Goal: Entertainment & Leisure: Participate in discussion

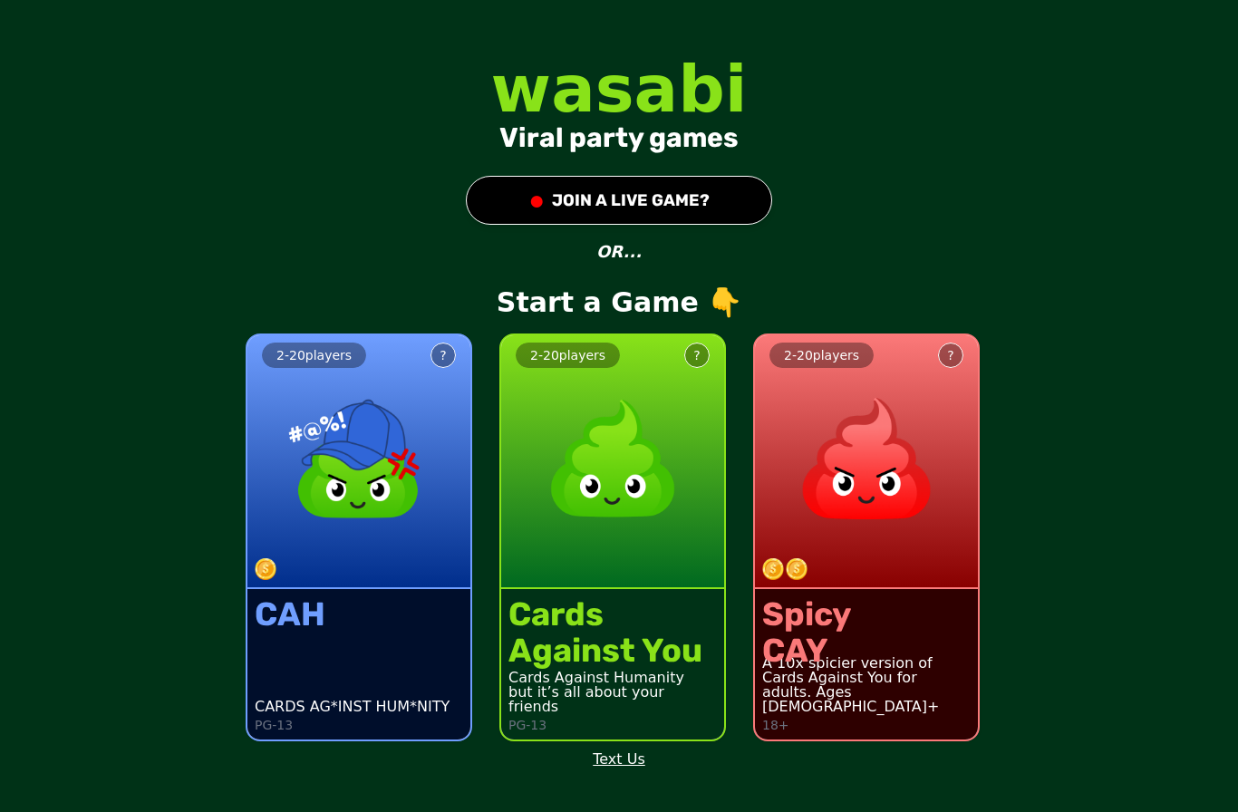
scroll to position [64, 0]
click at [509, 639] on div "Cards Against You Cards Against Humanity but it’s all about your friends PG-13" at bounding box center [612, 664] width 223 height 150
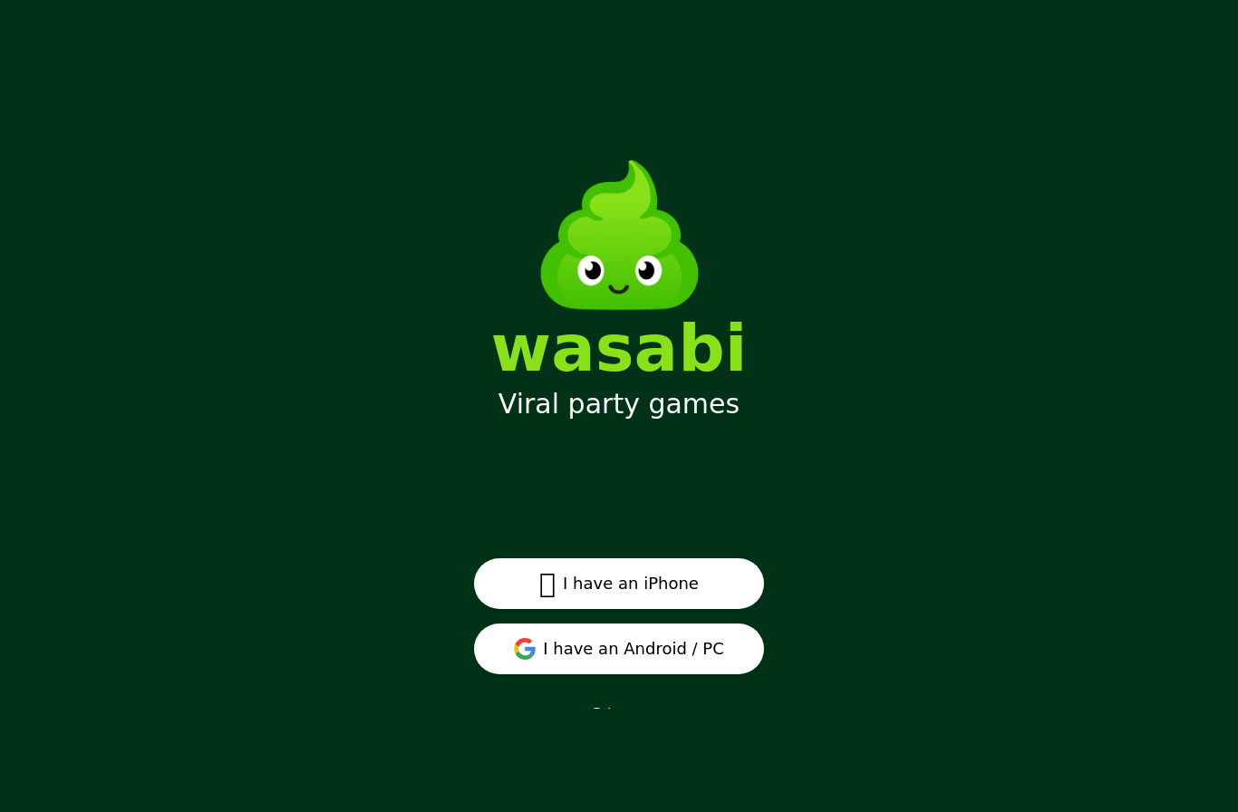
click at [535, 656] on icon at bounding box center [530, 651] width 10 height 10
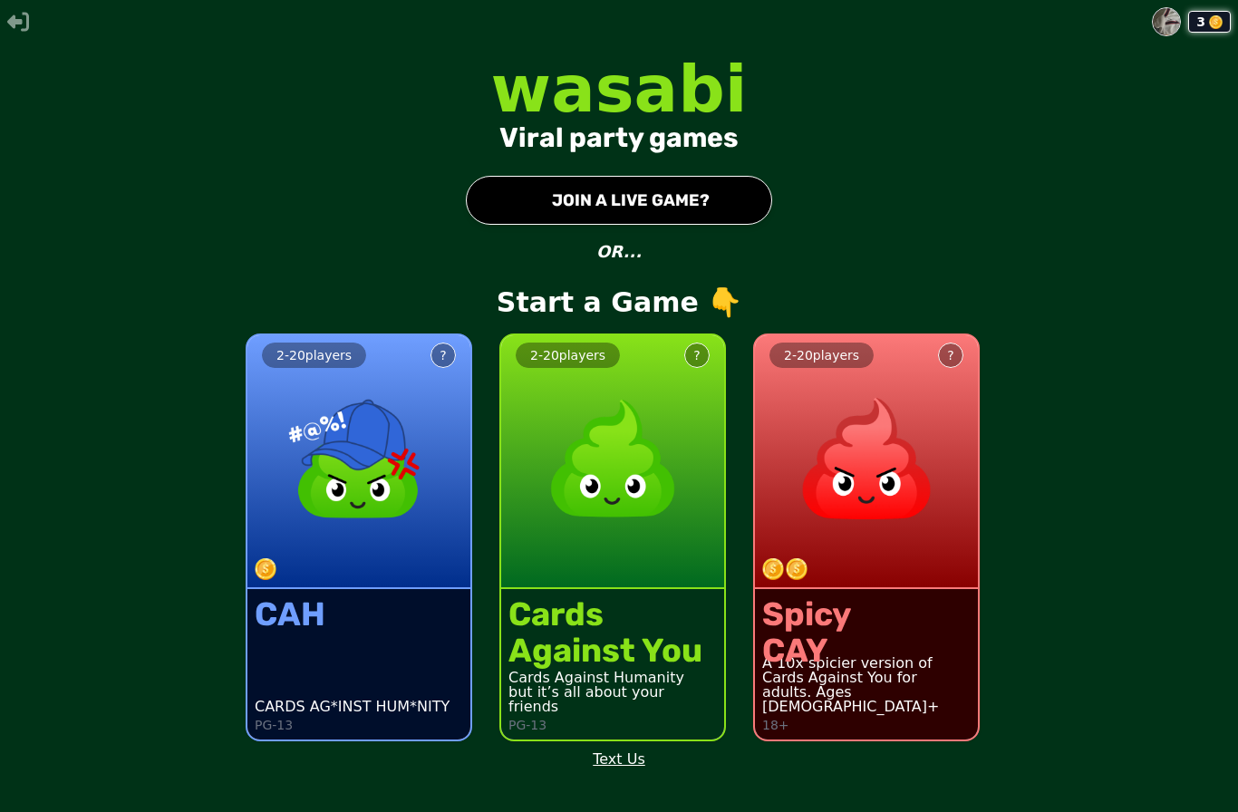
click at [600, 685] on div "Cards Against Humanity" at bounding box center [613, 678] width 208 height 15
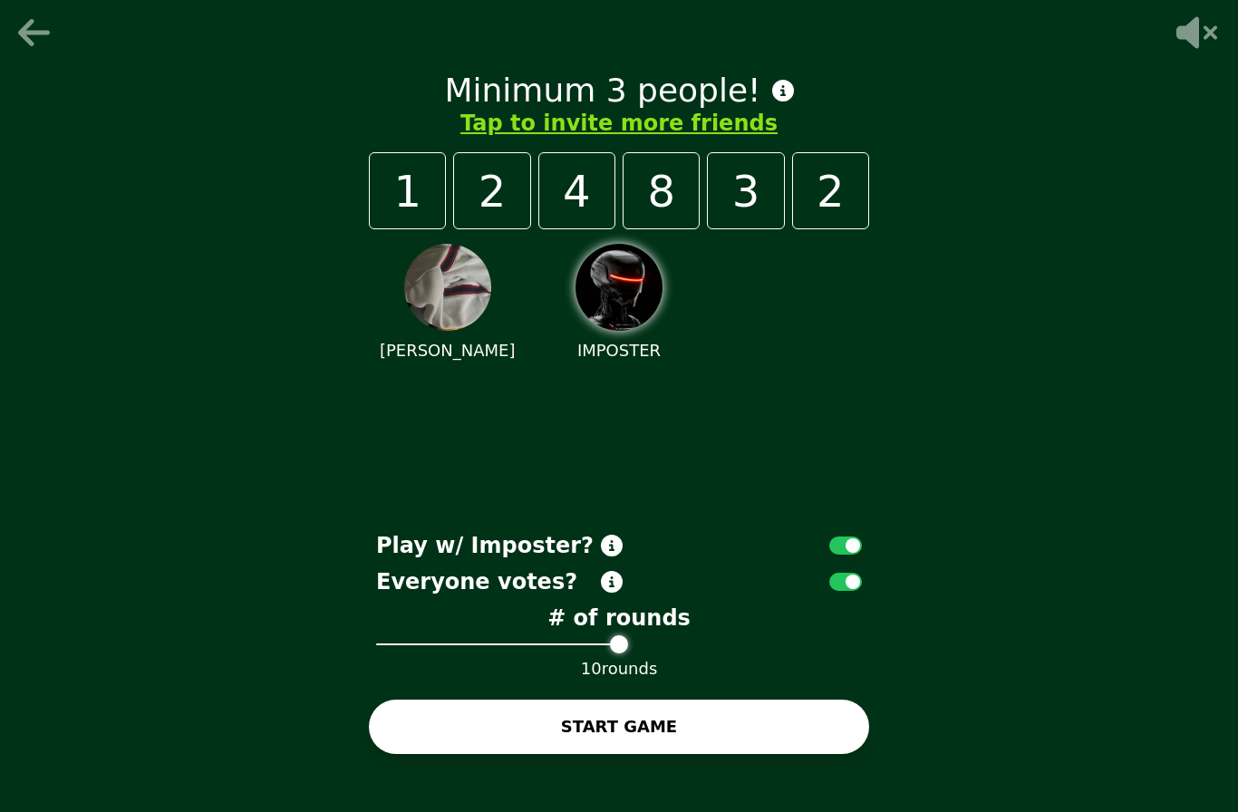
click at [835, 557] on div "Minimum 3 people! Tap to invite more friends 1 2 4 8 3 2 NATHANIEL IMPOSTER Pla…" at bounding box center [619, 406] width 544 height 725
click at [838, 555] on button "button" at bounding box center [845, 546] width 33 height 18
click at [520, 138] on button "Tap to invite more friends" at bounding box center [618, 123] width 317 height 29
click at [547, 138] on button "Tap to invite more friends" at bounding box center [618, 123] width 317 height 29
click at [532, 138] on button "Tap to invite more friends" at bounding box center [618, 123] width 317 height 29
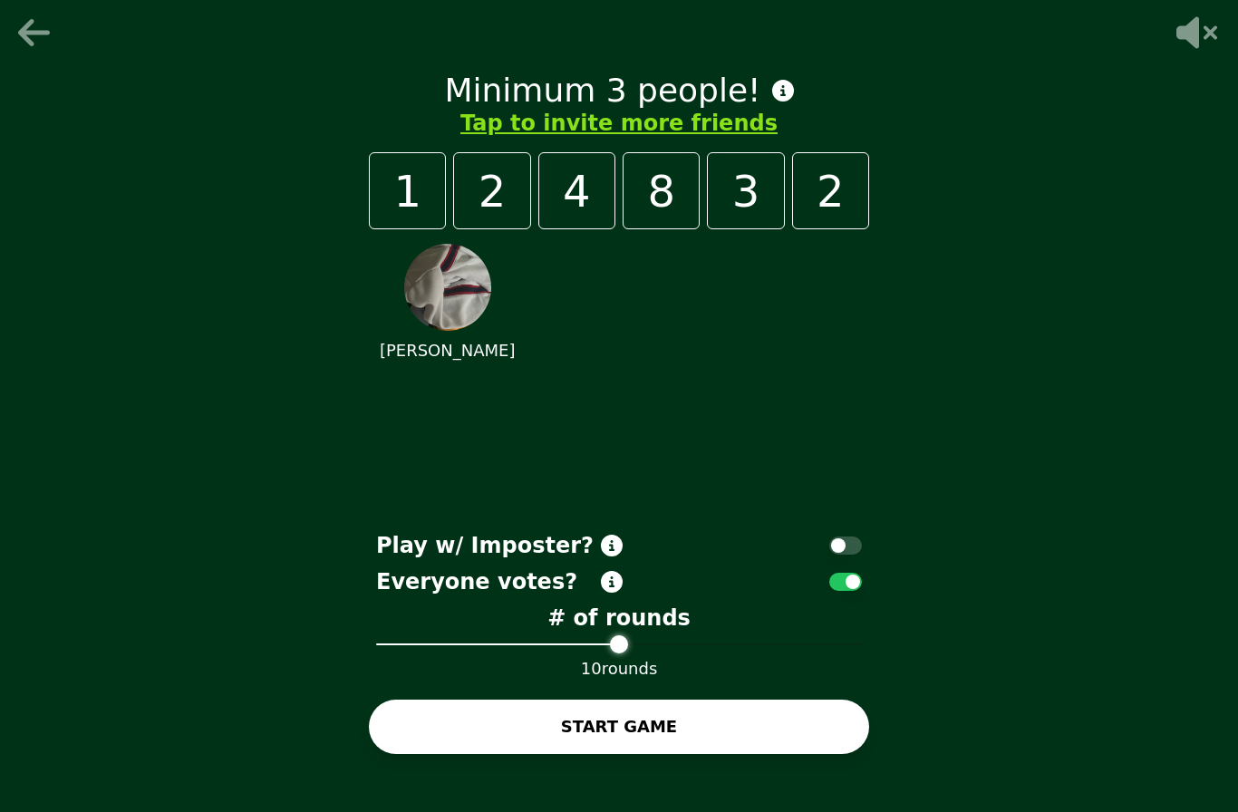
click at [526, 138] on button "Tap to invite more friends" at bounding box center [618, 123] width 317 height 29
click at [505, 138] on button "Tap to invite more friends" at bounding box center [618, 123] width 317 height 29
click at [509, 138] on button "Tap to invite more friends" at bounding box center [618, 123] width 317 height 29
click at [519, 138] on button "Tap to invite more friends" at bounding box center [618, 123] width 317 height 29
click at [544, 138] on button "Tap to invite more friends" at bounding box center [618, 123] width 317 height 29
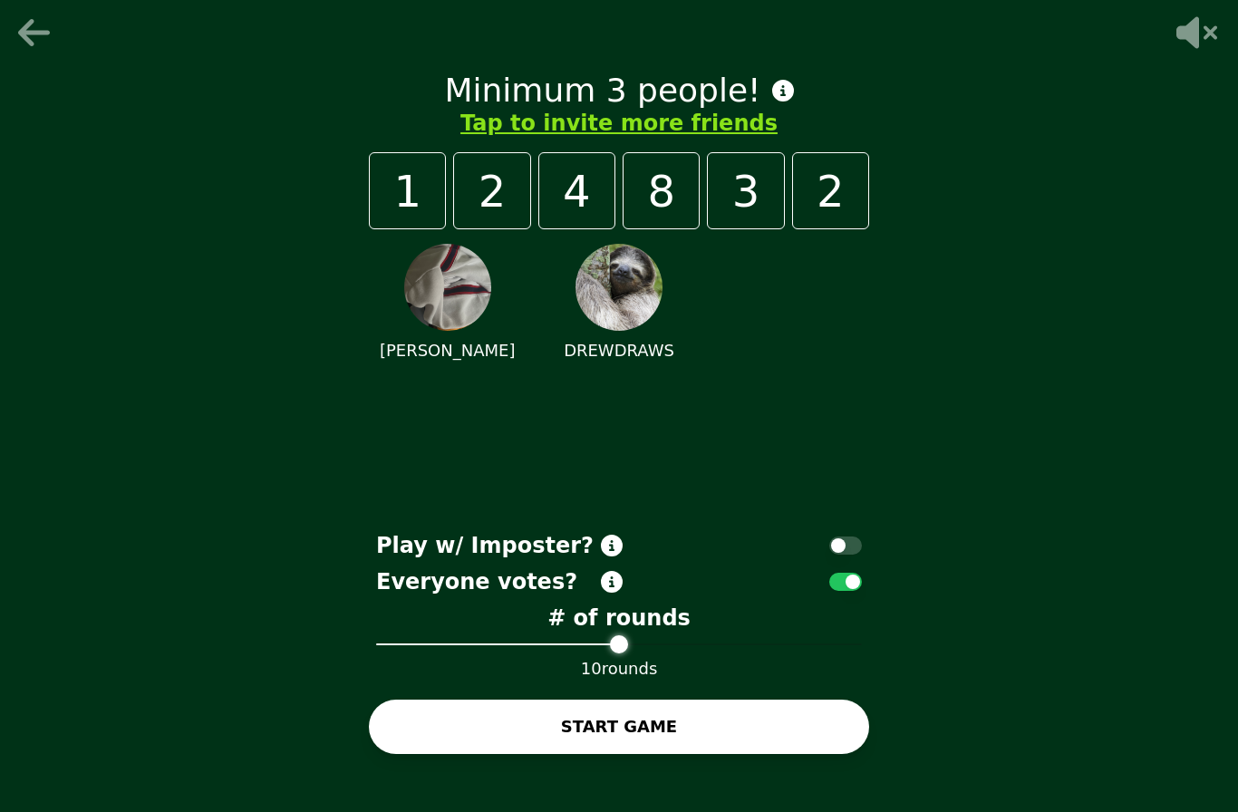
click at [366, 515] on div "Minimum 3 people! Tap to invite more friends 1 2 4 8 3 2 NATHANIEL DREWDRAWS Pl…" at bounding box center [619, 406] width 544 height 725
click at [301, 474] on div "Minimum 3 people! Tap to invite more friends 1 2 4 8 3 2 NATHANIEL DREWDRAWS Pl…" at bounding box center [619, 406] width 1238 height 812
click at [505, 138] on button "Tap to invite more friends" at bounding box center [618, 123] width 317 height 29
click at [556, 138] on button "Tap to invite more friends" at bounding box center [618, 123] width 317 height 29
click at [719, 138] on button "Tap to invite more friends" at bounding box center [618, 123] width 317 height 29
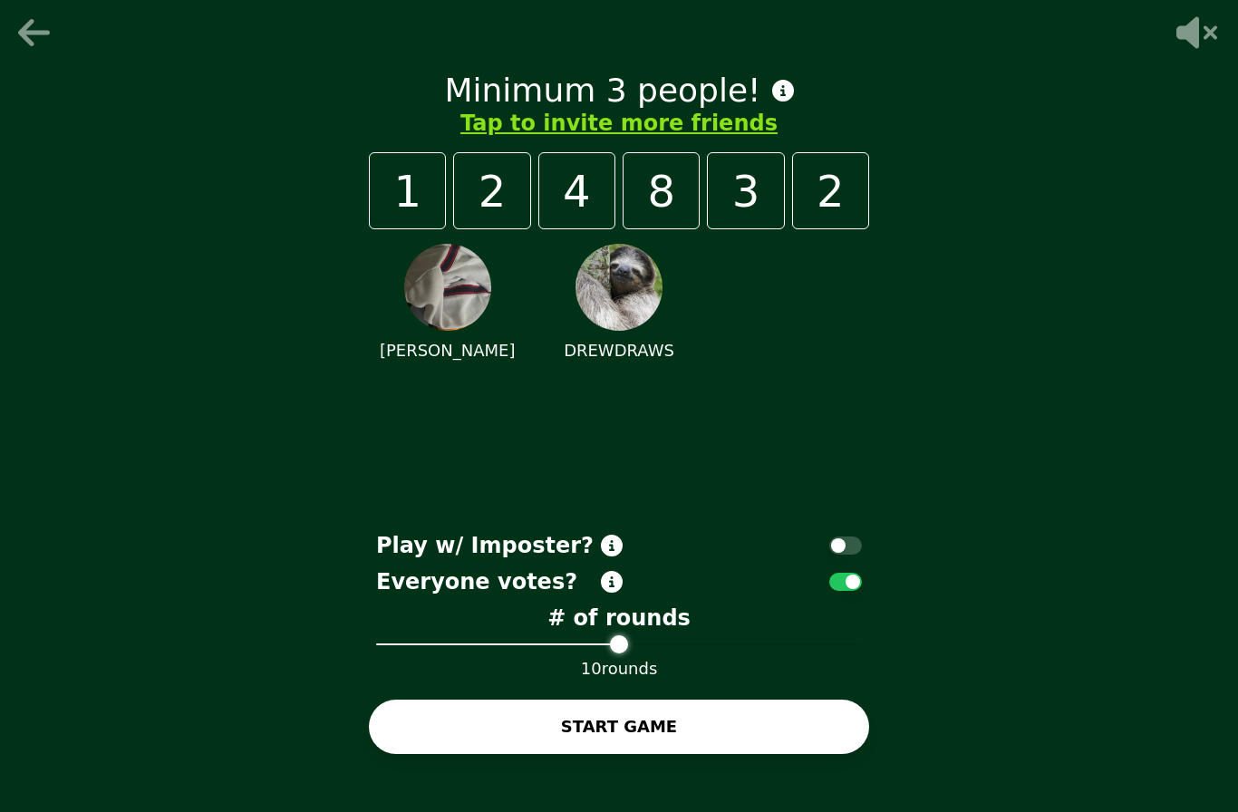
click at [511, 138] on button "Tap to invite more friends" at bounding box center [618, 123] width 317 height 29
click at [516, 138] on button "Tap to invite more friends" at bounding box center [618, 123] width 317 height 29
click at [508, 138] on button "Tap to invite more friends" at bounding box center [618, 123] width 317 height 29
click at [499, 138] on button "Tap to invite more friends" at bounding box center [618, 123] width 317 height 29
click at [526, 138] on button "Tap to invite more friends" at bounding box center [618, 123] width 317 height 29
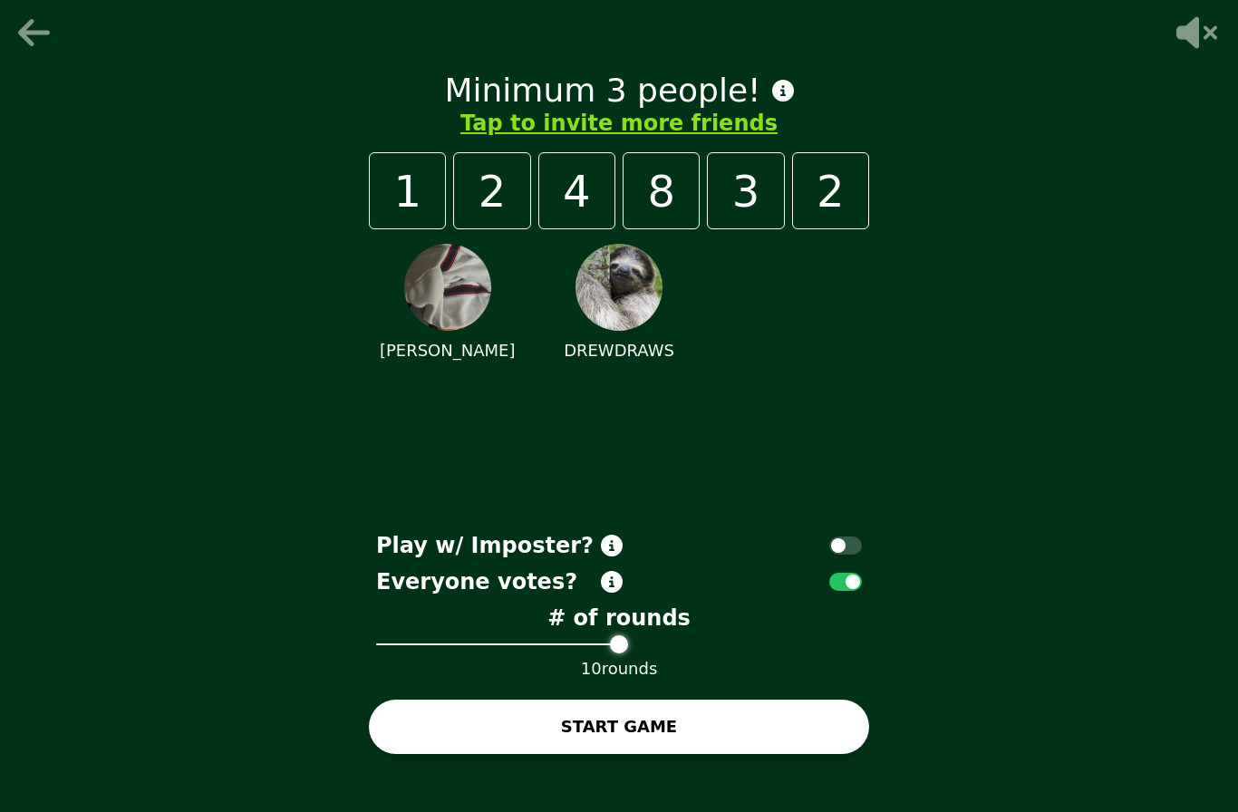
click at [696, 138] on button "Tap to invite more friends" at bounding box center [618, 123] width 317 height 29
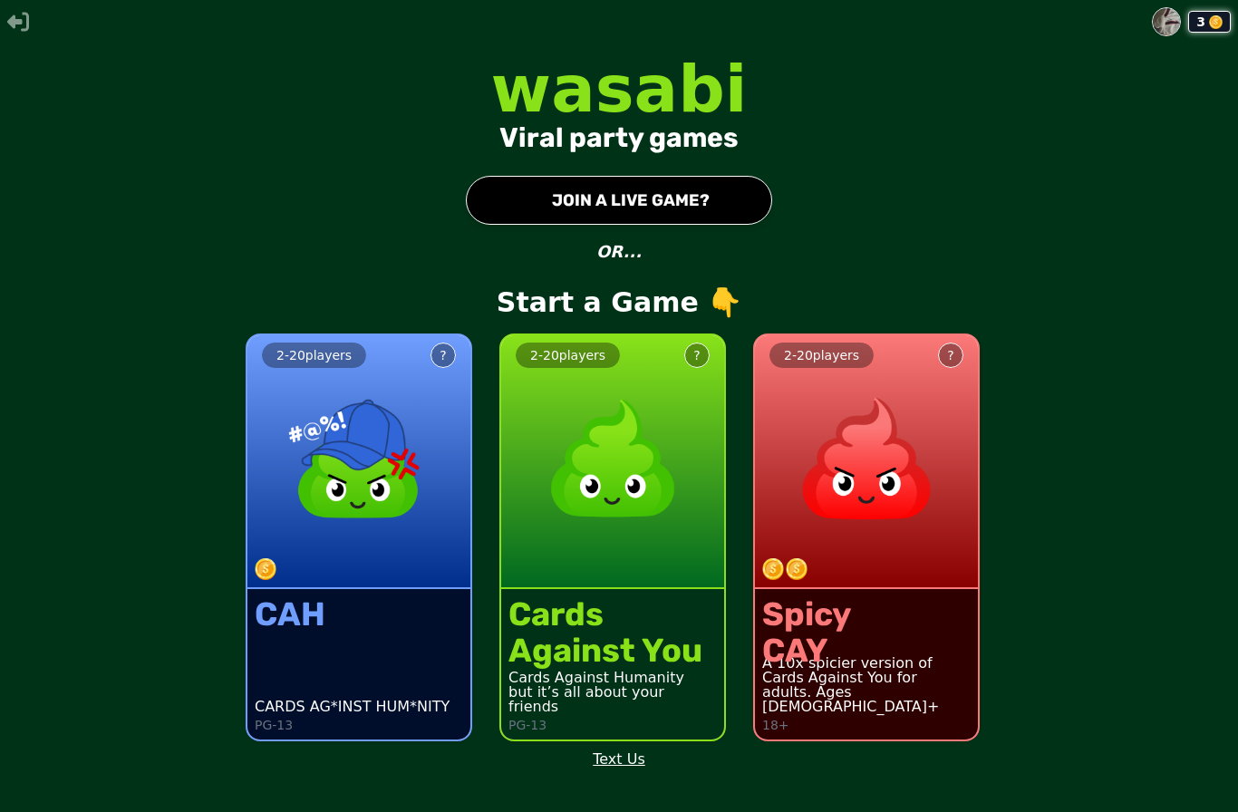
click at [145, 558] on div "2 - 20 players ? CAH CARDS AG*INST HUM*NITY PG-13 2 - 20 players ? Cards Agains…" at bounding box center [349, 526] width 1253 height 459
click at [545, 669] on div "Against You" at bounding box center [606, 651] width 194 height 36
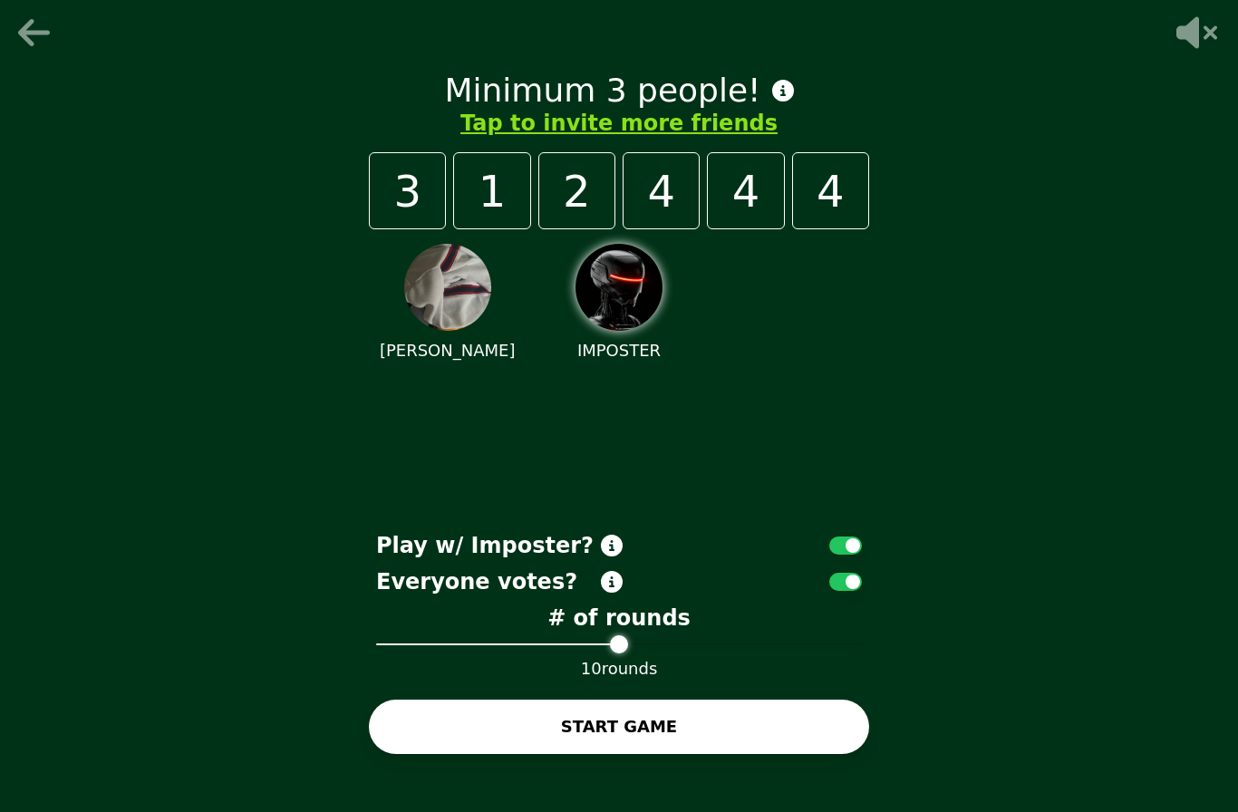
click at [548, 138] on button "Tap to invite more friends" at bounding box center [618, 123] width 317 height 29
click at [557, 109] on h1 "Minimum 3 people!" at bounding box center [618, 91] width 349 height 36
click at [518, 138] on button "Tap to invite more friends" at bounding box center [618, 123] width 317 height 29
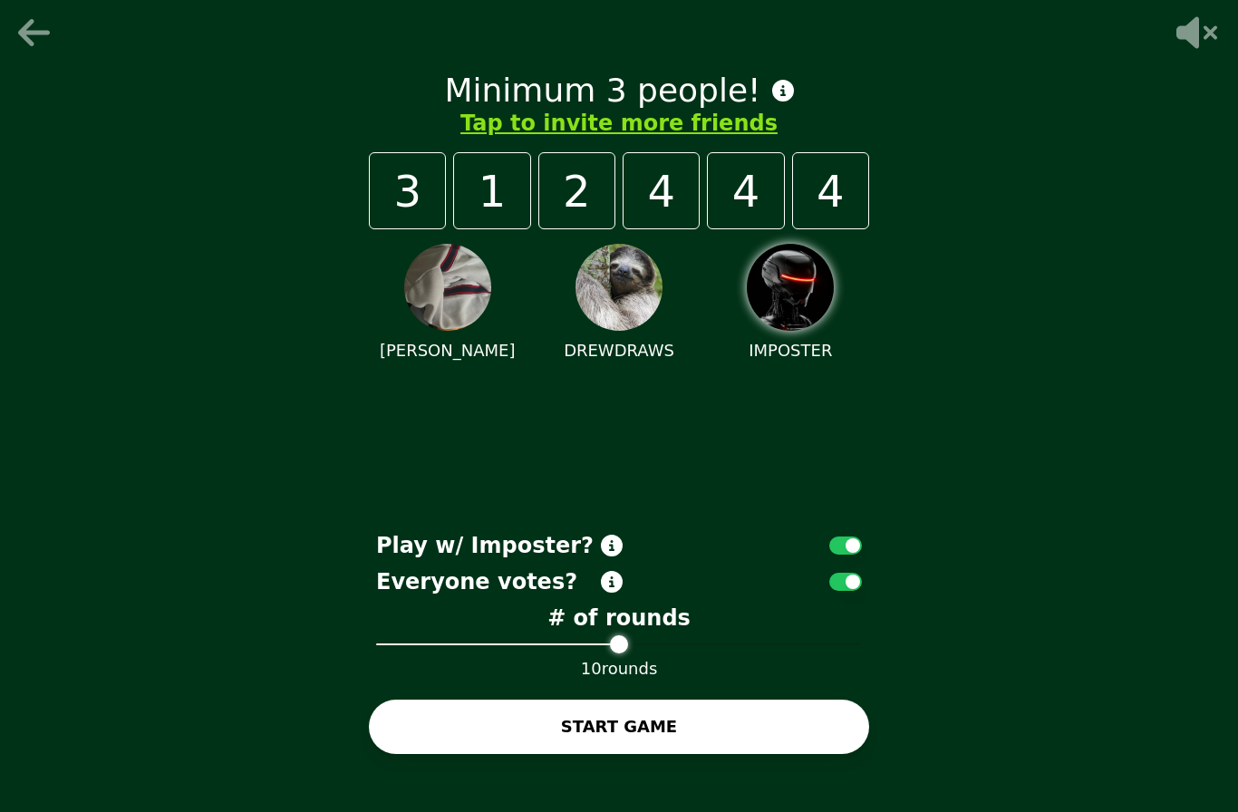
click at [455, 754] on button "START GAME" at bounding box center [619, 727] width 500 height 54
click at [835, 591] on button "button" at bounding box center [845, 582] width 33 height 18
click at [645, 751] on button "START GAME" at bounding box center [619, 727] width 500 height 54
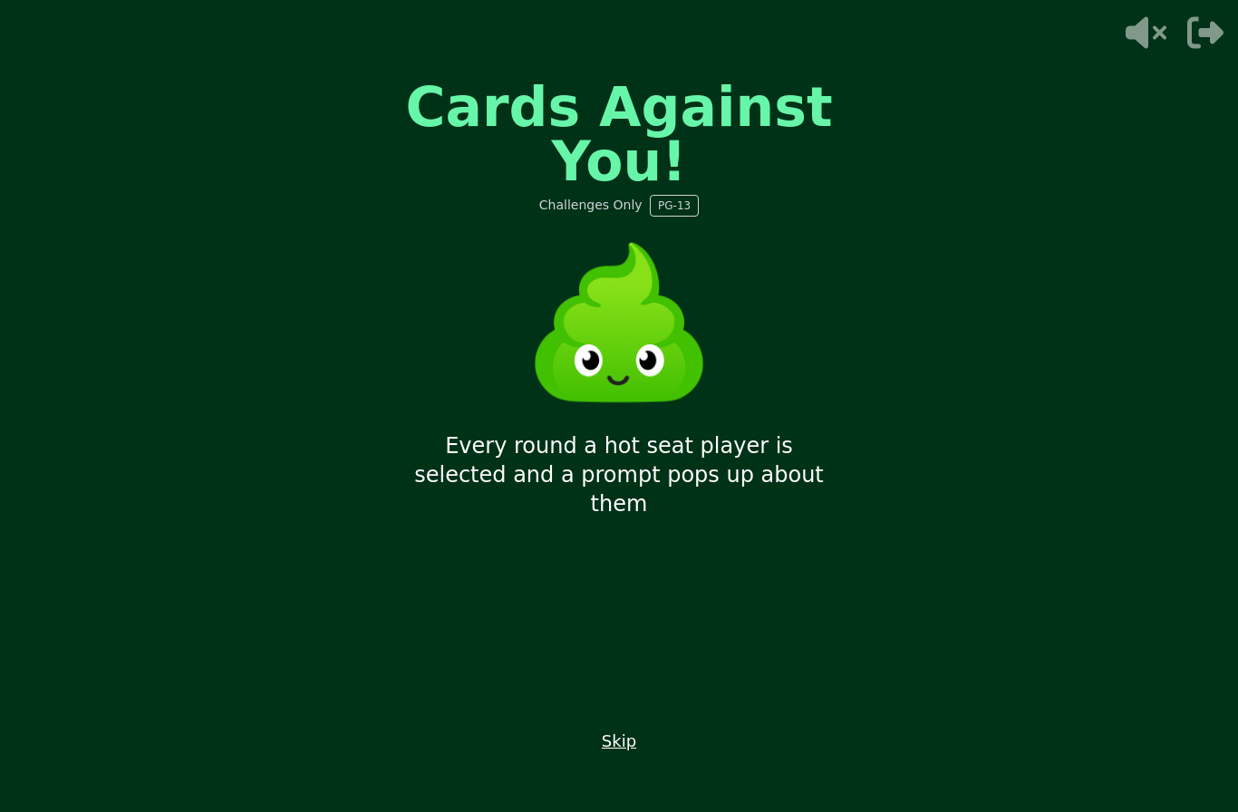
click at [1139, 32] on icon at bounding box center [1146, 33] width 41 height 32
click at [604, 754] on button "Skip" at bounding box center [619, 741] width 34 height 25
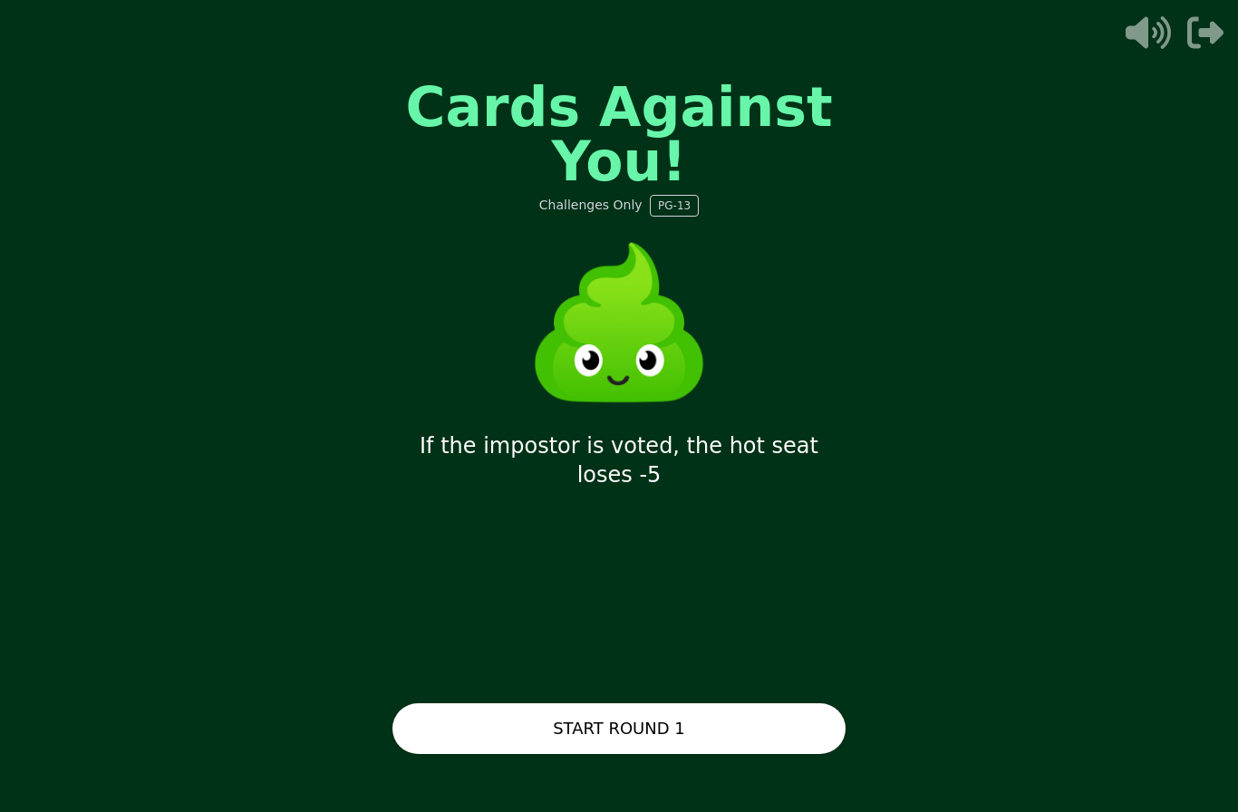
click at [448, 752] on button "START ROUND 1" at bounding box center [618, 728] width 453 height 51
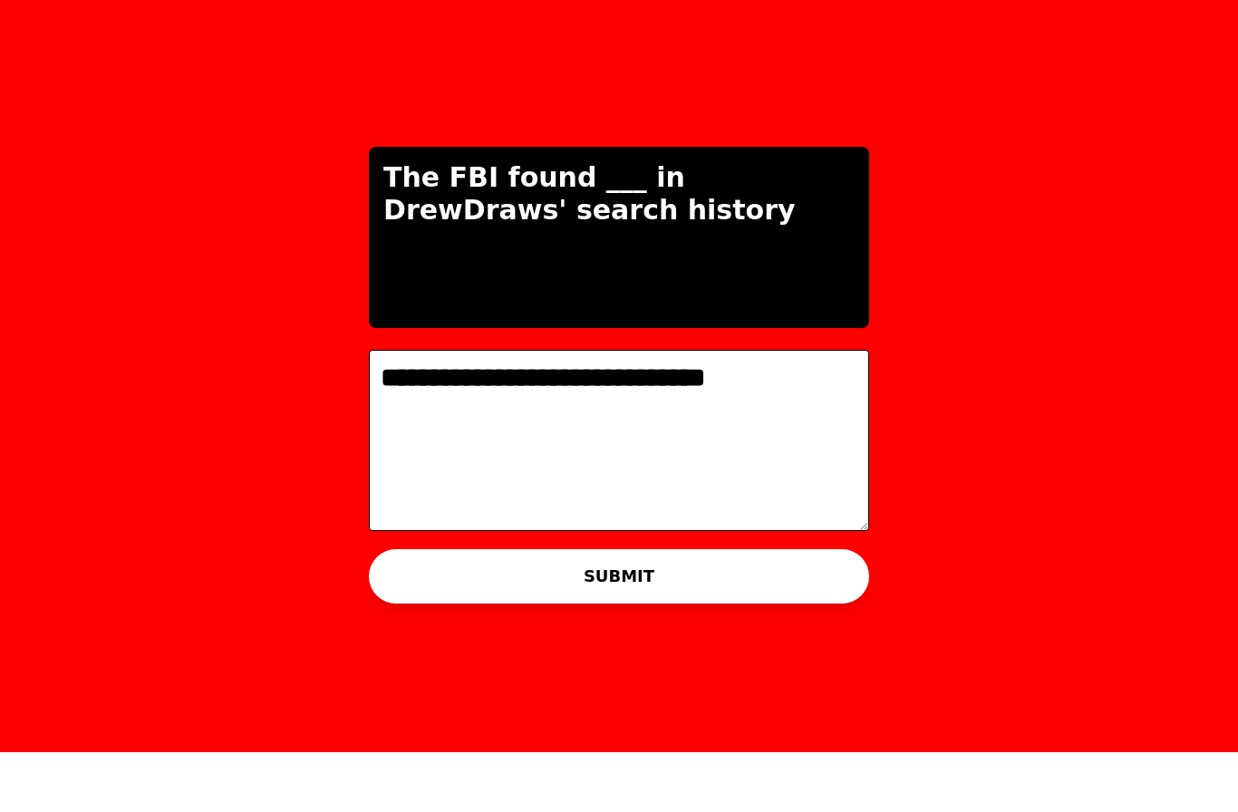
type textarea "**********"
click at [423, 609] on button "SUBMIT" at bounding box center [619, 636] width 500 height 54
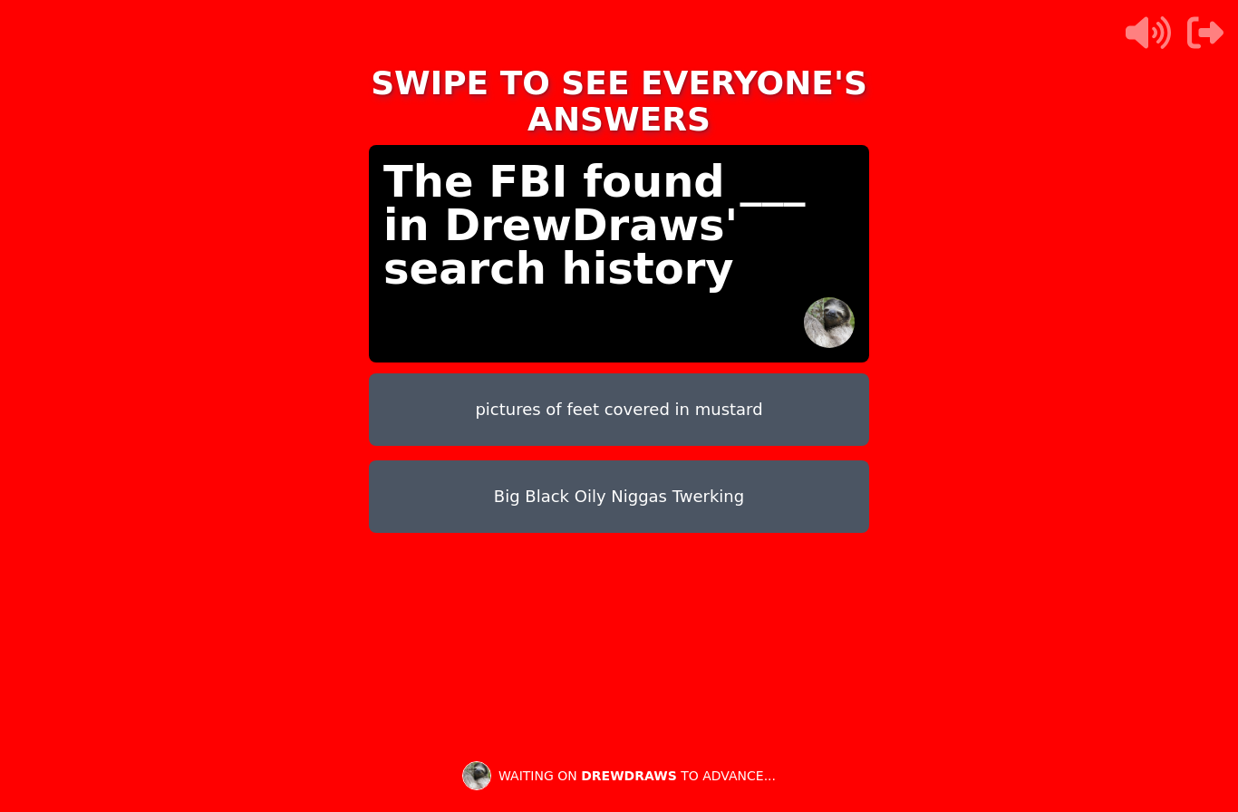
click at [1096, 683] on div "SWIPE TO SEE EVERYONE'S ANSWERS The FBI found ___ in DrewDraws' search history …" at bounding box center [619, 406] width 1238 height 812
click at [944, 623] on div "SWIPE TO SEE EVERYONE'S ANSWERS The FBI found ___ in DrewDraws' search history …" at bounding box center [619, 406] width 1238 height 812
click at [284, 339] on div "SWIPE TO SEE EVERYONE'S ANSWERS The FBI found ___ in DrewDraws' search history …" at bounding box center [619, 406] width 1238 height 812
click at [680, 552] on div "pictures of feet covered in mustard Big Black Oily Niggas Twerking" at bounding box center [619, 532] width 500 height 319
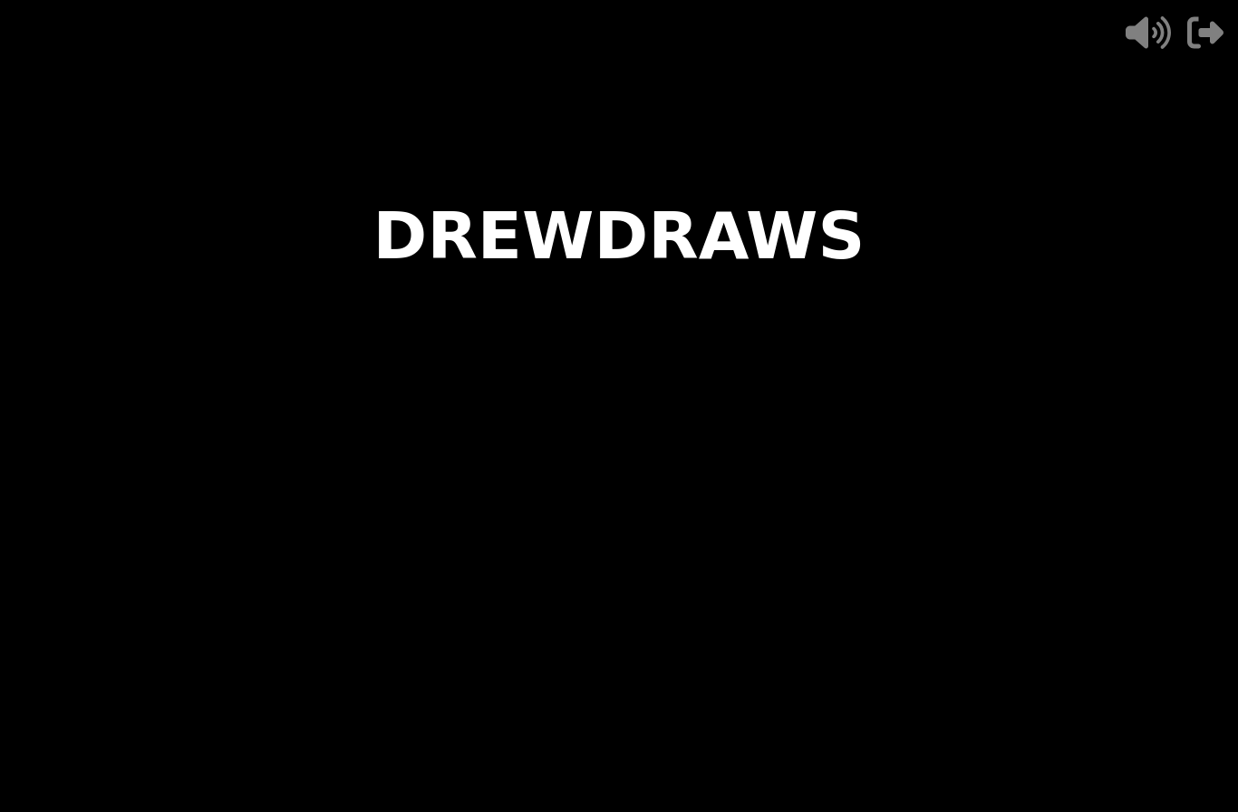
click at [435, 469] on video at bounding box center [619, 406] width 1238 height 812
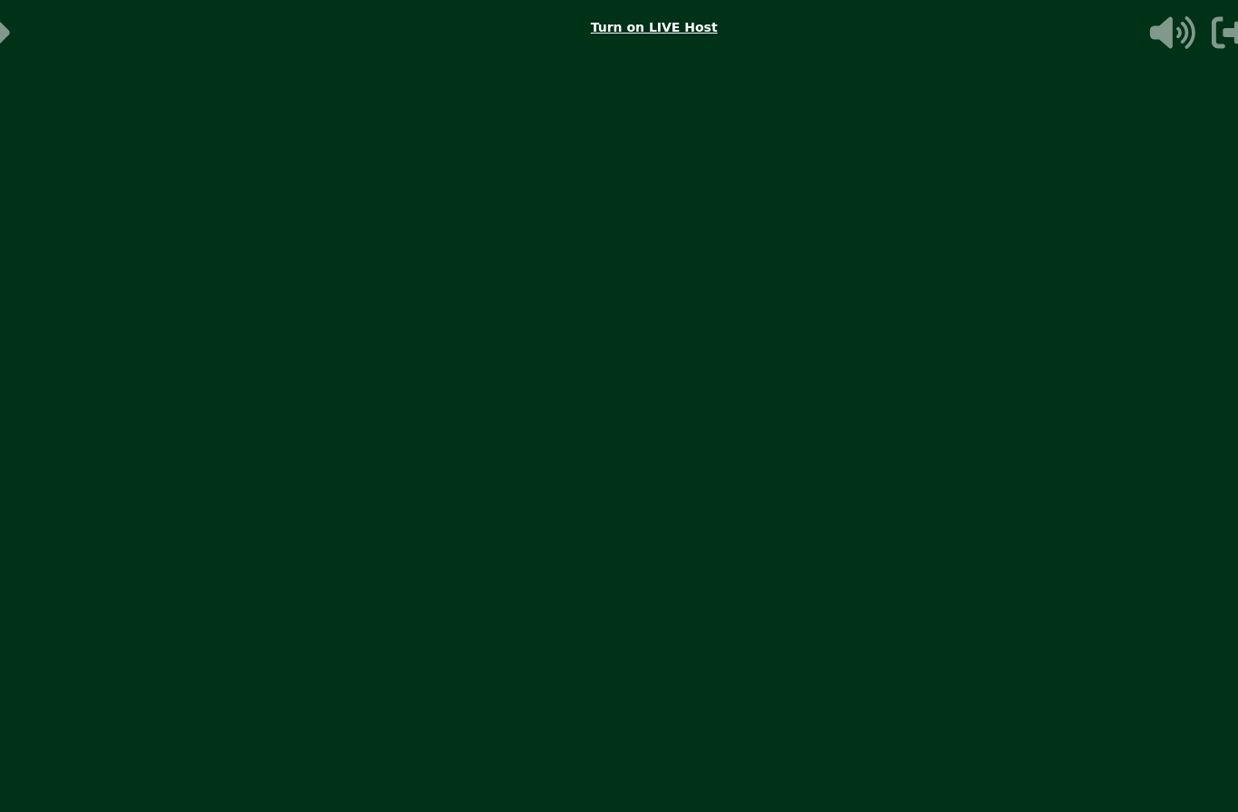
click at [176, 533] on video at bounding box center [643, 406] width 1238 height 812
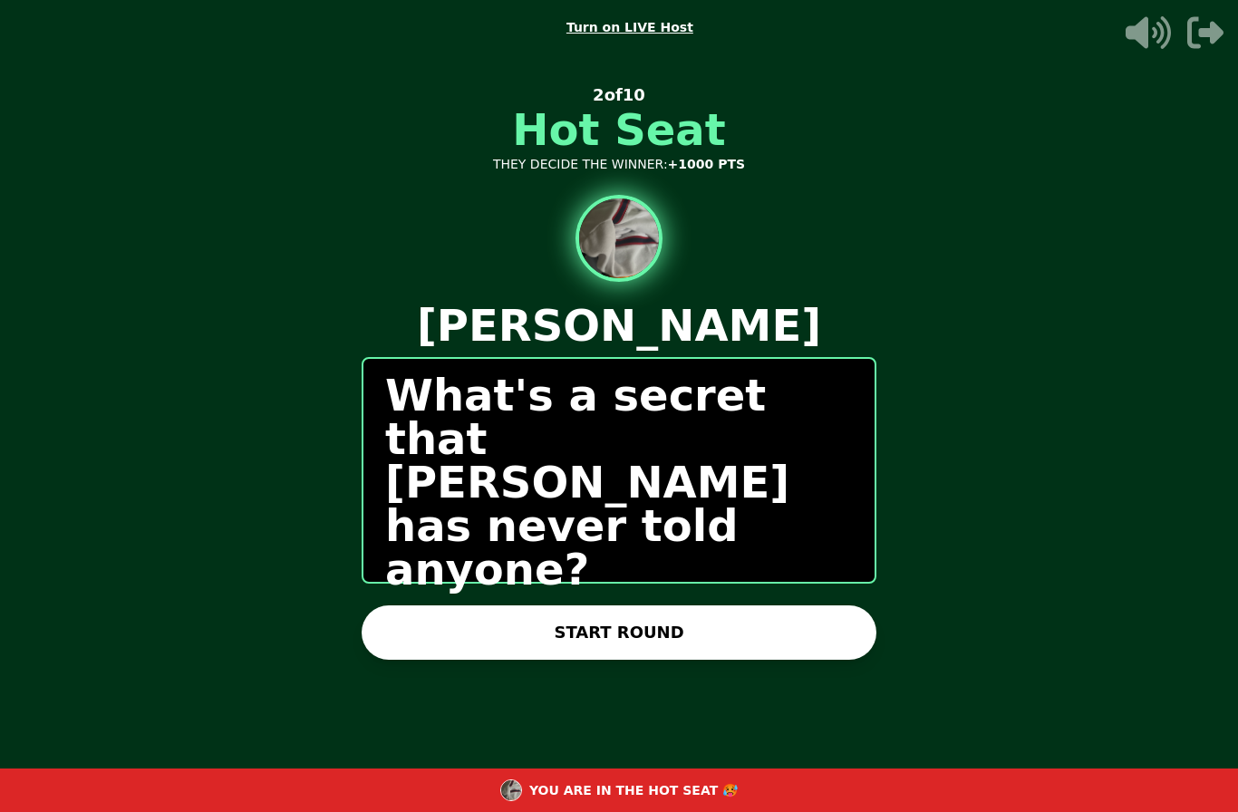
click at [411, 614] on button "START ROUND" at bounding box center [619, 633] width 515 height 54
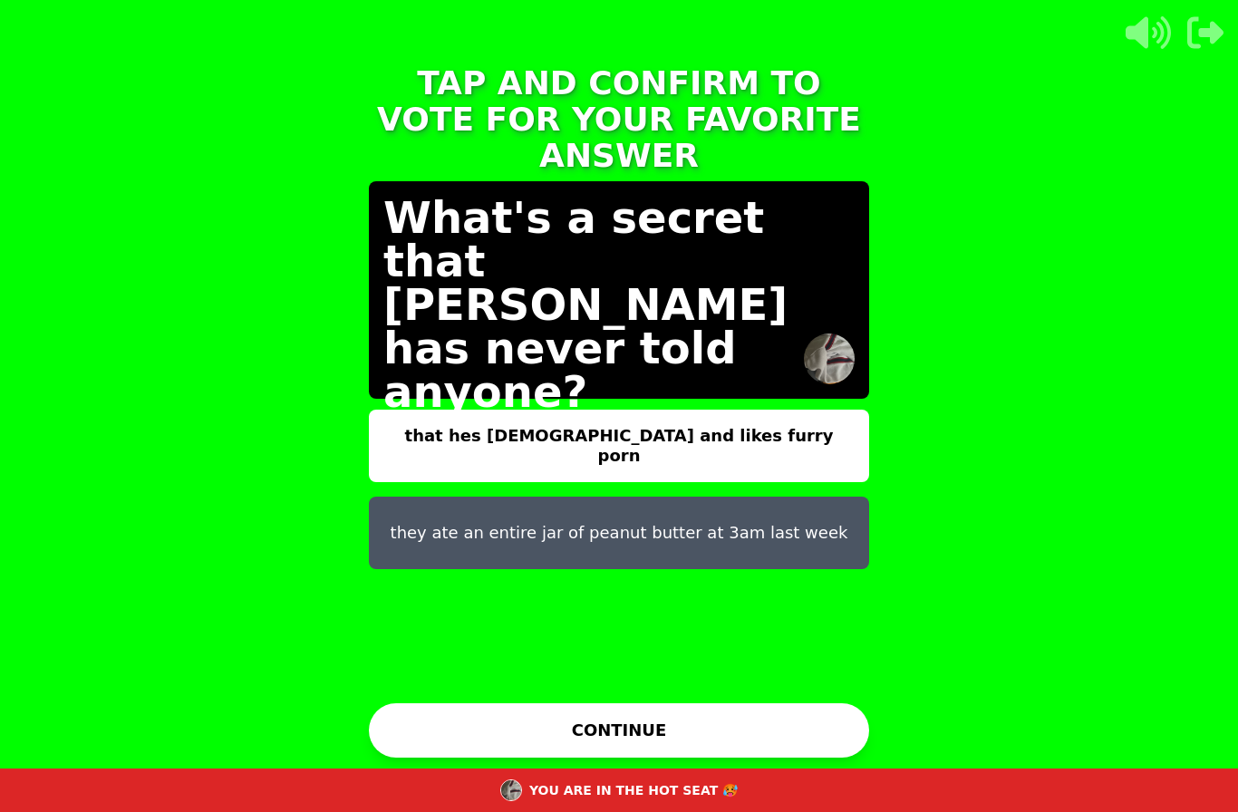
click at [429, 412] on button "that hes gay and likes furry porn" at bounding box center [619, 446] width 500 height 73
click at [429, 410] on button "that hes gay and likes furry porn" at bounding box center [619, 446] width 500 height 73
click at [480, 713] on button "CONTINUE" at bounding box center [619, 730] width 500 height 54
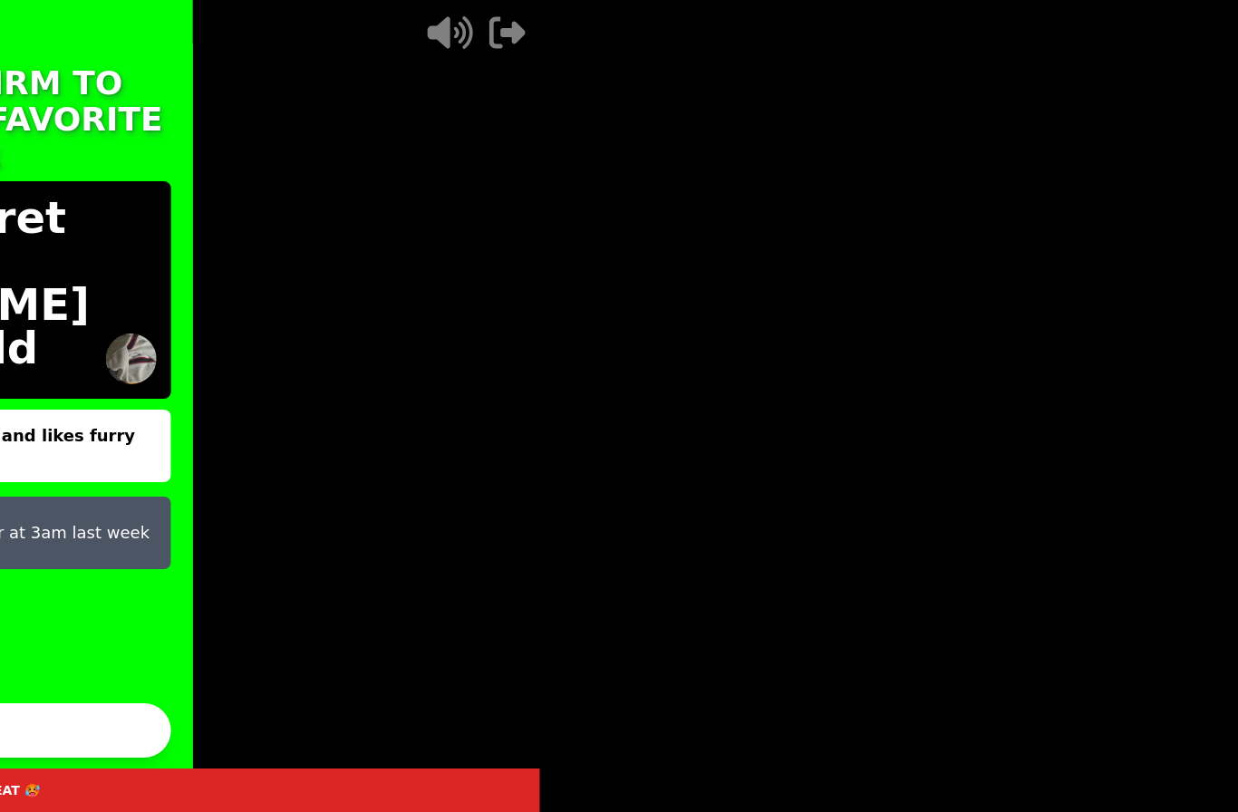
click at [540, 719] on video at bounding box center [1159, 406] width 1238 height 812
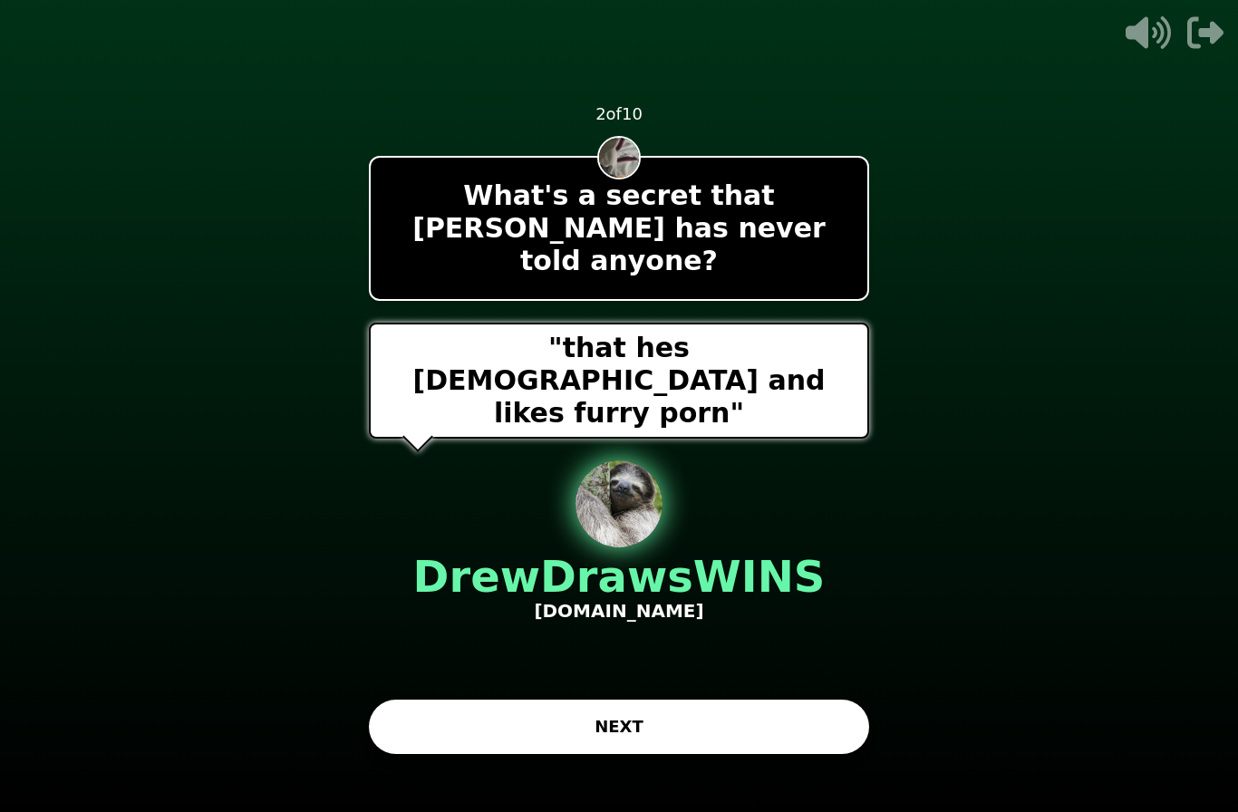
click at [505, 700] on button "NEXT" at bounding box center [619, 727] width 500 height 54
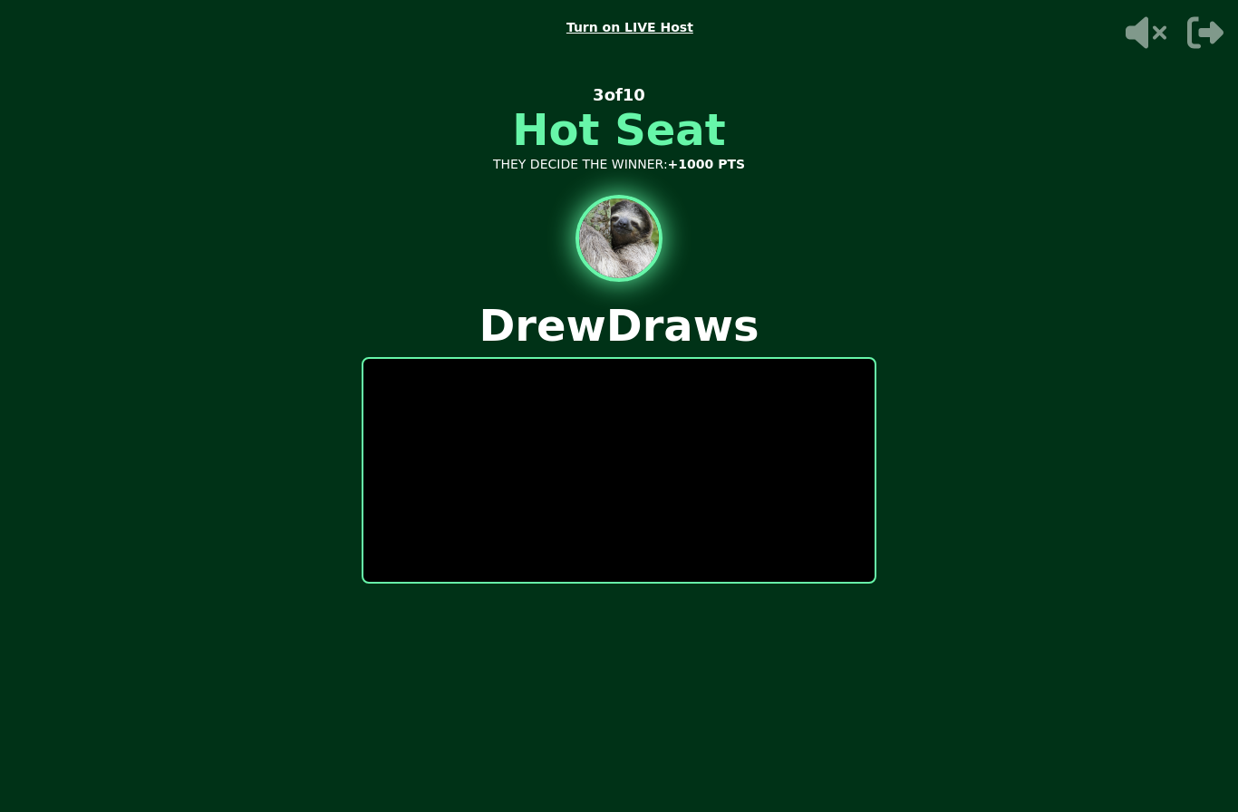
click at [1206, 26] on icon "button" at bounding box center [1205, 33] width 36 height 36
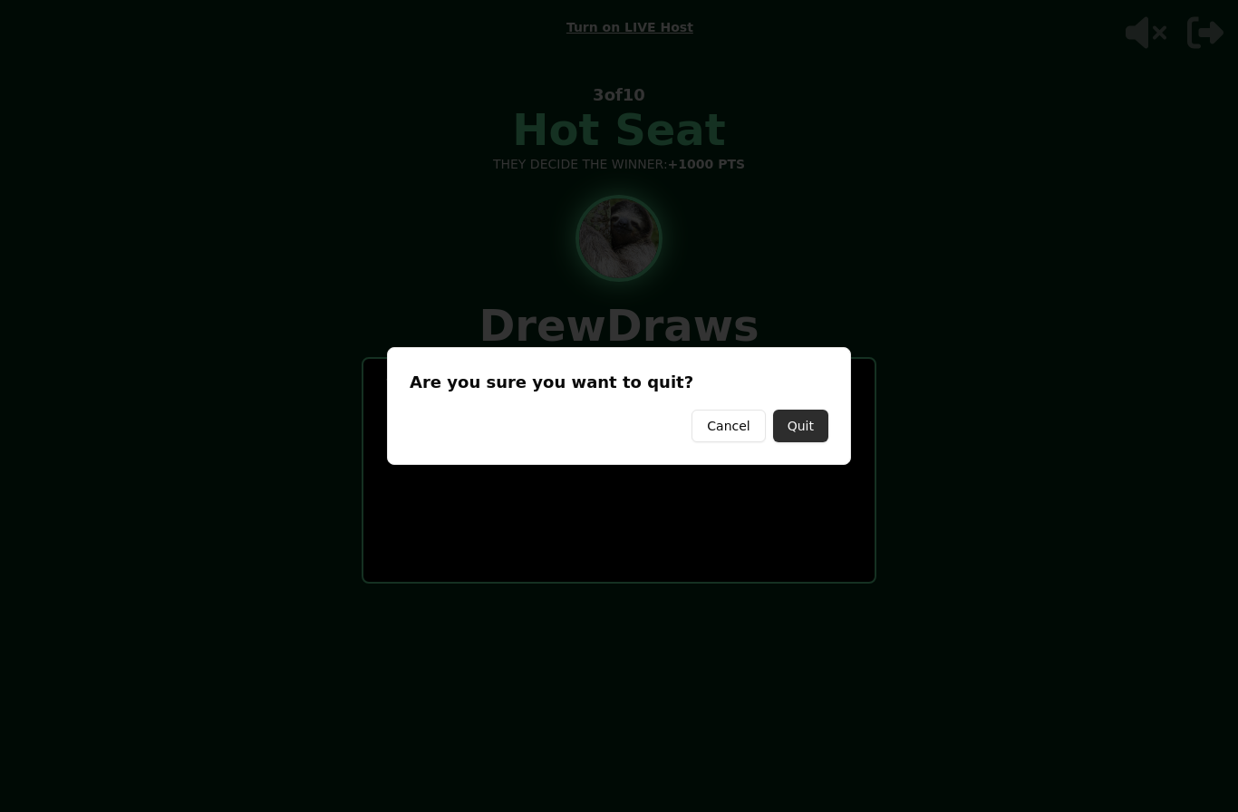
click at [792, 428] on button "Quit" at bounding box center [800, 426] width 55 height 33
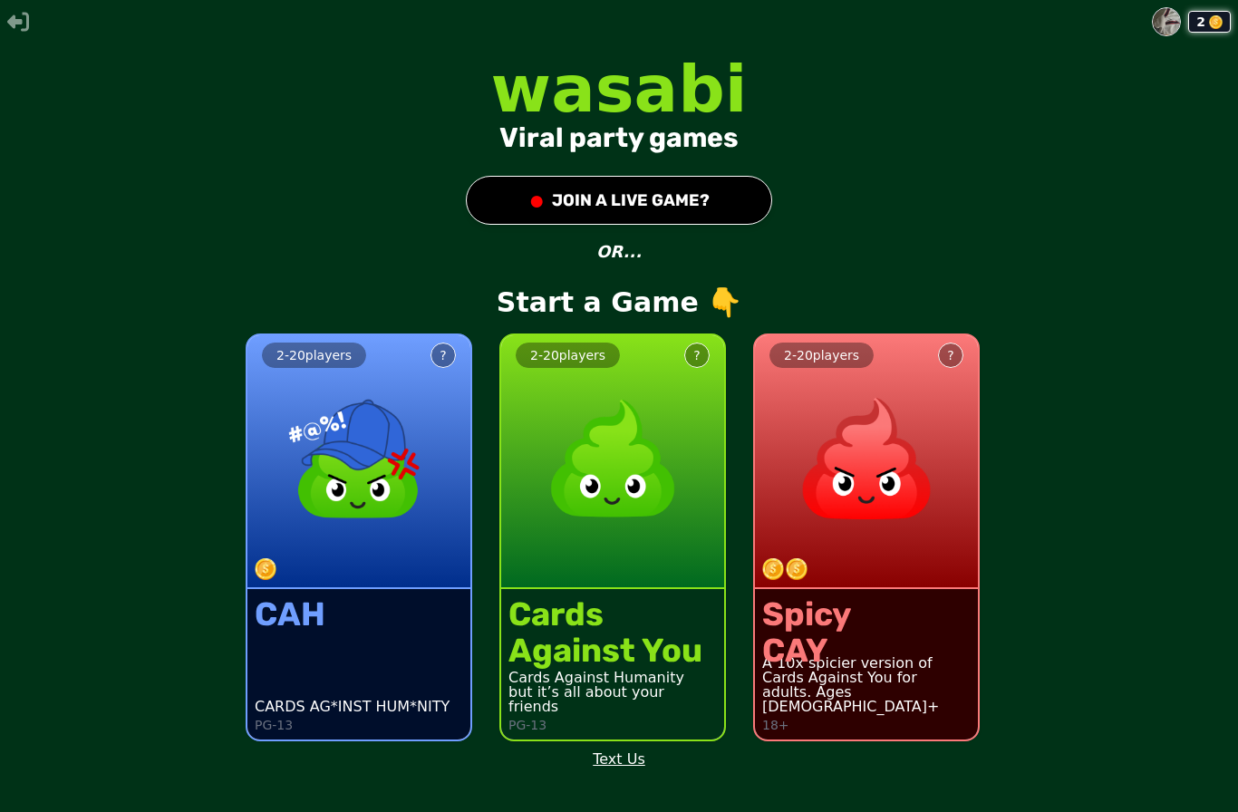
click at [578, 633] on div "Cards" at bounding box center [606, 614] width 194 height 36
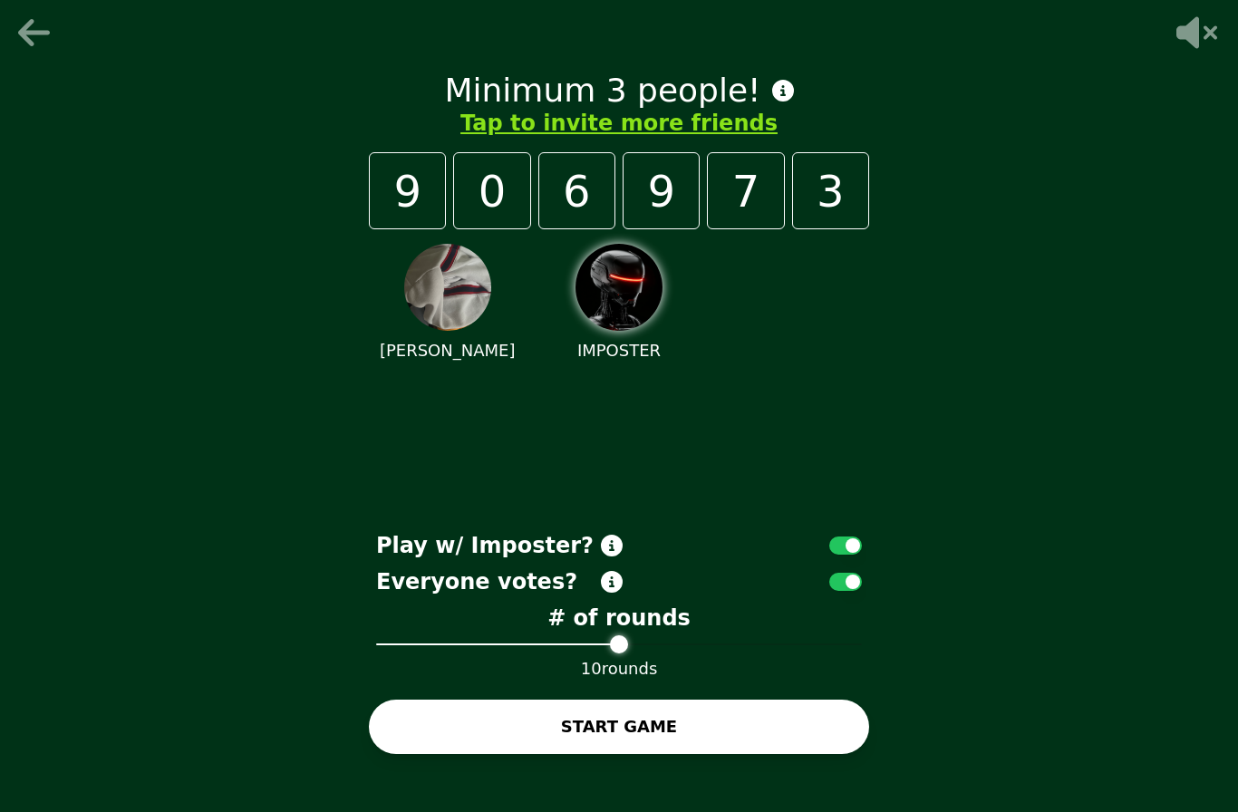
click at [559, 138] on button "Tap to invite more friends" at bounding box center [618, 123] width 317 height 29
click at [538, 138] on button "Tap to invite more friends" at bounding box center [618, 123] width 317 height 29
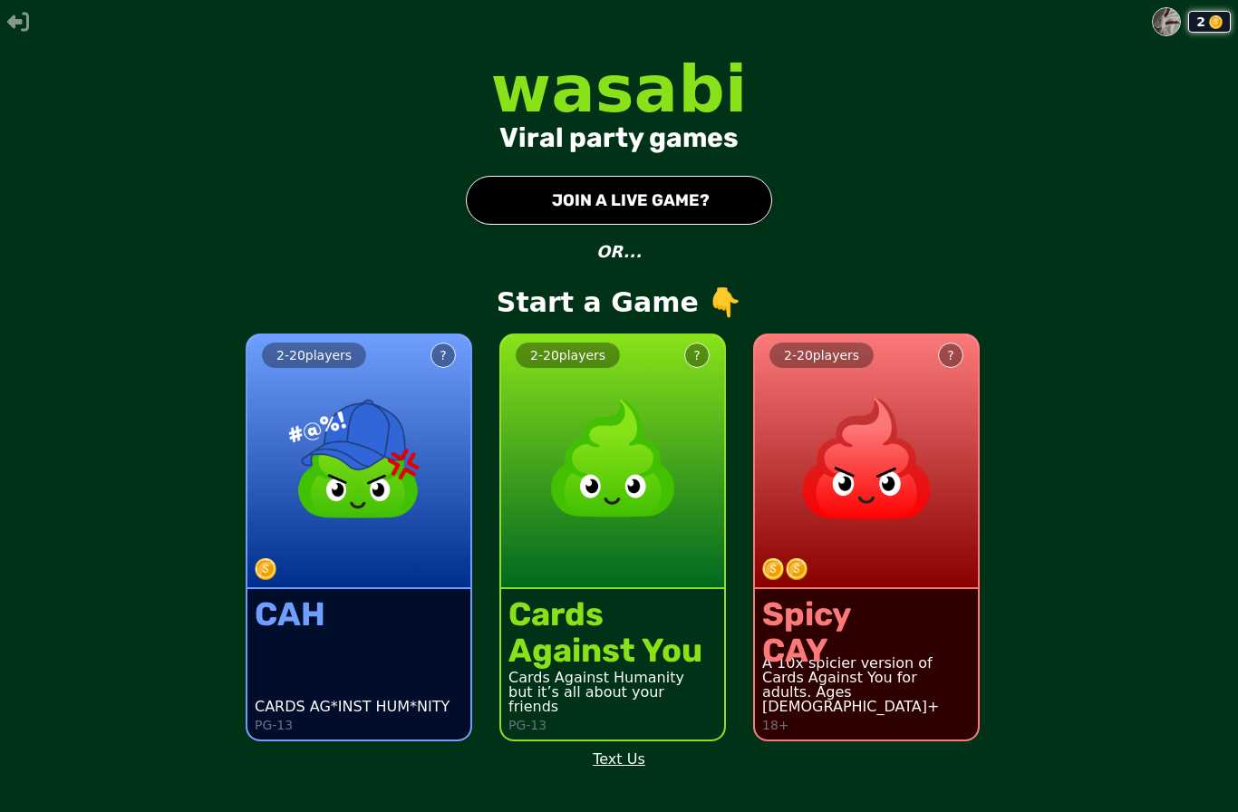
click at [670, 622] on div "Cards Against You Cards Against Humanity but it’s all about your friends PG-13" at bounding box center [612, 664] width 223 height 150
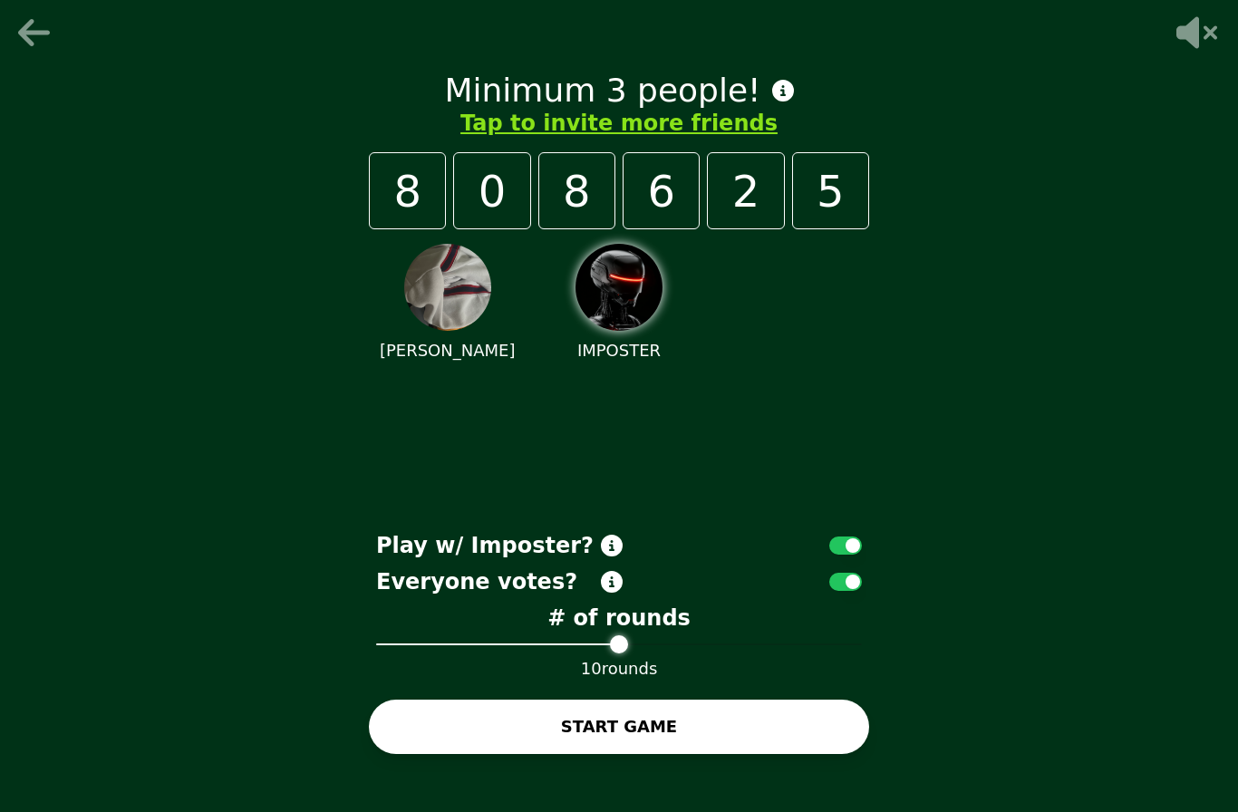
click at [537, 138] on button "Tap to invite more friends" at bounding box center [618, 123] width 317 height 29
click at [561, 138] on button "Tap to invite more friends" at bounding box center [618, 123] width 317 height 29
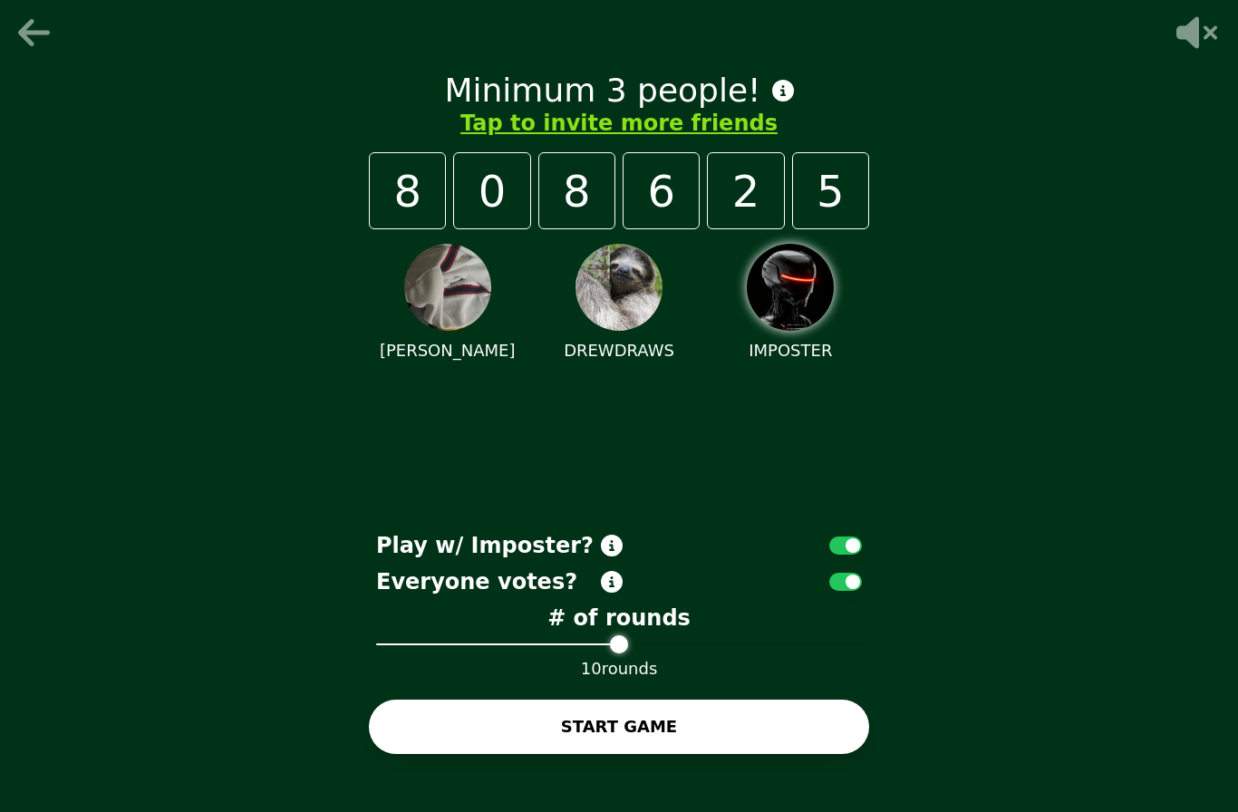
click at [526, 109] on h1 "Minimum 3 people!" at bounding box center [618, 91] width 349 height 36
click at [528, 138] on button "Tap to invite more friends" at bounding box center [618, 123] width 317 height 29
click at [527, 187] on div "0" at bounding box center [491, 190] width 77 height 77
click at [513, 138] on button "Tap to invite more friends" at bounding box center [618, 123] width 317 height 29
click at [547, 138] on button "Tap to invite more friends" at bounding box center [618, 123] width 317 height 29
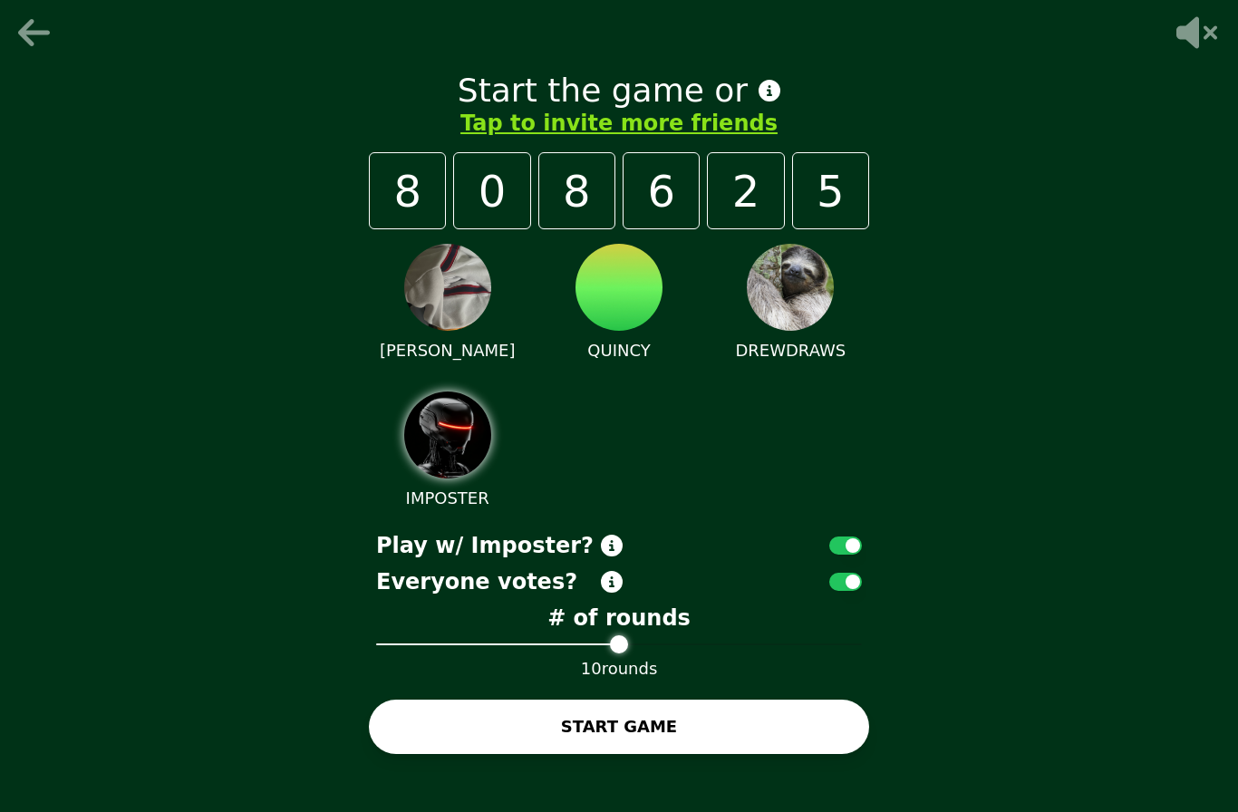
click at [499, 138] on button "Tap to invite more friends" at bounding box center [618, 123] width 317 height 29
click at [604, 752] on button "START GAME" at bounding box center [619, 727] width 500 height 54
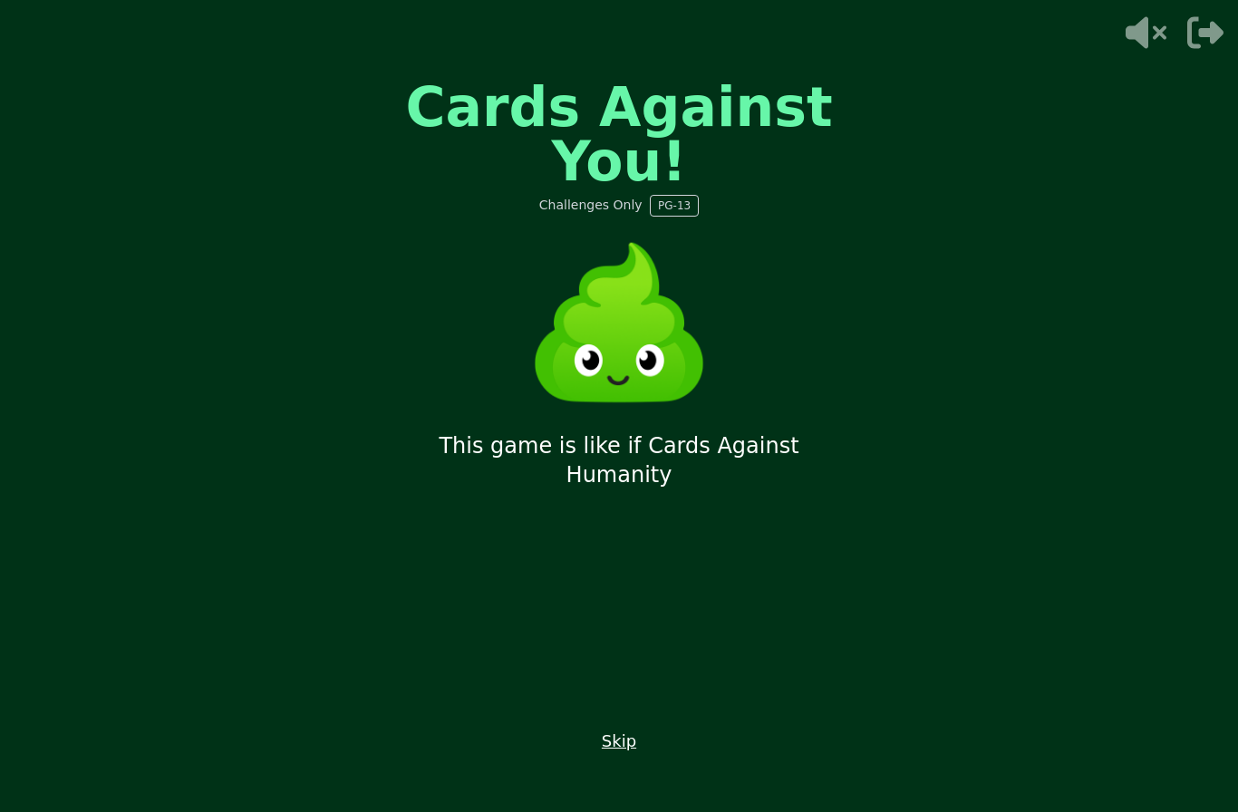
click at [1153, 45] on icon at bounding box center [1144, 33] width 58 height 36
click at [609, 754] on button "Skip" at bounding box center [619, 741] width 34 height 25
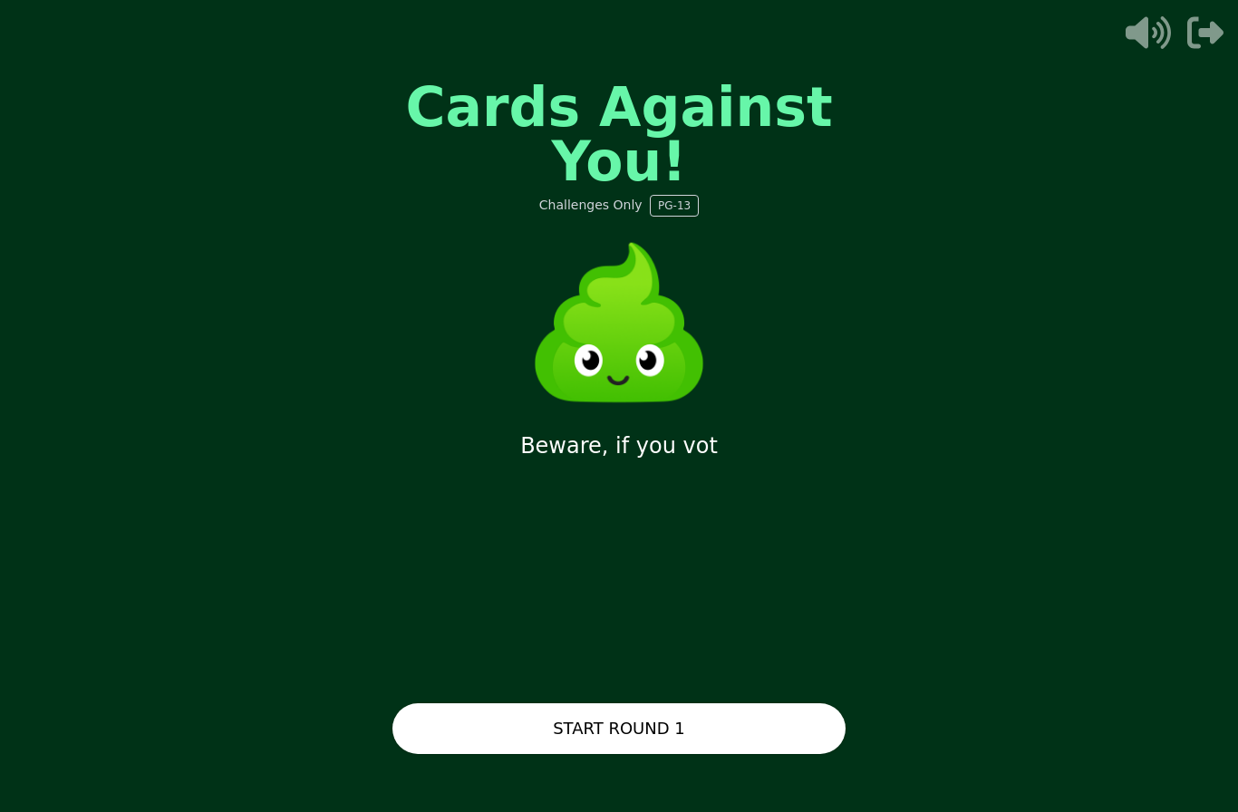
click at [565, 749] on button "START ROUND 1" at bounding box center [618, 728] width 453 height 51
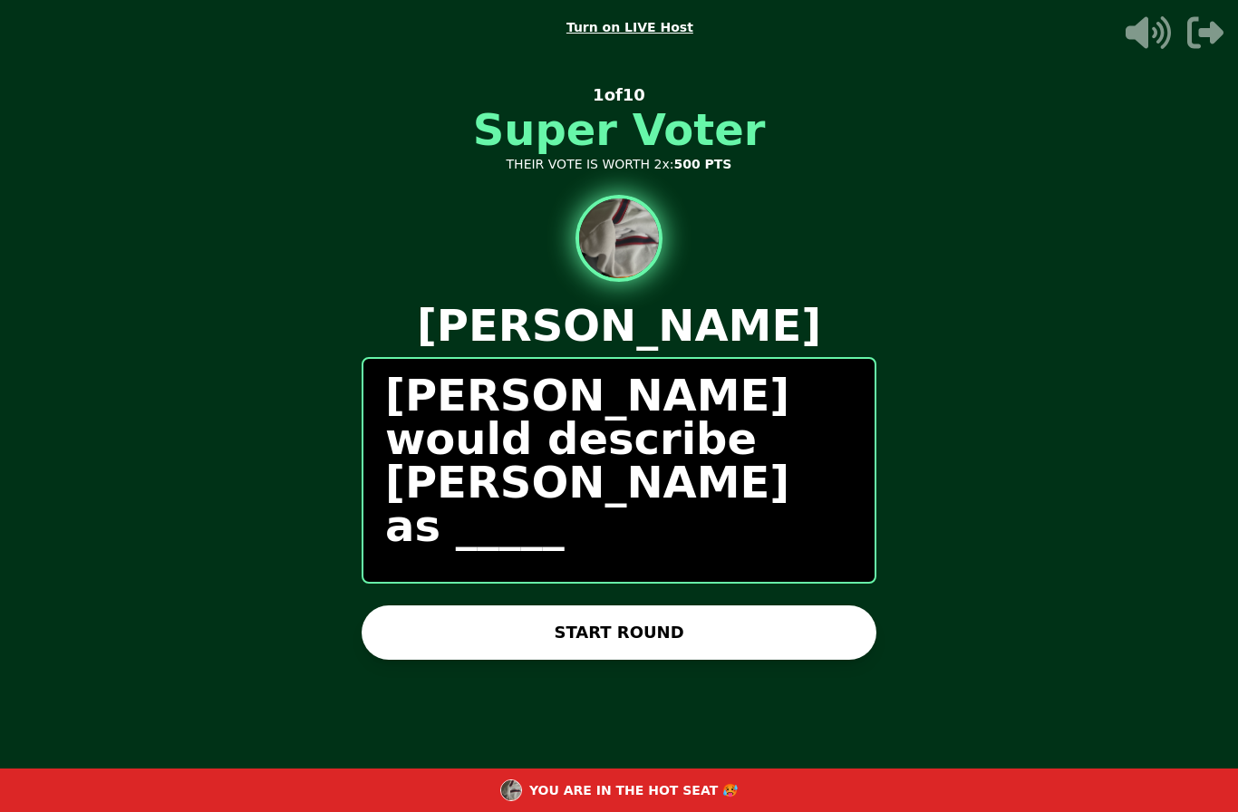
click at [482, 660] on button "START ROUND" at bounding box center [619, 633] width 515 height 54
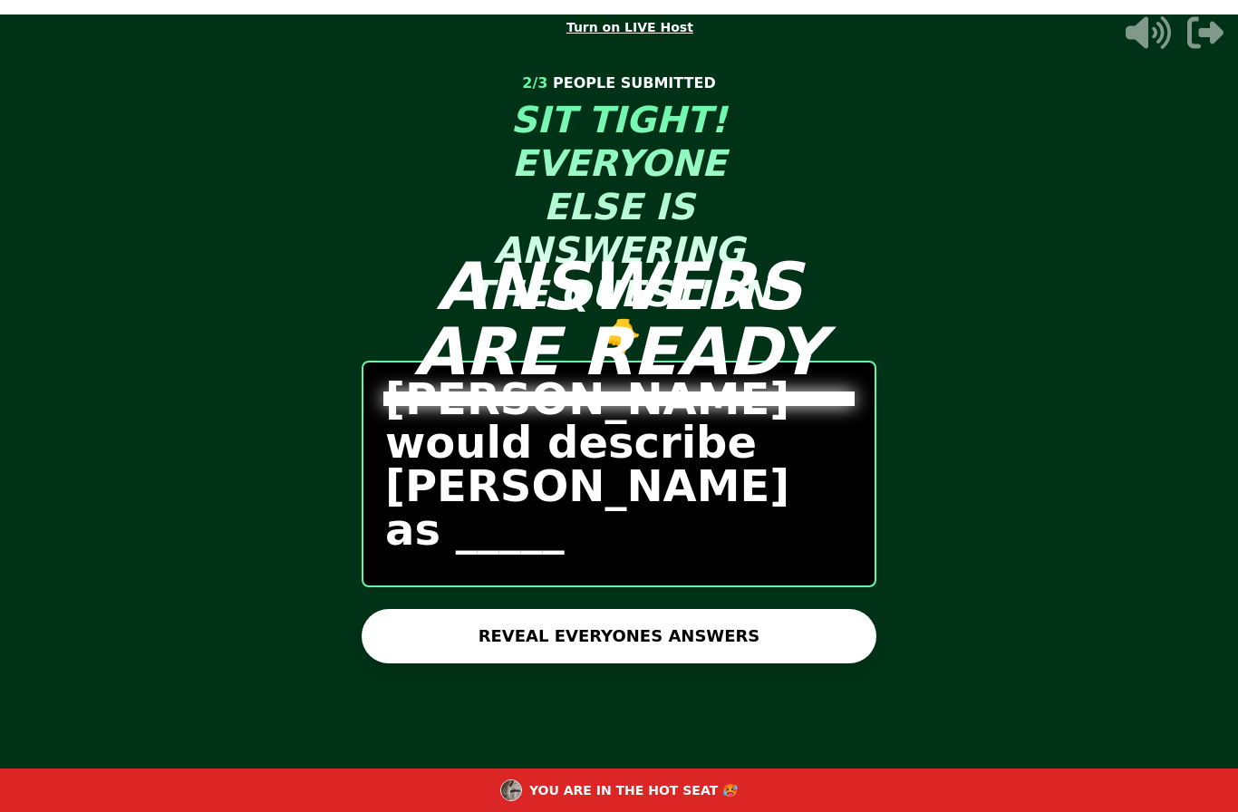
click at [410, 652] on button "REVEAL EVERYONES ANSWERS" at bounding box center [619, 636] width 515 height 54
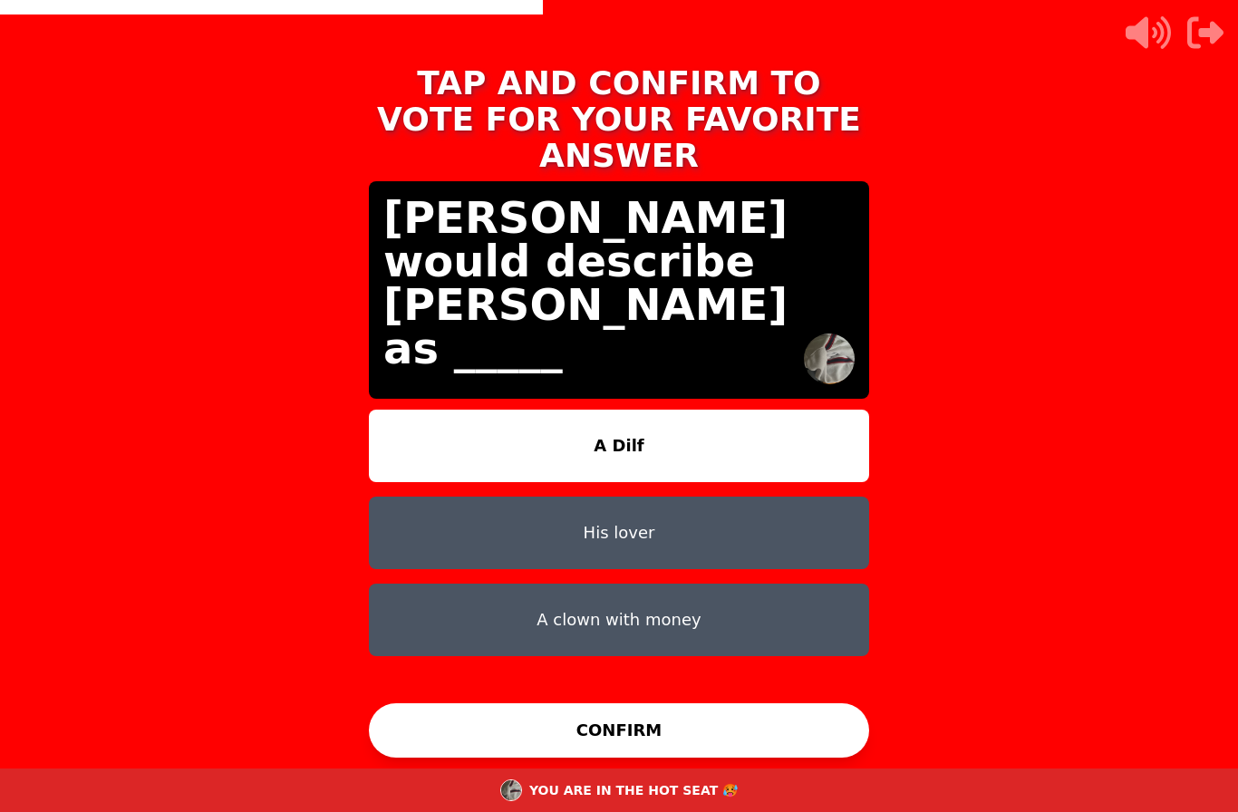
click at [416, 509] on button "His lover" at bounding box center [619, 533] width 500 height 73
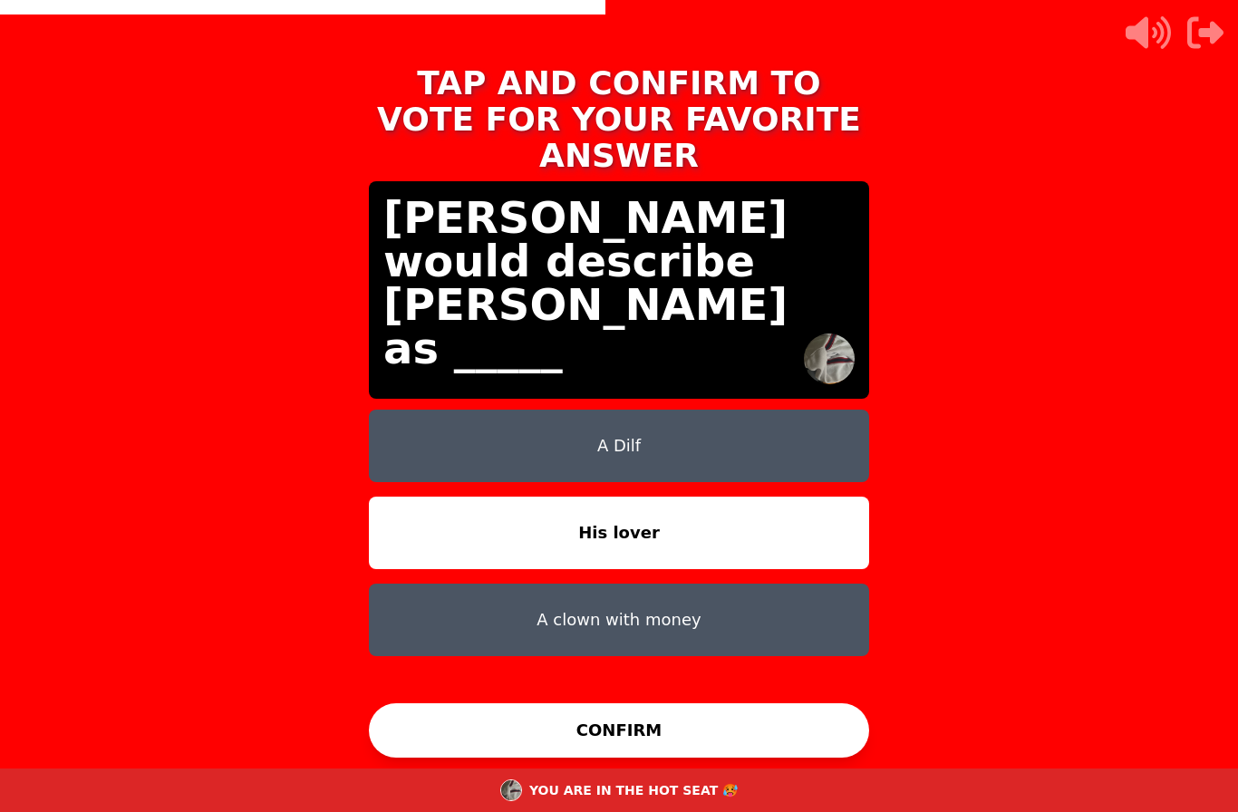
click at [395, 430] on button "A Dilf" at bounding box center [619, 446] width 500 height 73
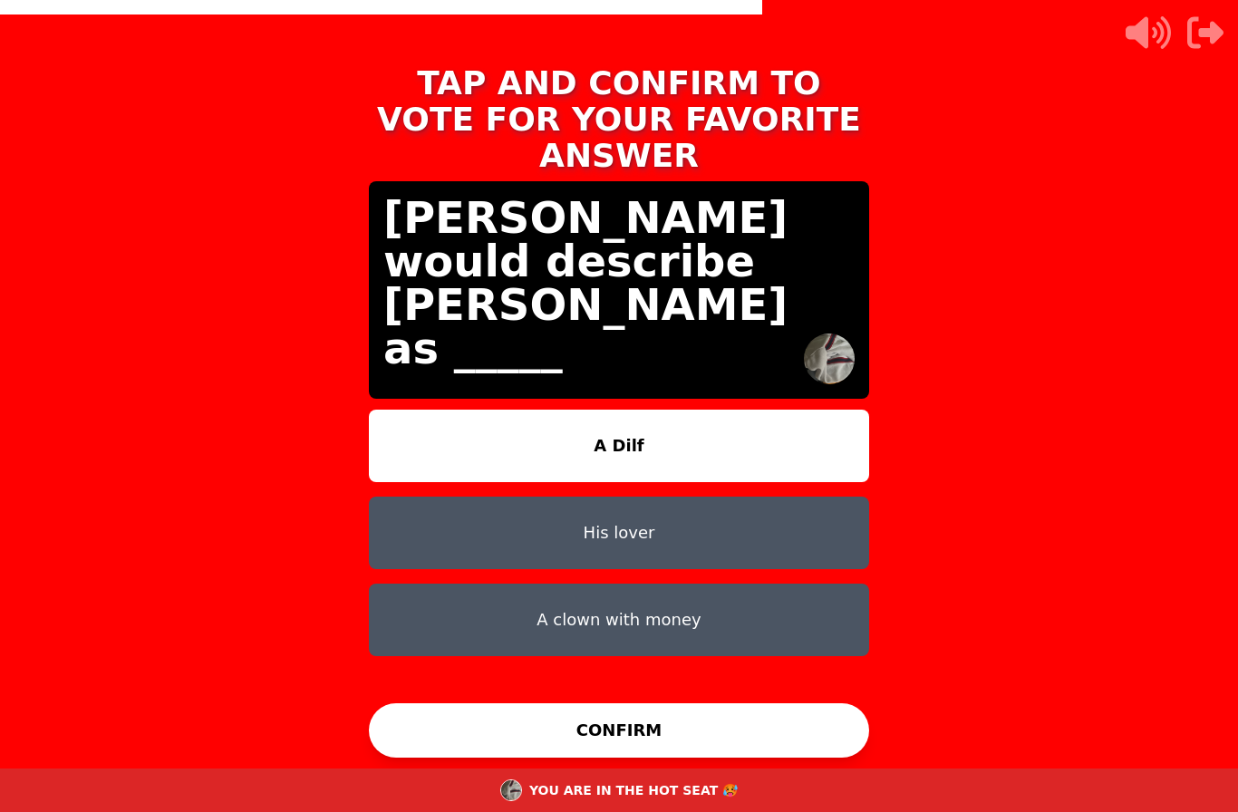
click at [410, 517] on button "His lover" at bounding box center [619, 533] width 500 height 73
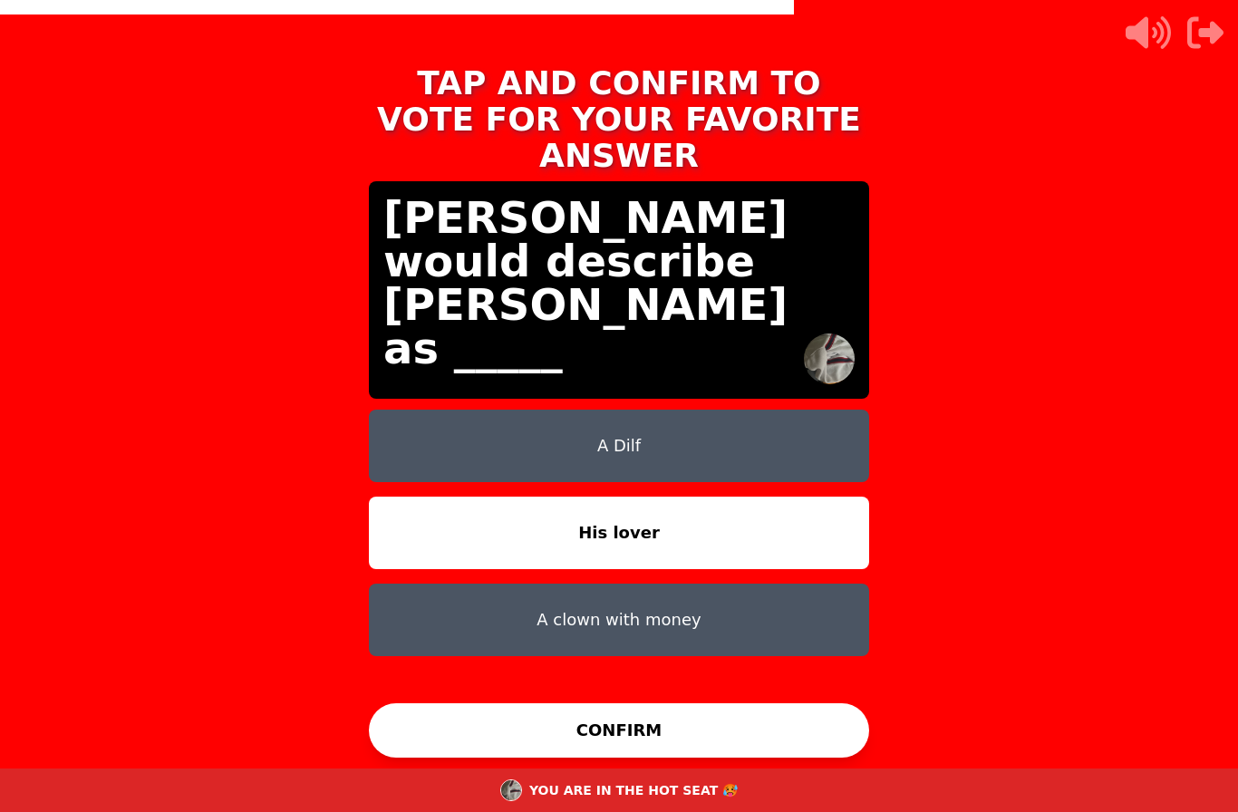
click at [395, 447] on button "A Dilf" at bounding box center [619, 446] width 500 height 73
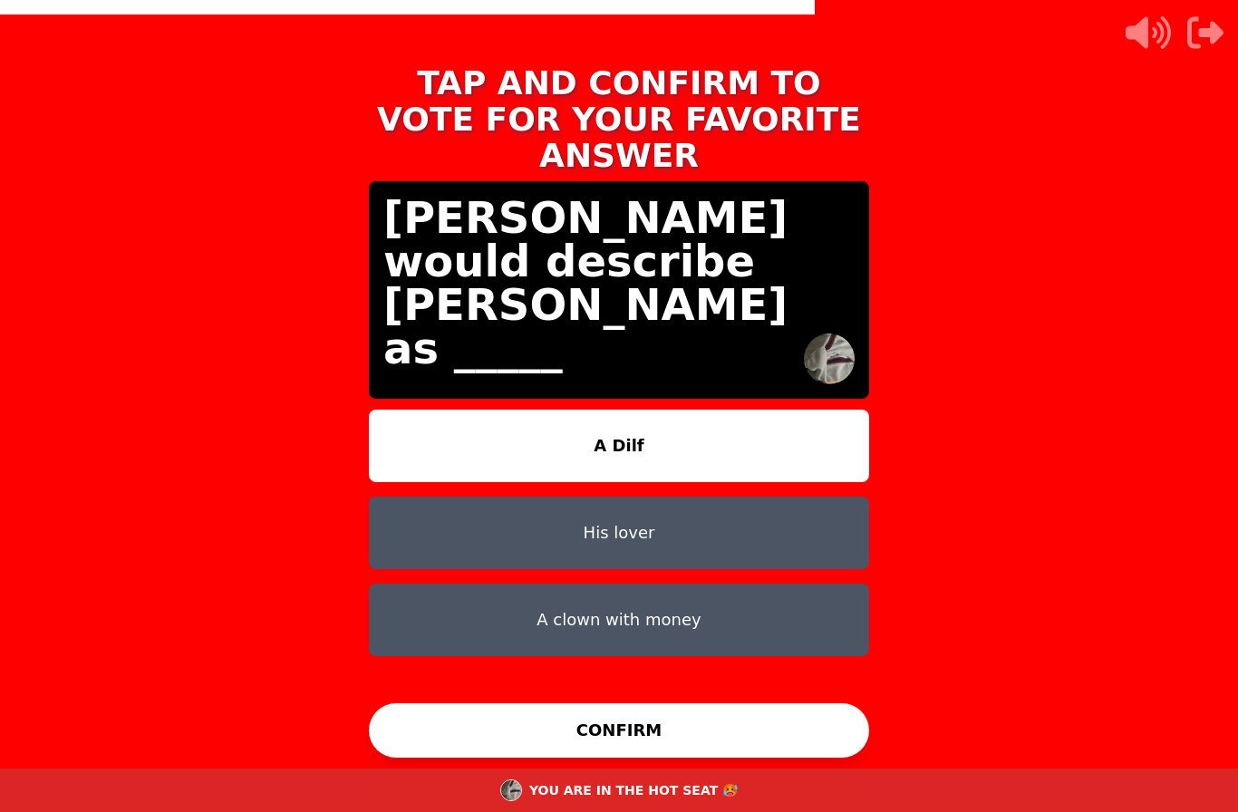
click at [415, 532] on button "His lover" at bounding box center [619, 533] width 500 height 73
click at [401, 455] on button "A Dilf" at bounding box center [619, 446] width 500 height 73
click at [415, 521] on button "His lover" at bounding box center [619, 533] width 500 height 73
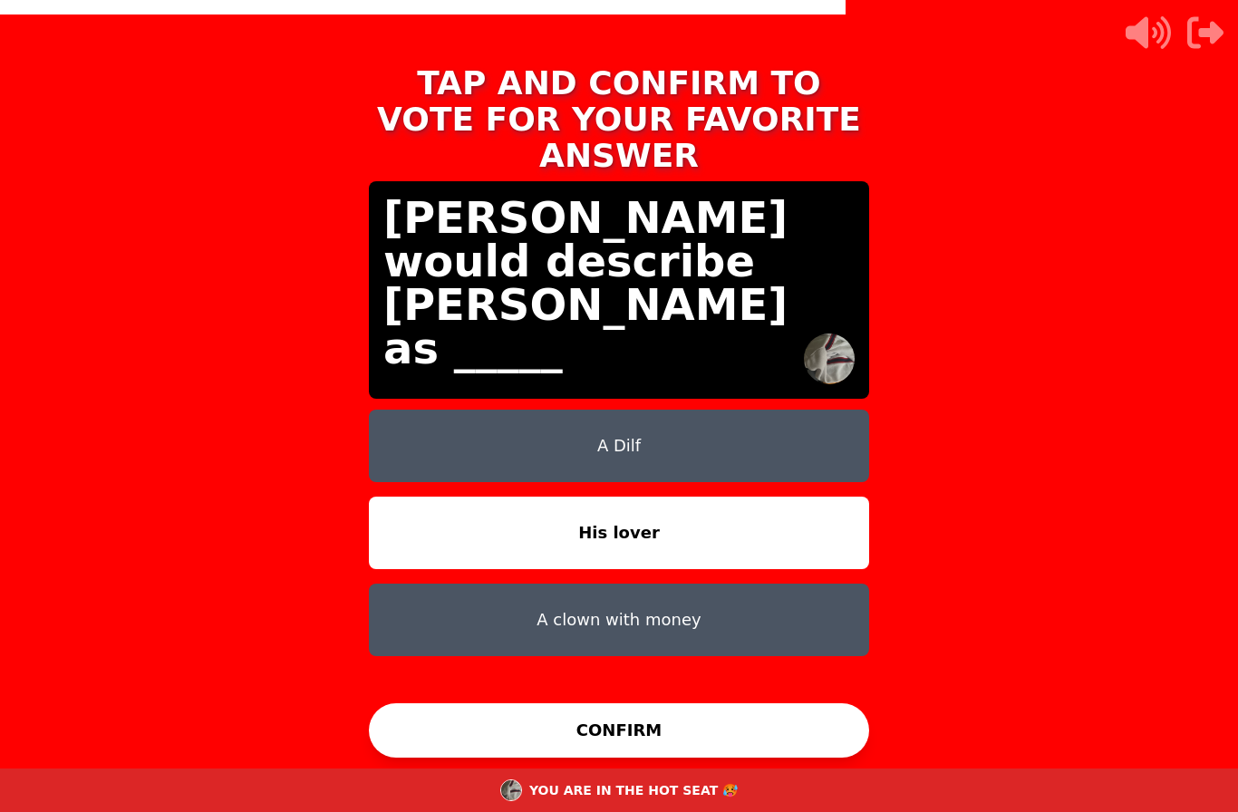
click at [389, 421] on button "A Dilf" at bounding box center [619, 446] width 500 height 73
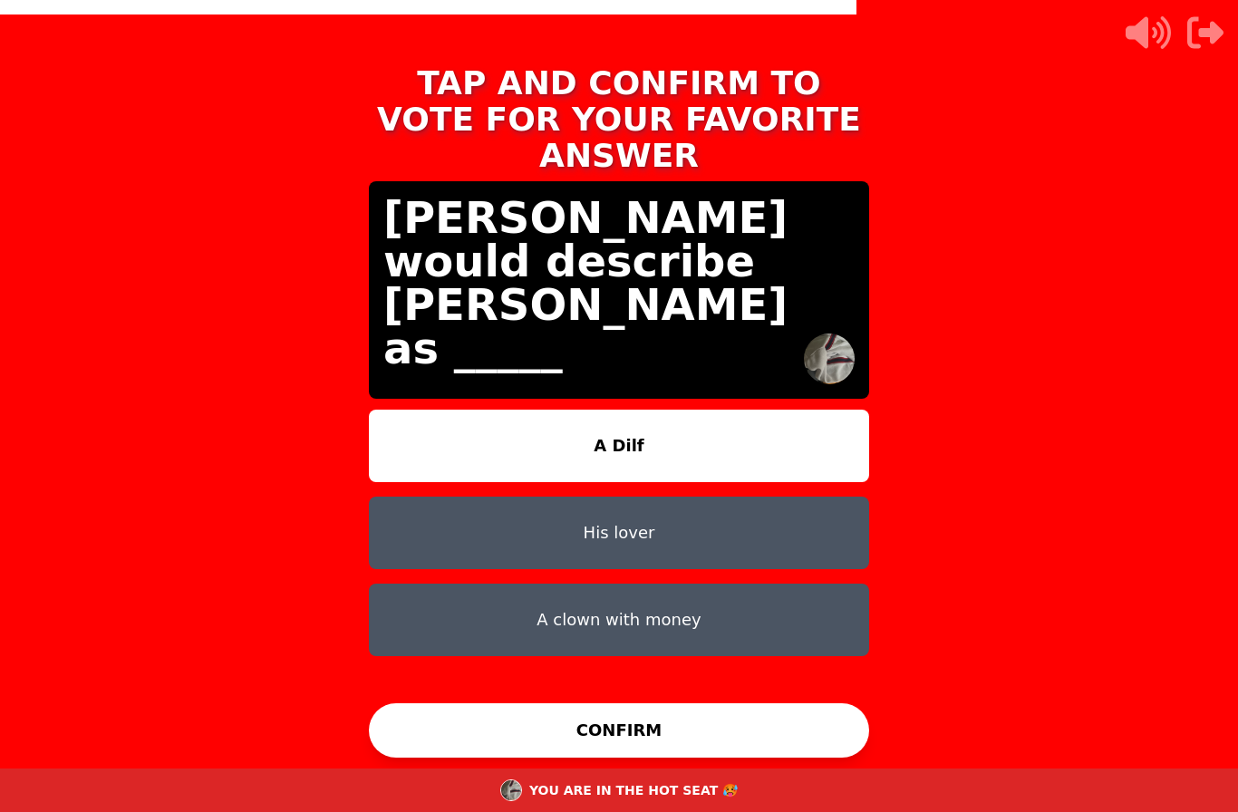
click at [411, 506] on button "His lover" at bounding box center [619, 533] width 500 height 73
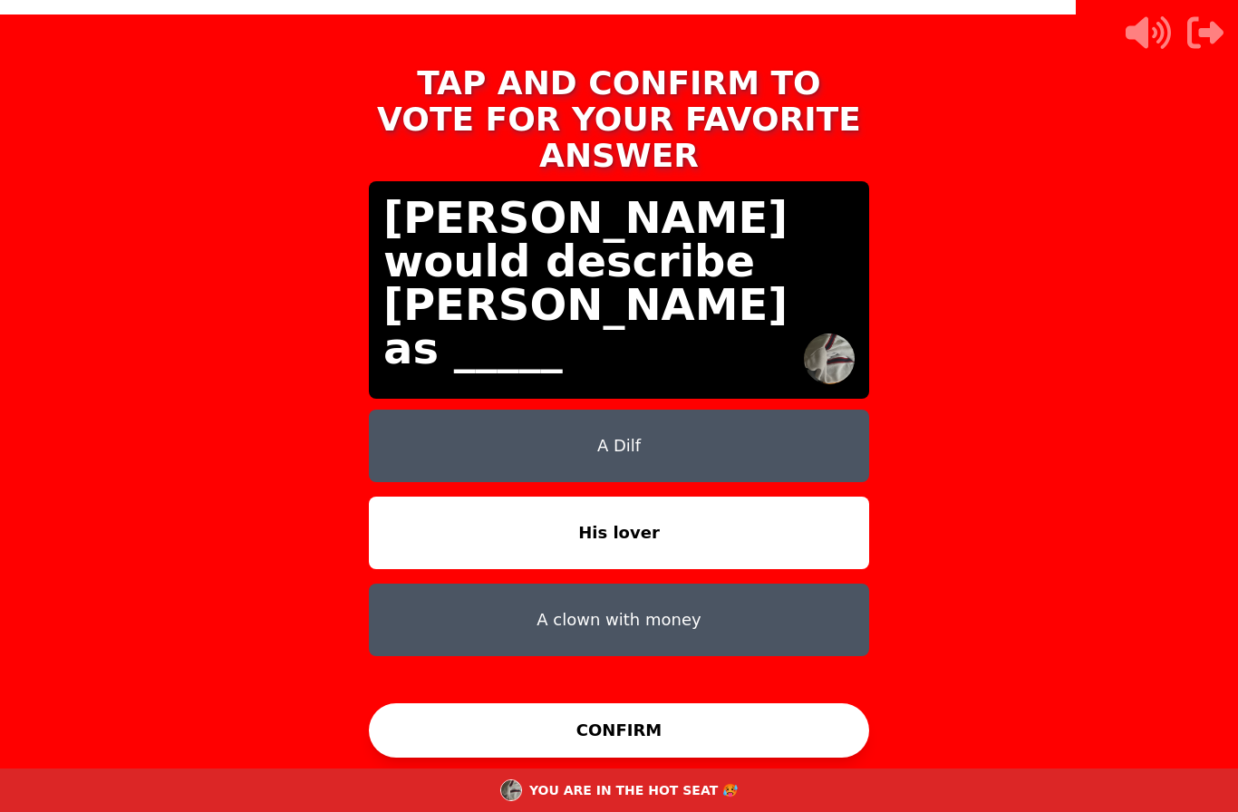
click at [416, 758] on button "CONFIRM" at bounding box center [619, 730] width 500 height 54
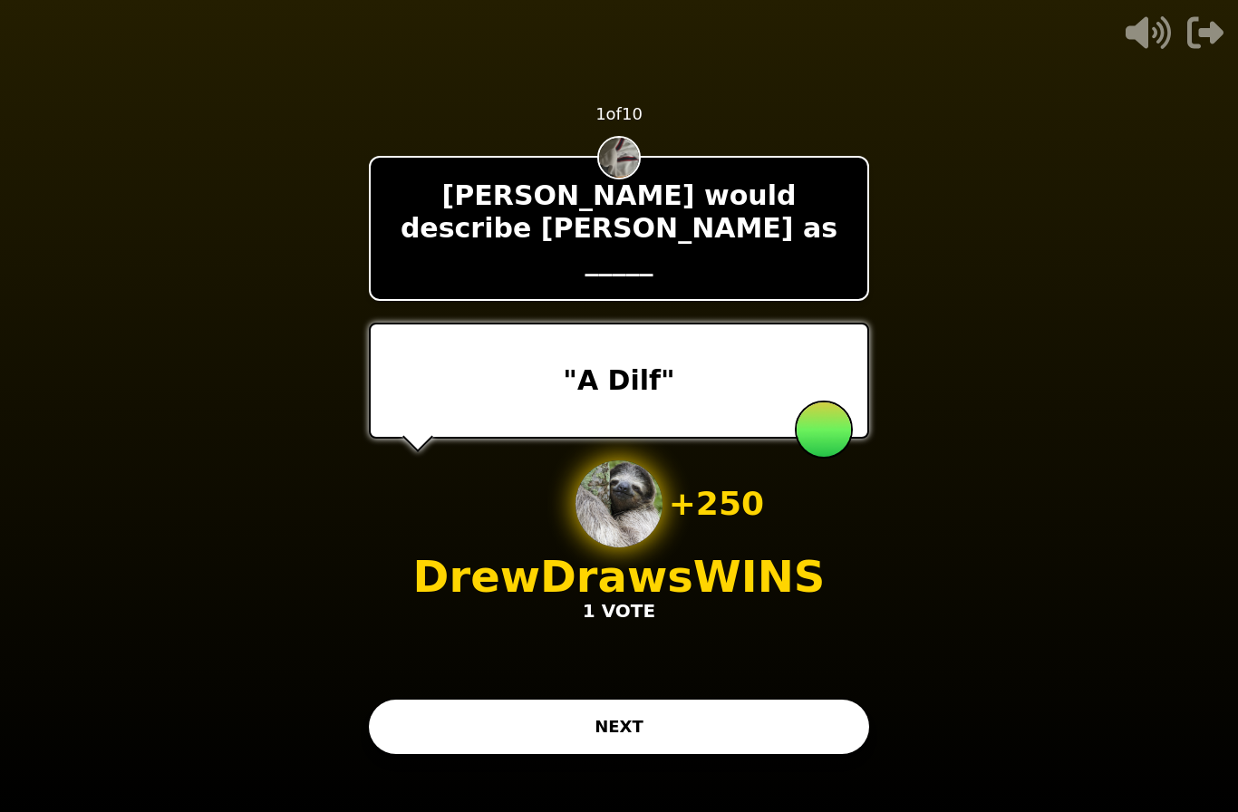
click at [847, 754] on button "NEXT" at bounding box center [619, 727] width 500 height 54
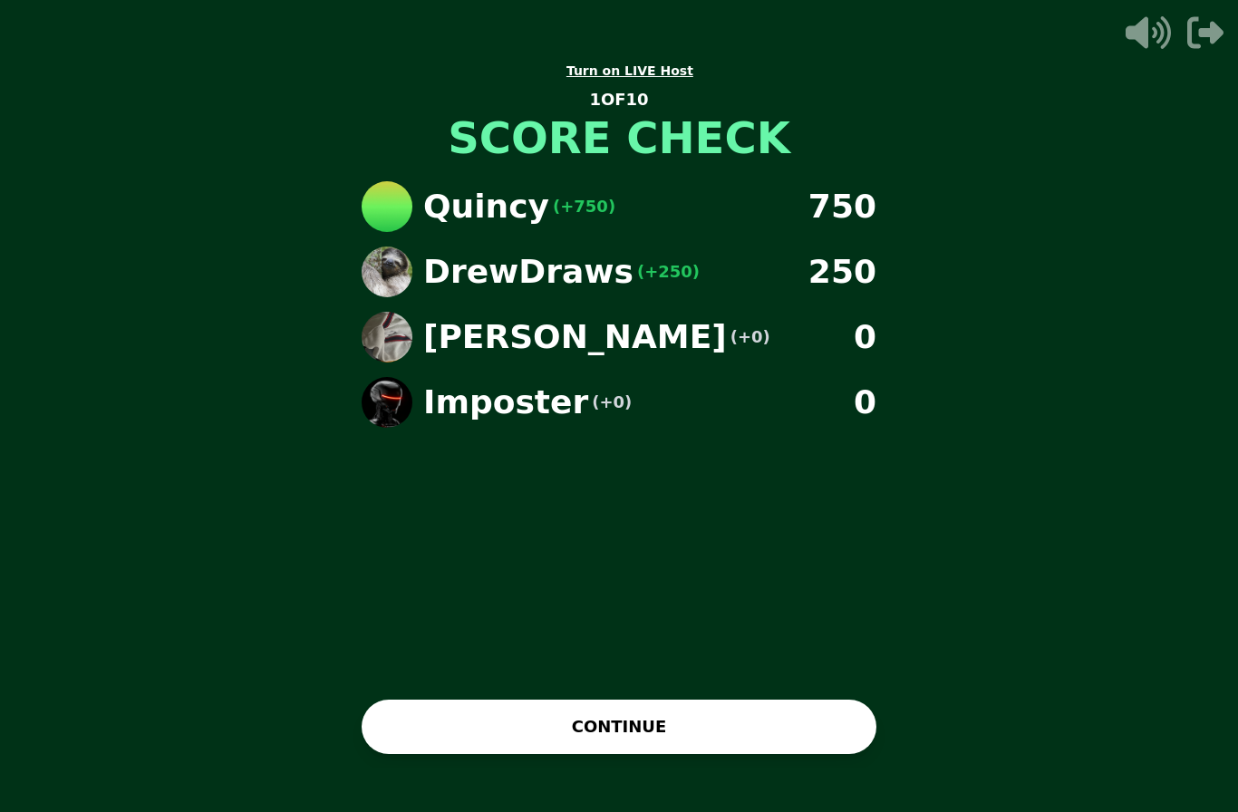
click at [801, 754] on button "CONTINUE" at bounding box center [619, 727] width 515 height 54
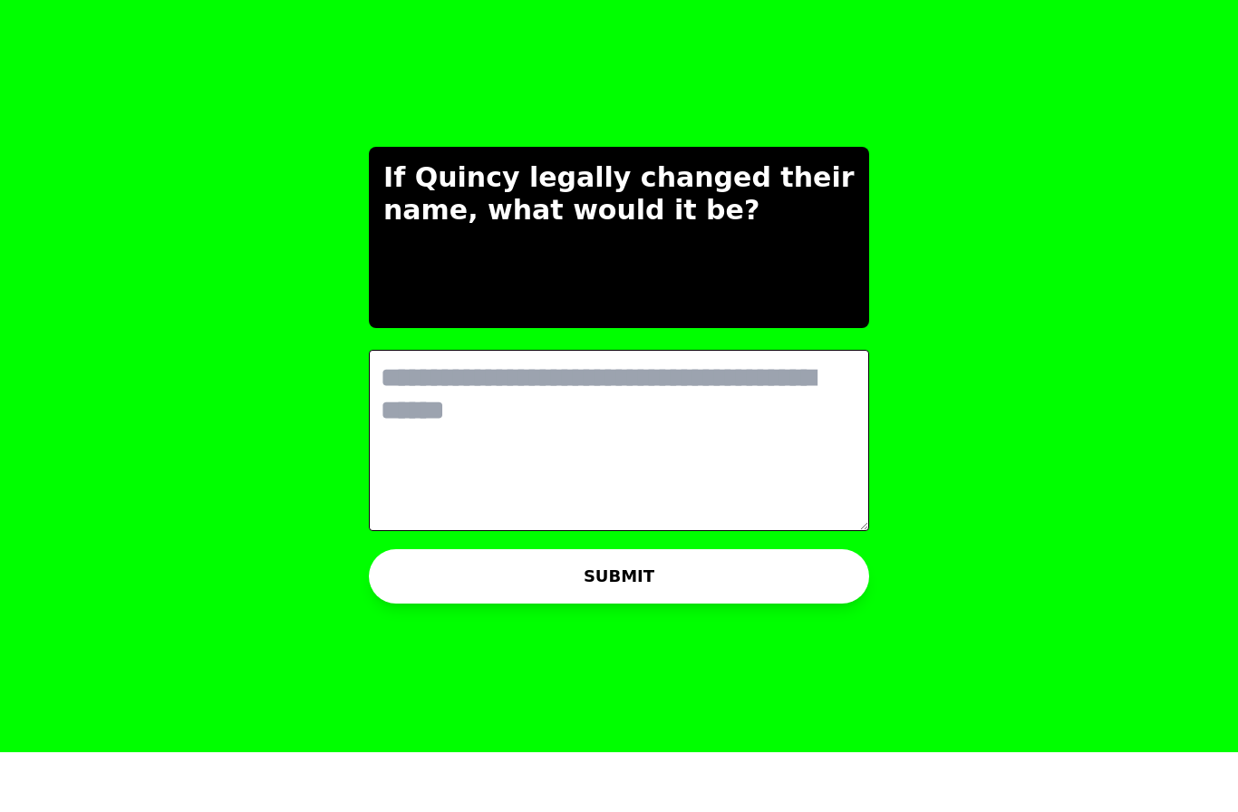
click at [415, 410] on textarea at bounding box center [619, 500] width 500 height 181
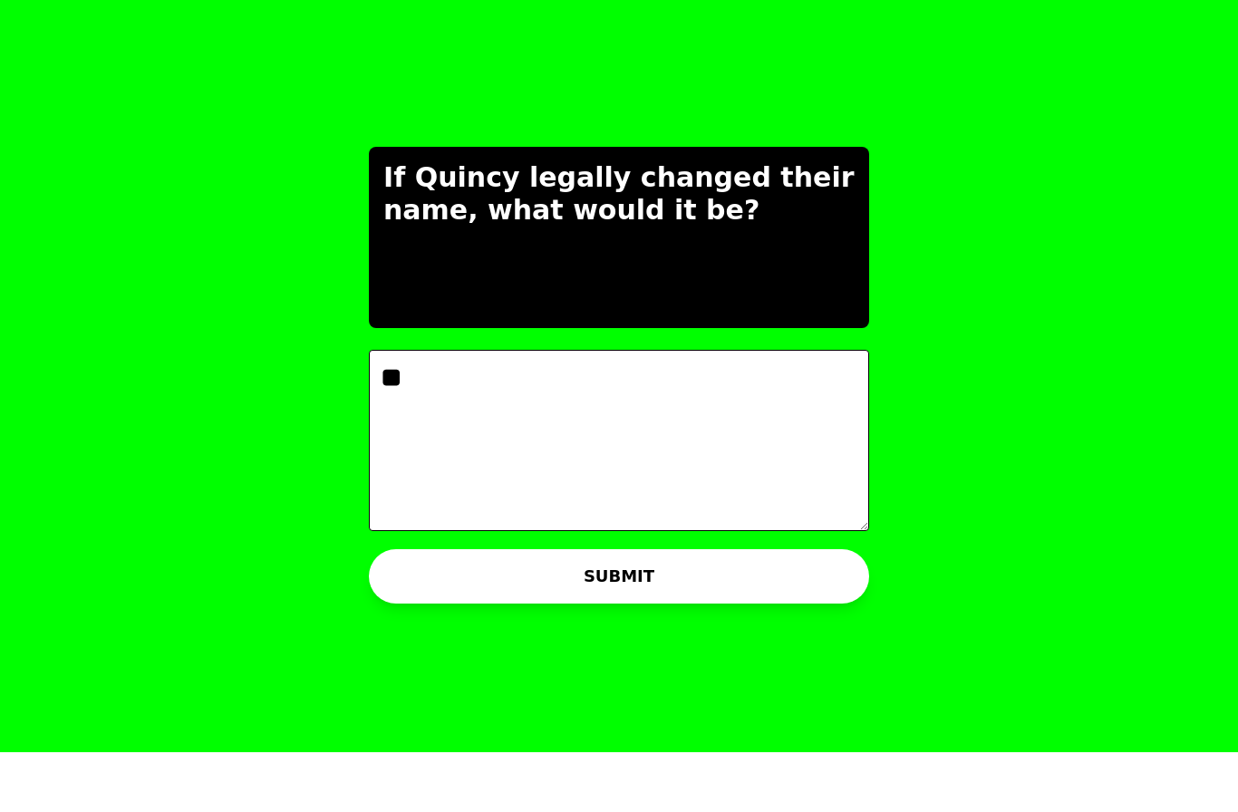
type textarea "*"
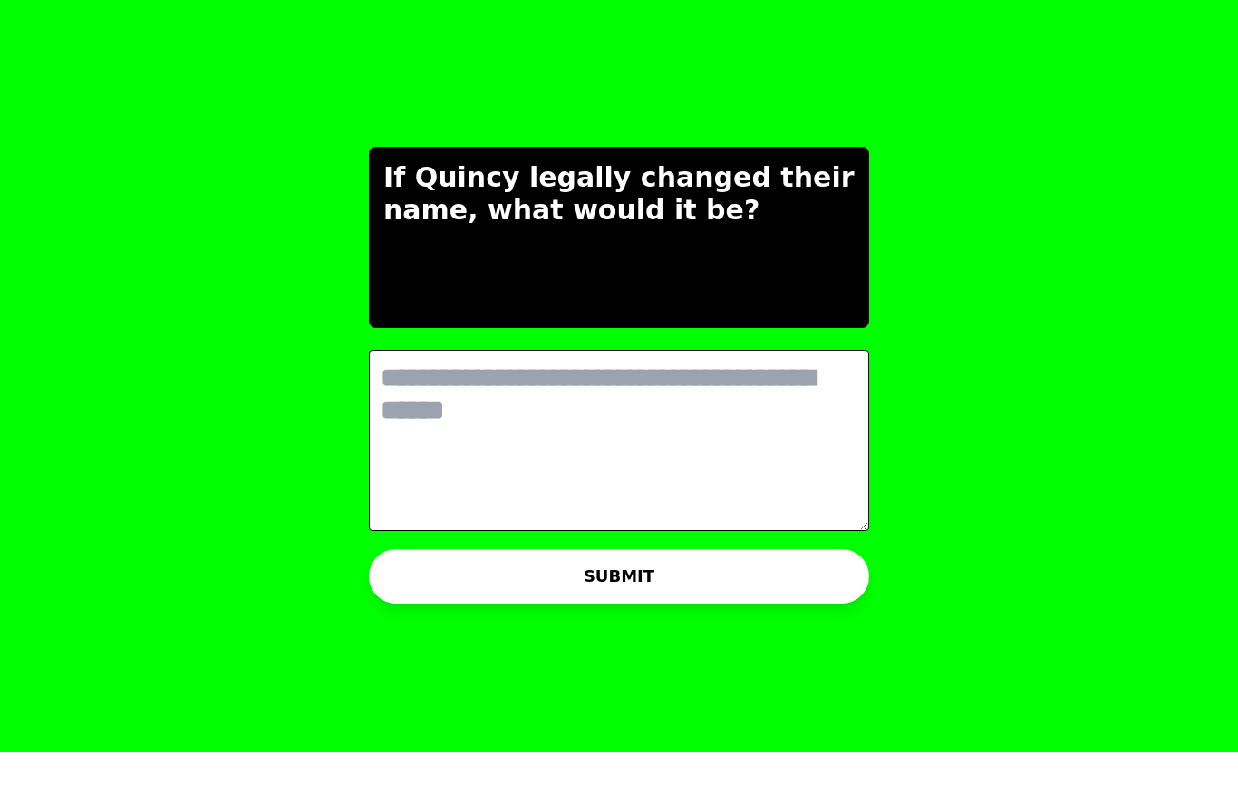
type textarea "*"
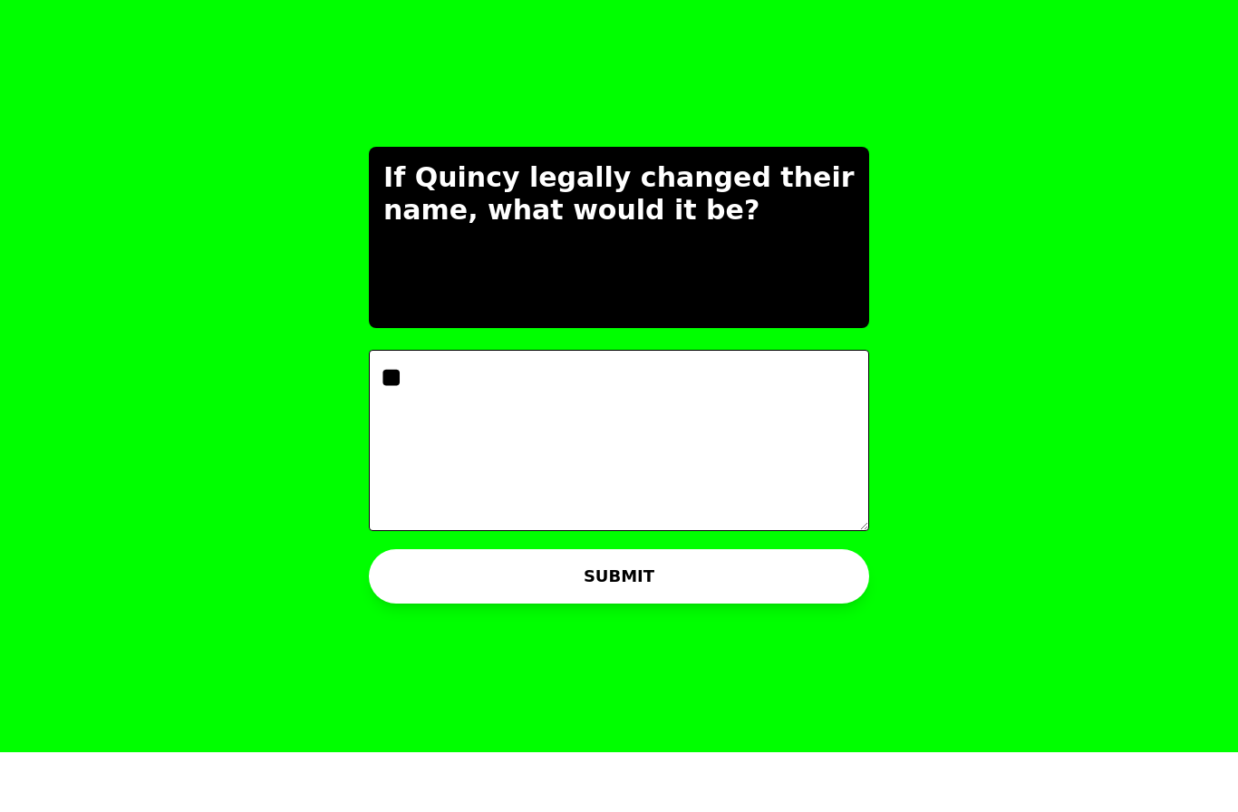
type textarea "*"
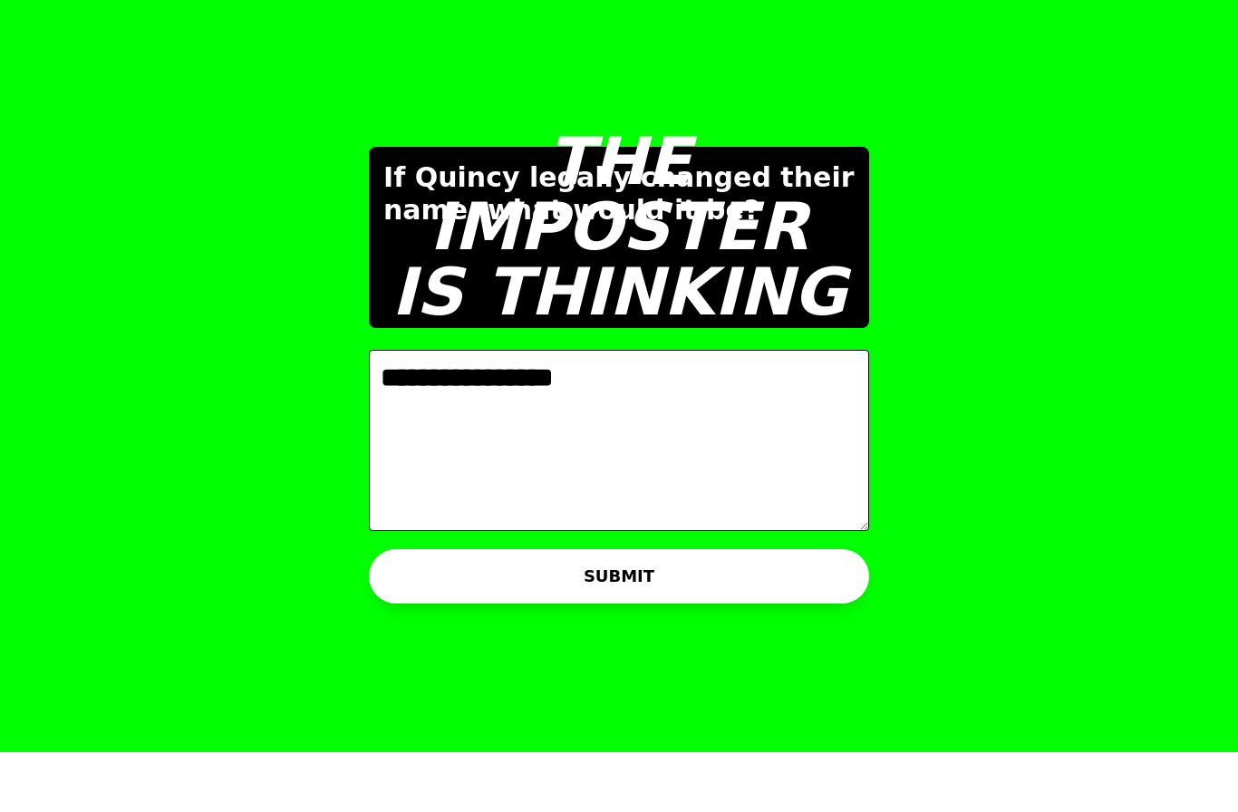
type textarea "**********"
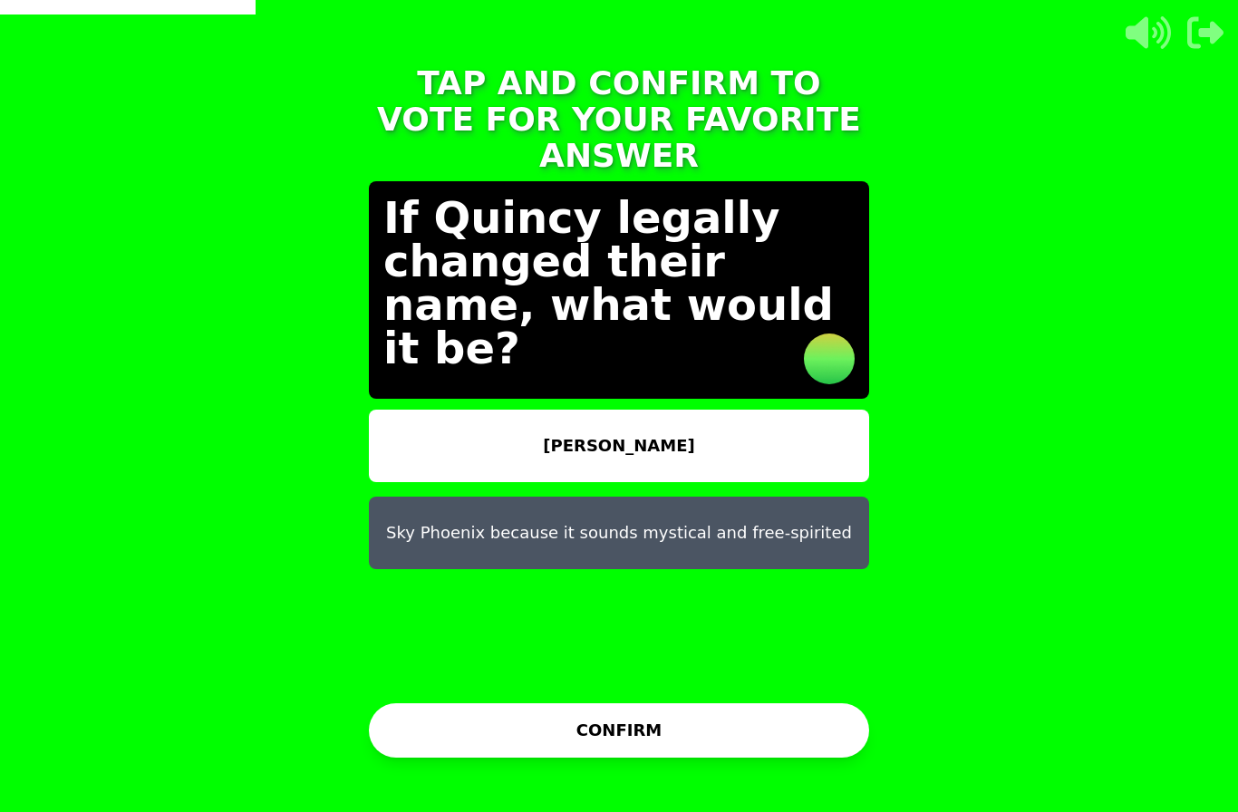
click at [418, 410] on button "KIm kardashian" at bounding box center [619, 446] width 500 height 73
click at [437, 410] on button "KIm kardashian" at bounding box center [619, 446] width 500 height 73
click at [469, 707] on button "CONFIRM" at bounding box center [619, 730] width 500 height 54
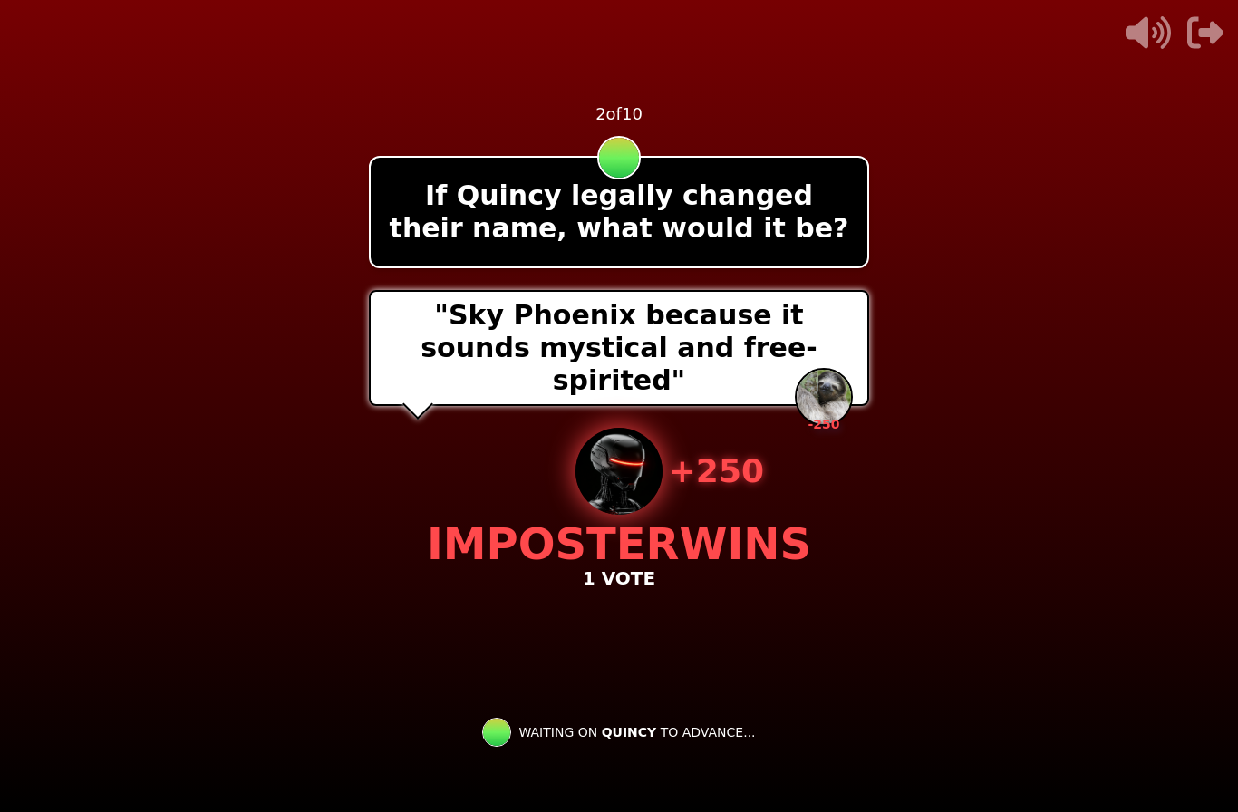
click at [1208, 33] on icon "button" at bounding box center [1205, 33] width 36 height 32
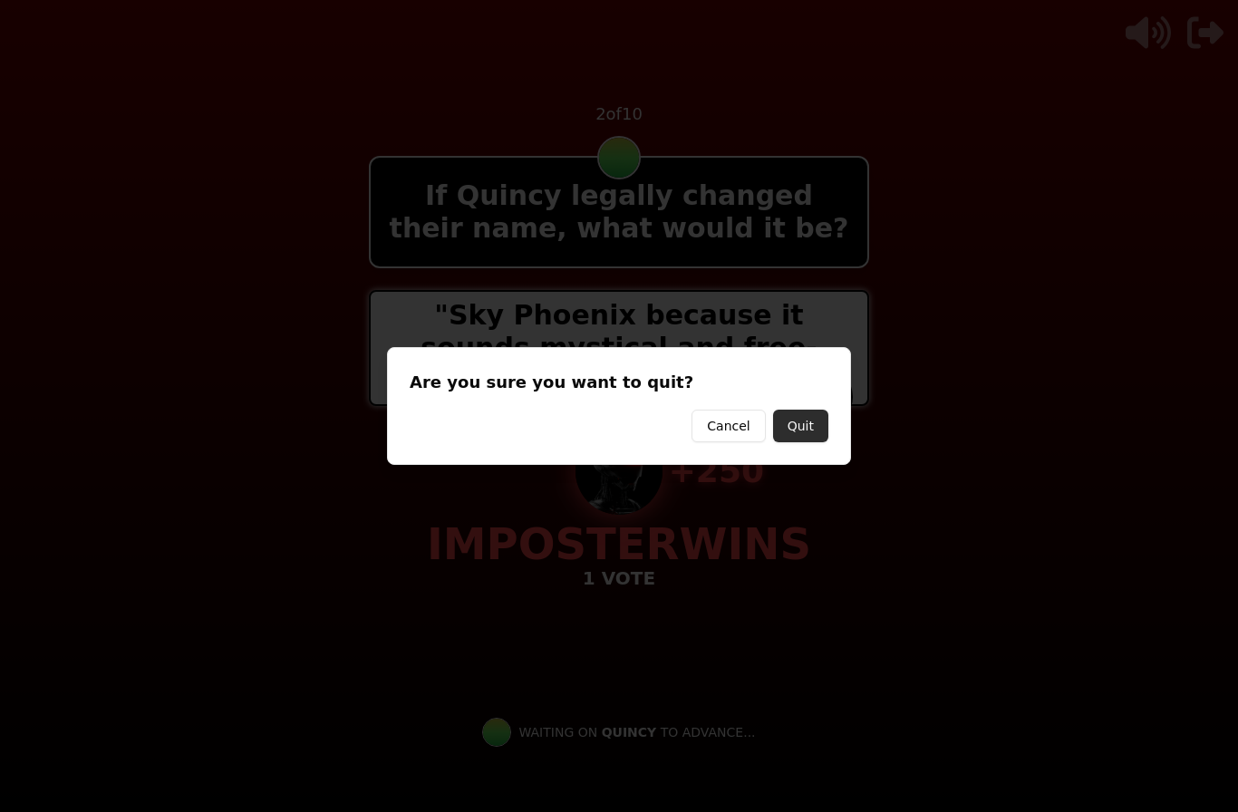
click at [796, 419] on button "Quit" at bounding box center [800, 426] width 55 height 33
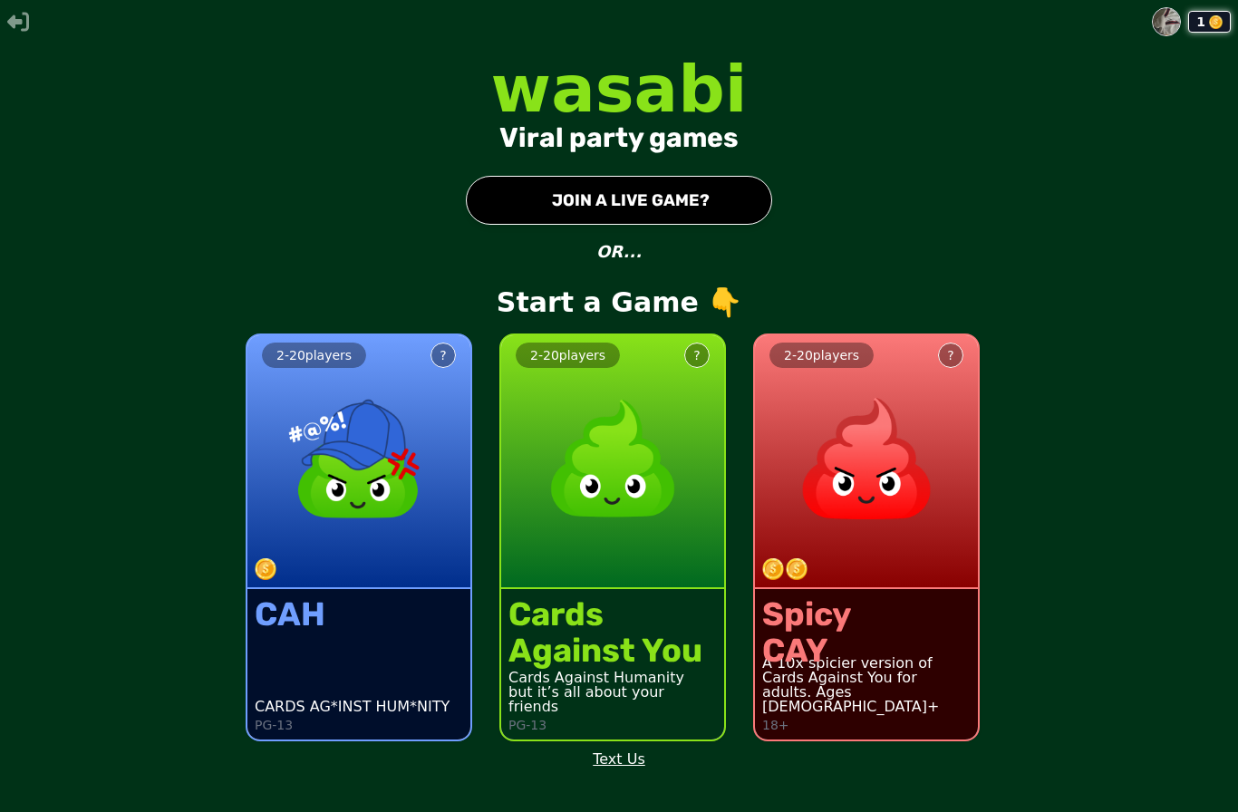
click at [554, 458] on img at bounding box center [613, 459] width 160 height 160
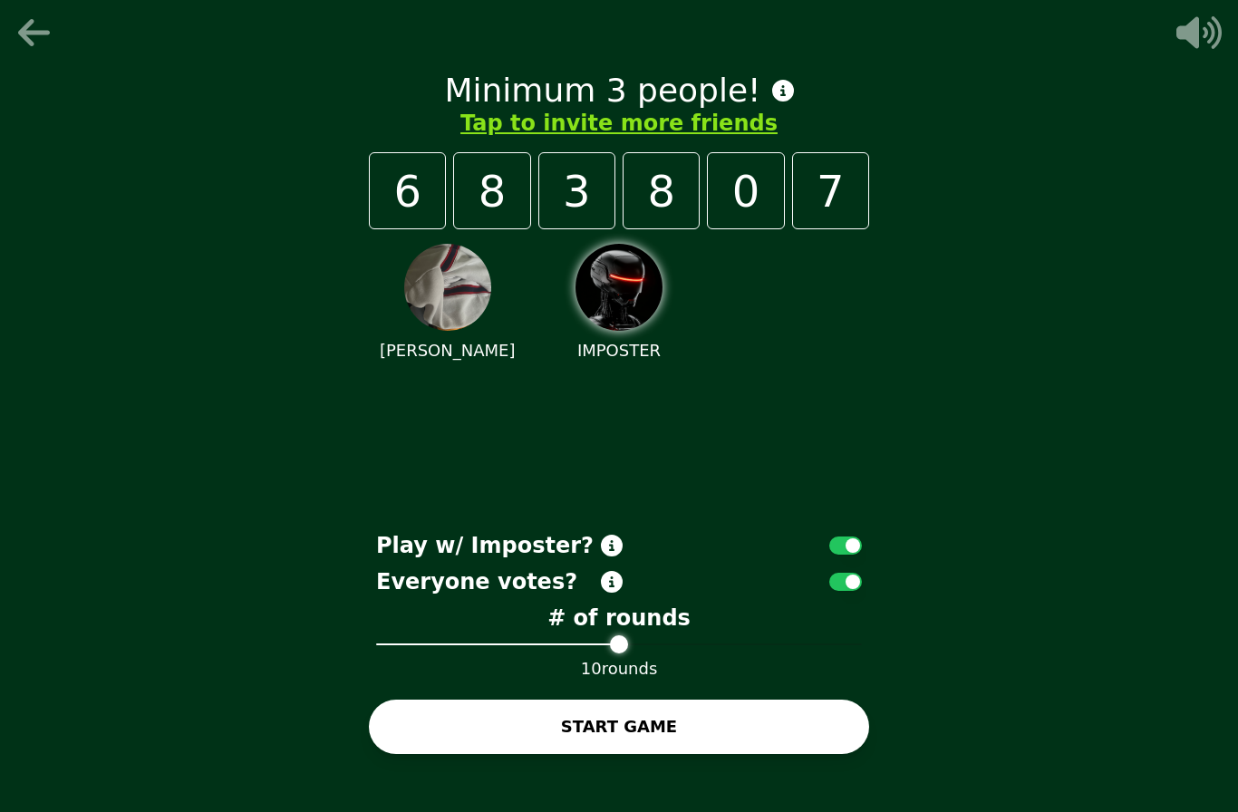
click at [519, 138] on button "Tap to invite more friends" at bounding box center [618, 123] width 317 height 29
click at [610, 138] on button "Tap to invite more friends" at bounding box center [618, 123] width 317 height 29
click at [631, 138] on button "Tap to invite more friends" at bounding box center [618, 123] width 317 height 29
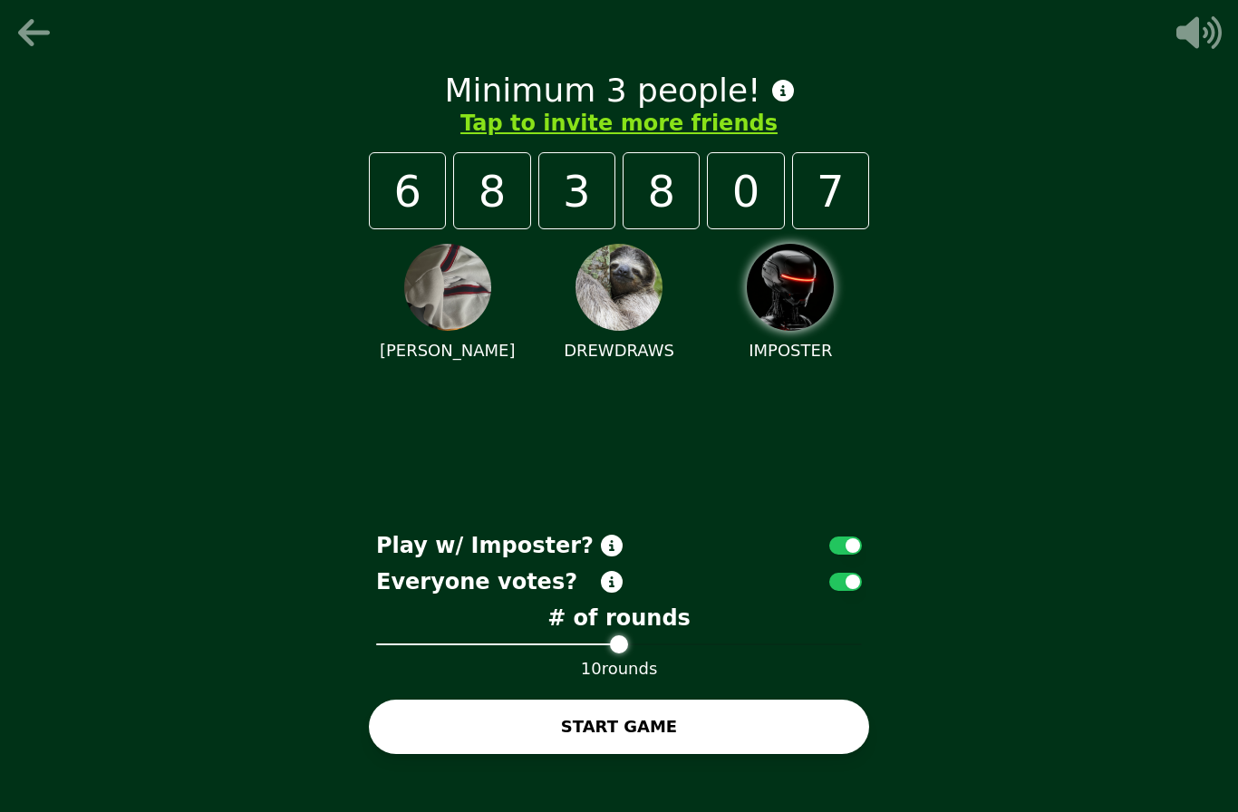
click at [538, 138] on button "Tap to invite more friends" at bounding box center [618, 123] width 317 height 29
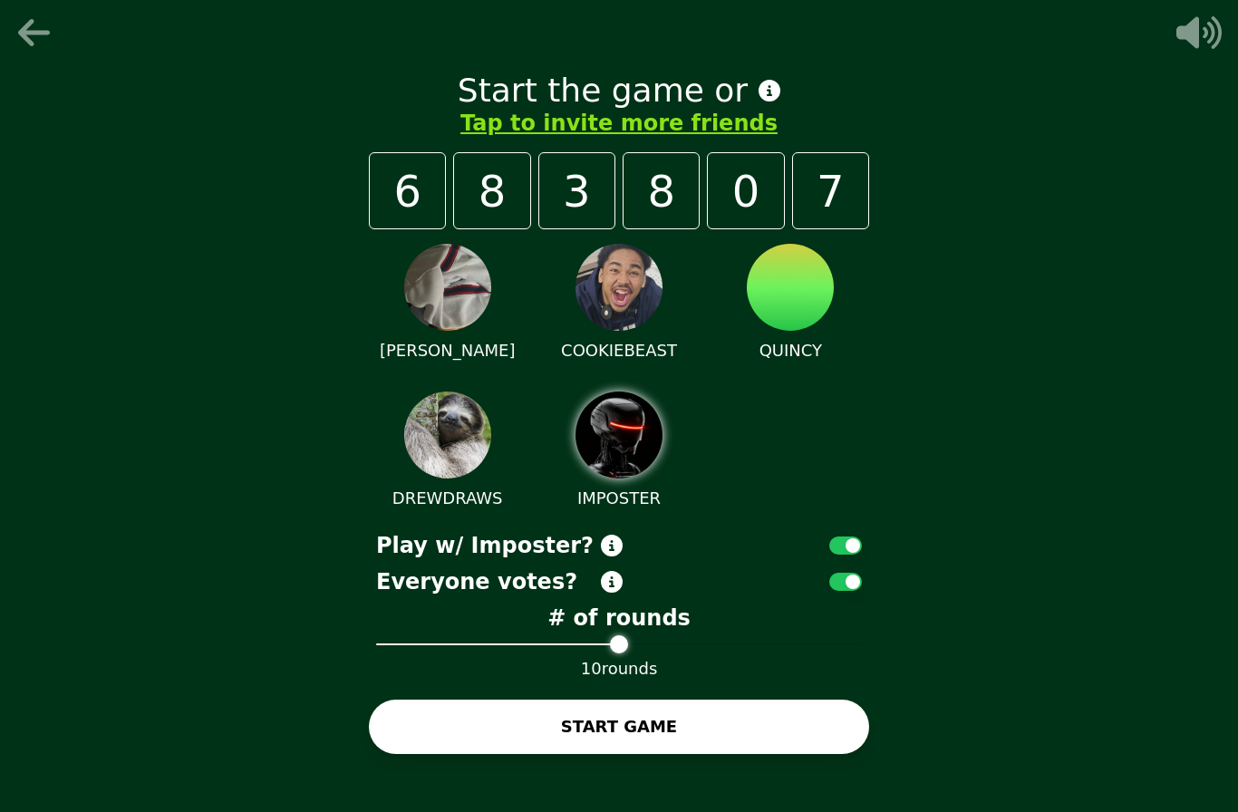
scroll to position [64, 0]
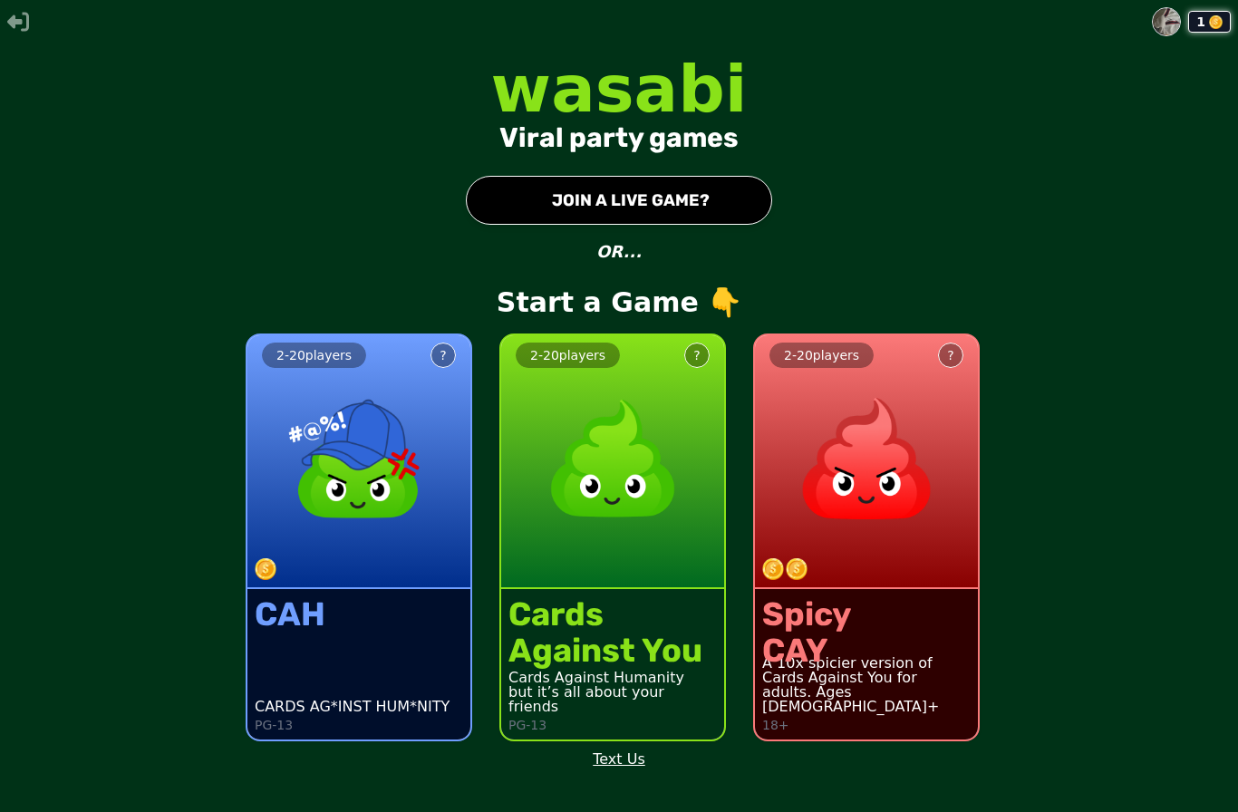
click at [615, 633] on div "Cards" at bounding box center [606, 614] width 194 height 36
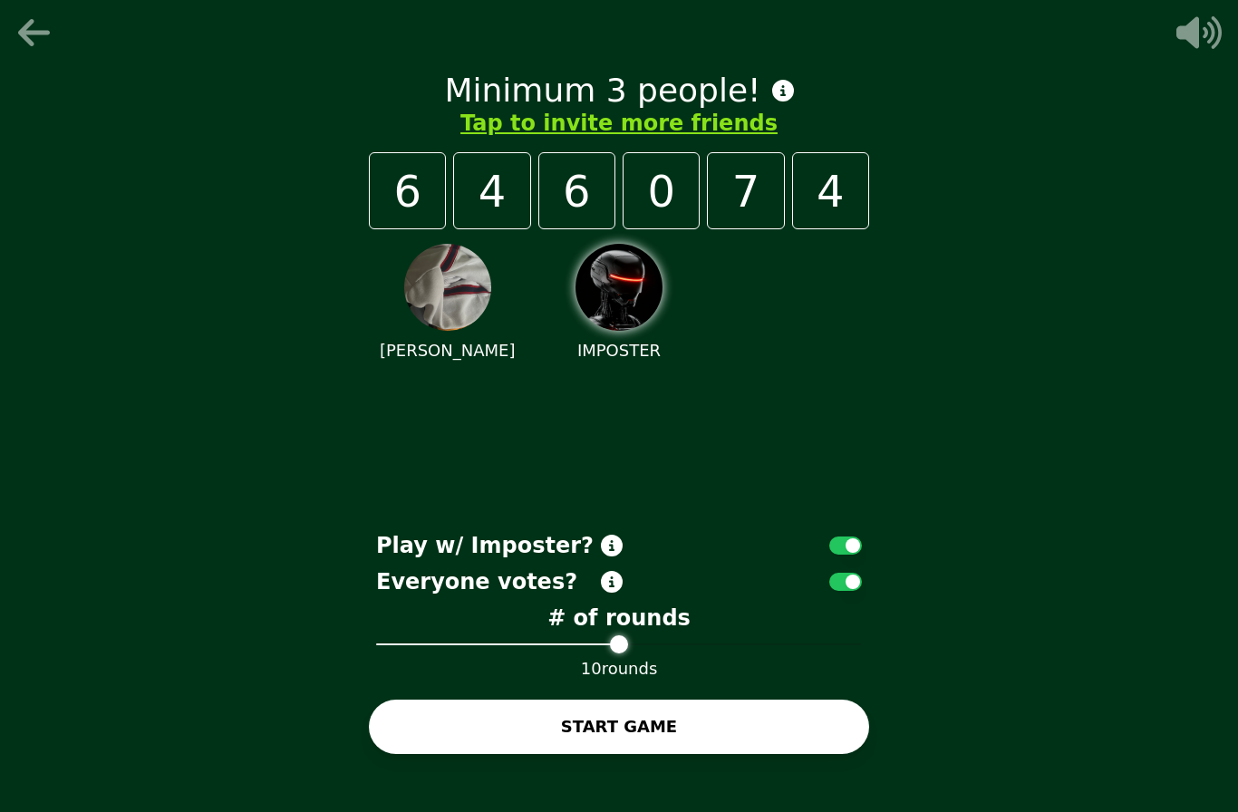
click at [535, 138] on button "Tap to invite more friends" at bounding box center [618, 123] width 317 height 29
click at [569, 138] on button "Tap to invite more friends" at bounding box center [618, 123] width 317 height 29
click at [583, 138] on button "Tap to invite more friends" at bounding box center [618, 123] width 317 height 29
click at [578, 138] on button "Tap to invite more friends" at bounding box center [618, 123] width 317 height 29
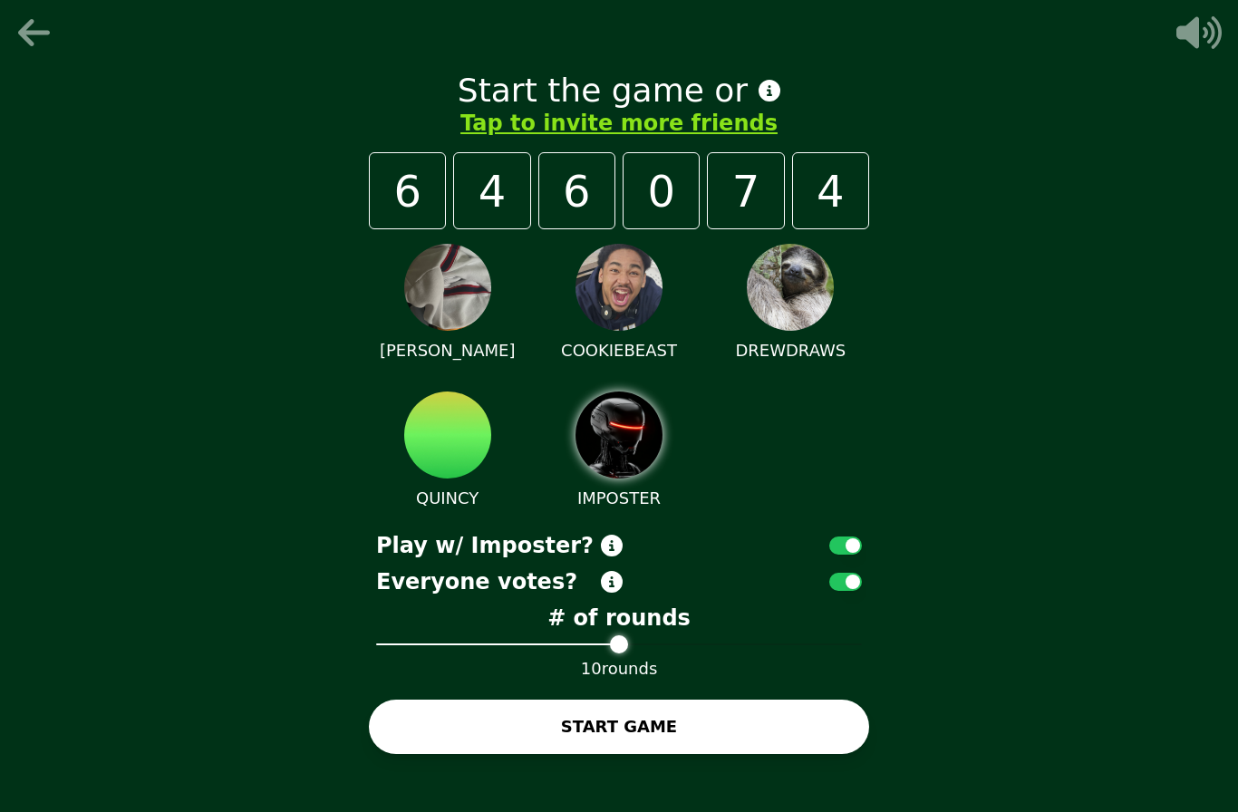
click at [407, 753] on button "START GAME" at bounding box center [619, 727] width 500 height 54
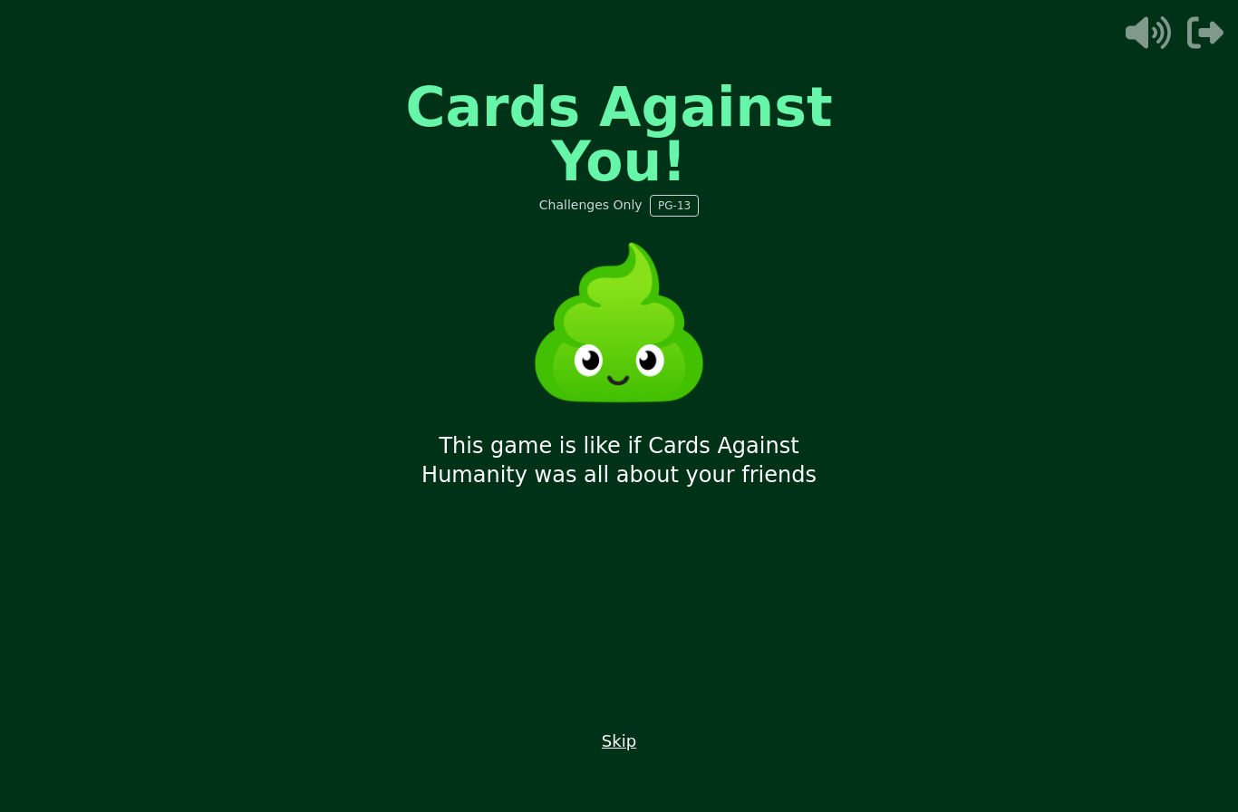
click at [615, 754] on button "Skip" at bounding box center [619, 741] width 34 height 25
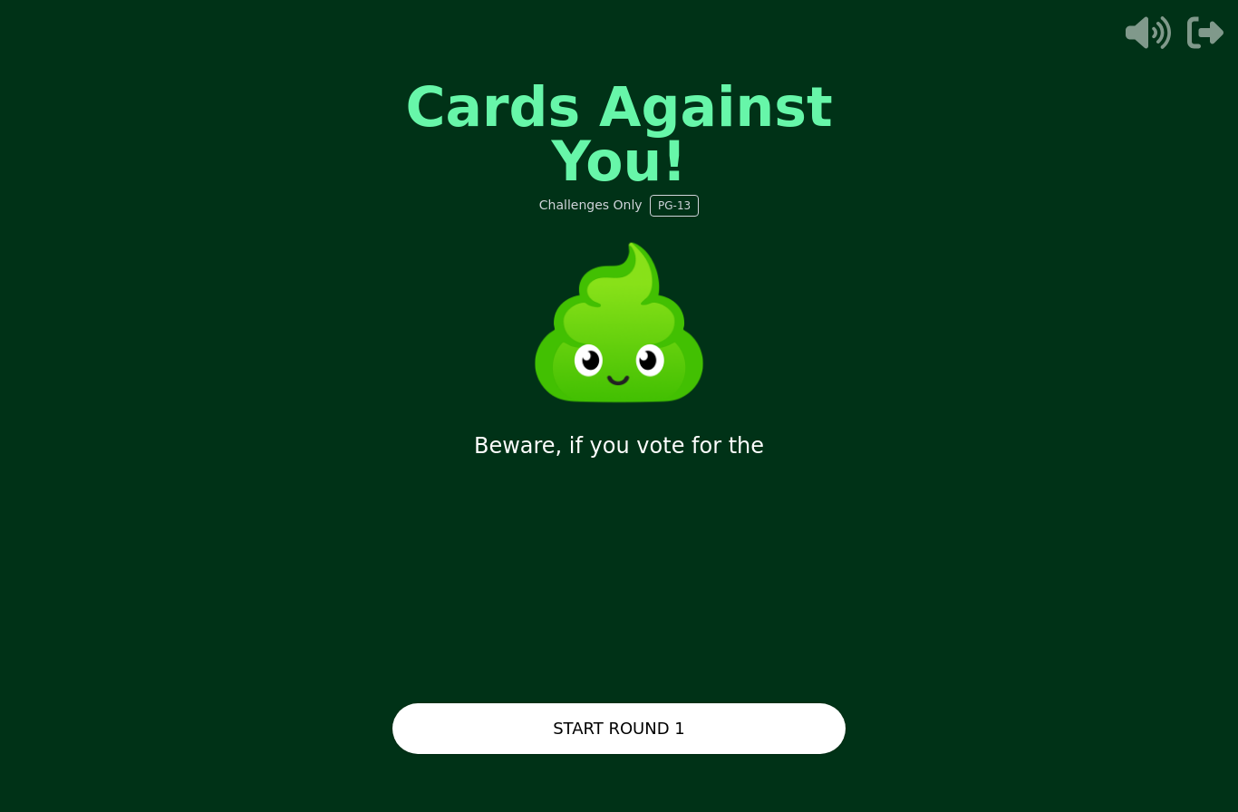
click at [462, 754] on button "START ROUND 1" at bounding box center [618, 728] width 453 height 51
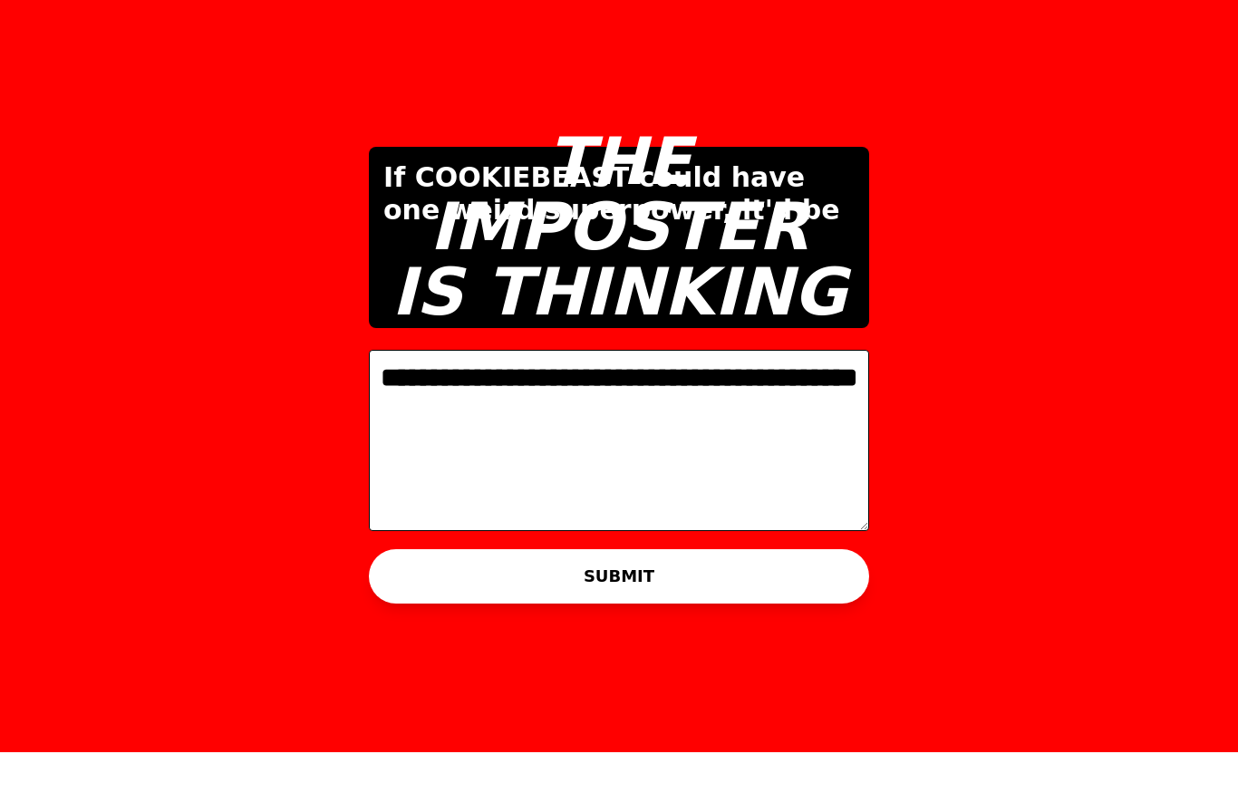
type textarea "**********"
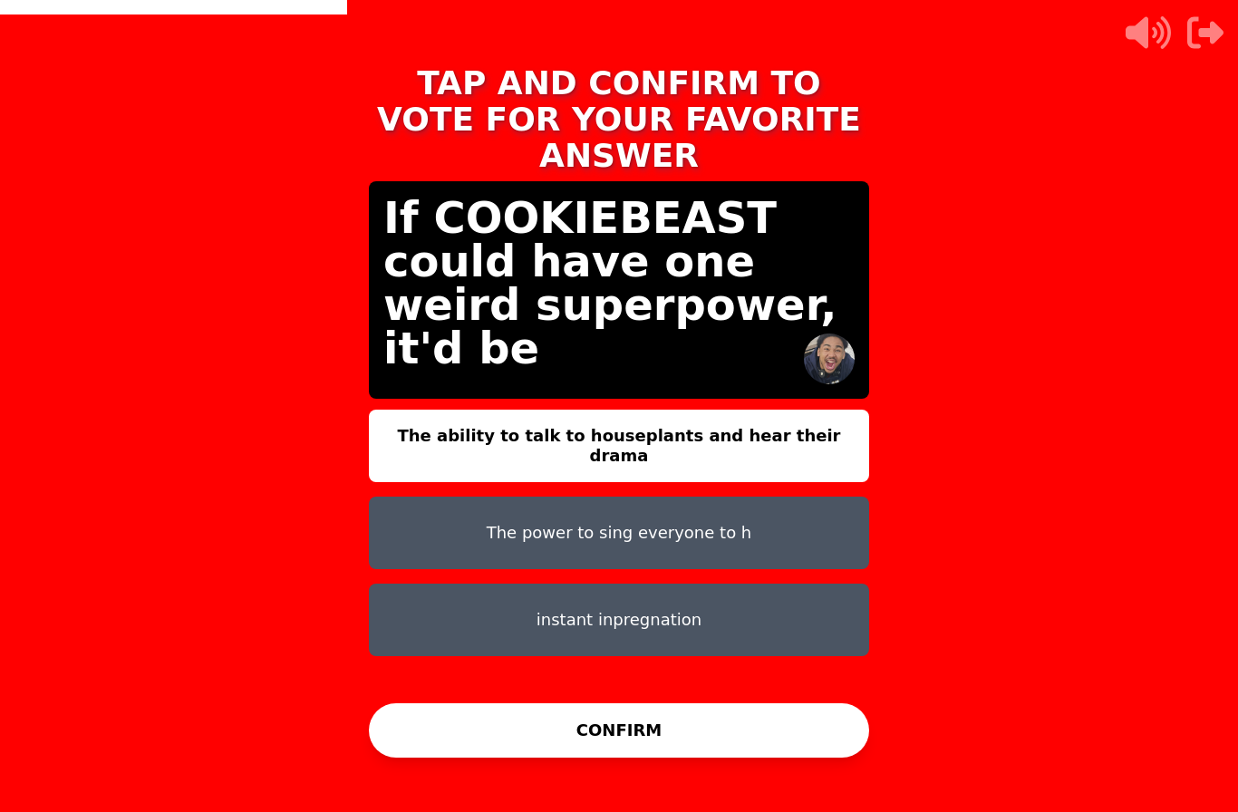
click at [419, 584] on button "instant inpregnation" at bounding box center [619, 620] width 500 height 73
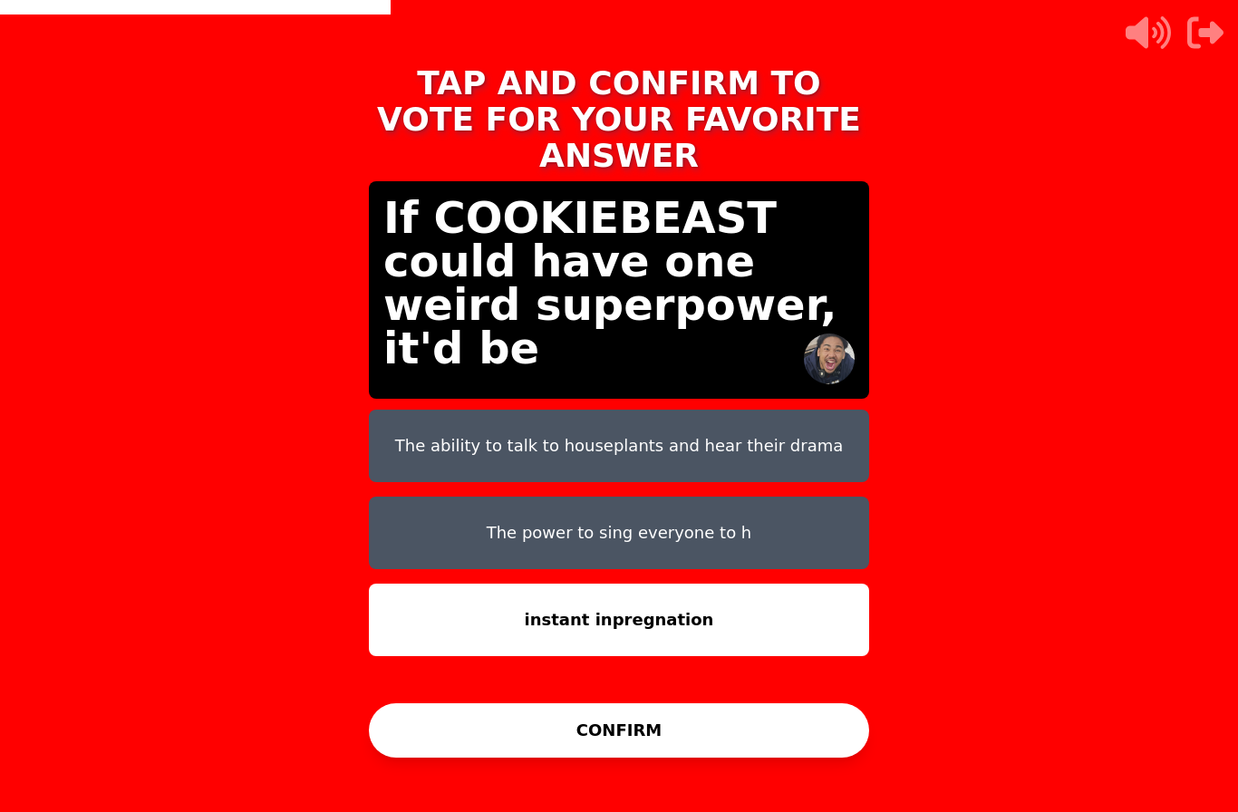
click at [485, 703] on button "CONFIRM" at bounding box center [619, 730] width 500 height 54
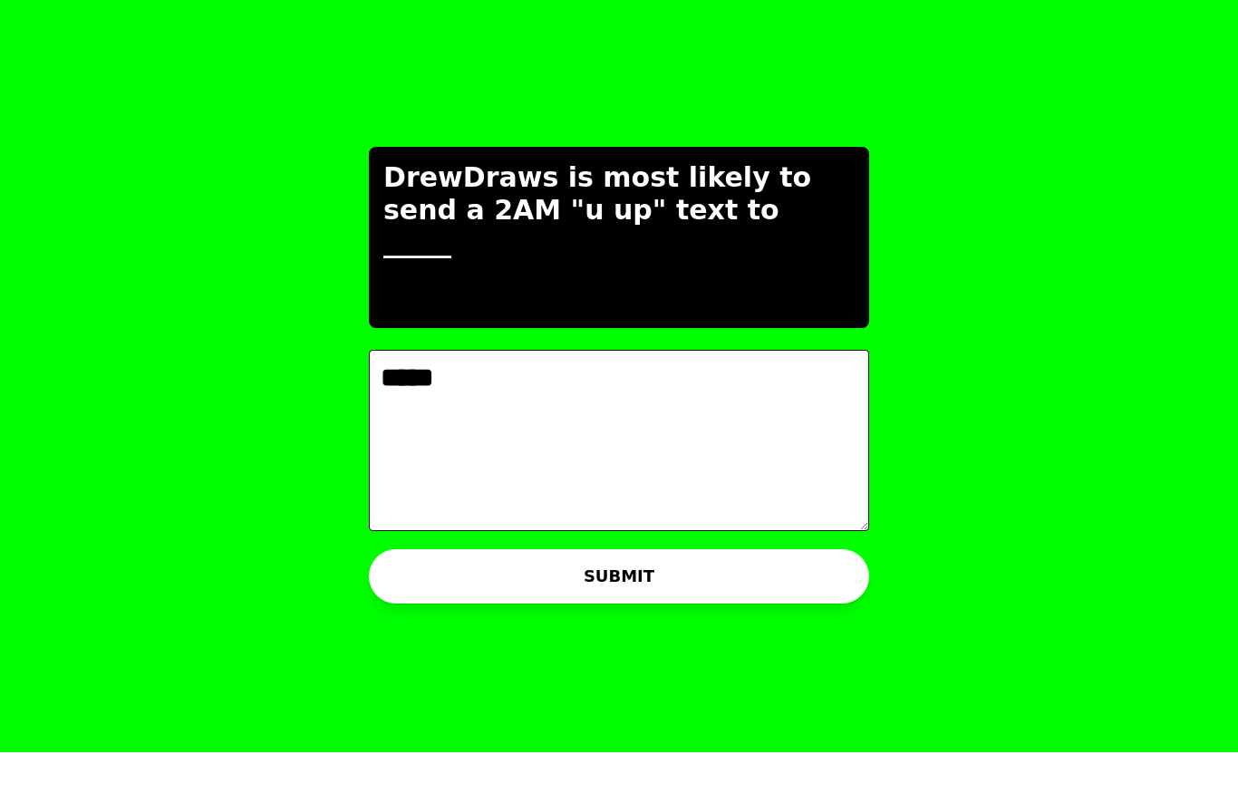
type textarea "*****"
click at [439, 609] on button "SUBMIT" at bounding box center [619, 636] width 500 height 54
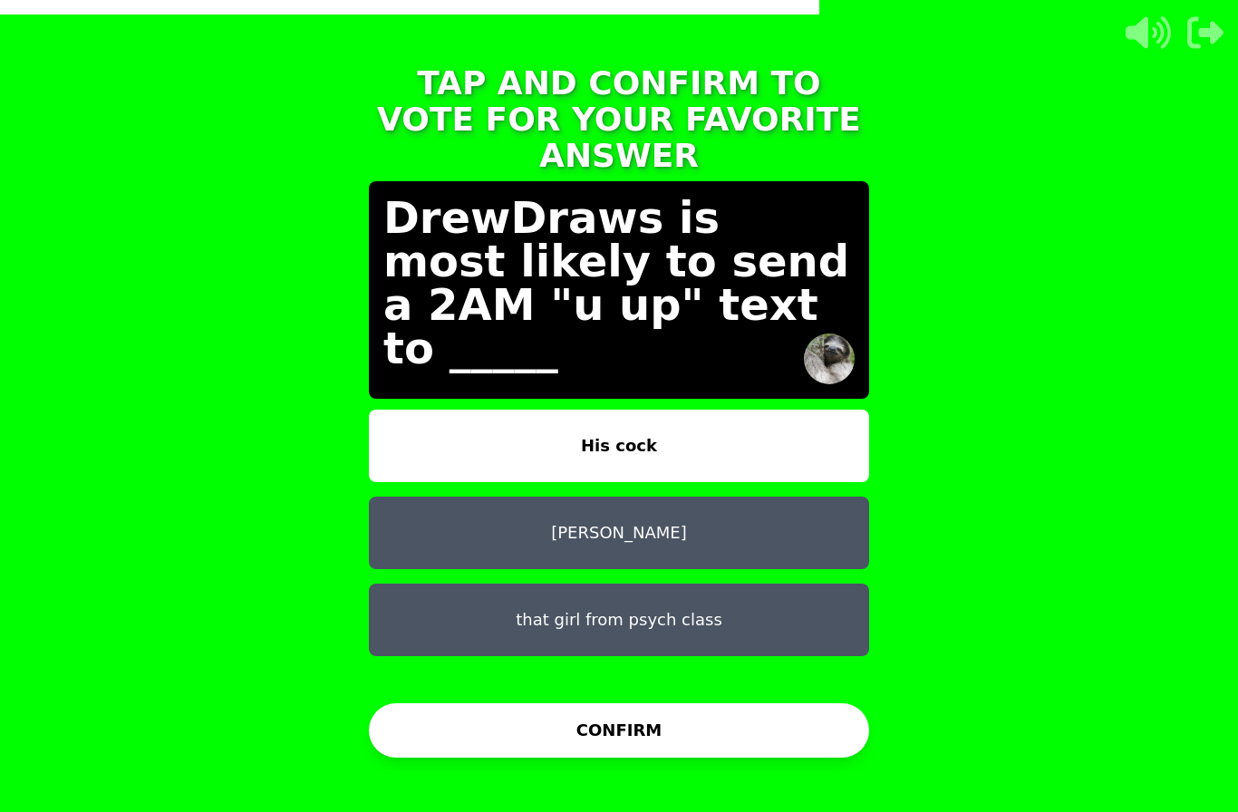
click at [419, 410] on button "His cock" at bounding box center [619, 446] width 500 height 73
click at [482, 703] on button "CONFIRM" at bounding box center [619, 730] width 500 height 54
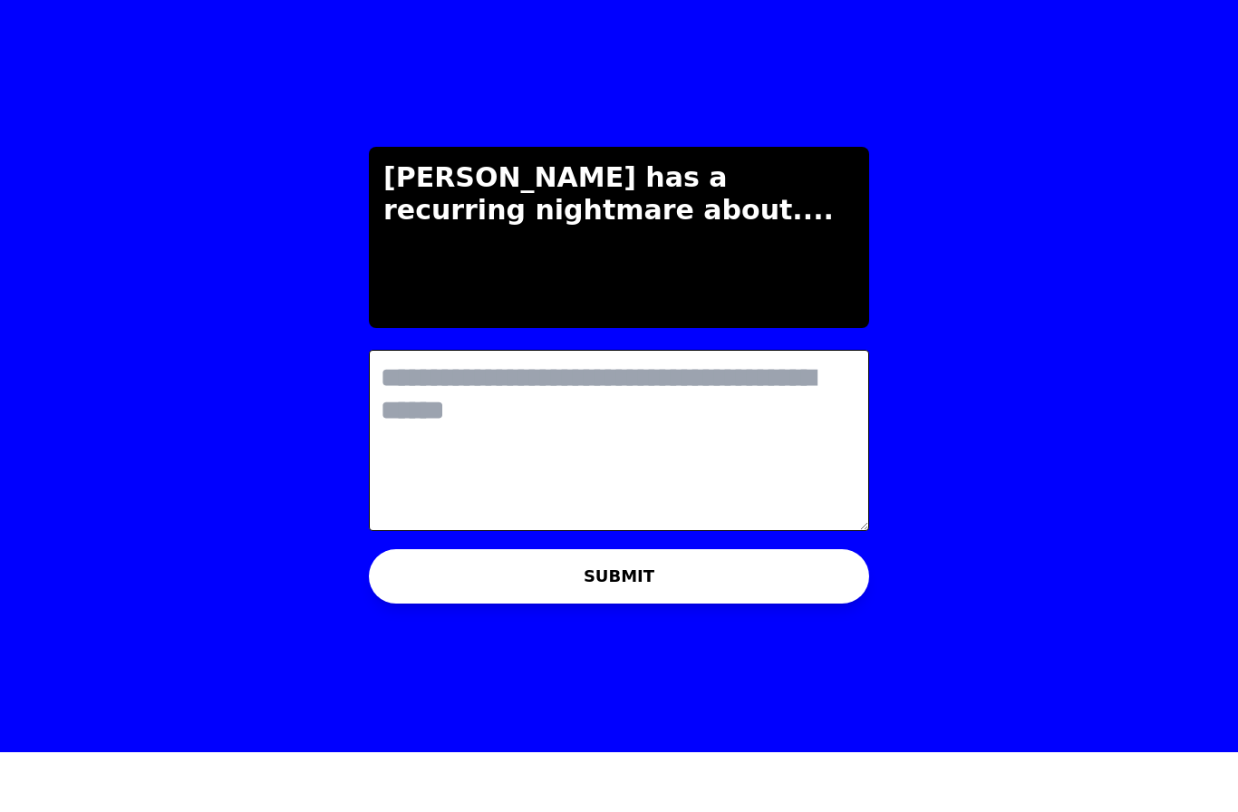
type textarea "*"
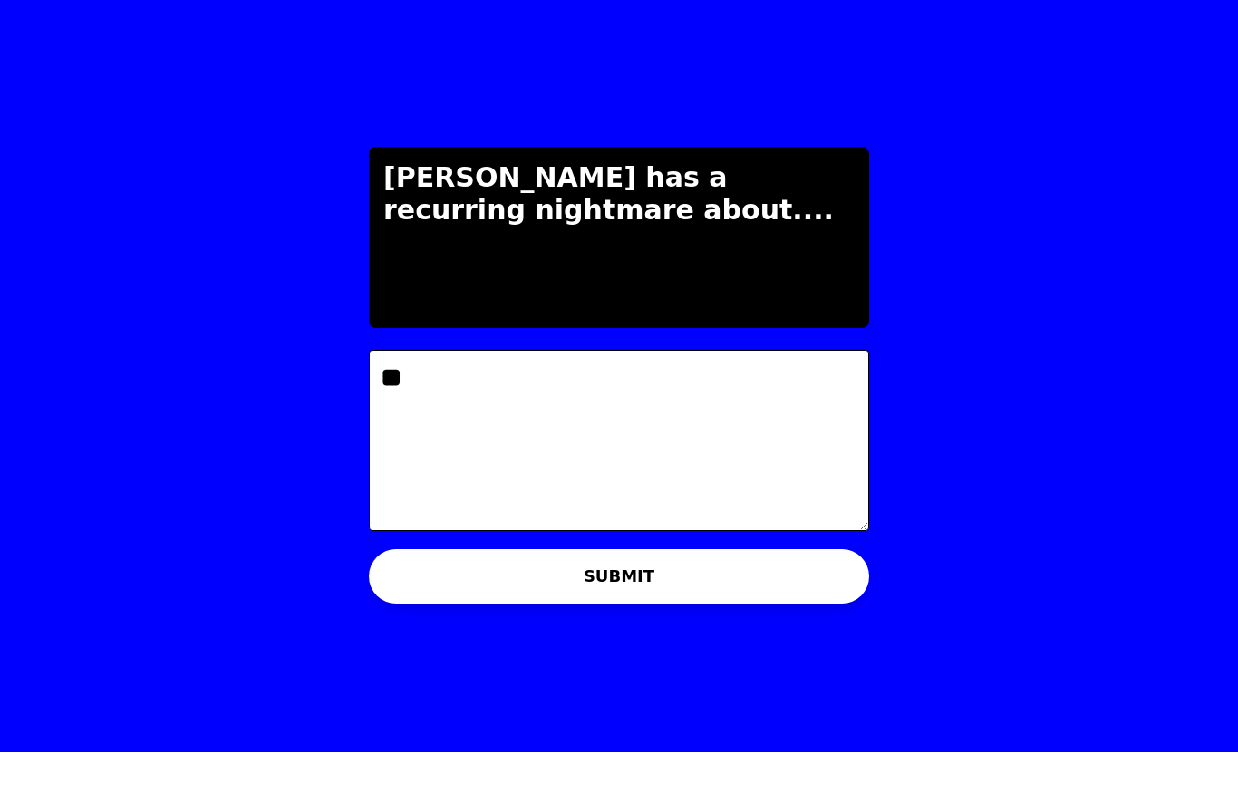
type textarea "*"
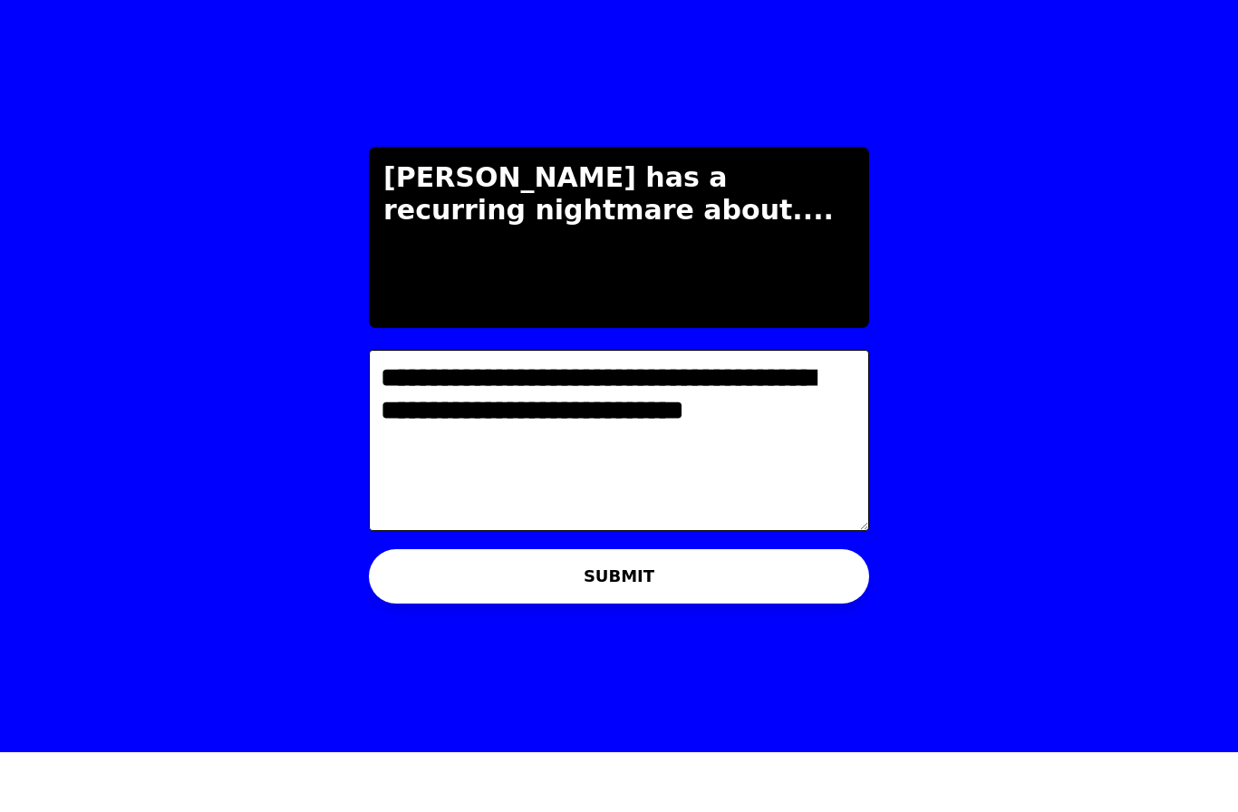
type textarea "**********"
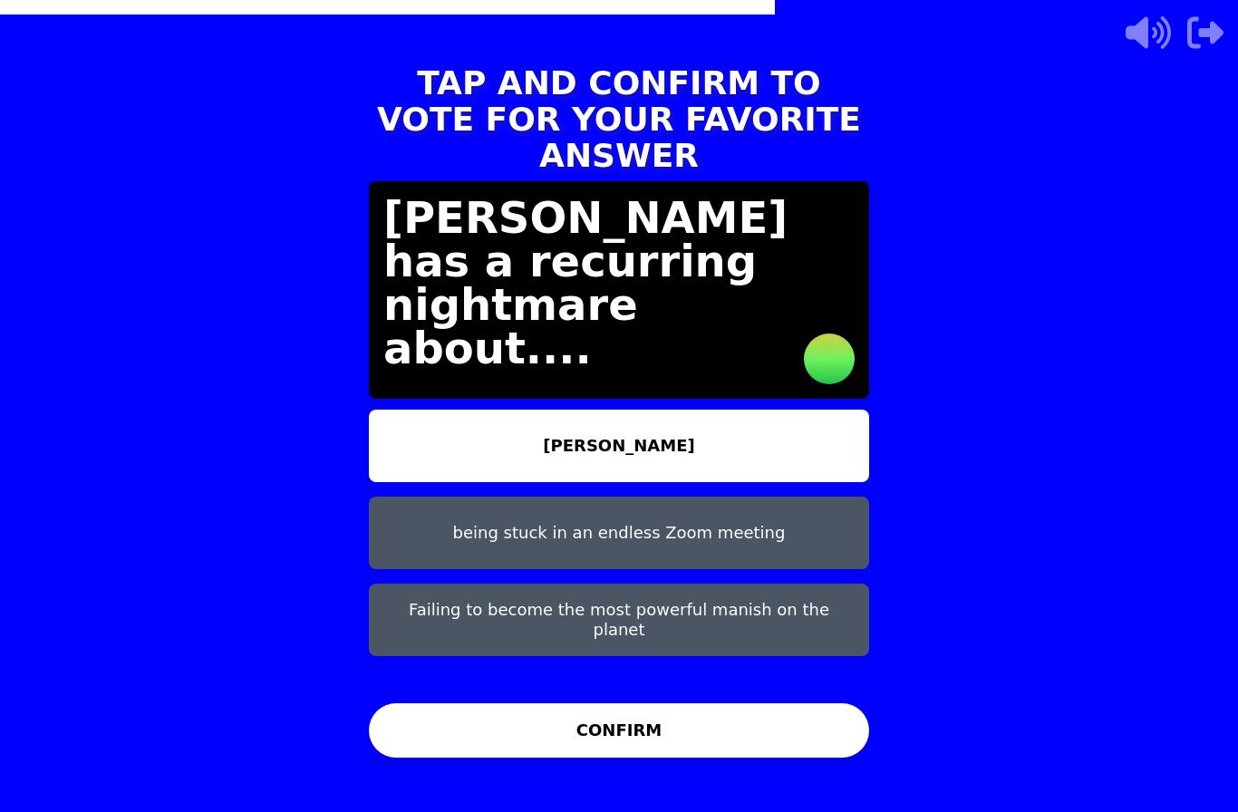
click at [403, 410] on button "Chris" at bounding box center [619, 446] width 500 height 73
click at [479, 703] on button "CONFIRM" at bounding box center [619, 730] width 500 height 54
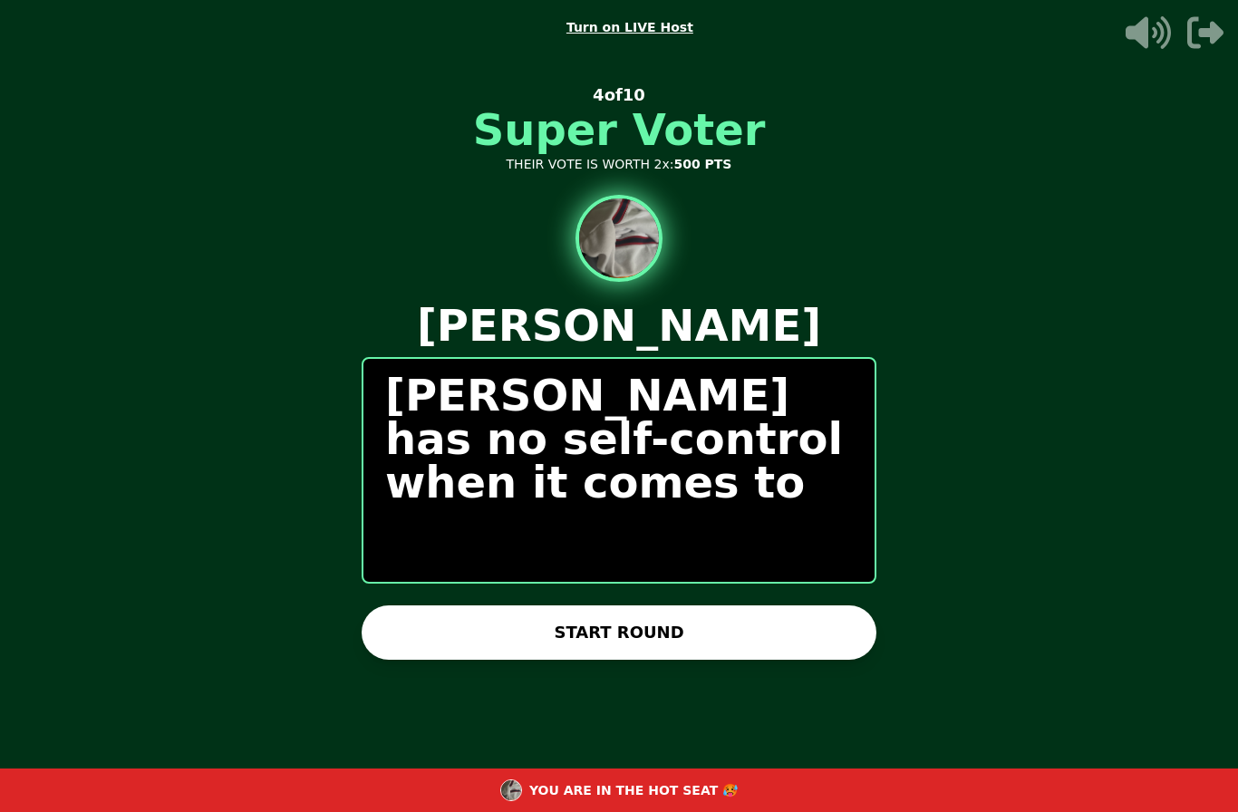
click at [430, 625] on button "START ROUND" at bounding box center [619, 633] width 515 height 54
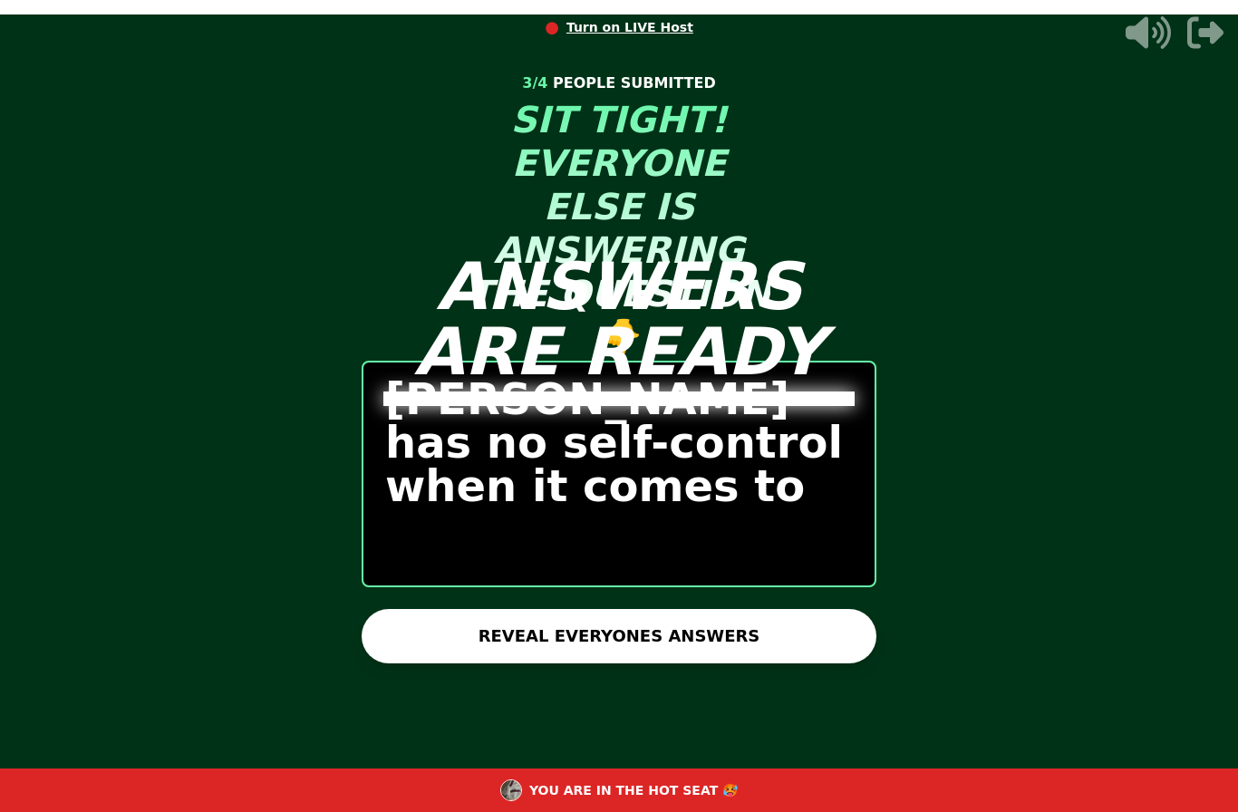
click at [447, 629] on button "REVEAL EVERYONES ANSWERS" at bounding box center [619, 636] width 515 height 54
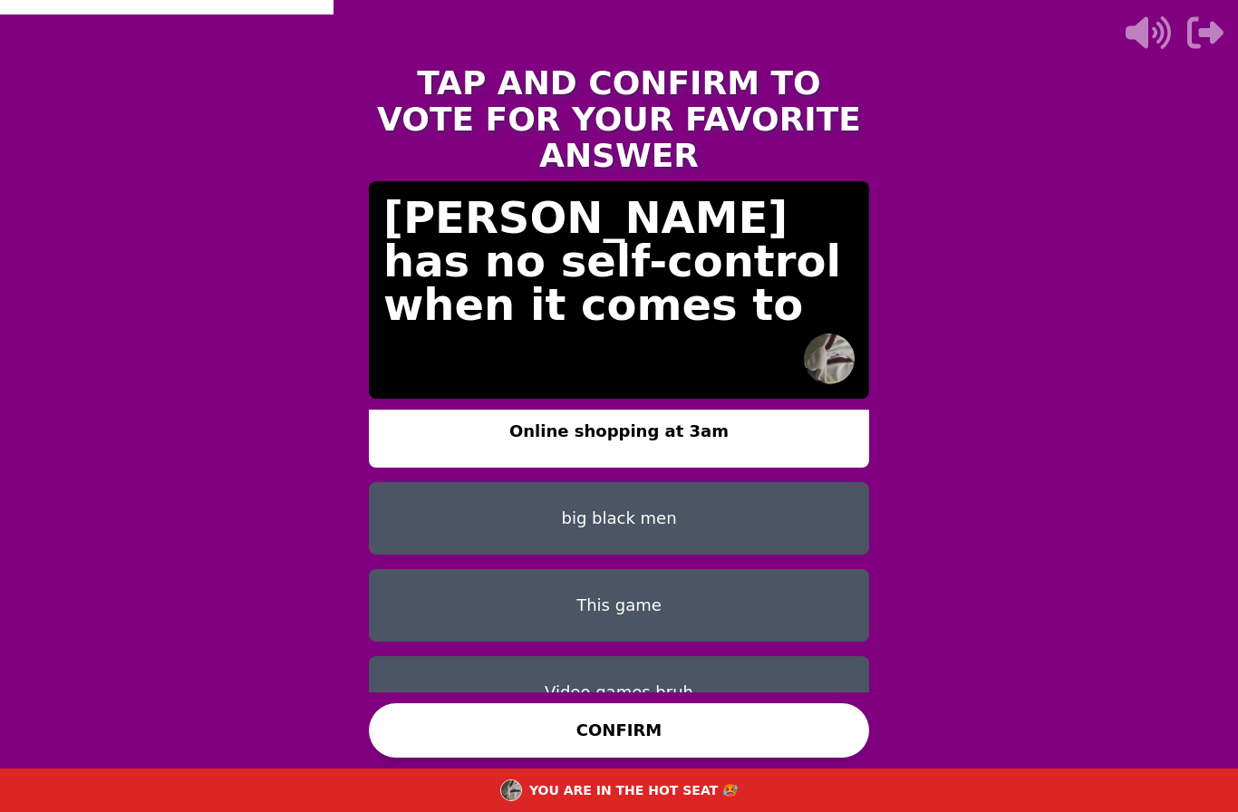
scroll to position [15, 0]
click at [431, 569] on button "This game" at bounding box center [619, 605] width 500 height 73
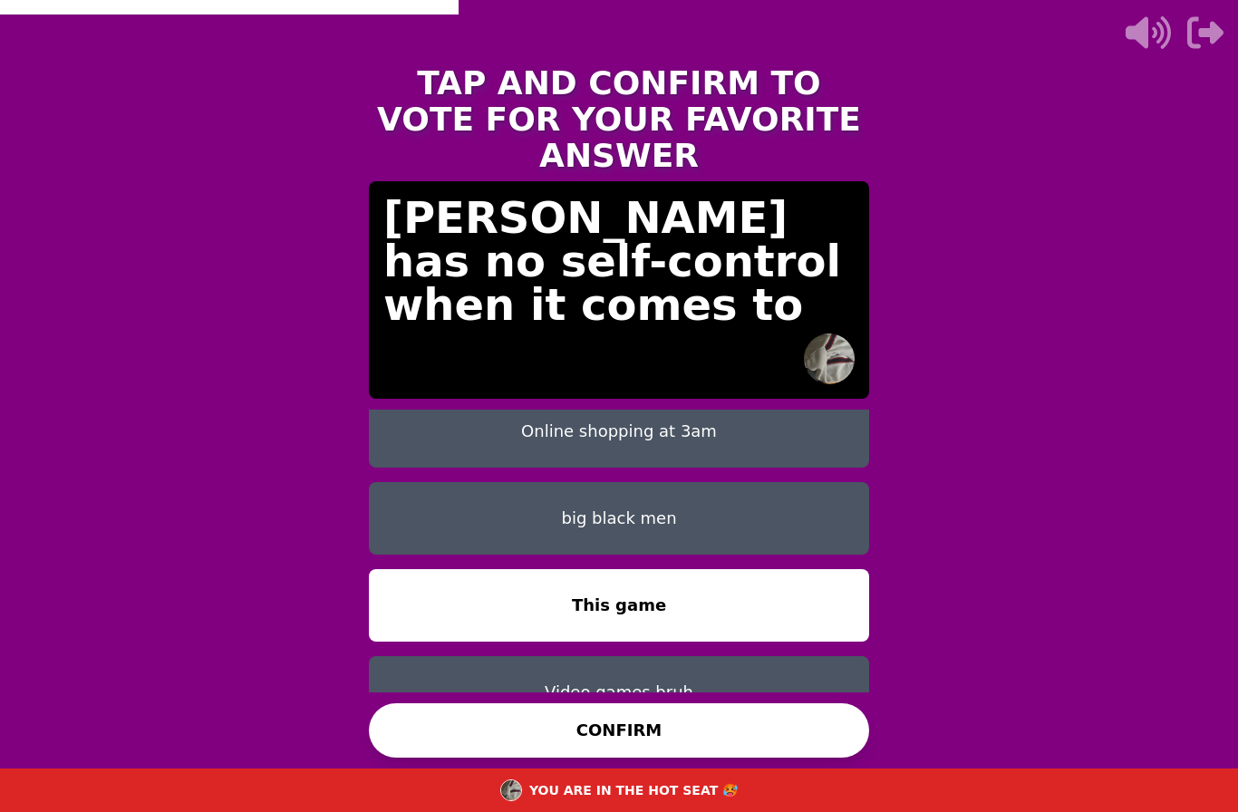
click at [436, 482] on button "big black men" at bounding box center [619, 518] width 500 height 73
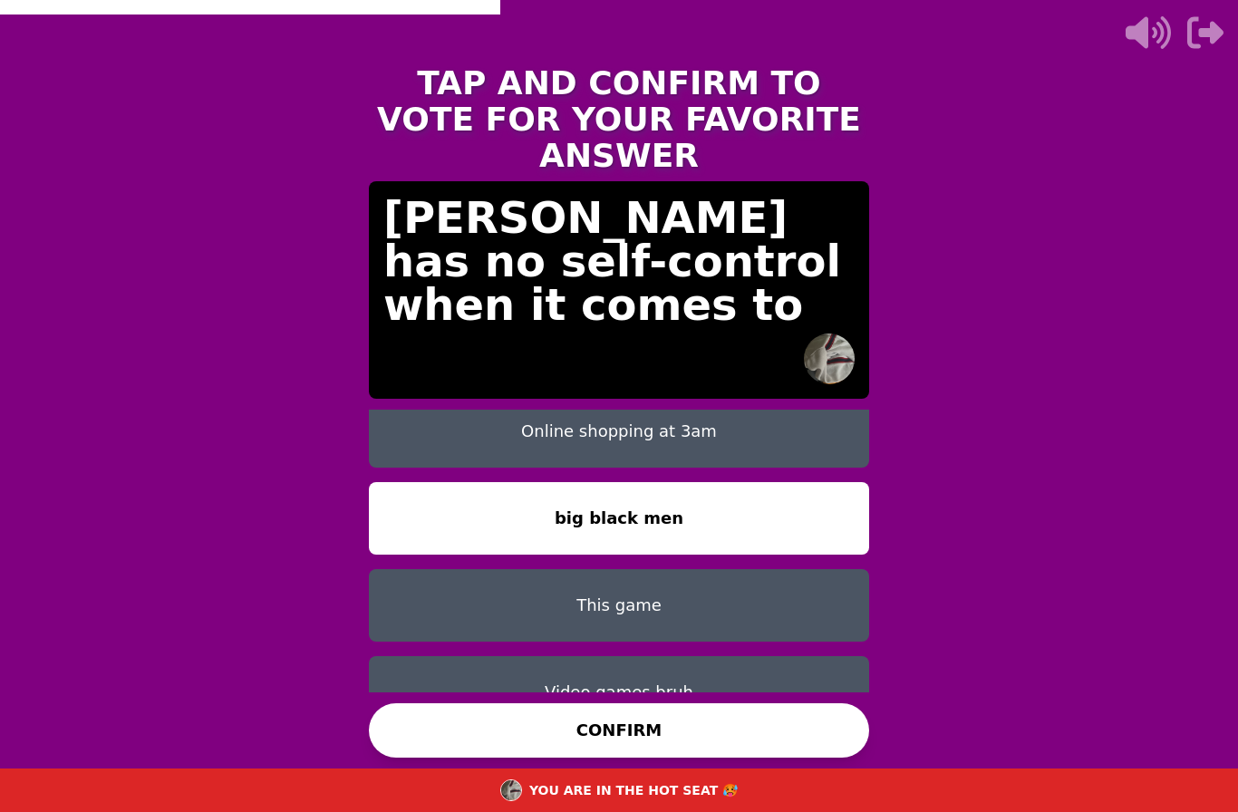
click at [439, 703] on button "CONFIRM" at bounding box center [619, 730] width 500 height 54
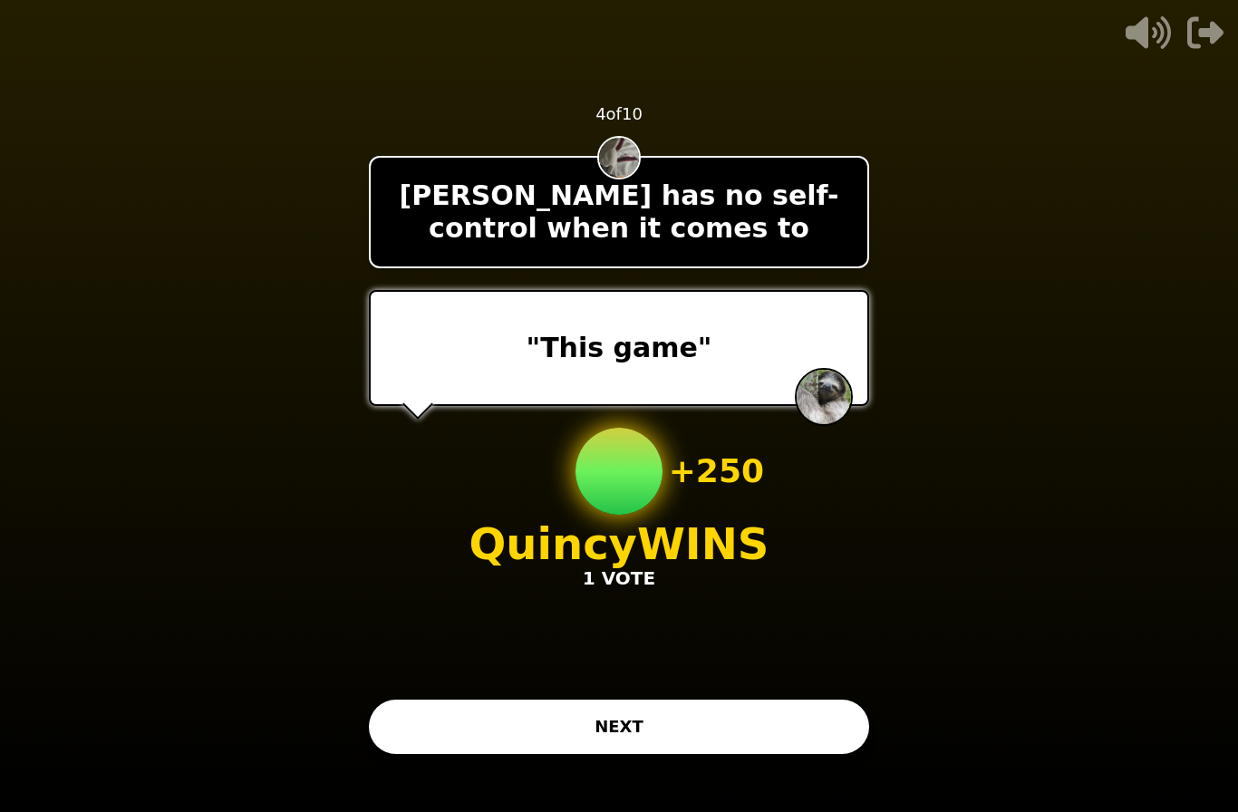
click at [718, 733] on div "- 500 PTS 4 of 10 Nathaniel has no self-control when it comes to "This game" + …" at bounding box center [619, 406] width 500 height 725
click at [717, 732] on div "- 500 PTS 4 of 10 Nathaniel has no self-control when it comes to "This game" + …" at bounding box center [619, 406] width 500 height 725
click at [742, 700] on button "NEXT" at bounding box center [619, 727] width 500 height 54
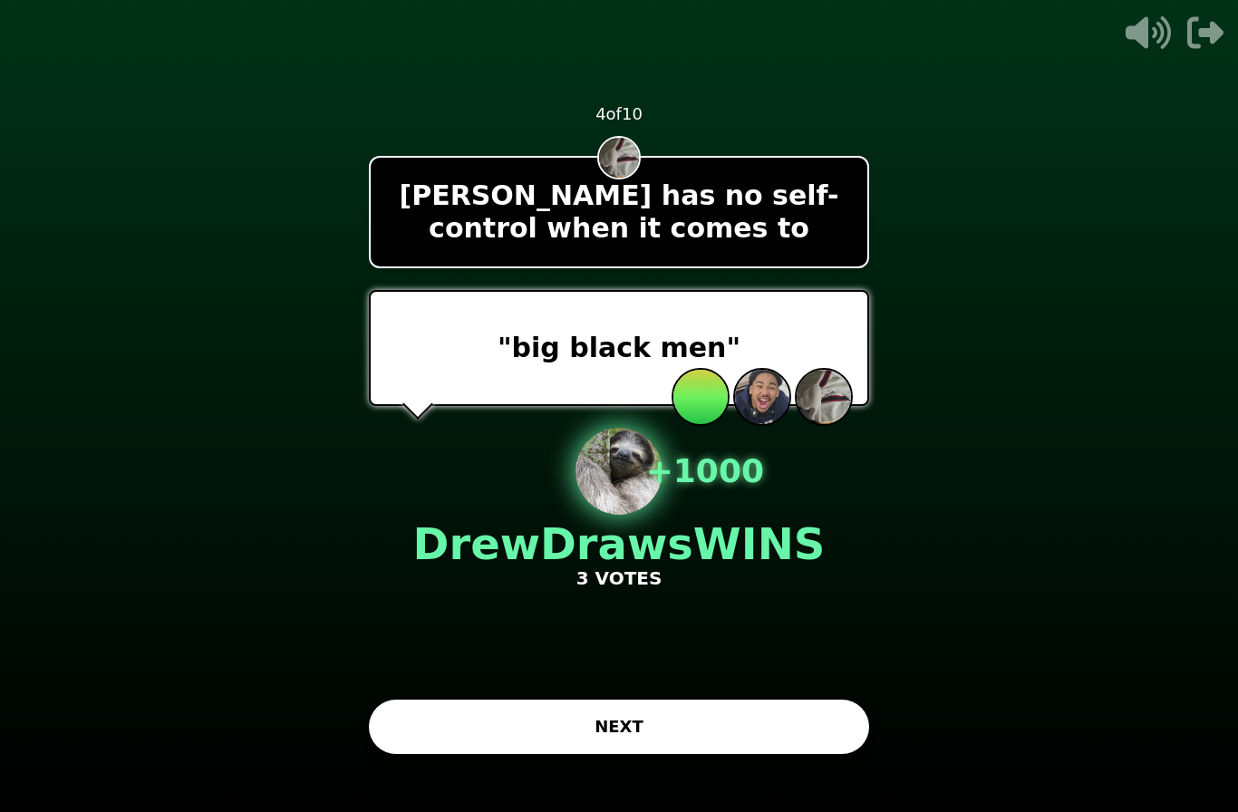
click at [673, 700] on button "NEXT" at bounding box center [619, 727] width 500 height 54
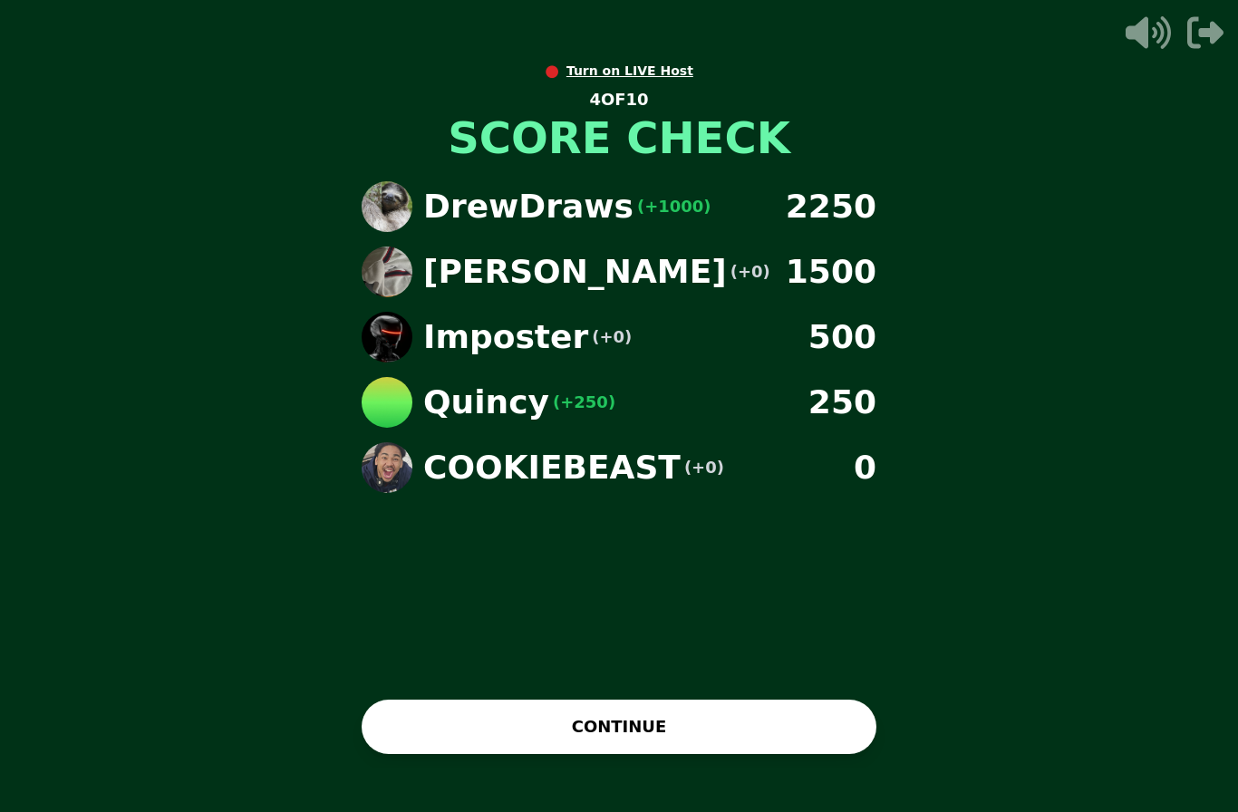
click at [719, 702] on button "CONTINUE" at bounding box center [619, 727] width 515 height 54
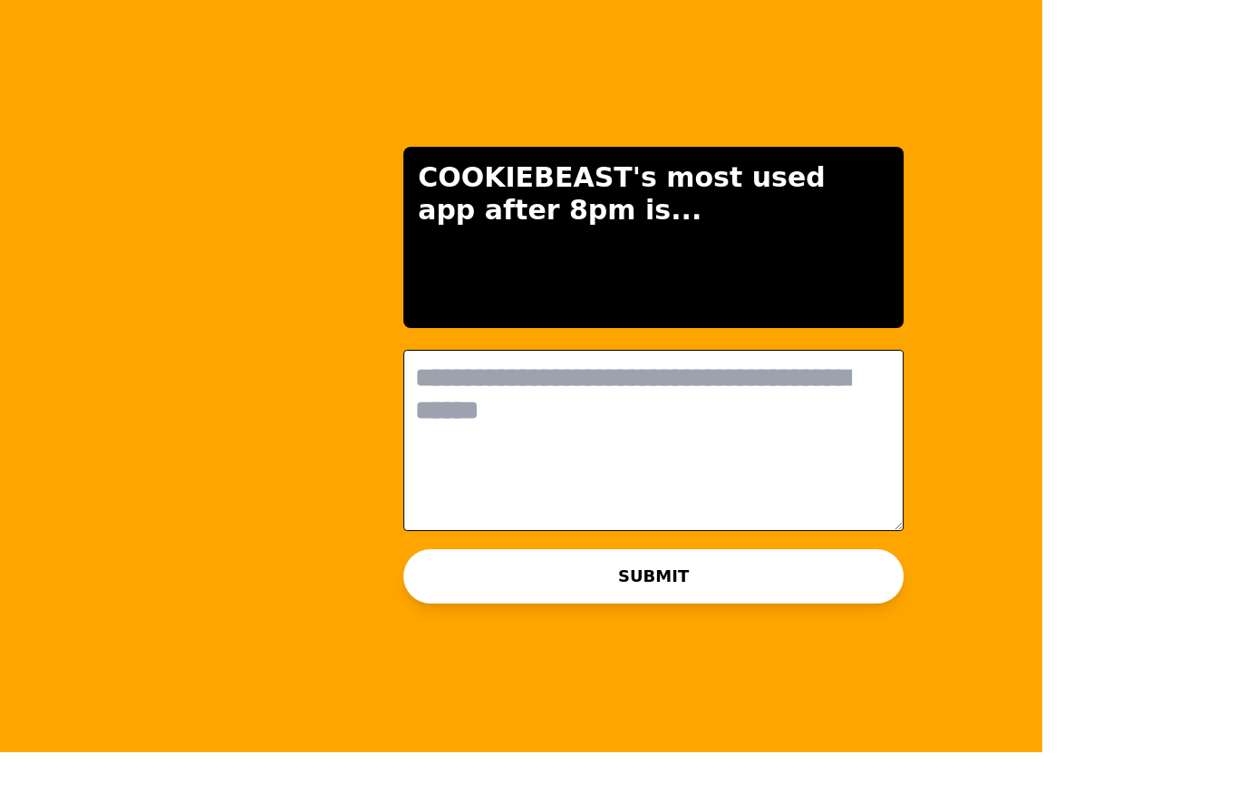
scroll to position [0, 0]
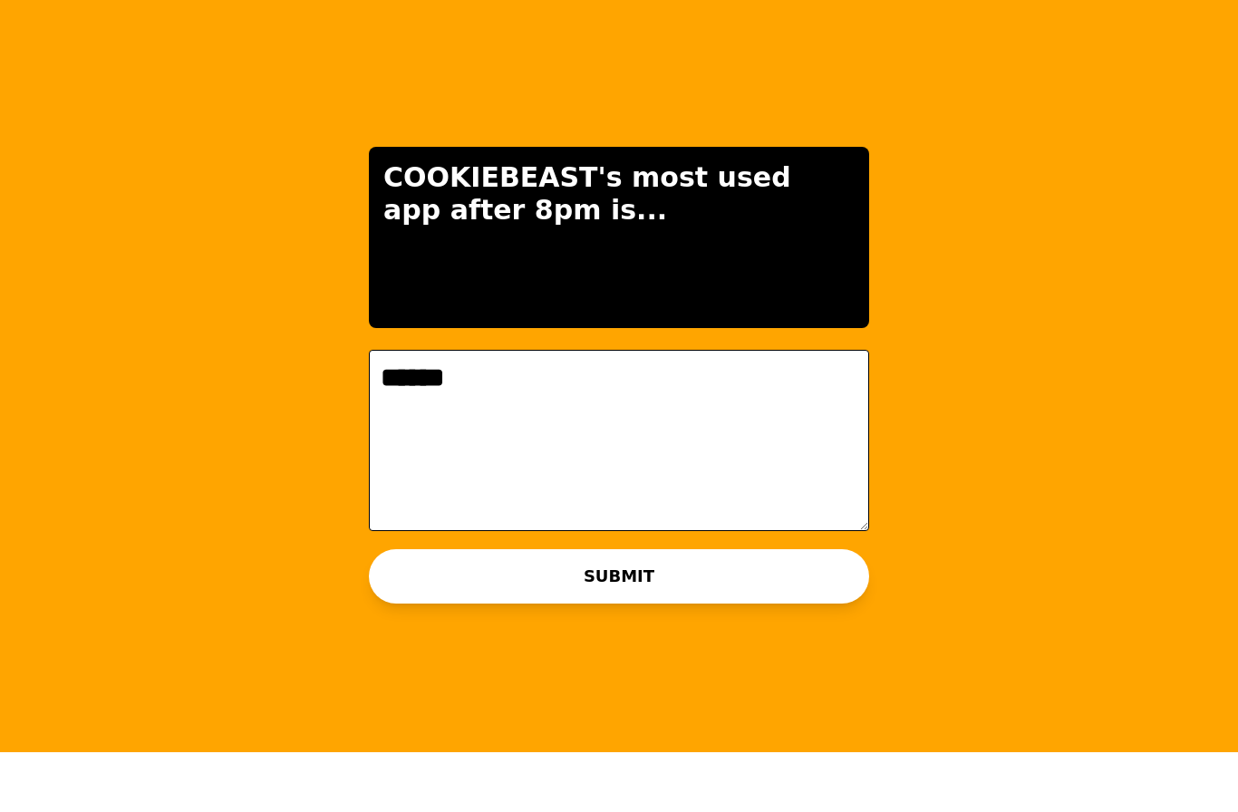
type textarea "******"
click at [405, 609] on button "SUBMIT" at bounding box center [619, 636] width 500 height 54
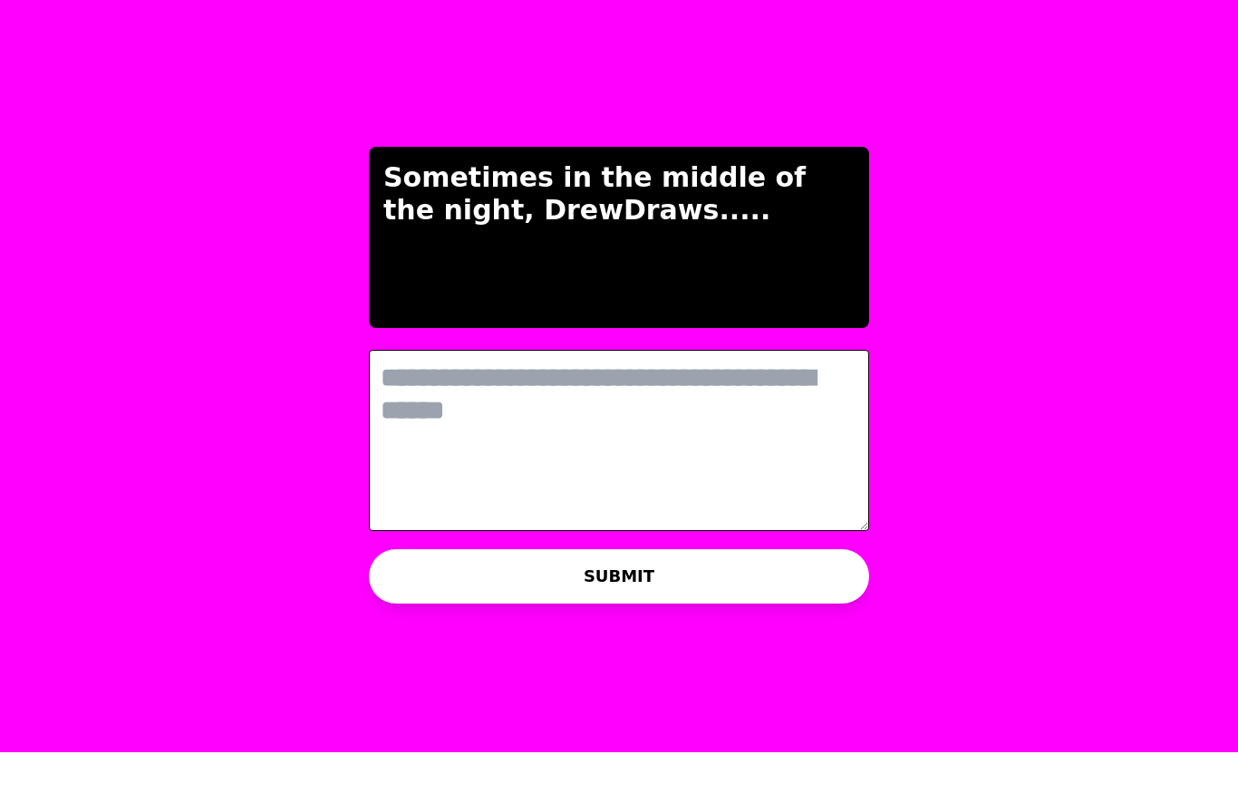
type textarea "*"
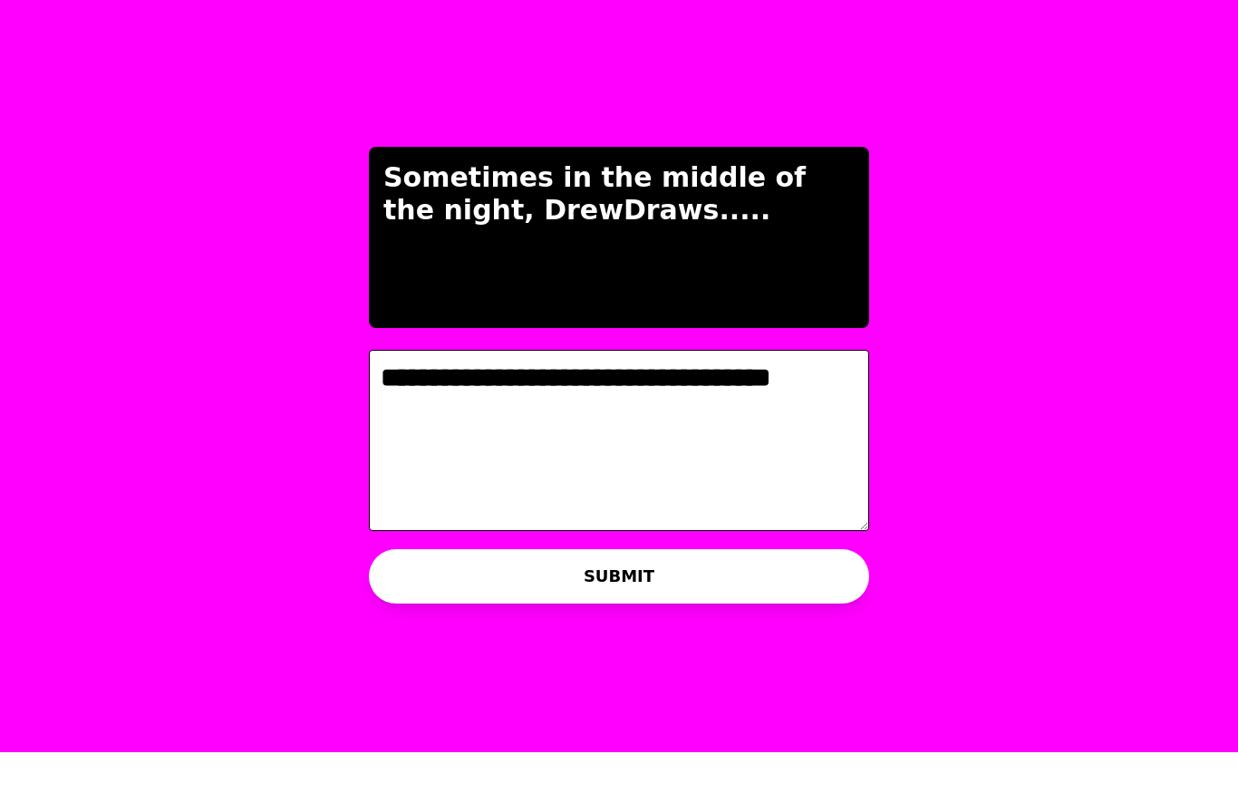
type textarea "**********"
click at [392, 609] on button "SUBMIT" at bounding box center [619, 636] width 500 height 54
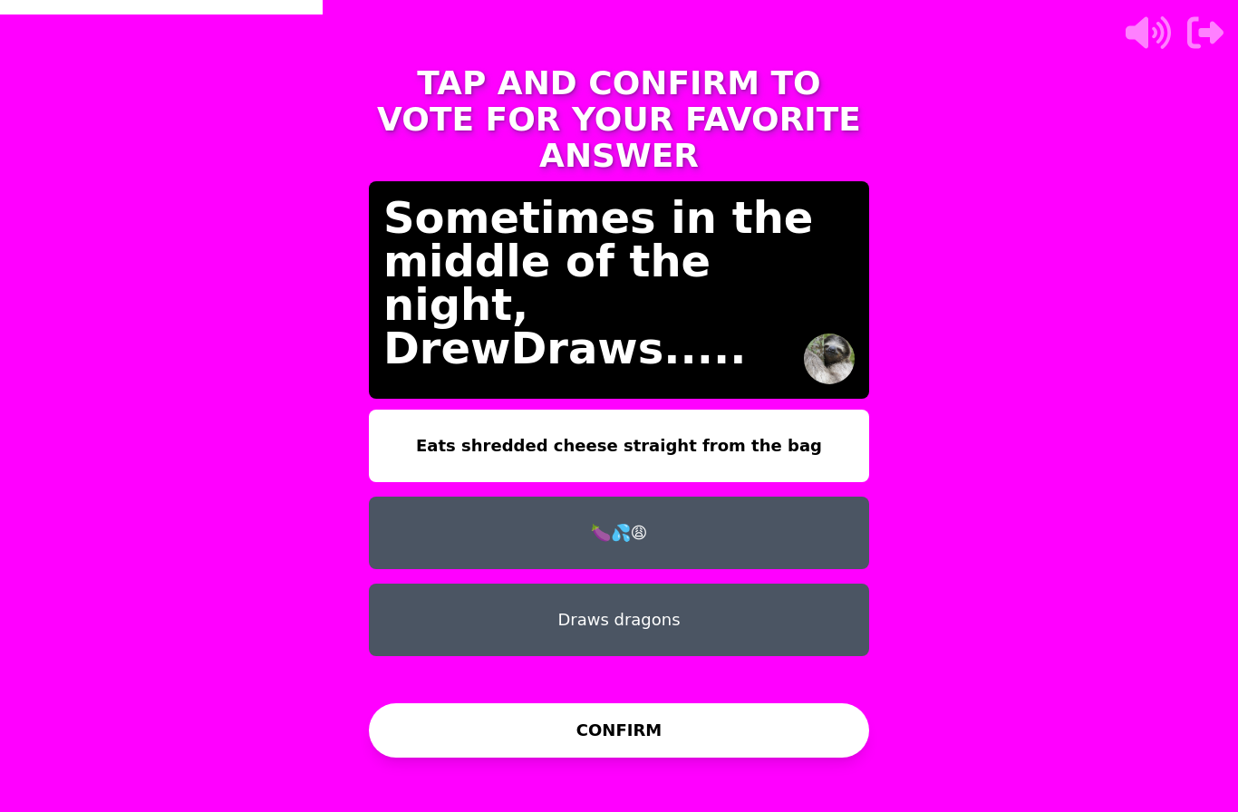
click at [443, 497] on button "🍆💦😩" at bounding box center [619, 533] width 500 height 73
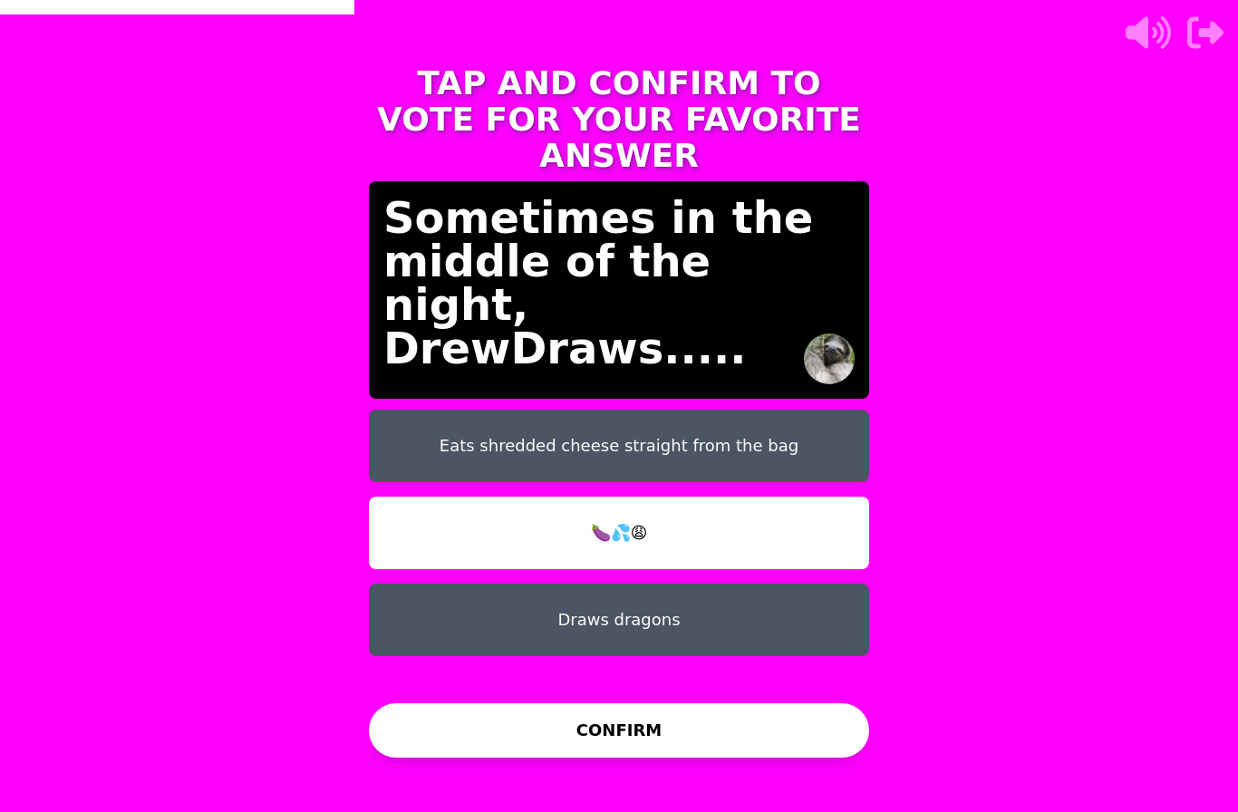
click at [493, 703] on button "CONFIRM" at bounding box center [619, 730] width 500 height 54
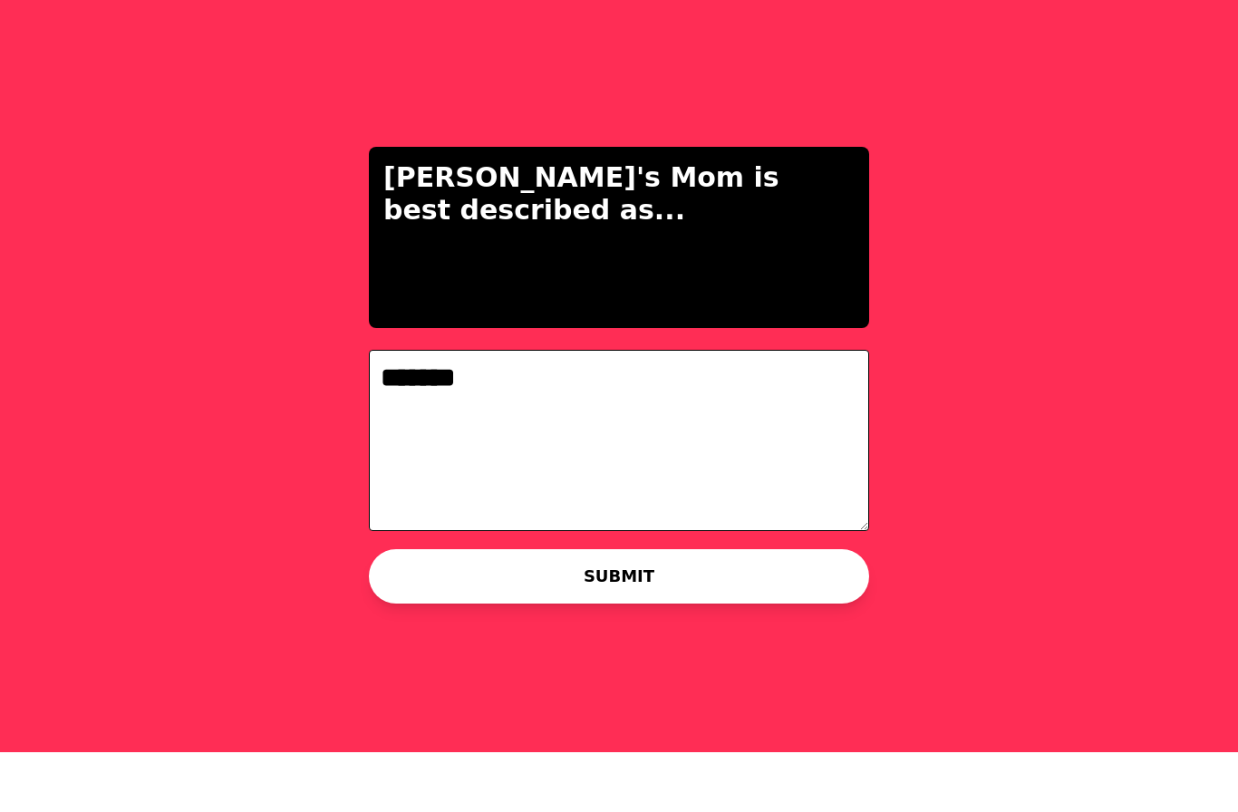
type textarea "*******"
click at [415, 609] on button "SUBMIT" at bounding box center [619, 636] width 500 height 54
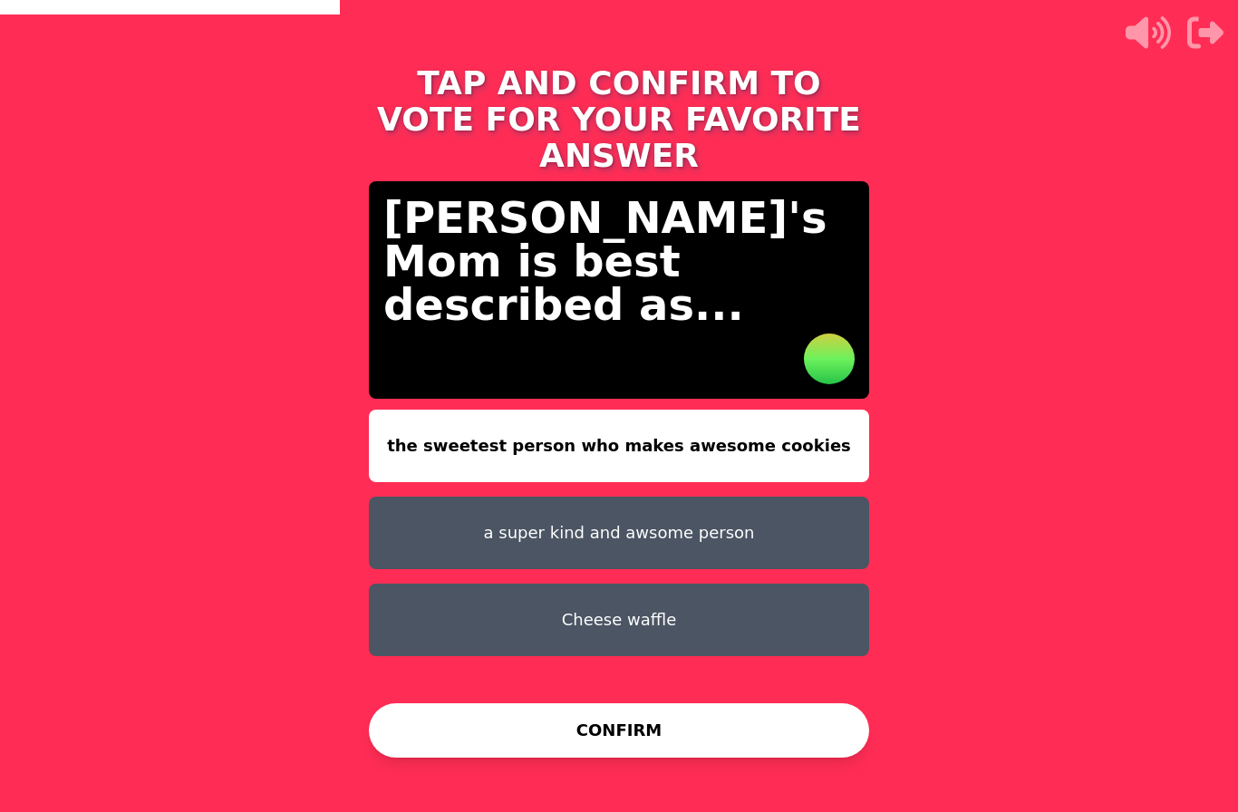
click at [419, 497] on button "a super kind and awsome person" at bounding box center [619, 533] width 500 height 73
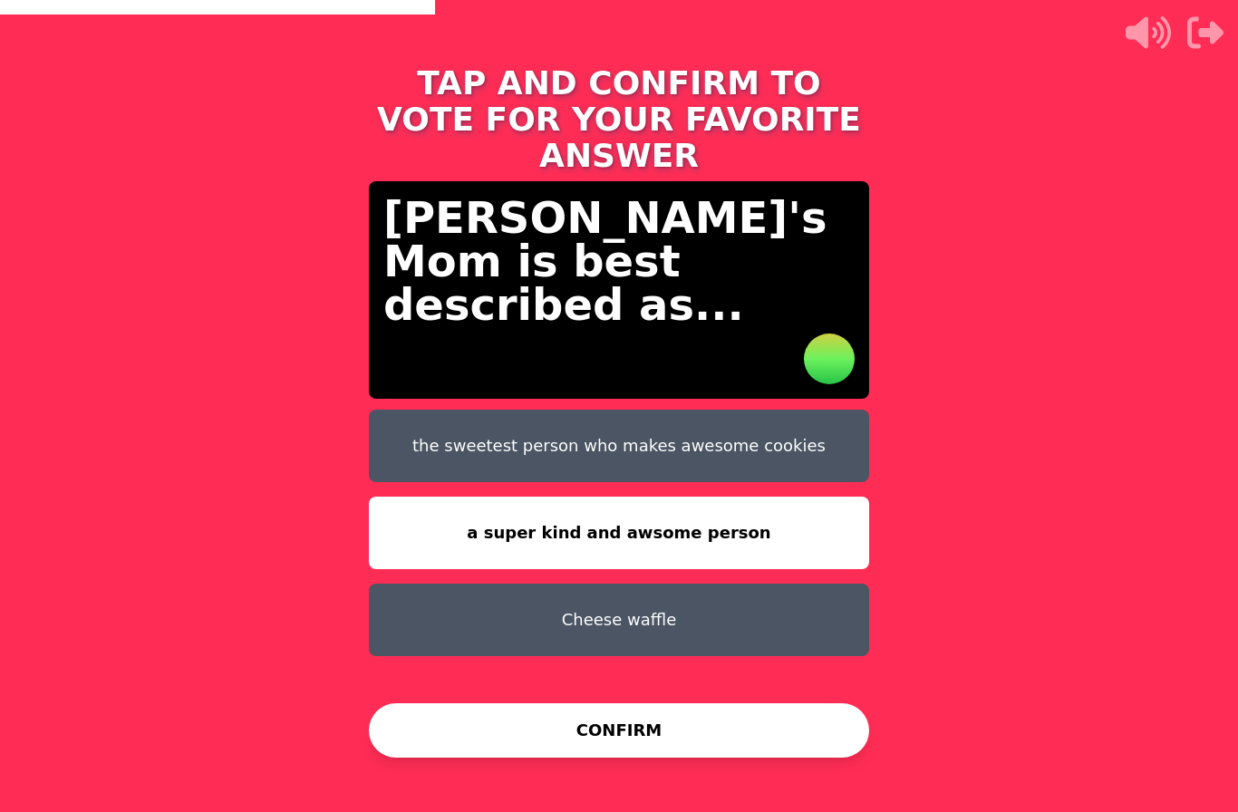
click at [439, 410] on button "the sweetest person who makes awesome cookies" at bounding box center [619, 446] width 500 height 73
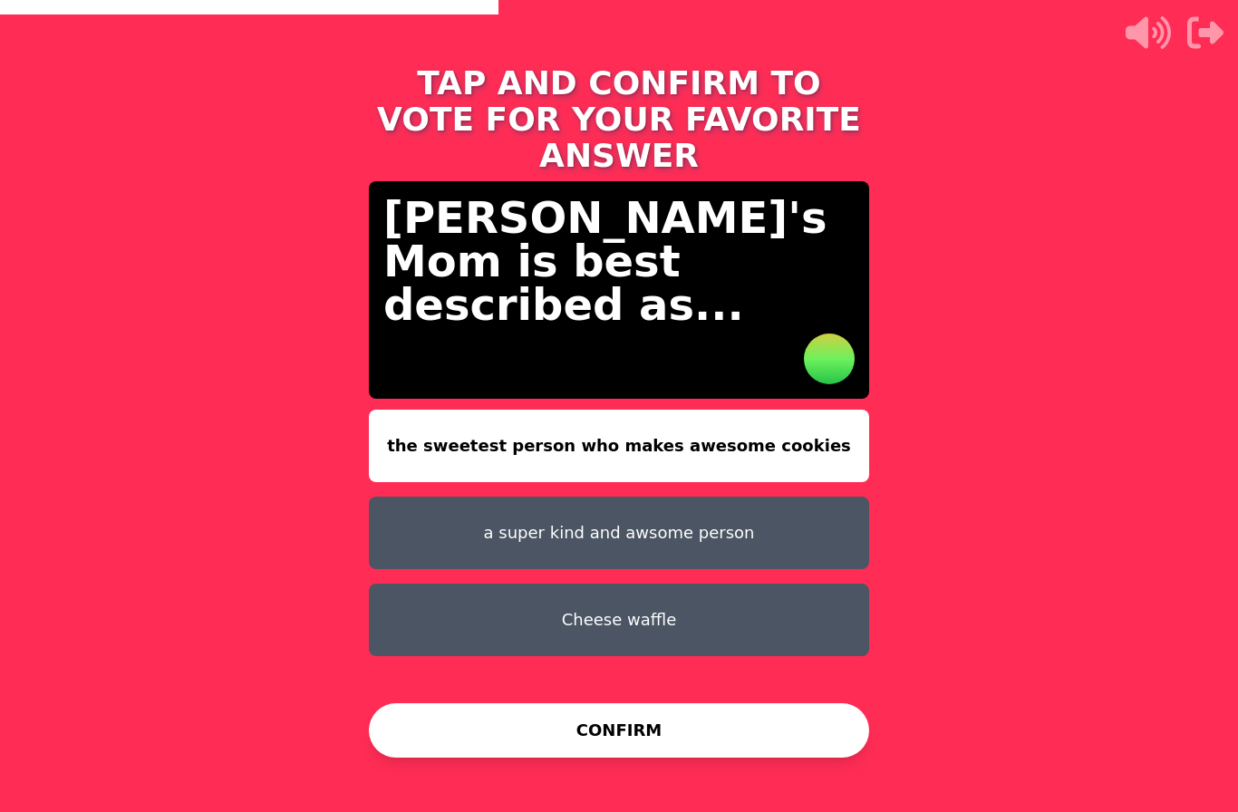
click at [435, 718] on button "CONFIRM" at bounding box center [619, 730] width 500 height 54
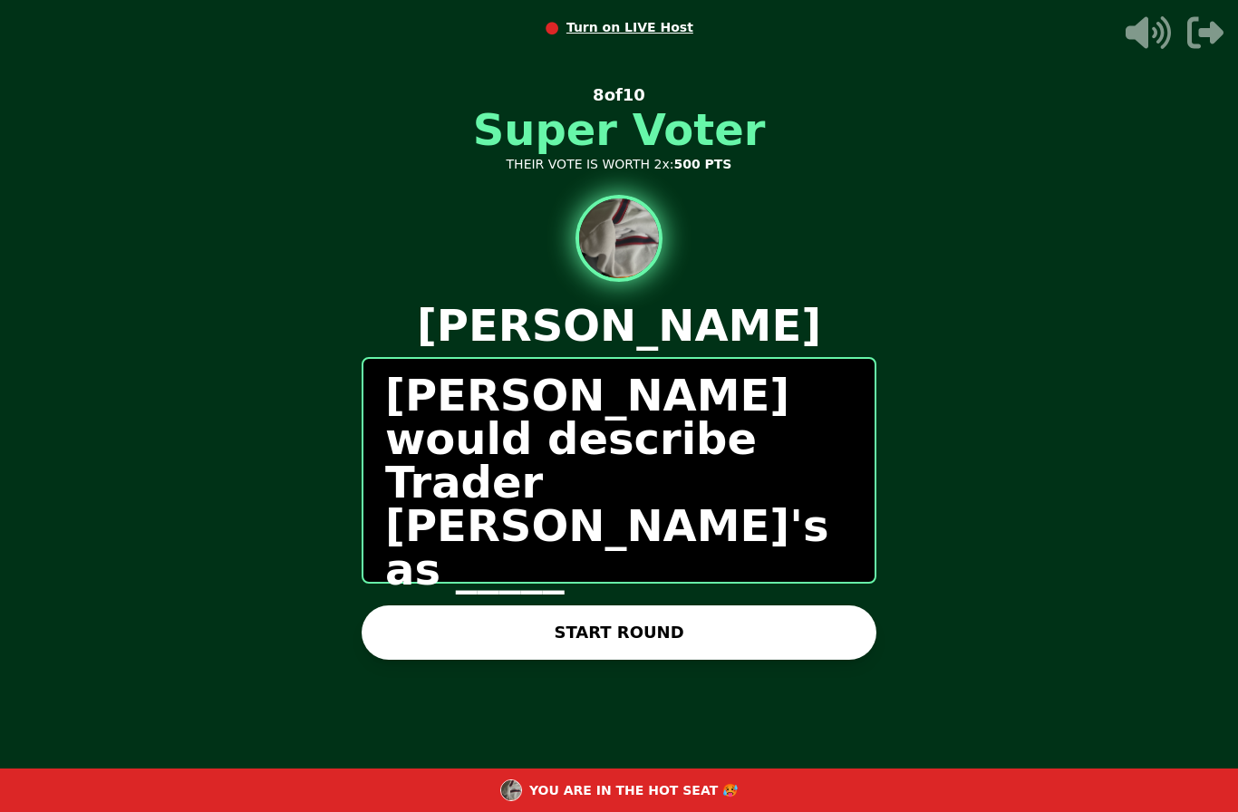
click at [412, 616] on button "START ROUND" at bounding box center [619, 633] width 515 height 54
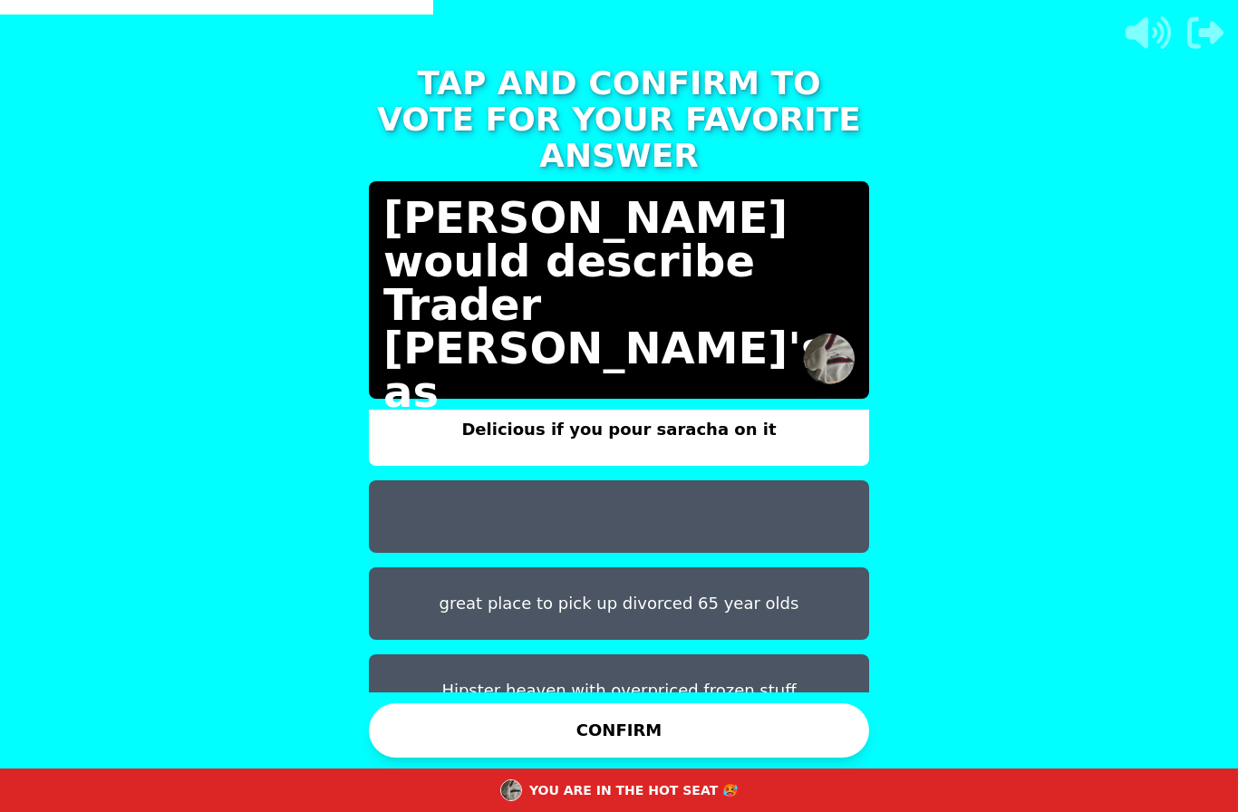
scroll to position [15, 0]
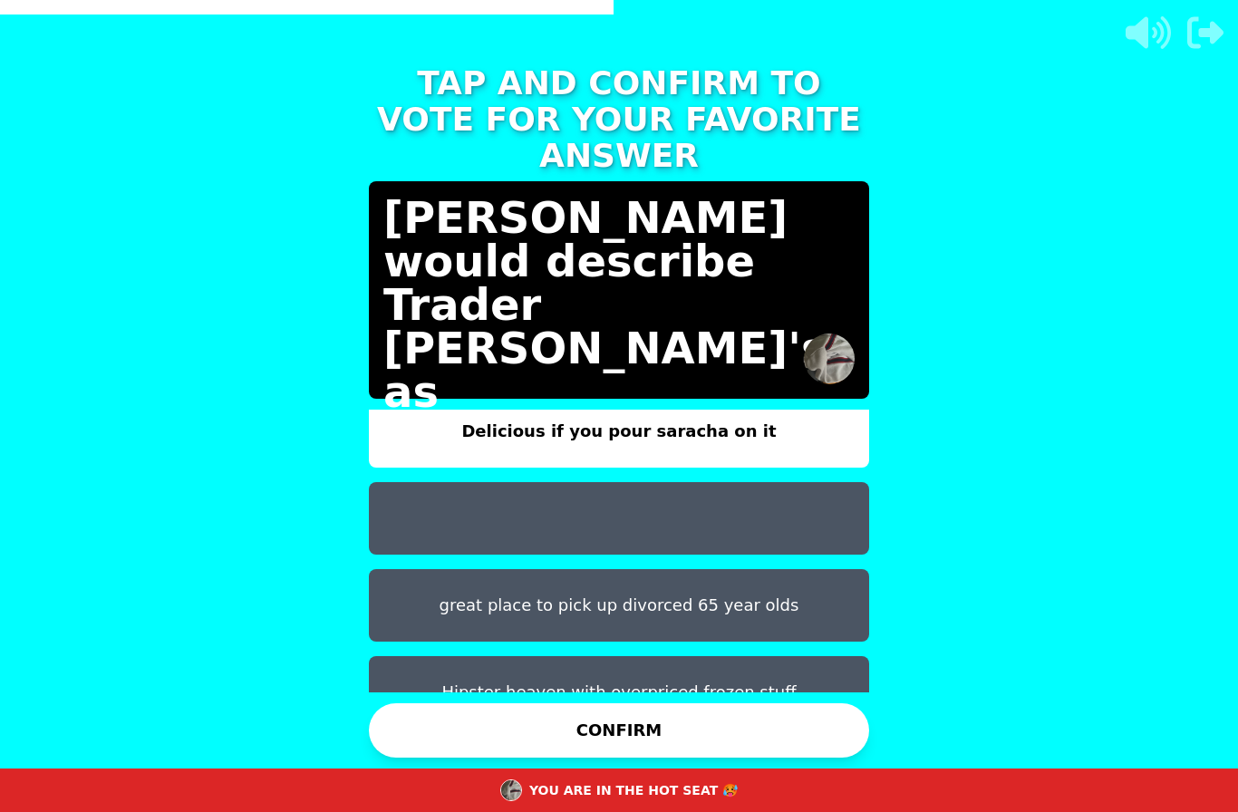
click at [401, 569] on button "great place to pick up divorced 65 year olds" at bounding box center [619, 605] width 500 height 73
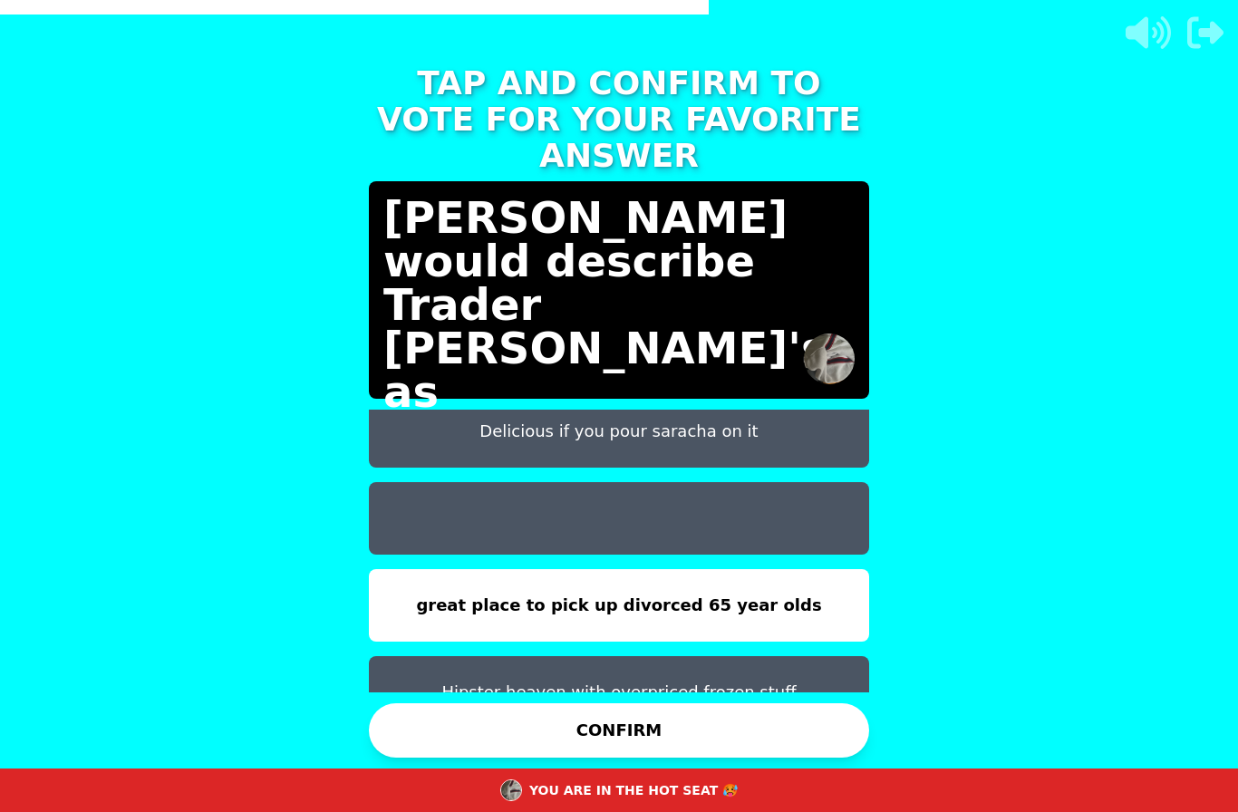
click at [428, 703] on button "CONFIRM" at bounding box center [619, 730] width 500 height 54
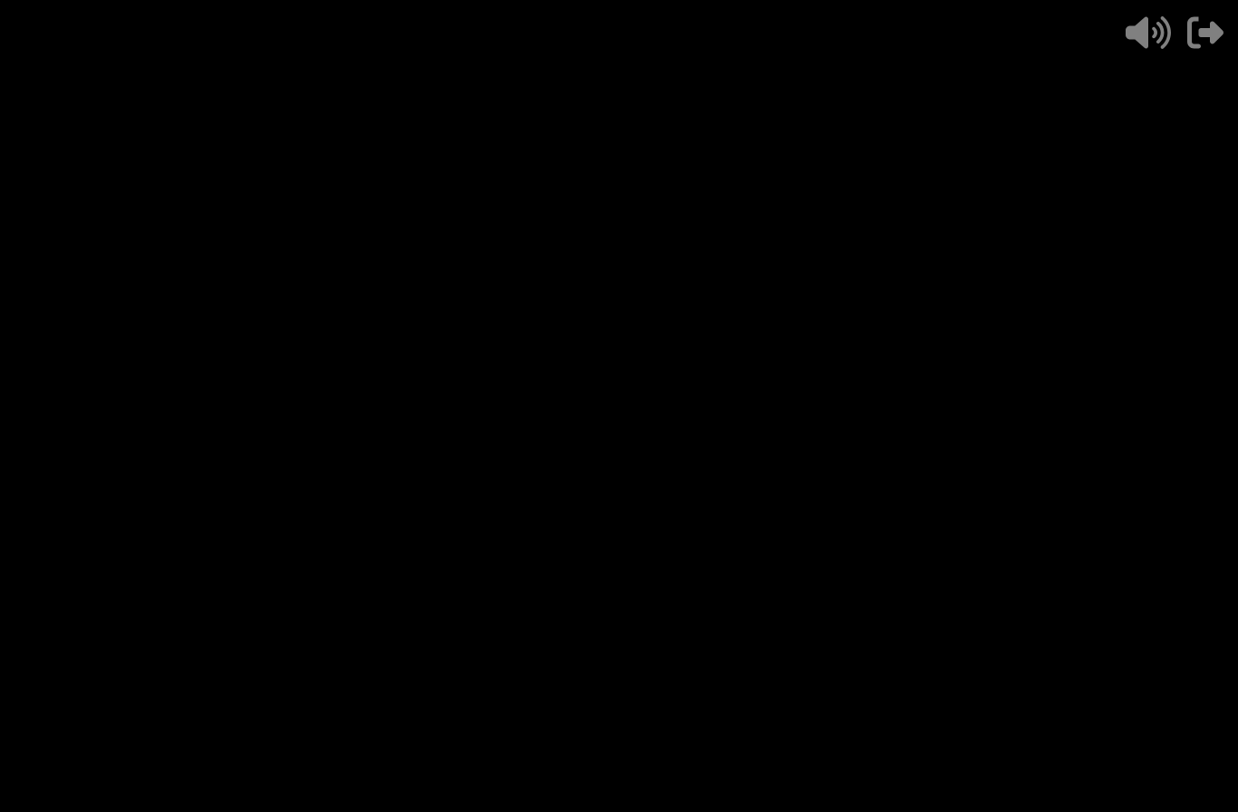
click at [530, 679] on div "- 500 PTS 8 of 10 Nathaniel would describe Trader Joe's as _____ - 250 + 250 IM…" at bounding box center [619, 406] width 500 height 725
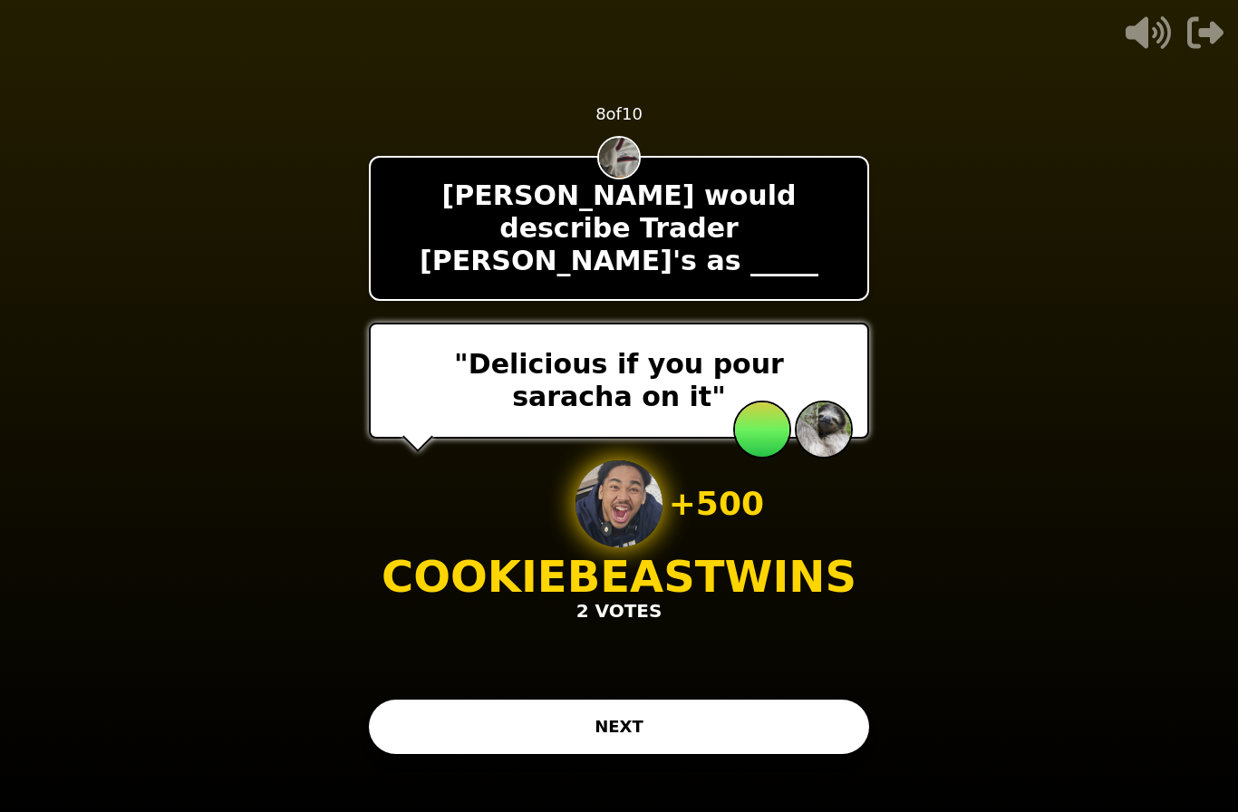
click at [474, 700] on button "NEXT" at bounding box center [619, 727] width 500 height 54
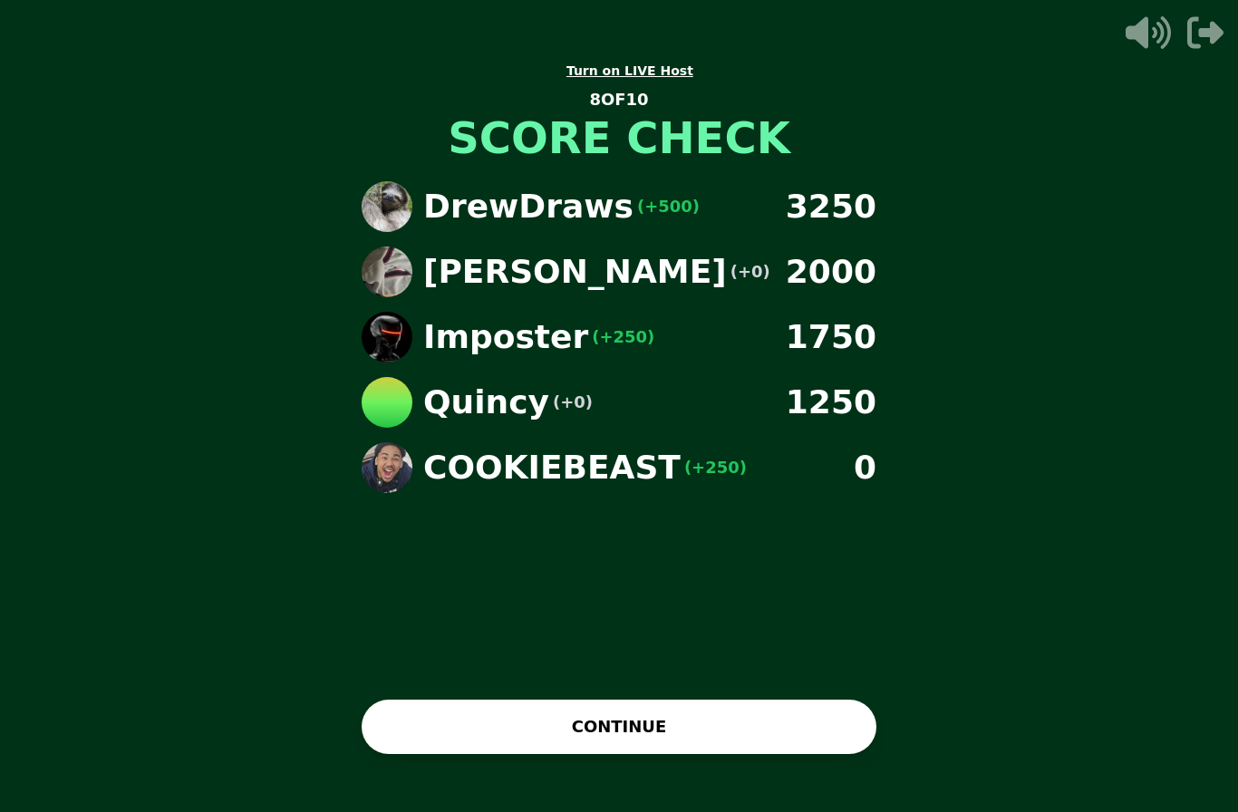
click at [437, 707] on button "CONTINUE" at bounding box center [619, 727] width 515 height 54
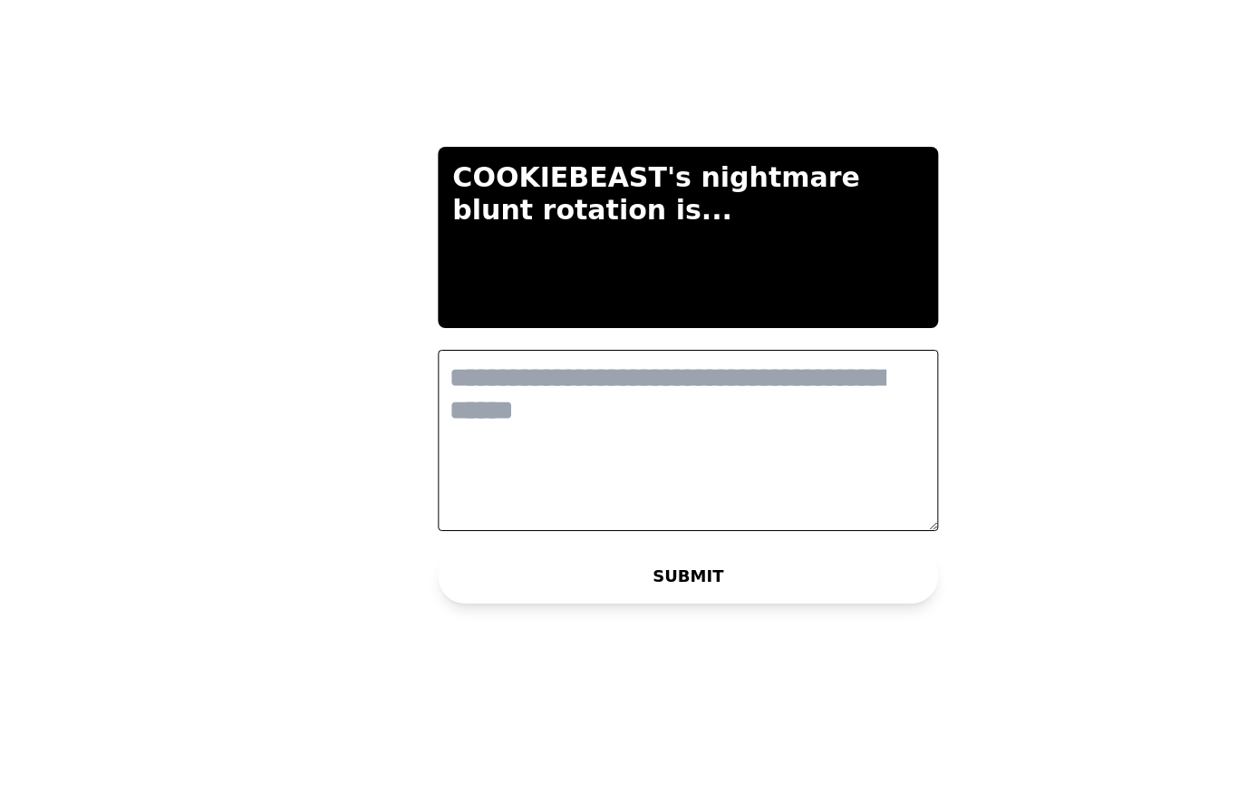
scroll to position [0, 0]
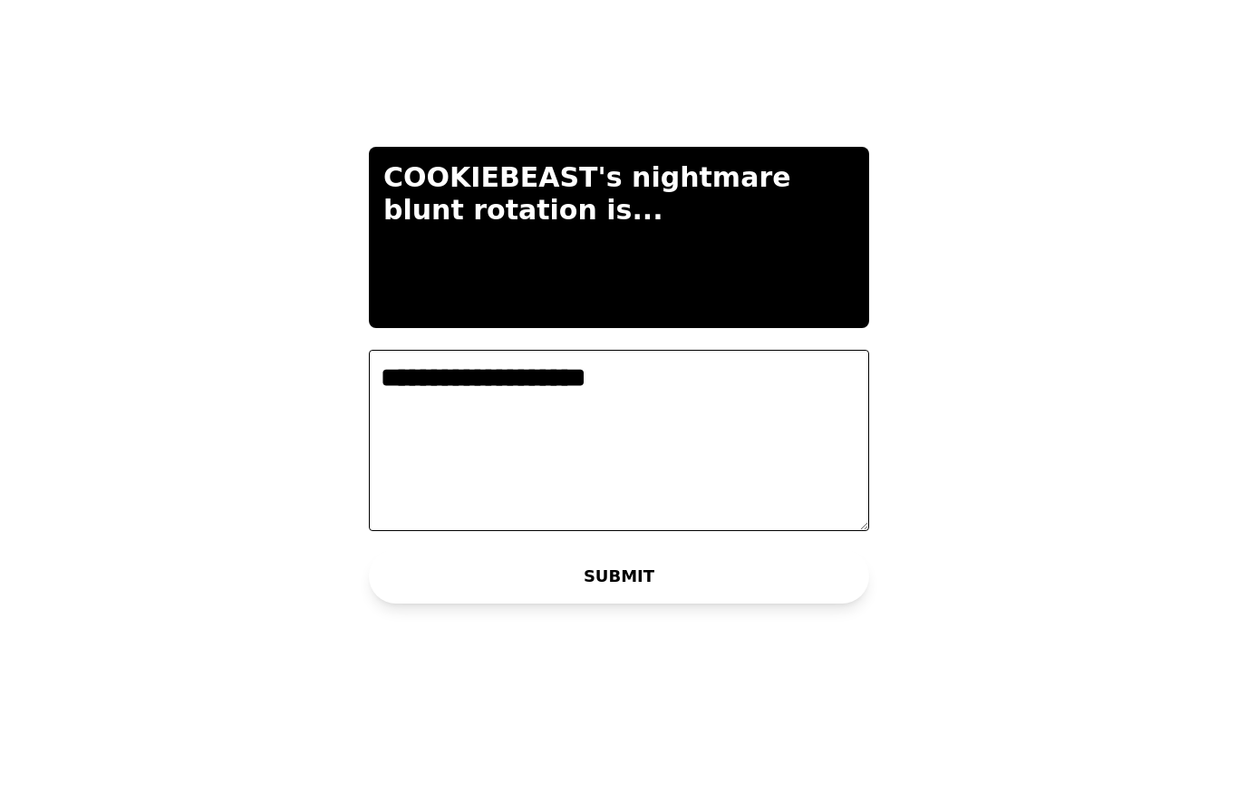
type textarea "**********"
click at [421, 609] on button "SUBMIT" at bounding box center [619, 636] width 500 height 54
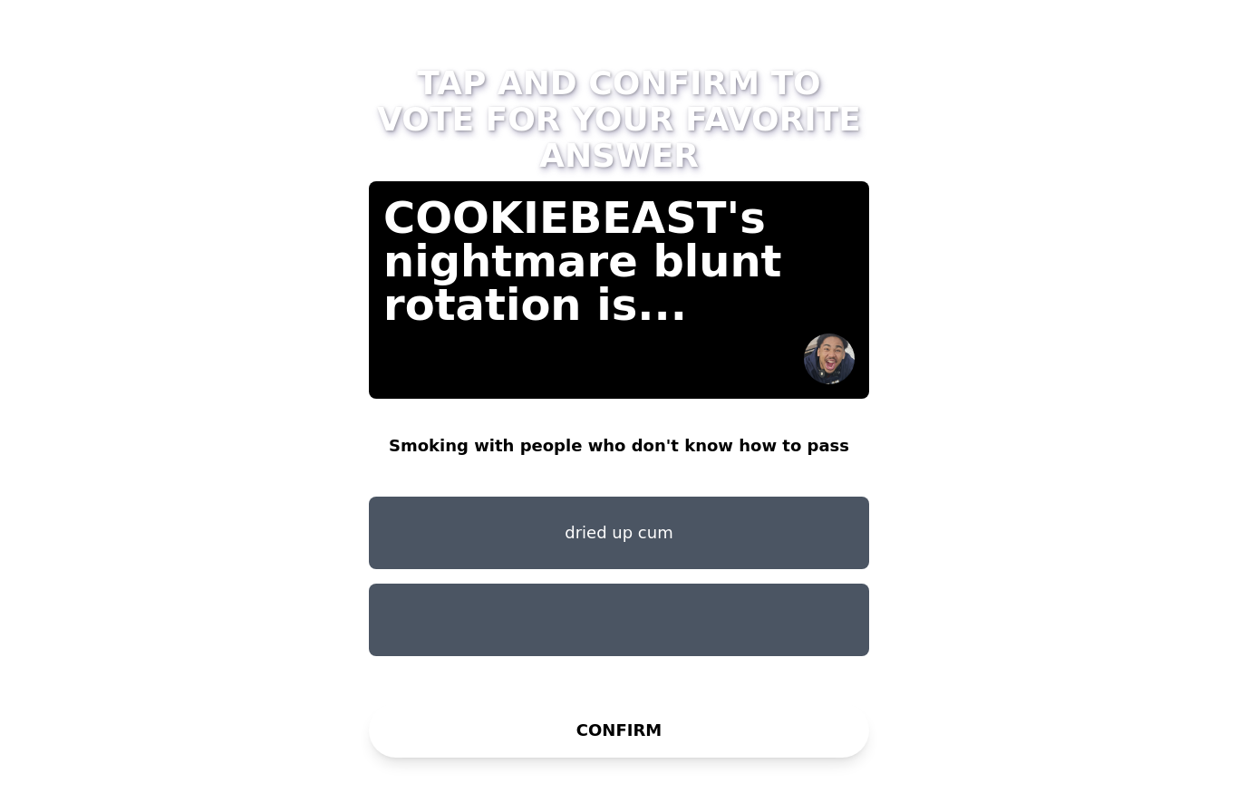
scroll to position [64, 0]
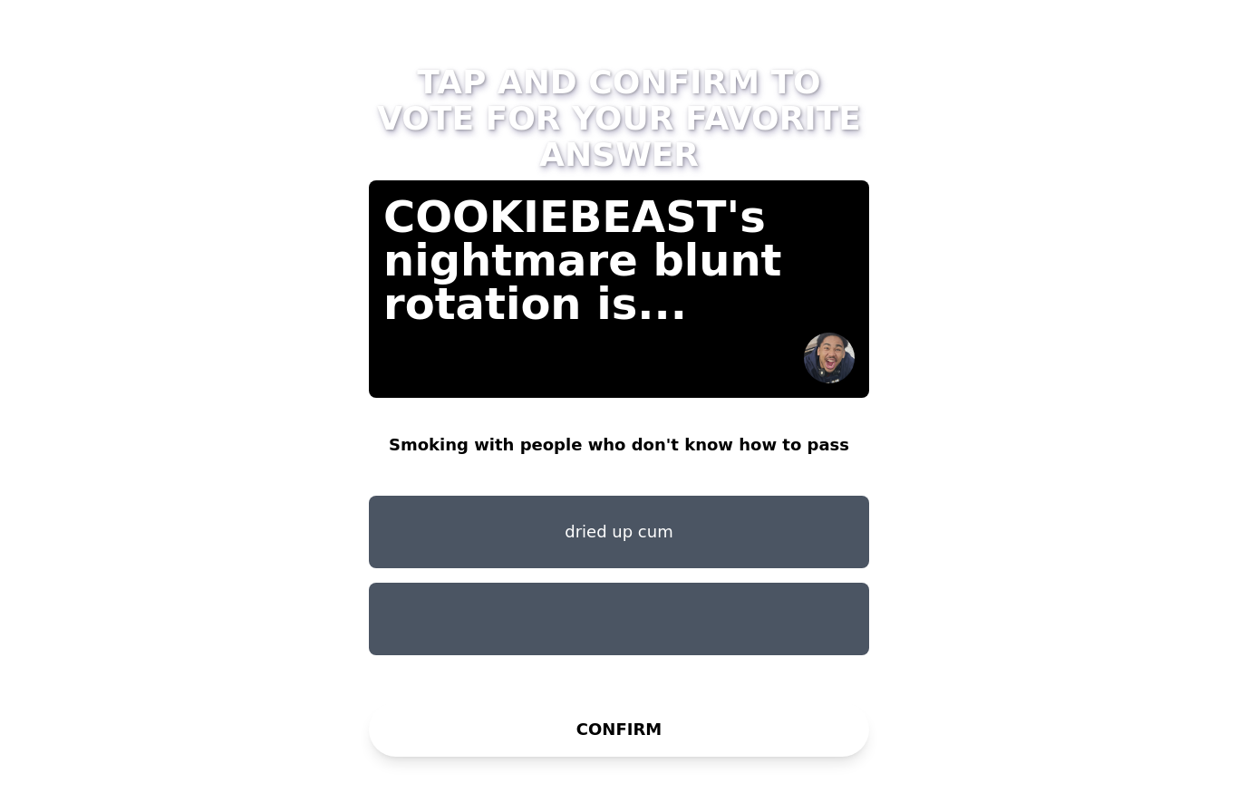
click at [413, 497] on button "dried up cum" at bounding box center [619, 533] width 500 height 73
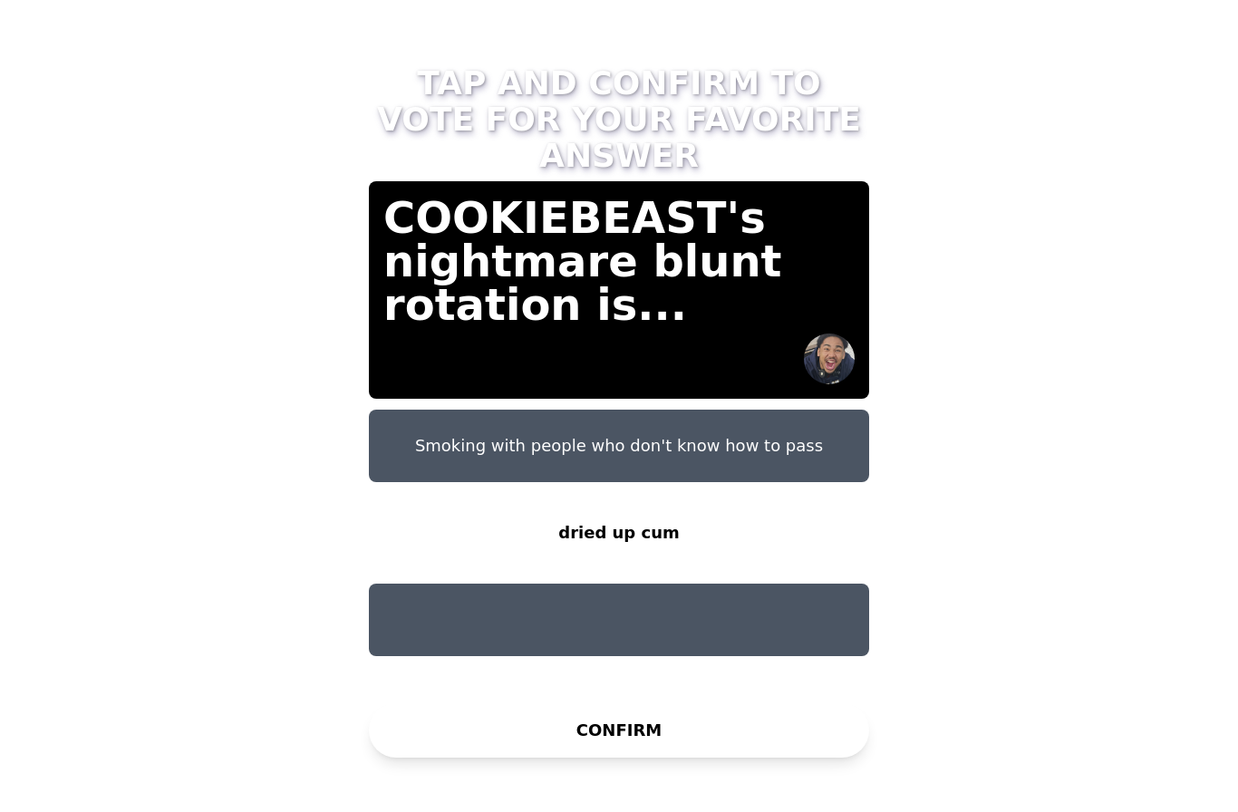
click at [405, 497] on button "dried up cum" at bounding box center [619, 533] width 500 height 73
click at [451, 713] on button "CONFIRM" at bounding box center [619, 730] width 500 height 54
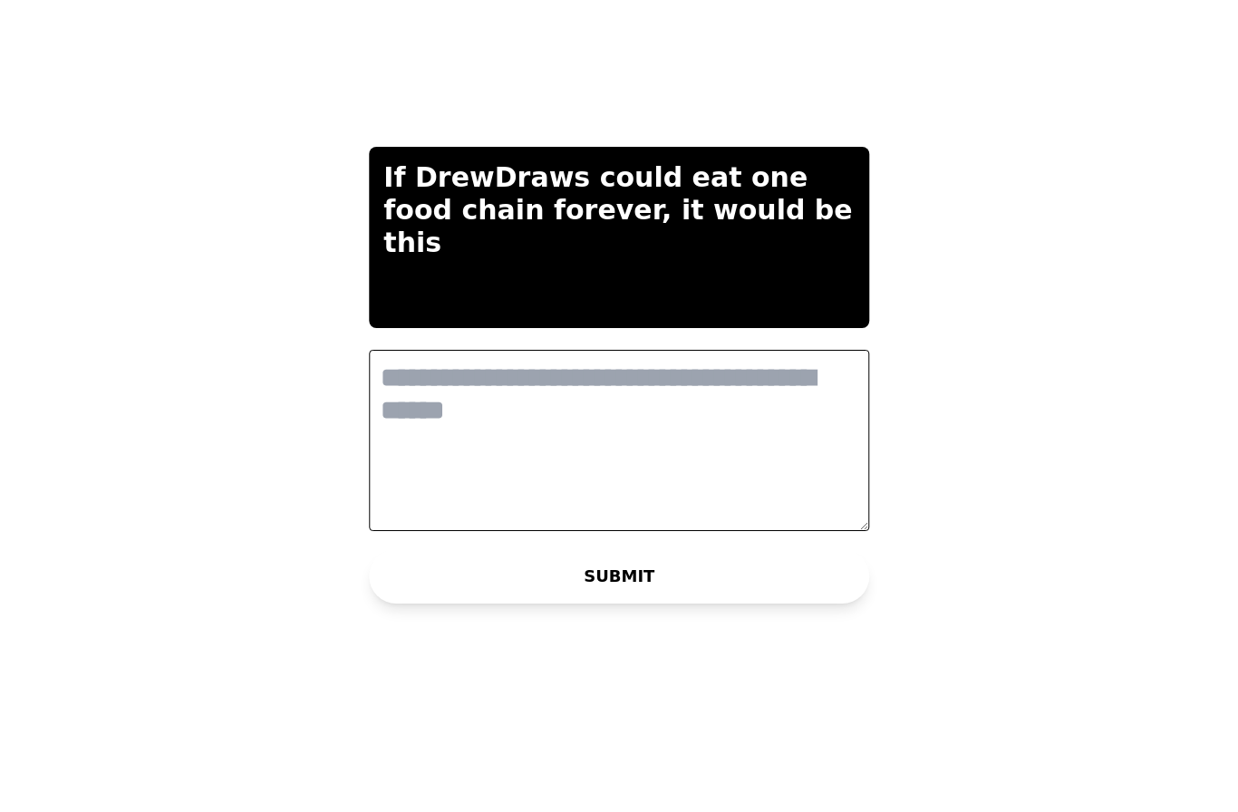
scroll to position [0, 0]
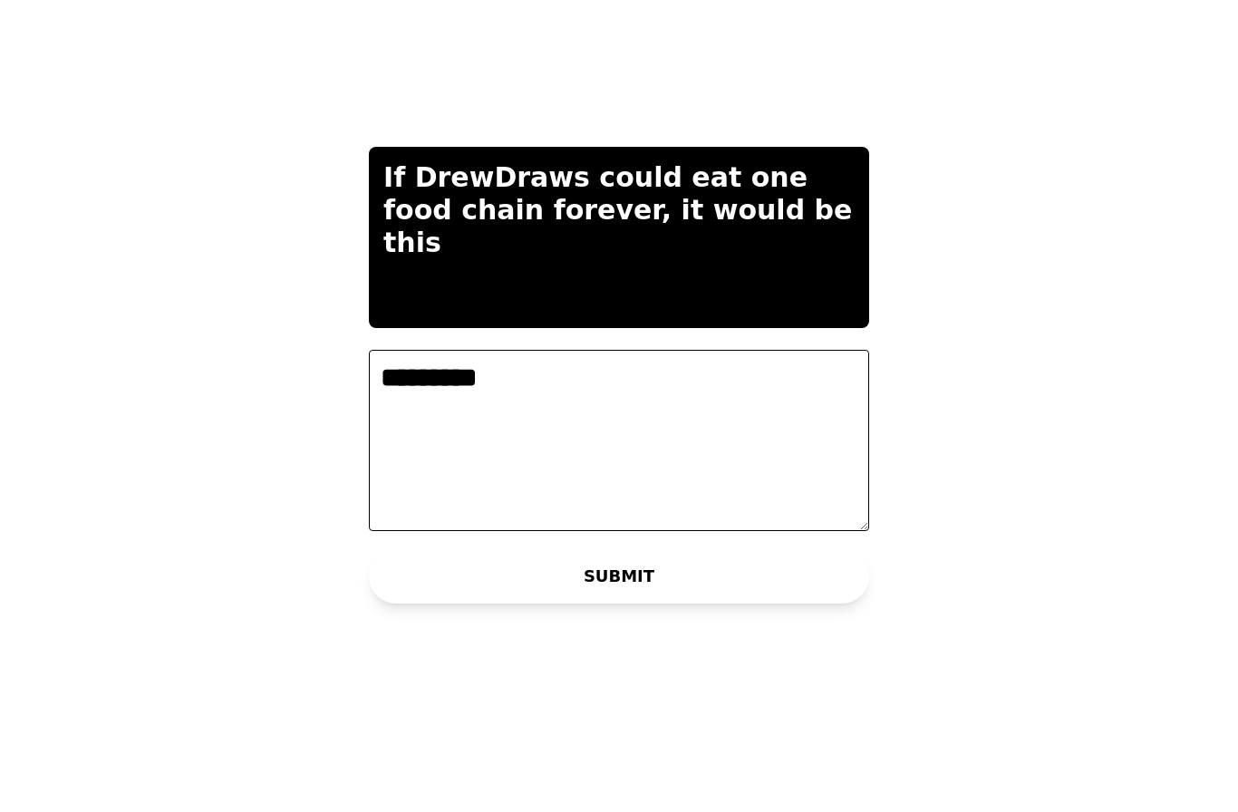
type textarea "*********"
click at [419, 609] on button "SUBMIT" at bounding box center [619, 636] width 500 height 54
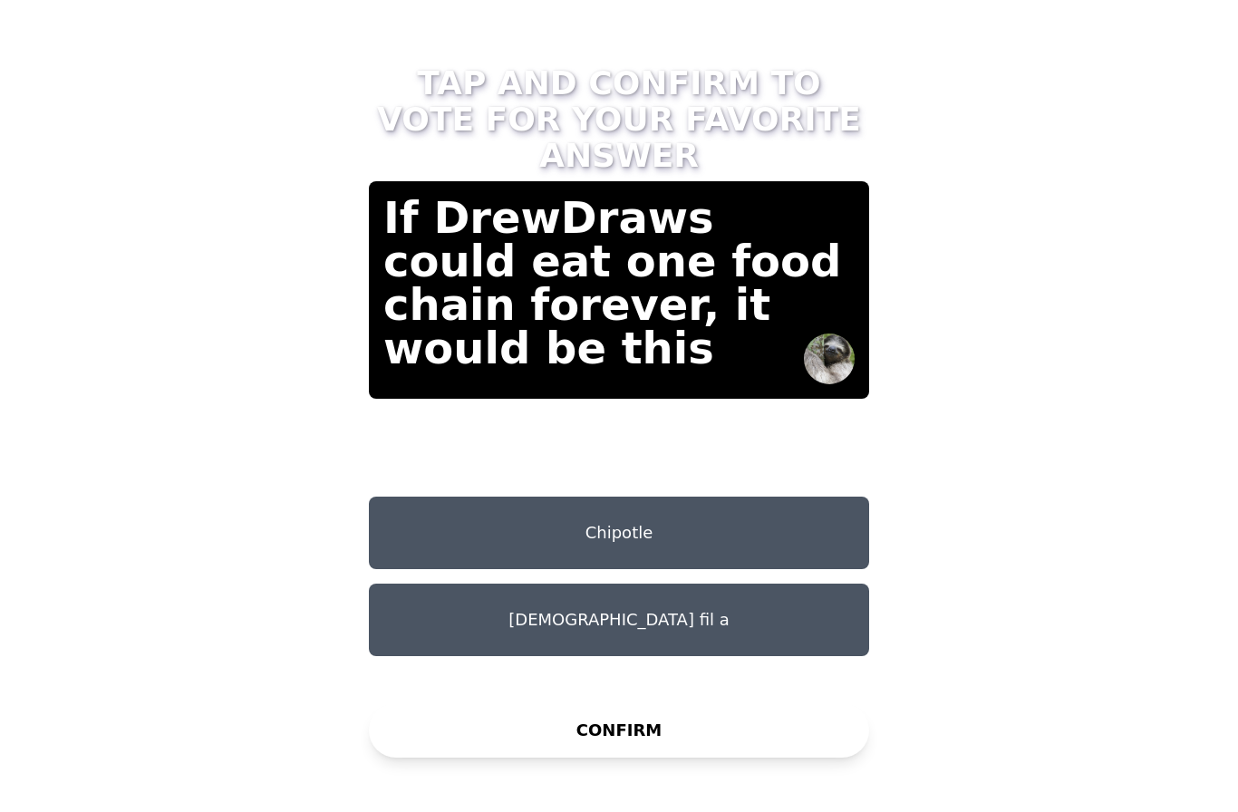
click at [475, 584] on button "Chick fil a" at bounding box center [619, 620] width 500 height 73
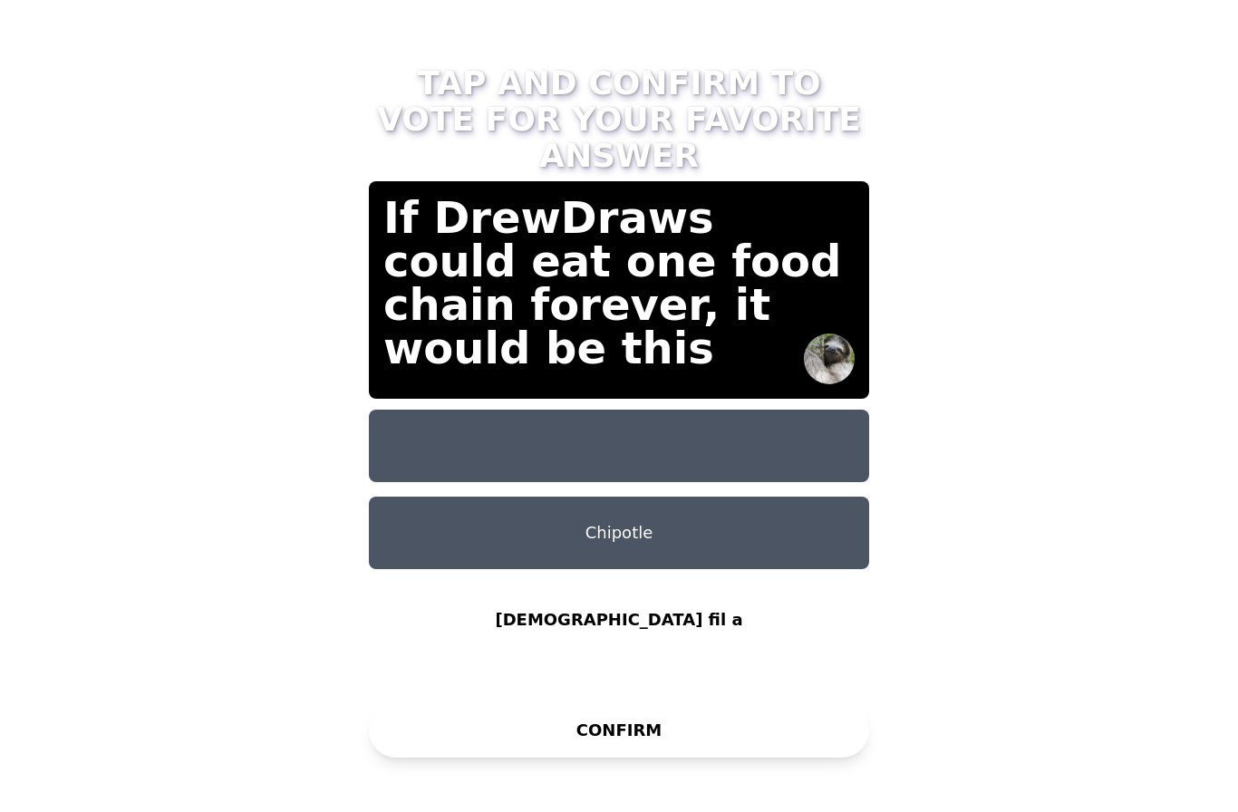
click at [450, 497] on button "Chipotle" at bounding box center [619, 533] width 500 height 73
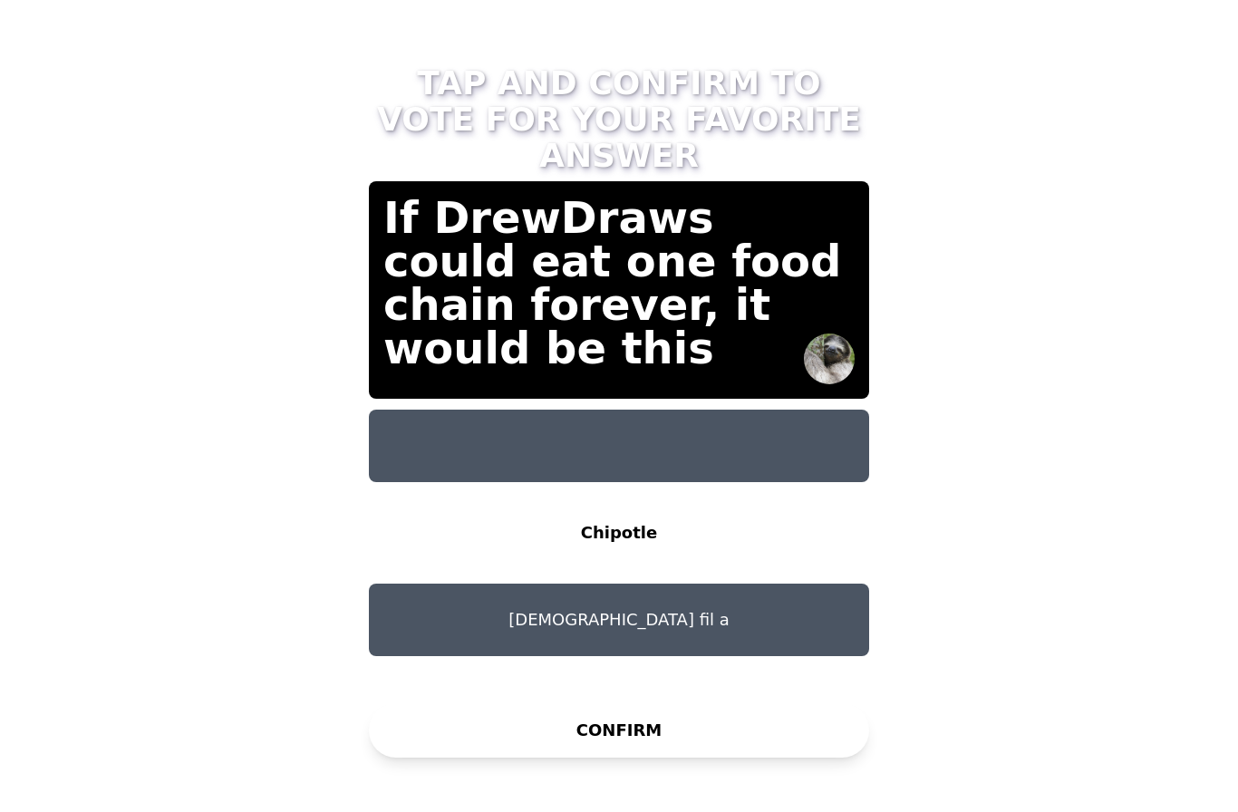
click at [491, 703] on button "CONFIRM" at bounding box center [619, 730] width 500 height 54
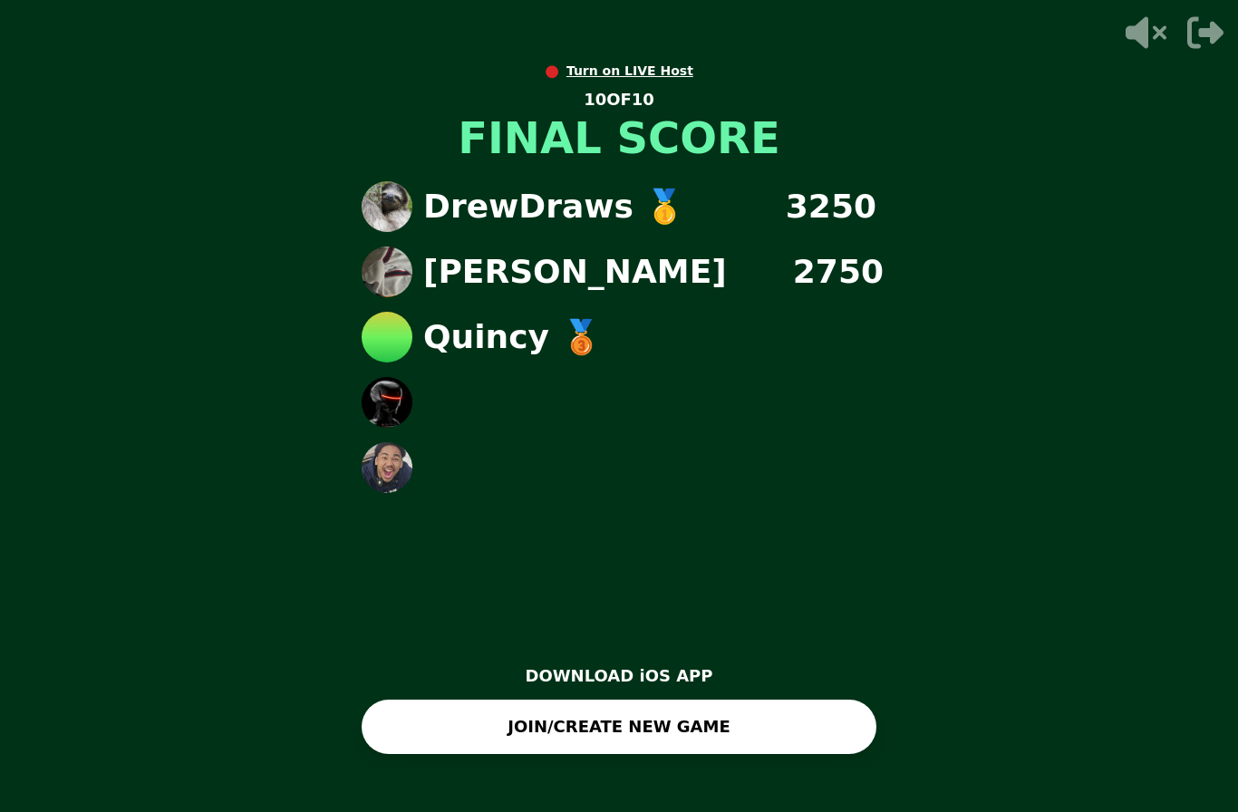
click at [442, 753] on button "JOIN/CREATE NEW GAME" at bounding box center [619, 727] width 515 height 54
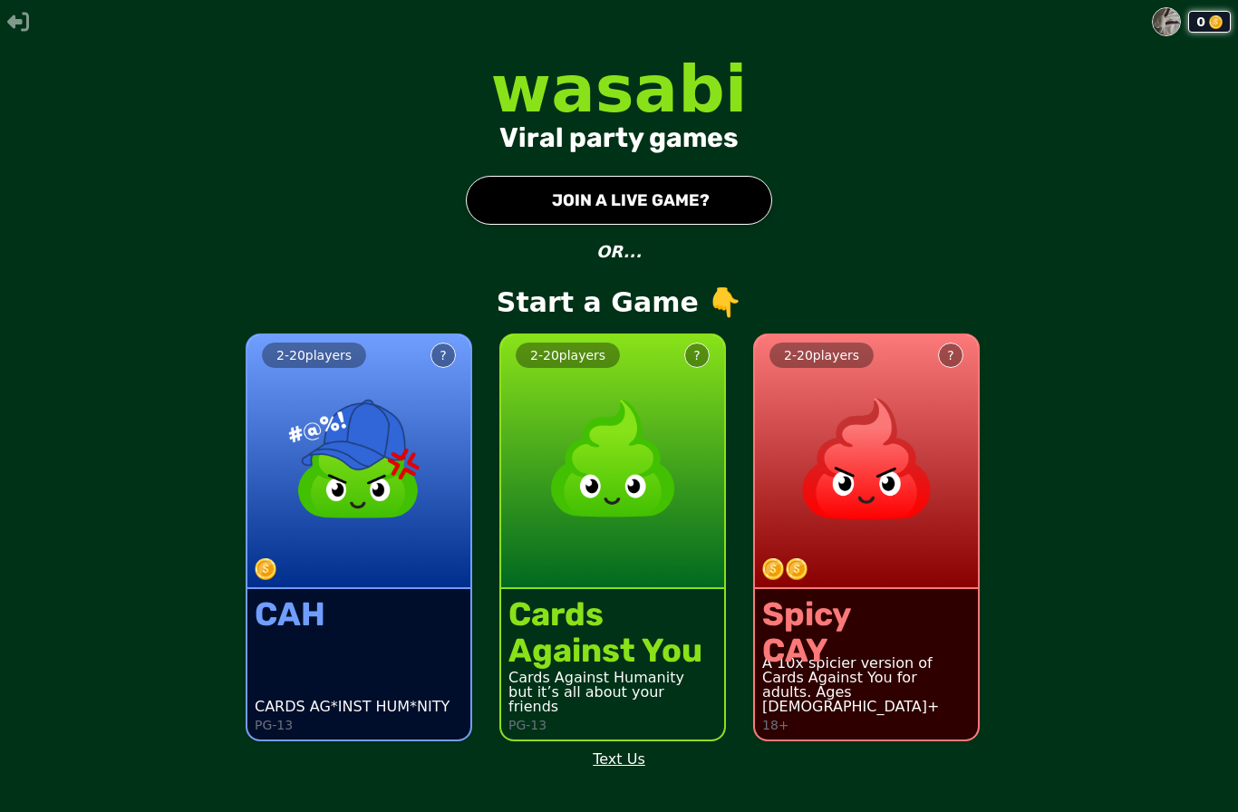
click at [583, 527] on img at bounding box center [613, 459] width 160 height 160
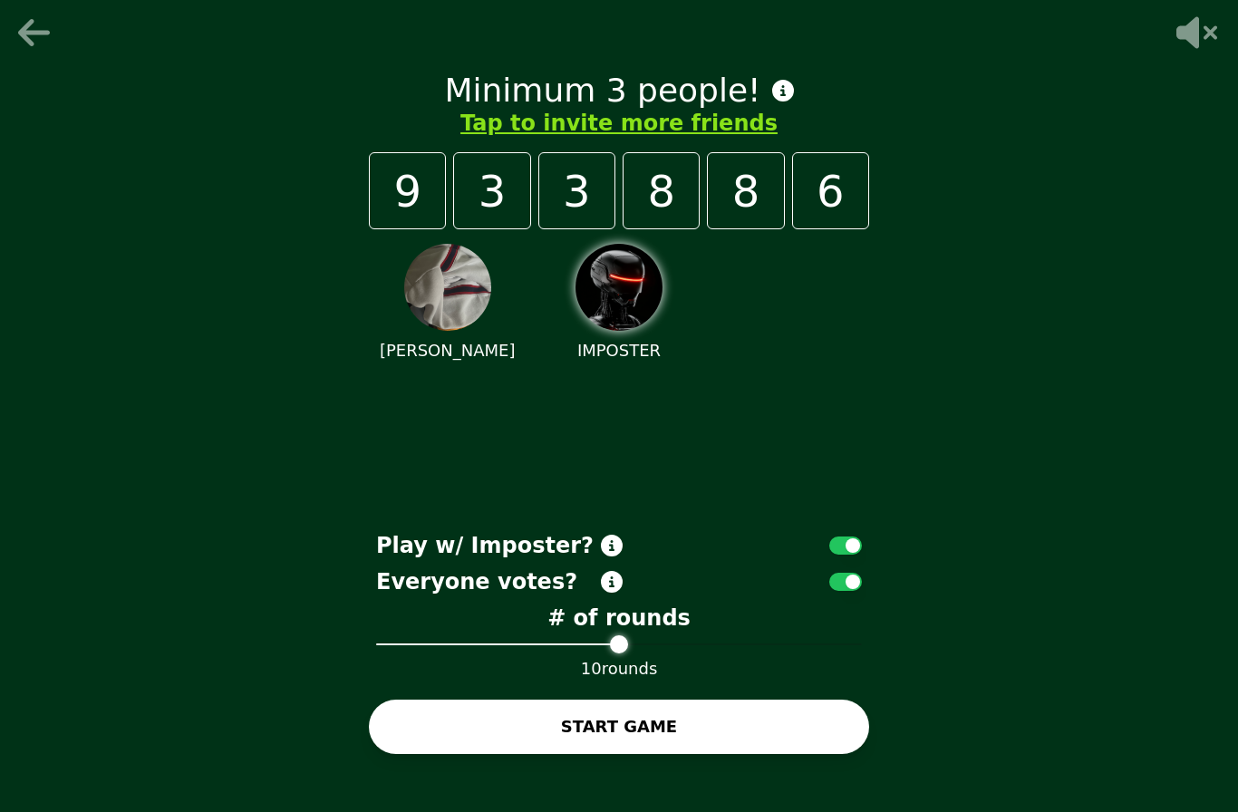
click at [516, 138] on button "Tap to invite more friends" at bounding box center [618, 123] width 317 height 29
click at [567, 138] on button "Tap to invite more friends" at bounding box center [618, 123] width 317 height 29
click at [585, 138] on button "Tap to invite more friends" at bounding box center [618, 123] width 317 height 29
click at [577, 138] on button "Tap to invite more friends" at bounding box center [618, 123] width 317 height 29
click at [549, 109] on h1 "Minimum 3 people!" at bounding box center [618, 91] width 349 height 36
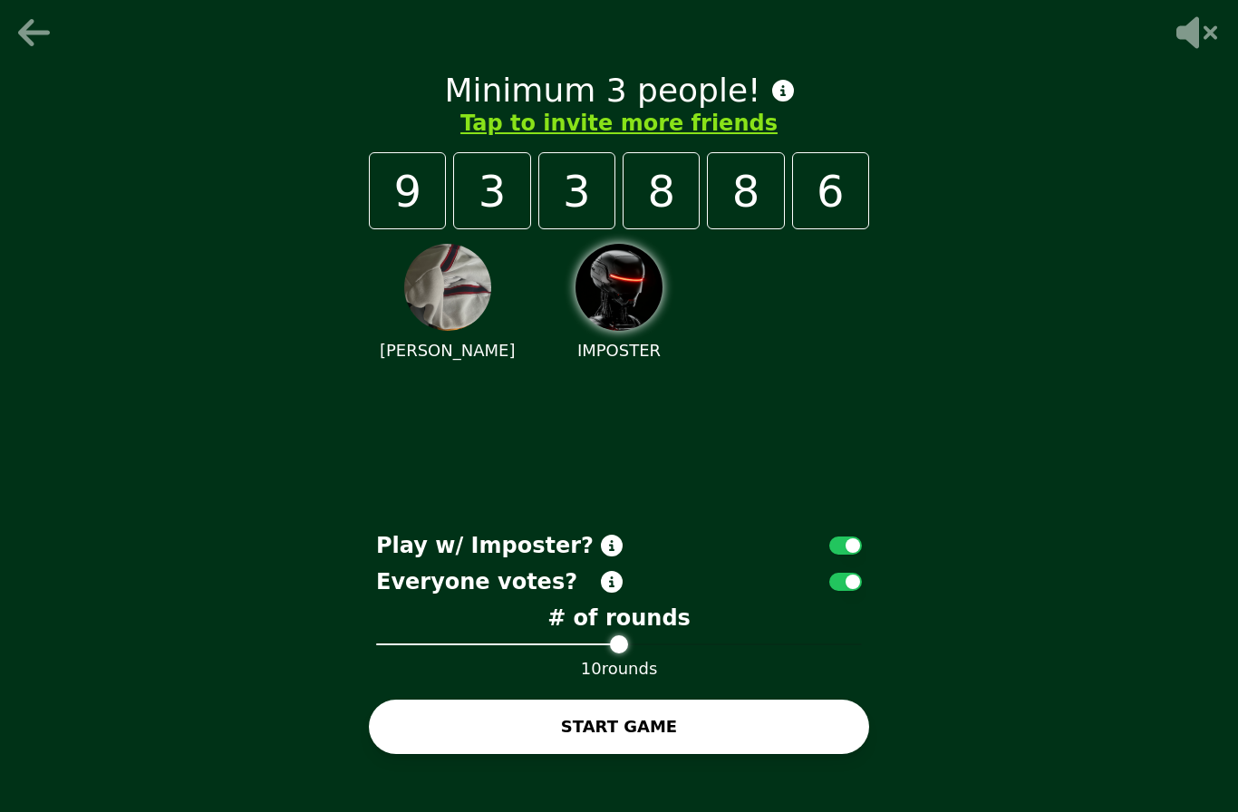
click at [547, 138] on button "Tap to invite more friends" at bounding box center [618, 123] width 317 height 29
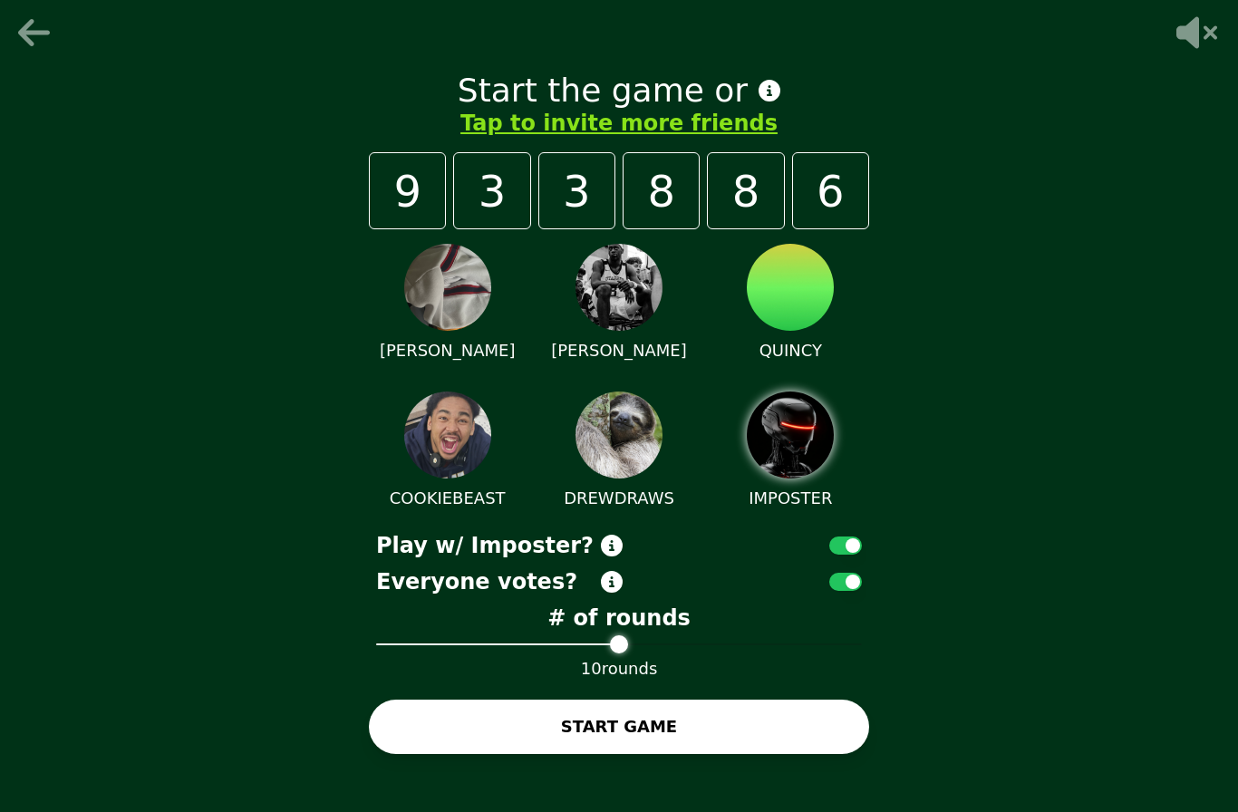
click at [424, 754] on button "START GAME" at bounding box center [619, 727] width 500 height 54
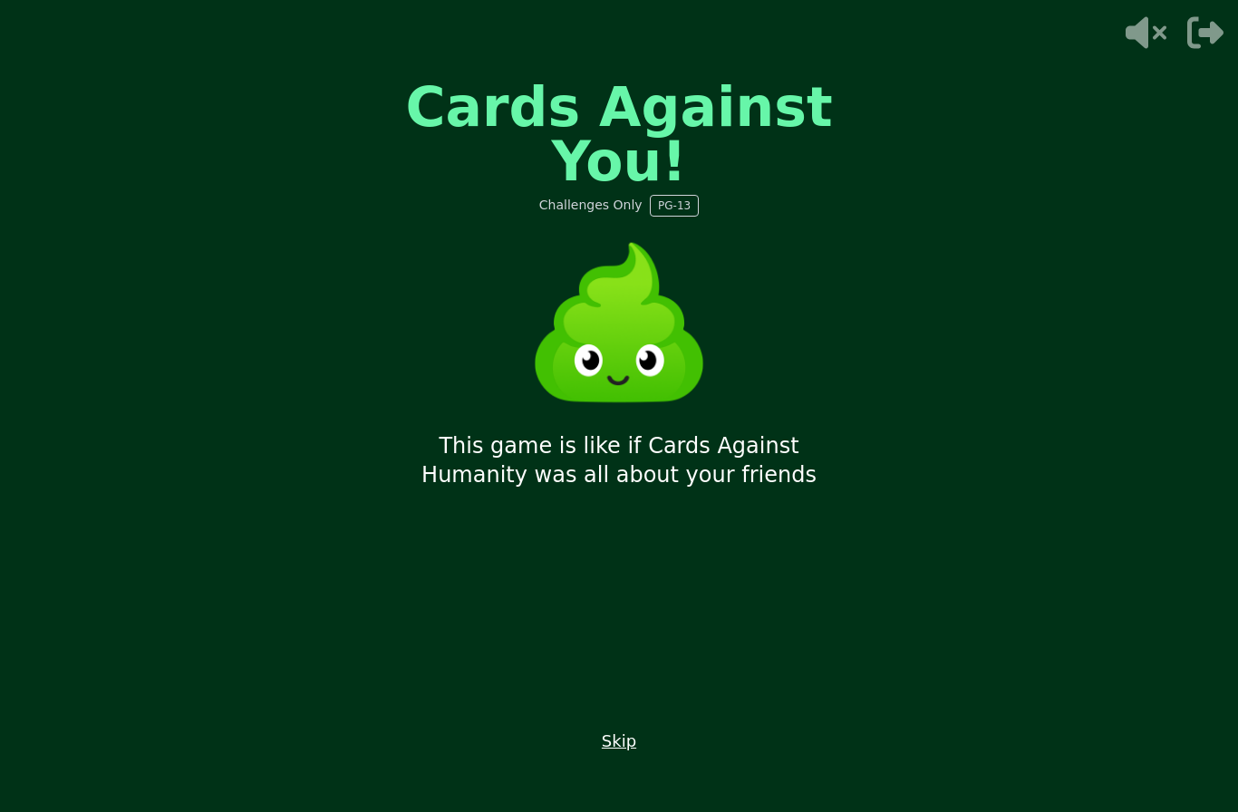
click at [613, 754] on button "Skip" at bounding box center [619, 741] width 34 height 25
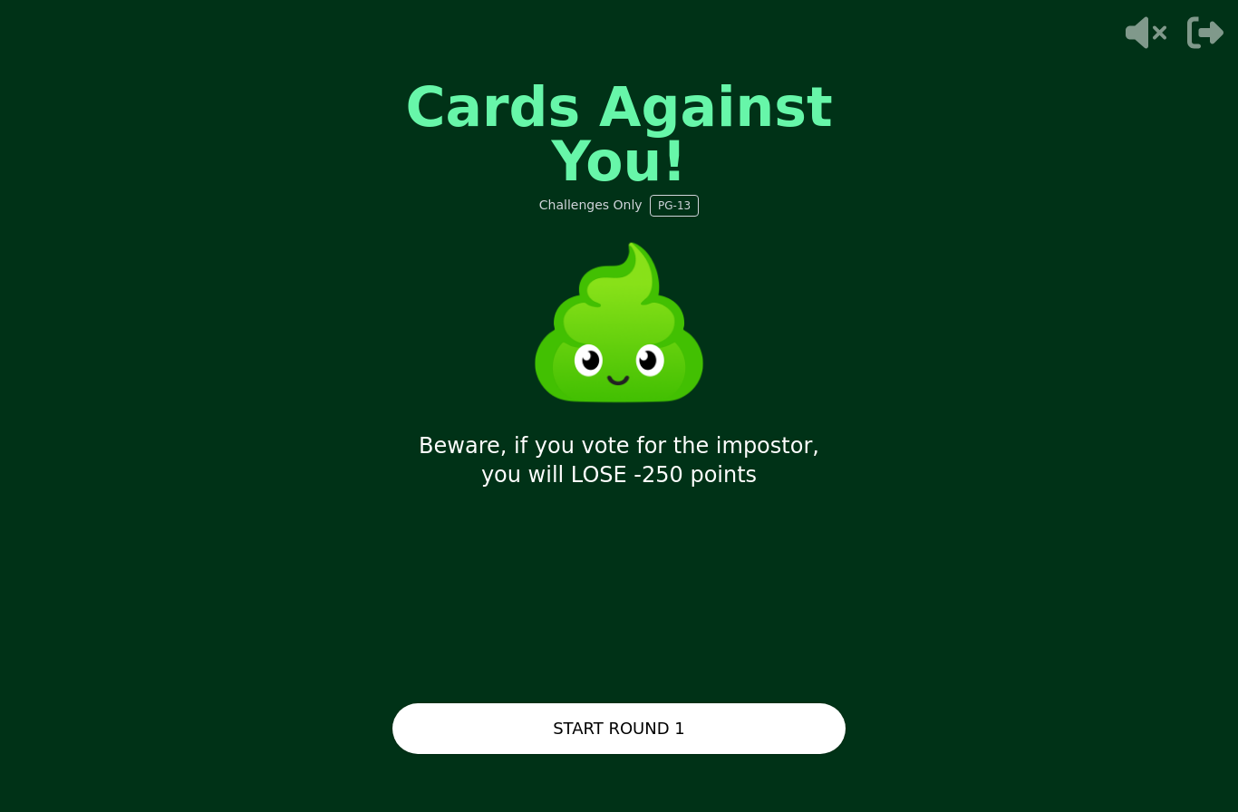
click at [491, 754] on button "START ROUND 1" at bounding box center [618, 728] width 453 height 51
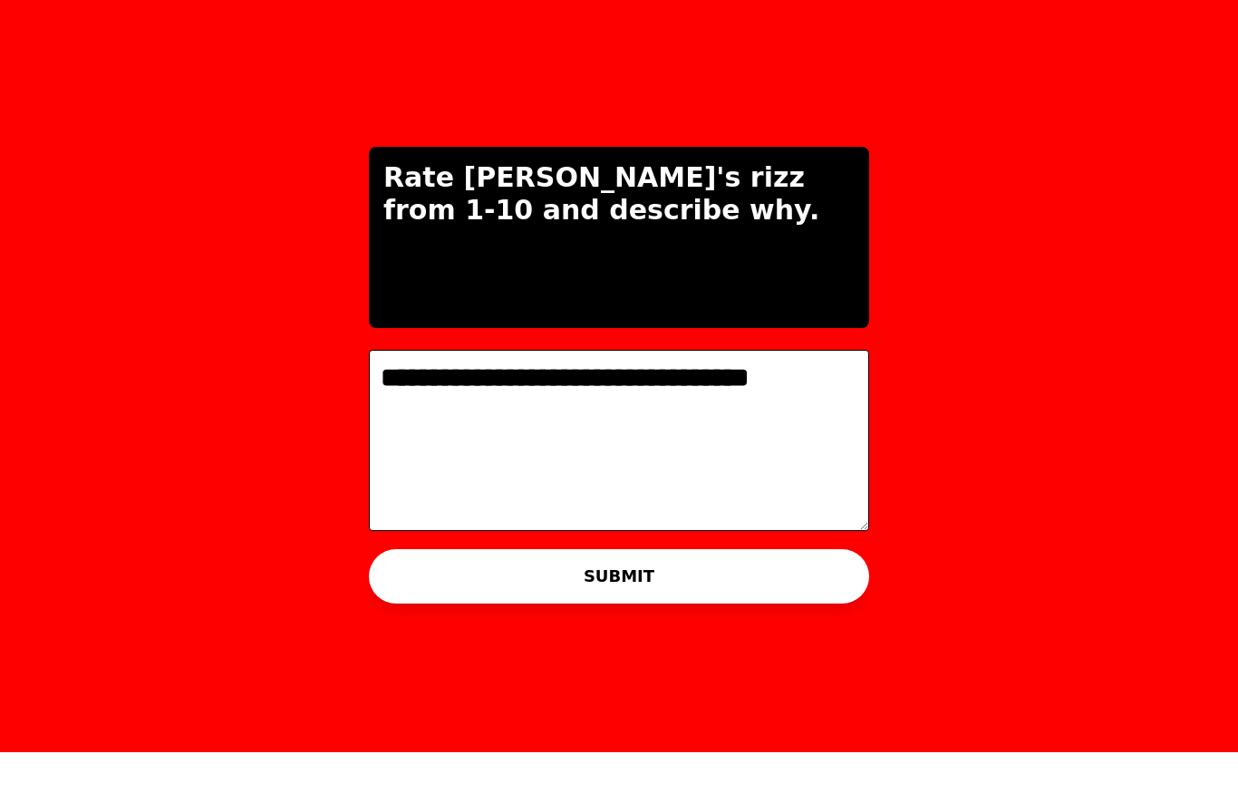
type textarea "**********"
click at [422, 609] on button "SUBMIT" at bounding box center [619, 636] width 500 height 54
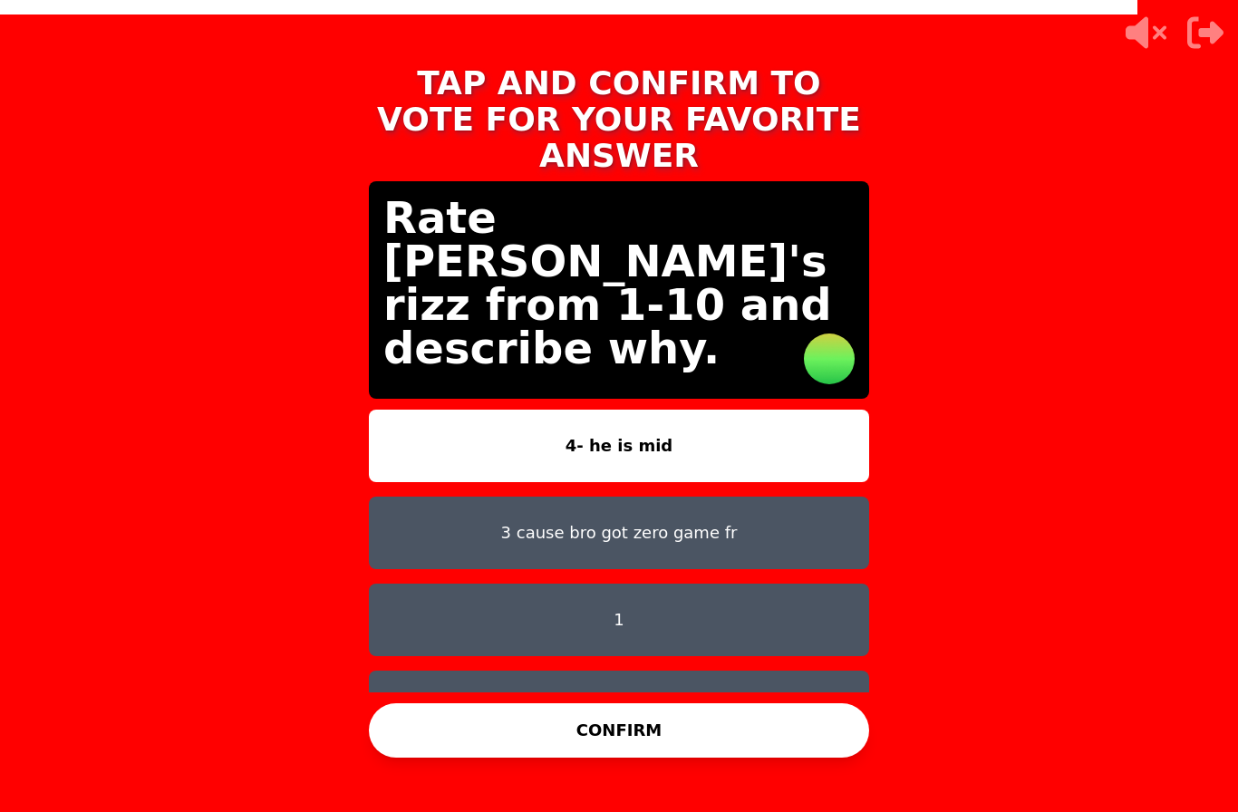
click at [429, 703] on button "CONFIRM" at bounding box center [619, 730] width 500 height 54
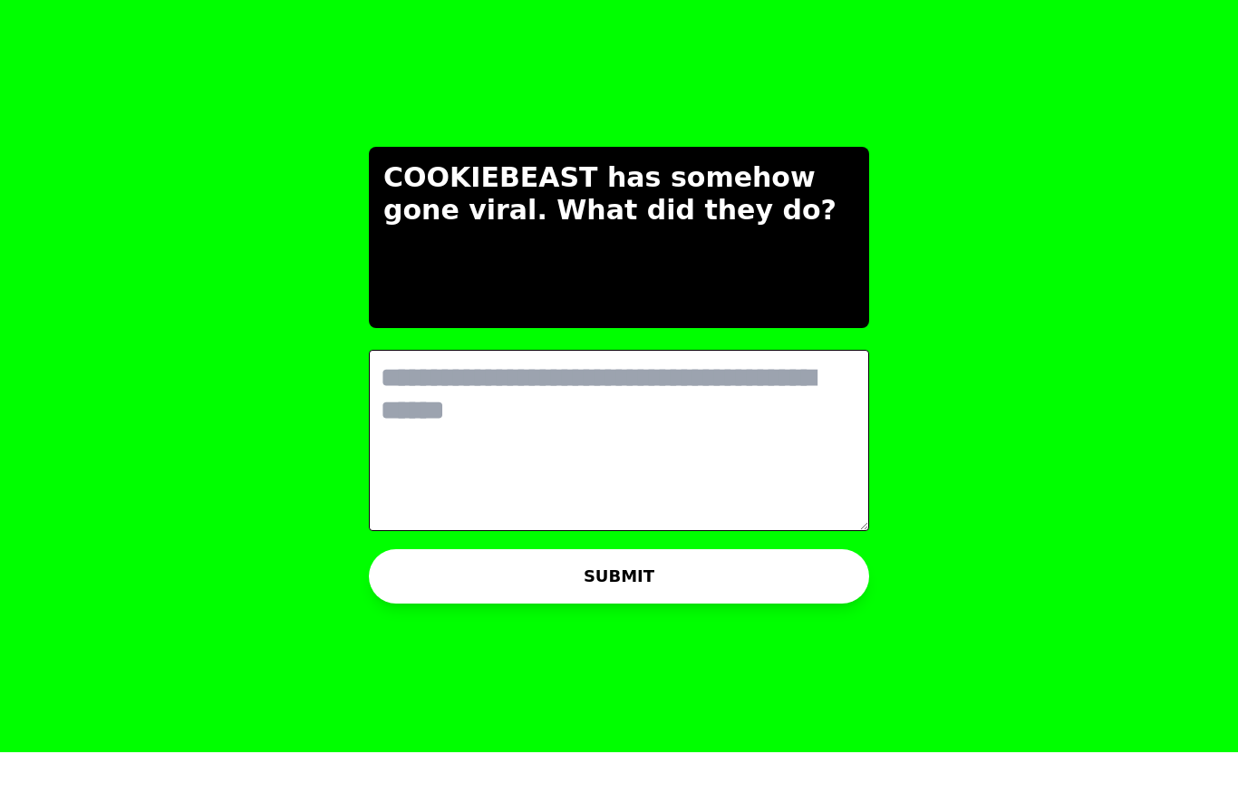
type textarea "*"
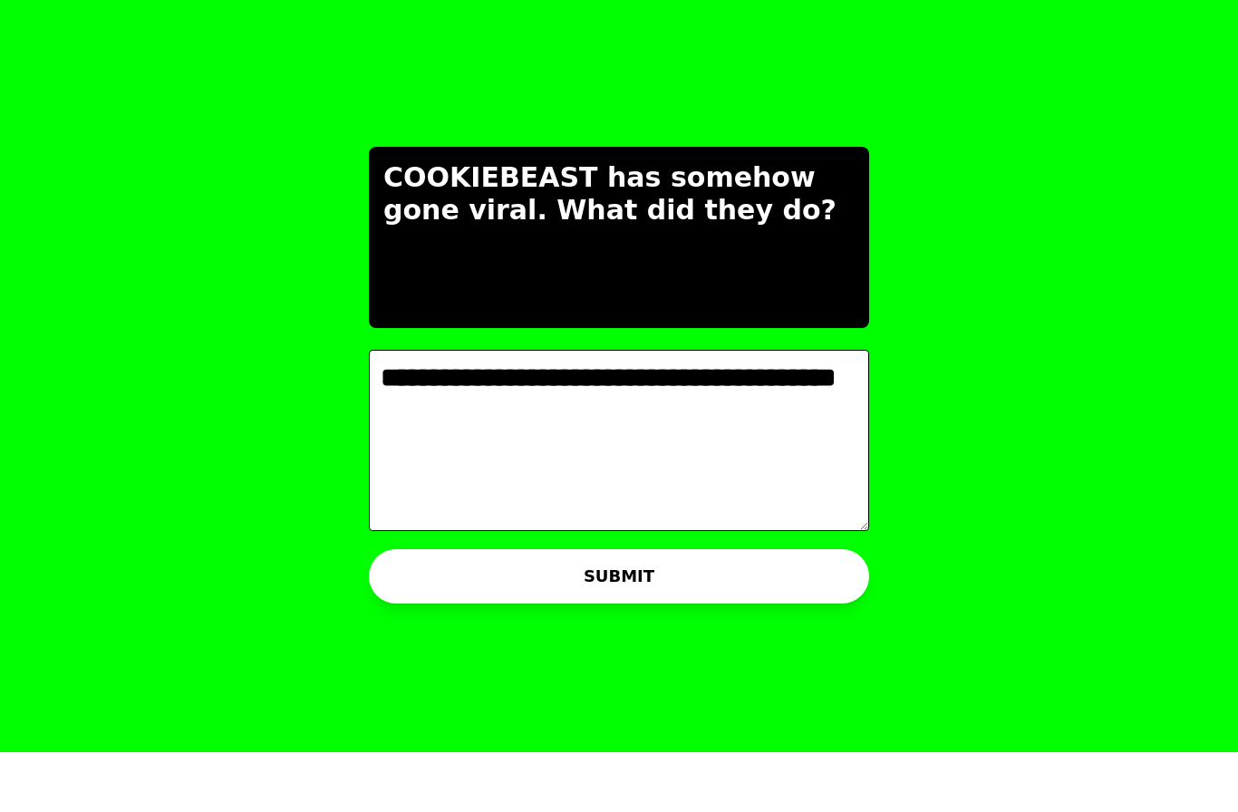
type textarea "**********"
click at [440, 609] on button "SUBMIT" at bounding box center [619, 636] width 500 height 54
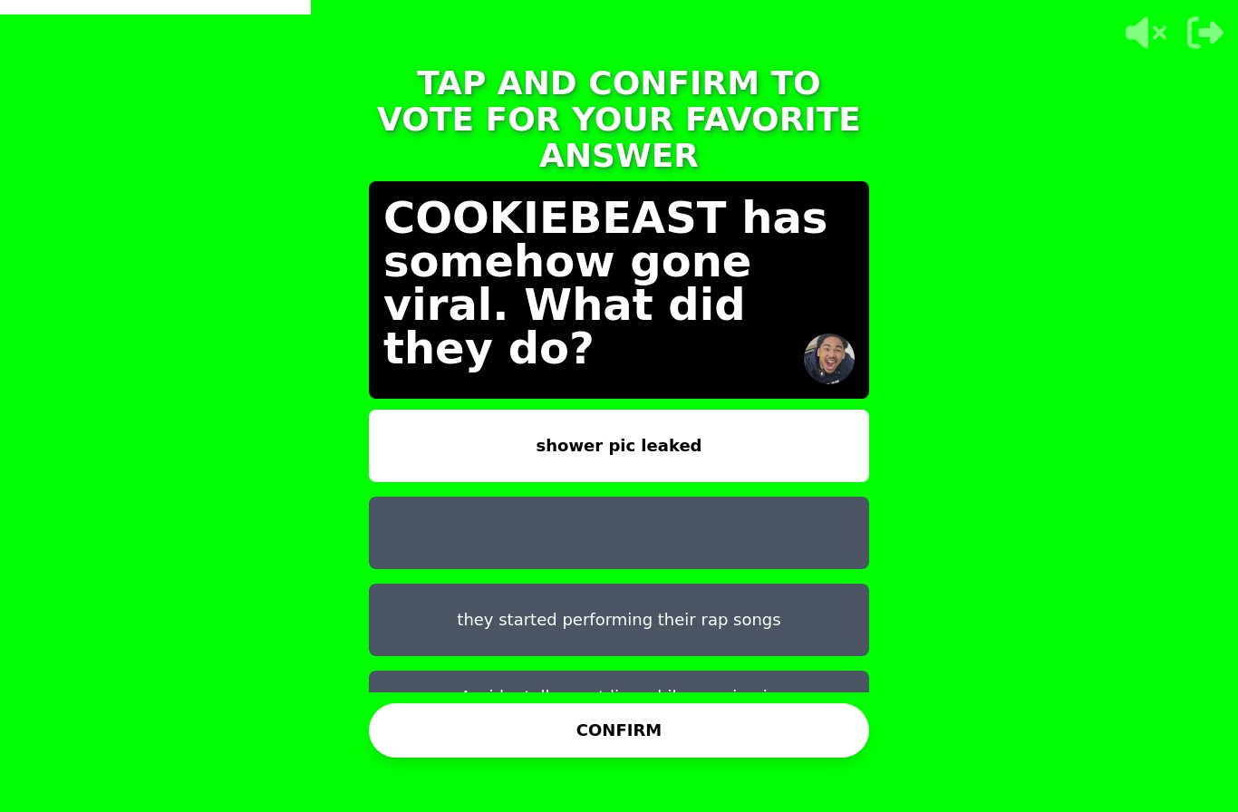
click at [475, 718] on button "CONFIRM" at bounding box center [619, 730] width 500 height 54
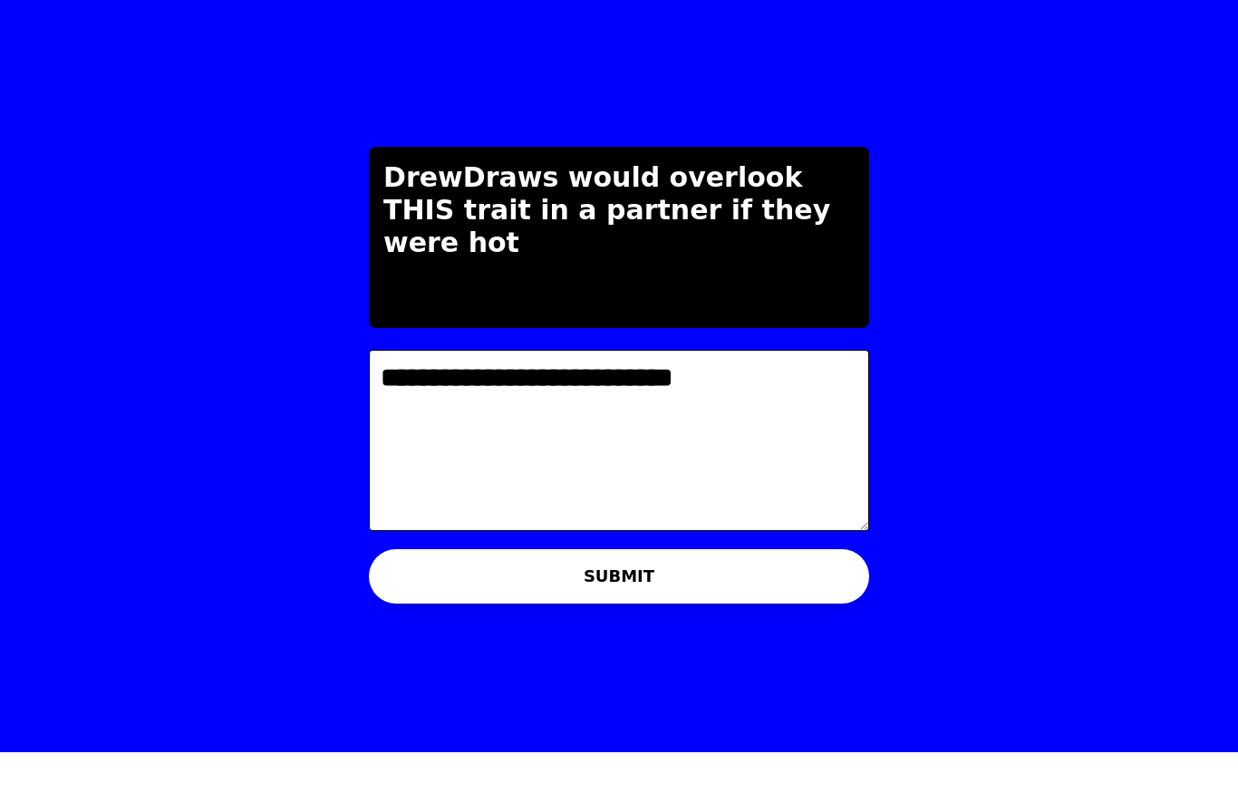
click at [552, 410] on textarea "**********" at bounding box center [619, 500] width 500 height 181
click at [551, 410] on textarea "**********" at bounding box center [619, 500] width 500 height 181
type textarea "**********"
click at [420, 609] on button "SUBMIT" at bounding box center [619, 636] width 500 height 54
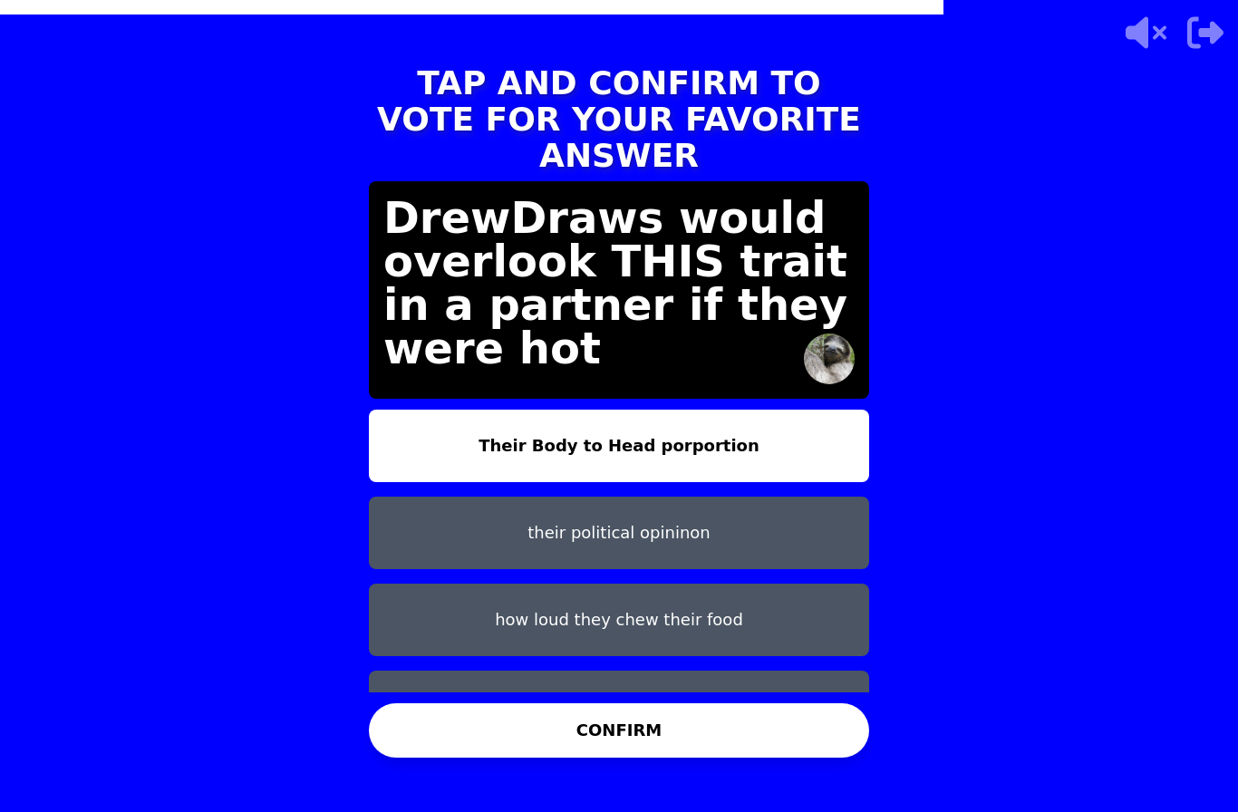
click at [434, 671] on button at bounding box center [619, 707] width 500 height 73
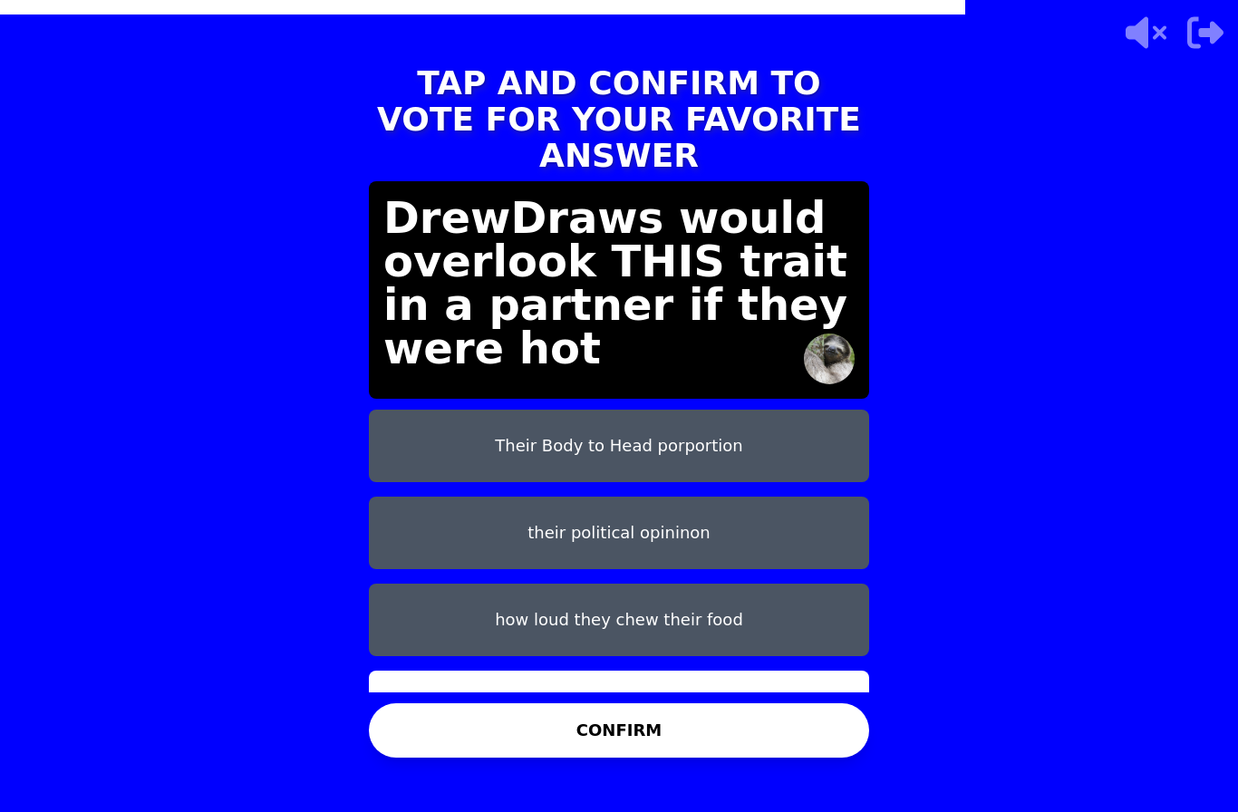
click at [455, 703] on button "CONFIRM" at bounding box center [619, 730] width 500 height 54
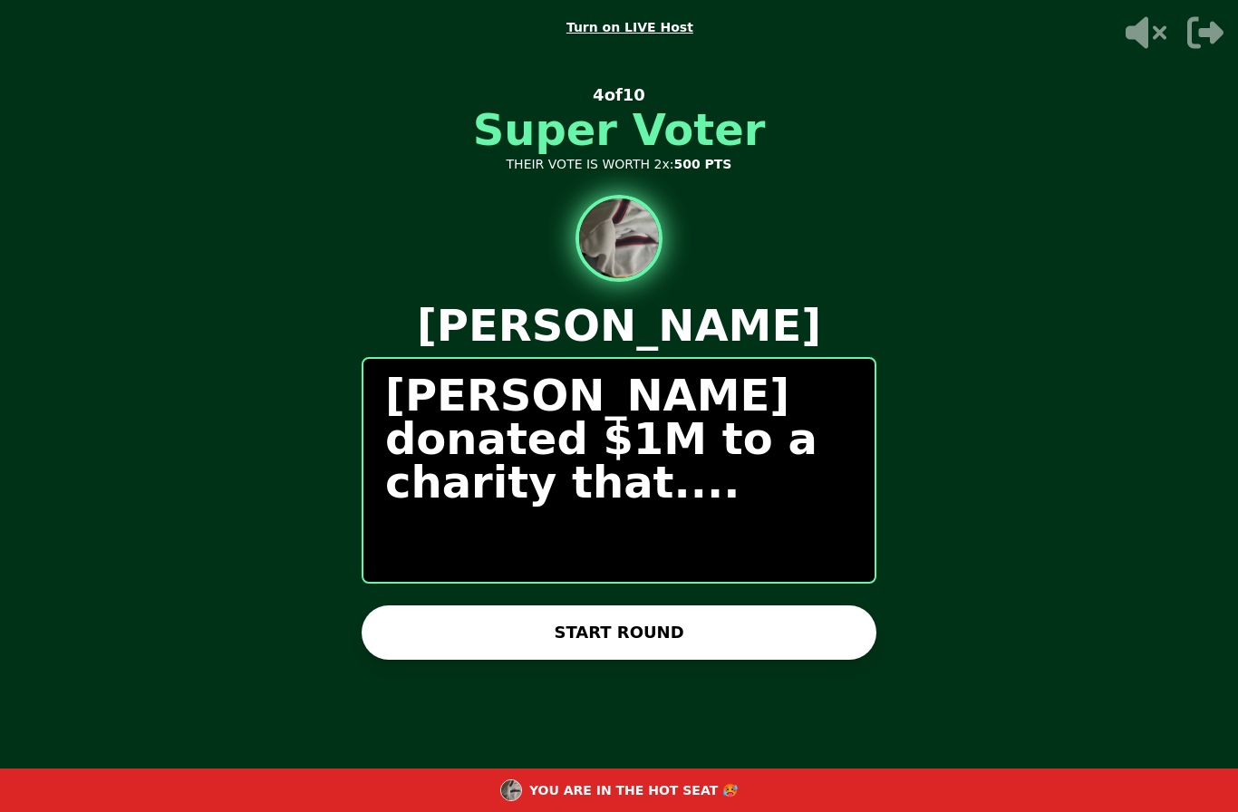
click at [377, 634] on div "0 / 0 PEOPLE SUBMITTED 4 of 10 Super Voter THEIR VOTE IS WORTH 2x: 500 PTS Nath…" at bounding box center [619, 406] width 515 height 725
click at [395, 625] on button "START ROUND" at bounding box center [619, 633] width 515 height 54
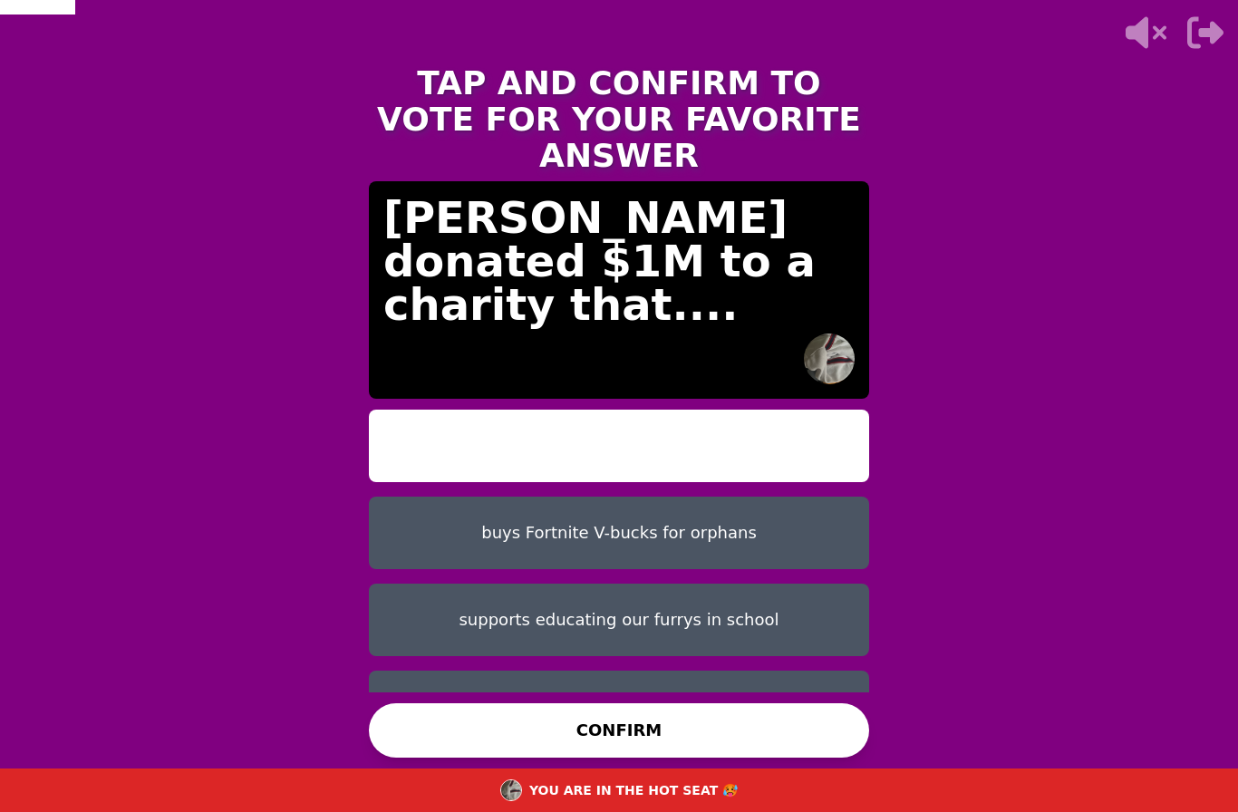
click at [426, 533] on button "buys Fortnite V-bucks for orphans" at bounding box center [619, 533] width 500 height 73
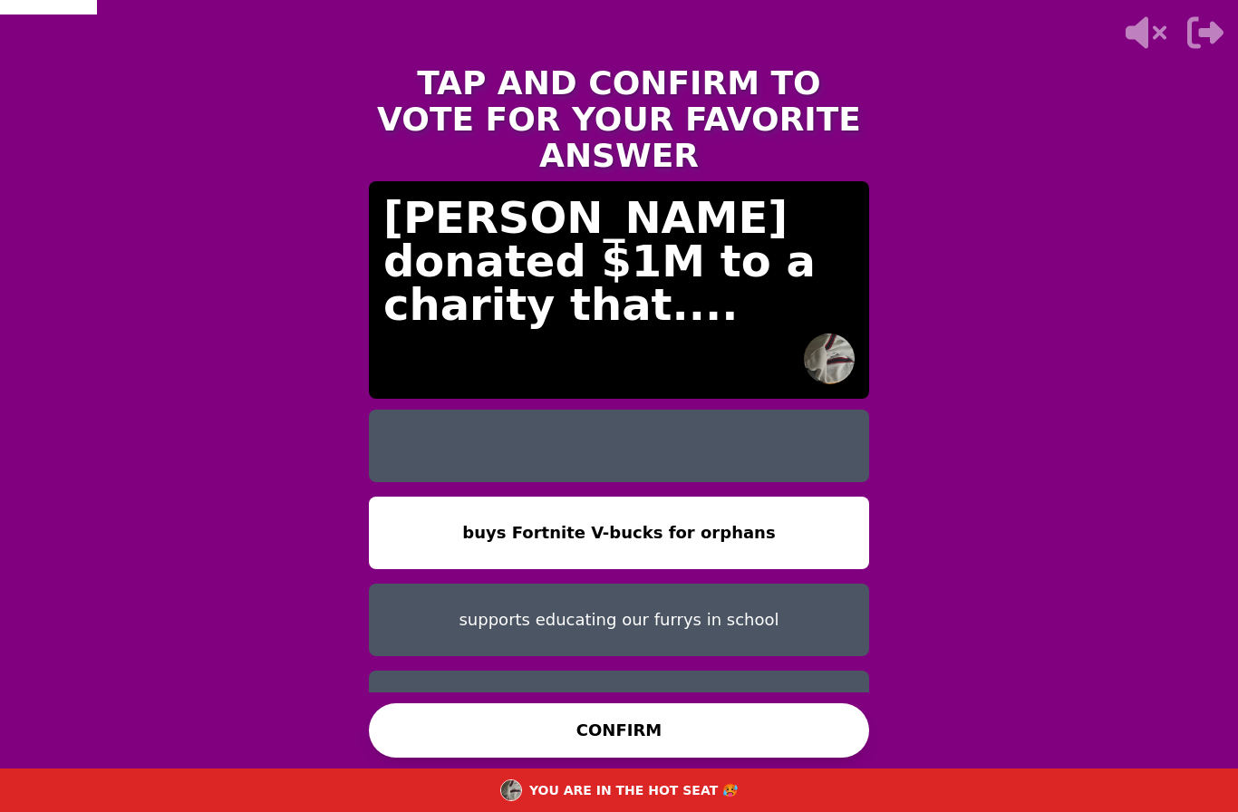
click at [438, 618] on button "supports educating our furrys in school" at bounding box center [619, 620] width 500 height 73
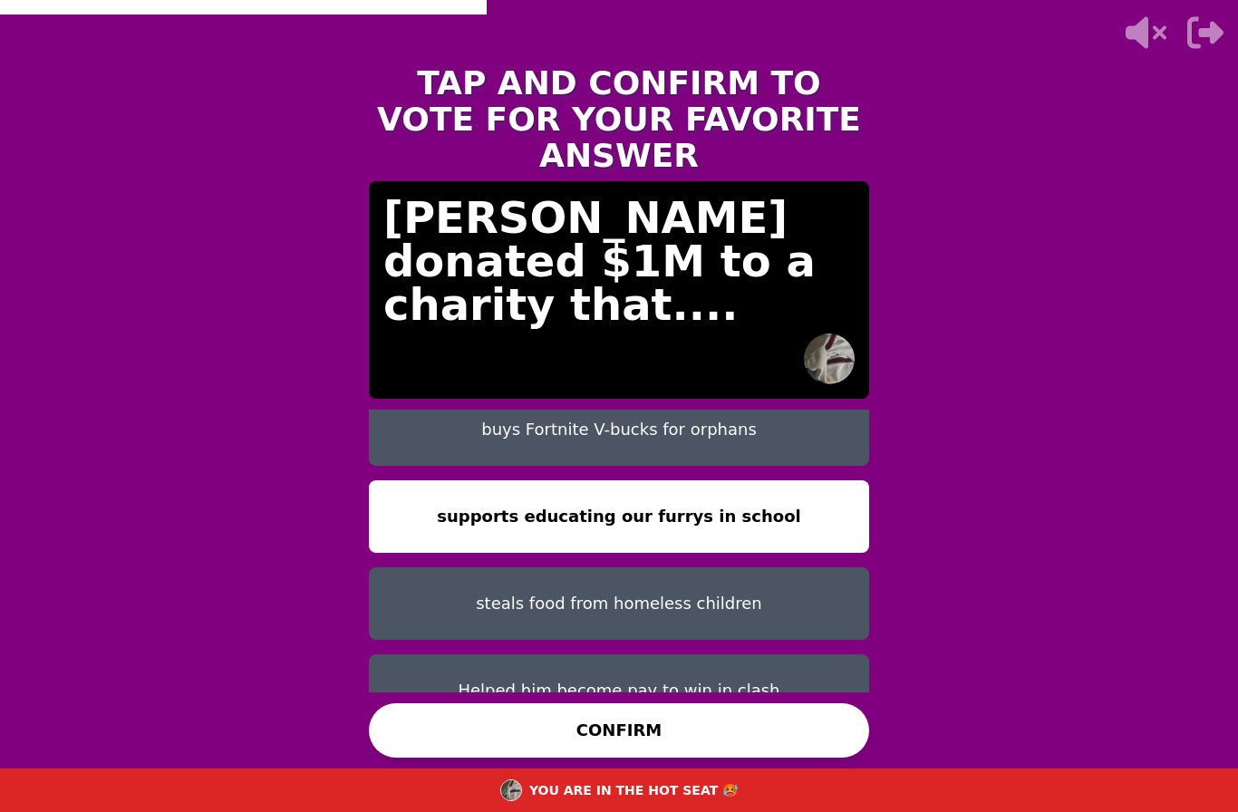
scroll to position [102, 0]
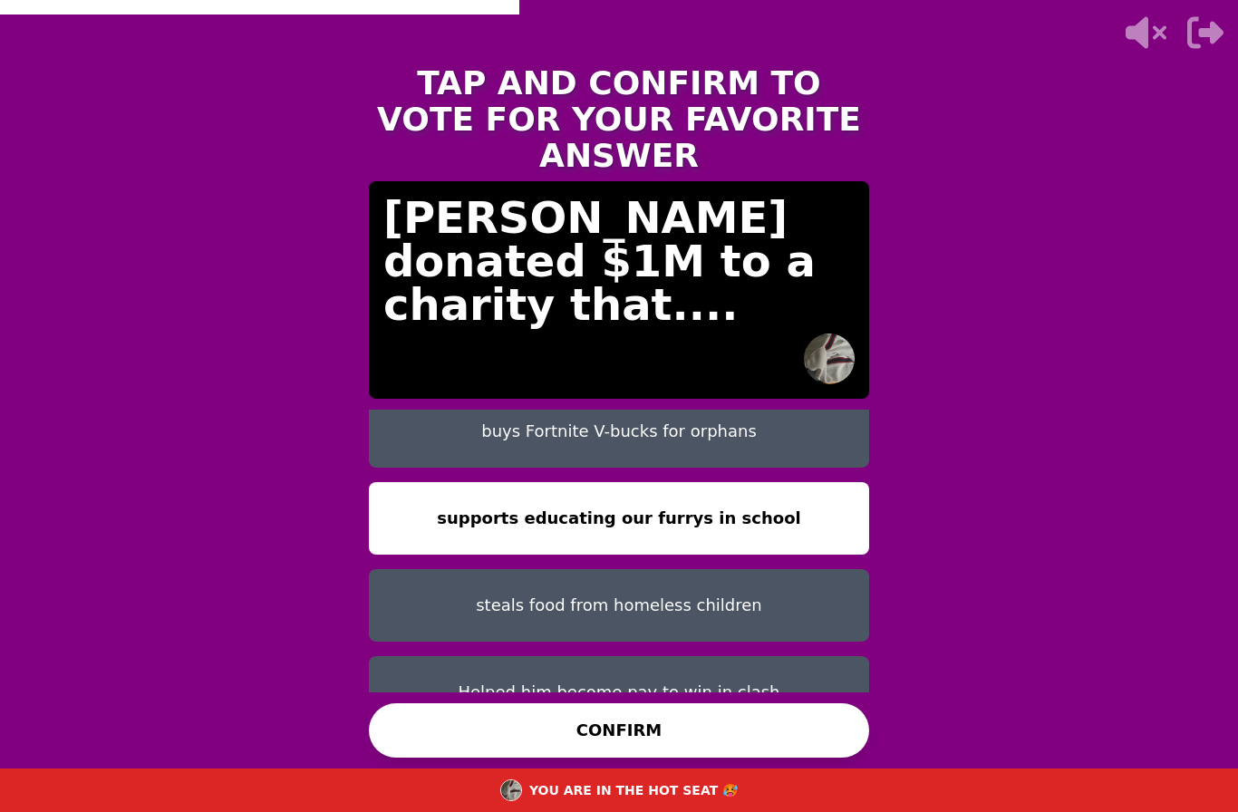
click at [428, 613] on button "steals food from homeless children" at bounding box center [619, 605] width 500 height 73
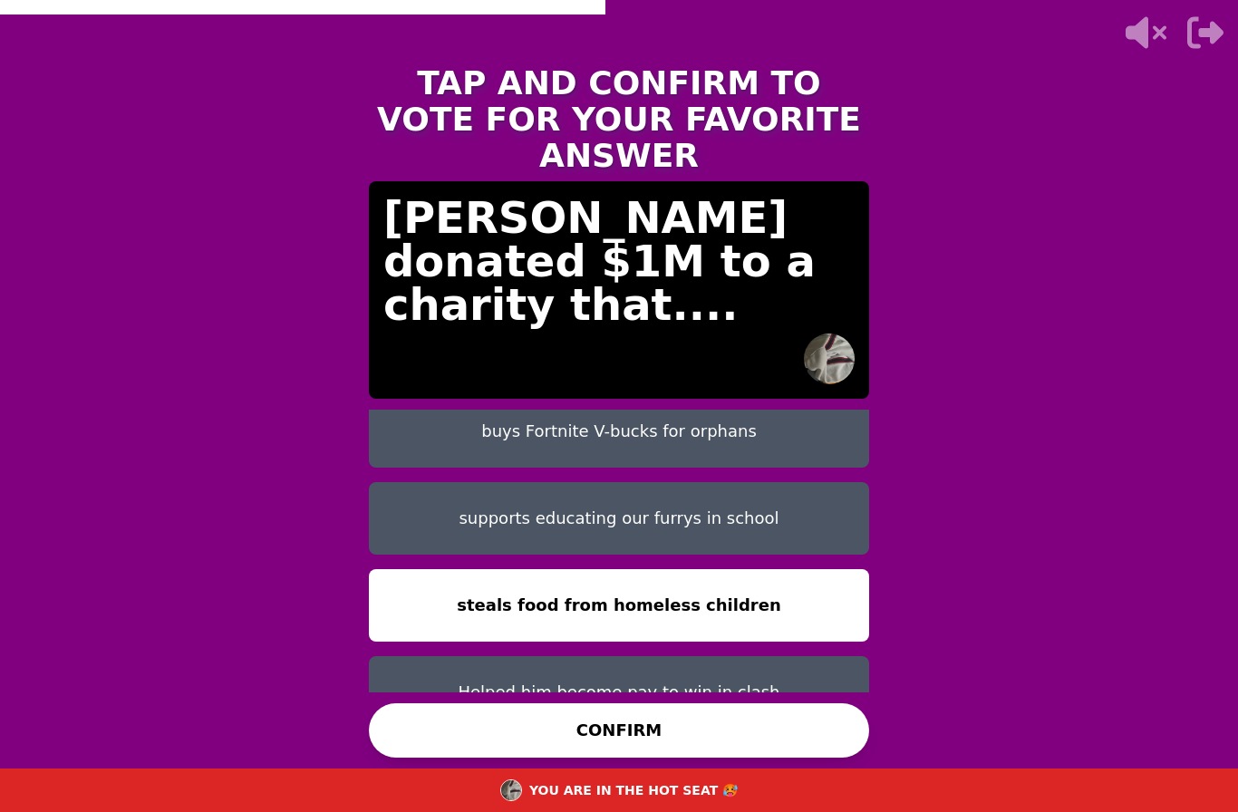
click at [453, 740] on button "CONFIRM" at bounding box center [619, 730] width 500 height 54
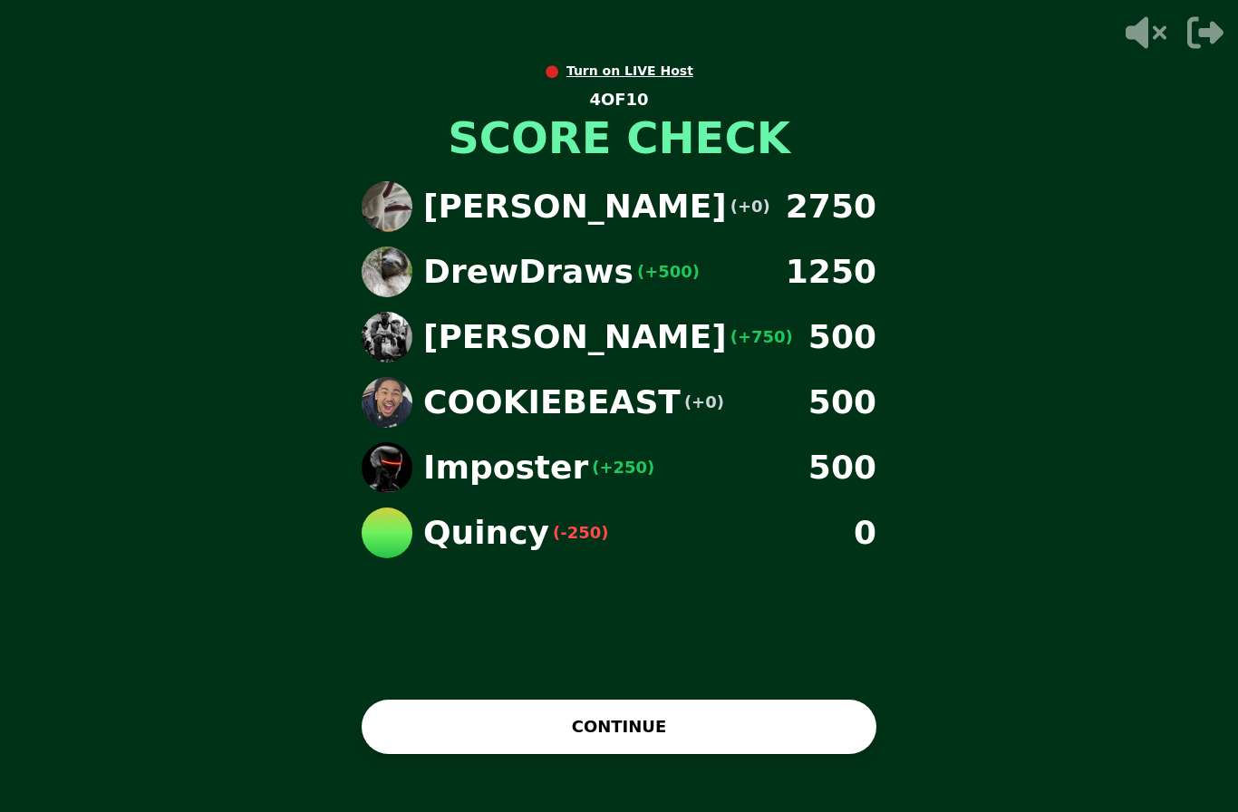
click at [1197, 30] on icon "button" at bounding box center [1205, 33] width 36 height 36
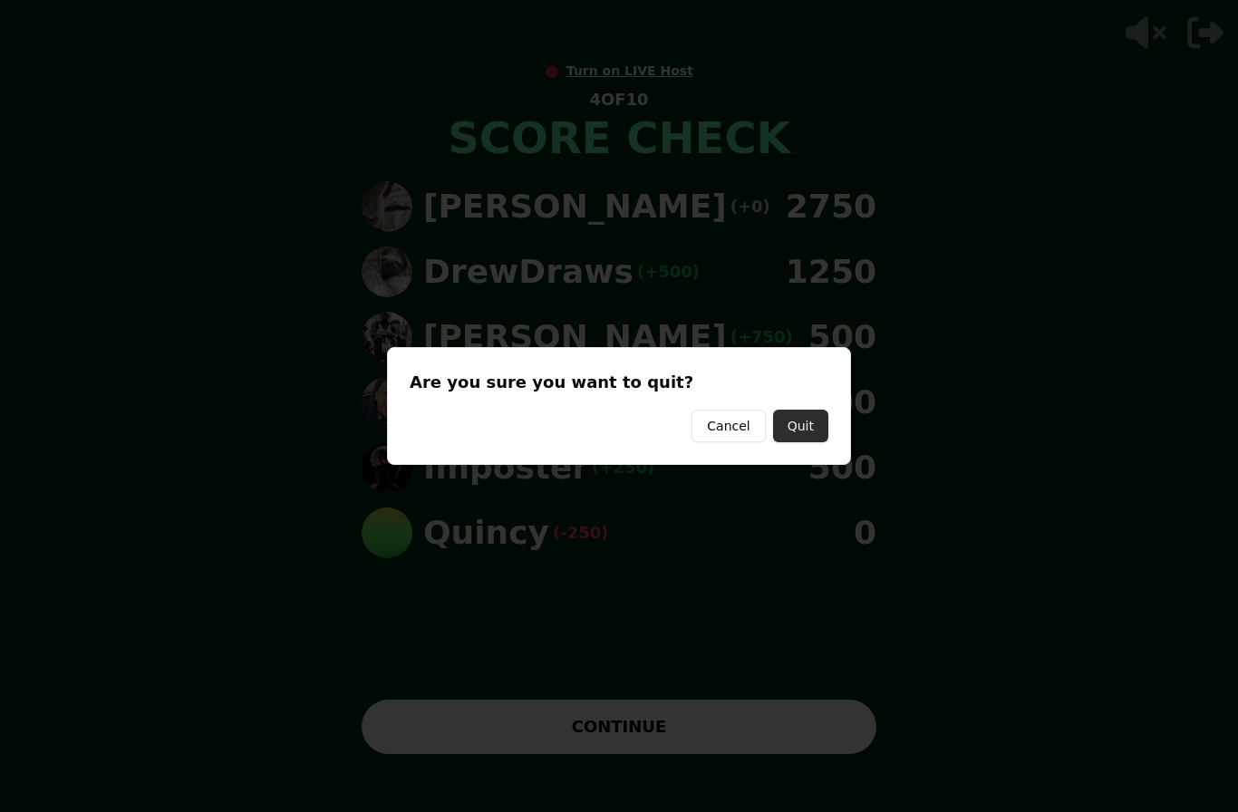
click at [804, 422] on button "Quit" at bounding box center [800, 426] width 55 height 33
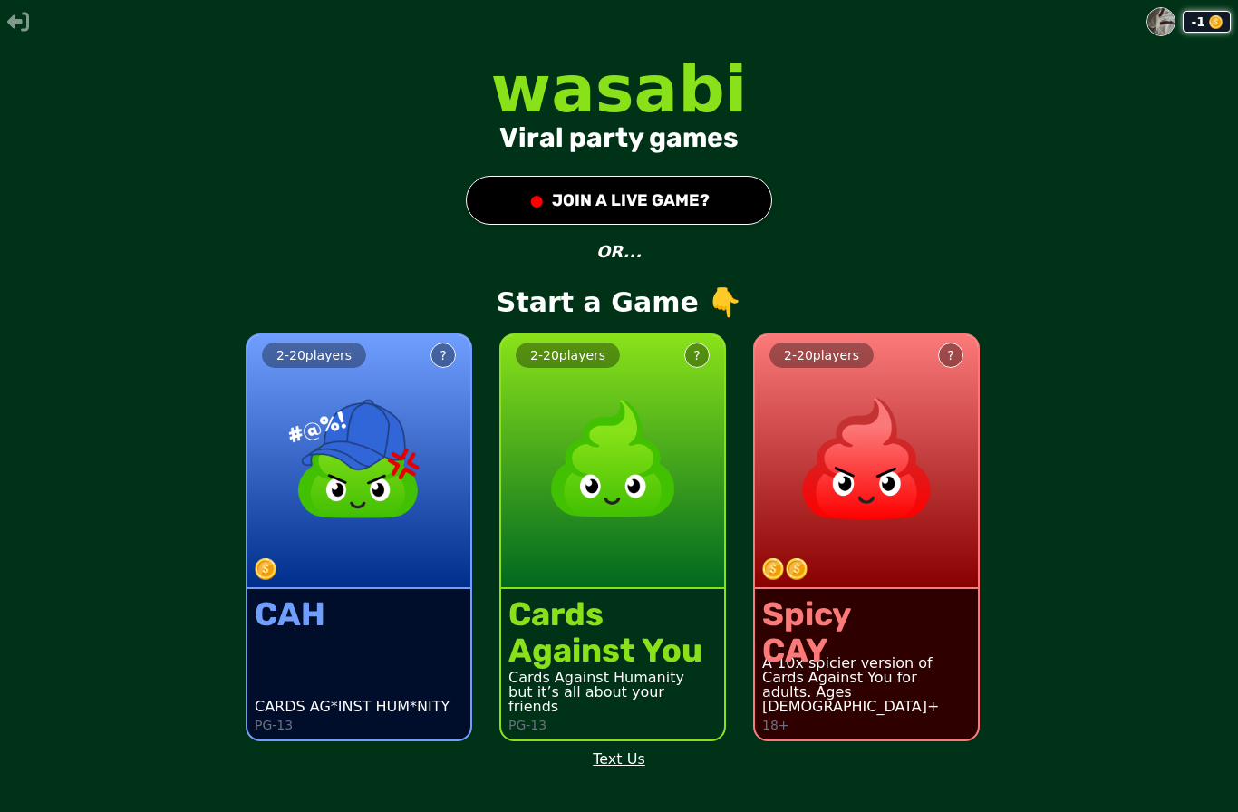
click at [595, 538] on img at bounding box center [613, 459] width 160 height 160
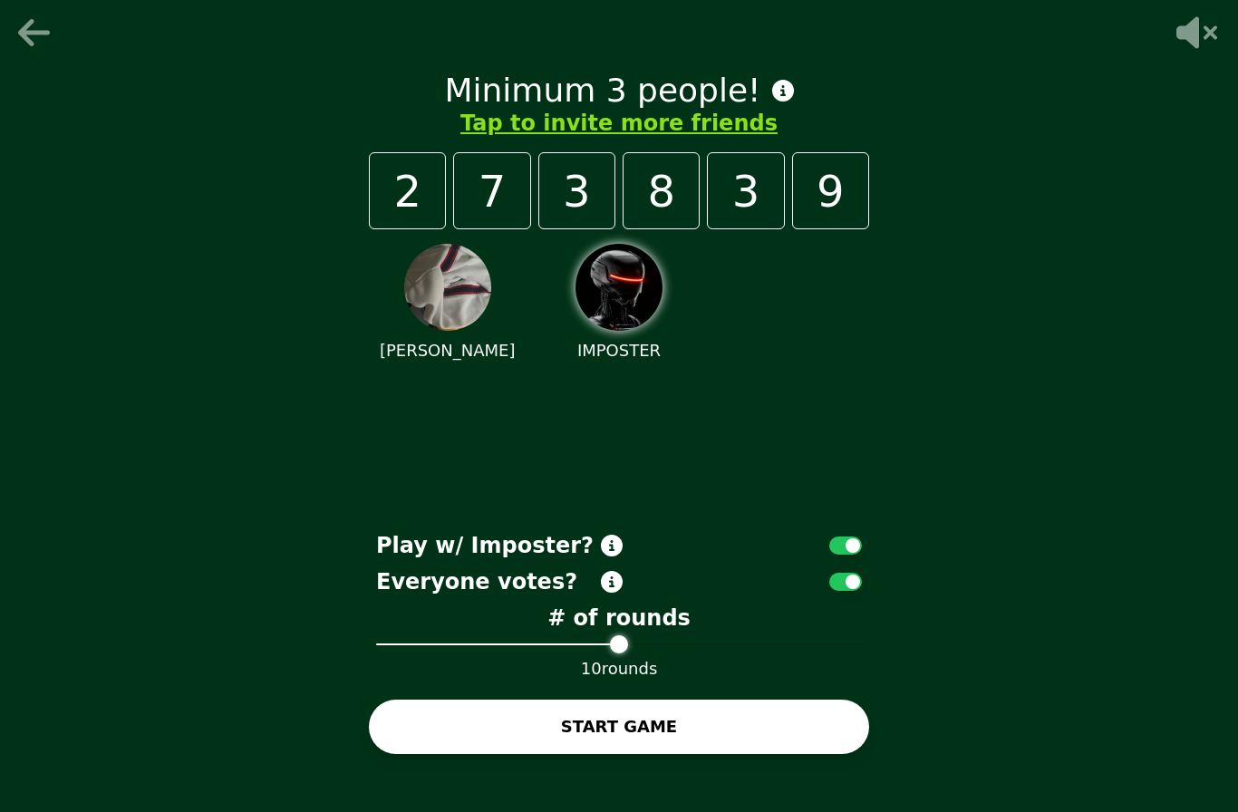
click at [521, 138] on button "Tap to invite more friends" at bounding box center [618, 123] width 317 height 29
click at [528, 138] on button "Tap to invite more friends" at bounding box center [618, 123] width 317 height 29
click at [564, 138] on button "Tap to invite more friends" at bounding box center [618, 123] width 317 height 29
click at [586, 138] on button "Tap to invite more friends" at bounding box center [618, 123] width 317 height 29
click at [594, 138] on button "Tap to invite more friends" at bounding box center [618, 123] width 317 height 29
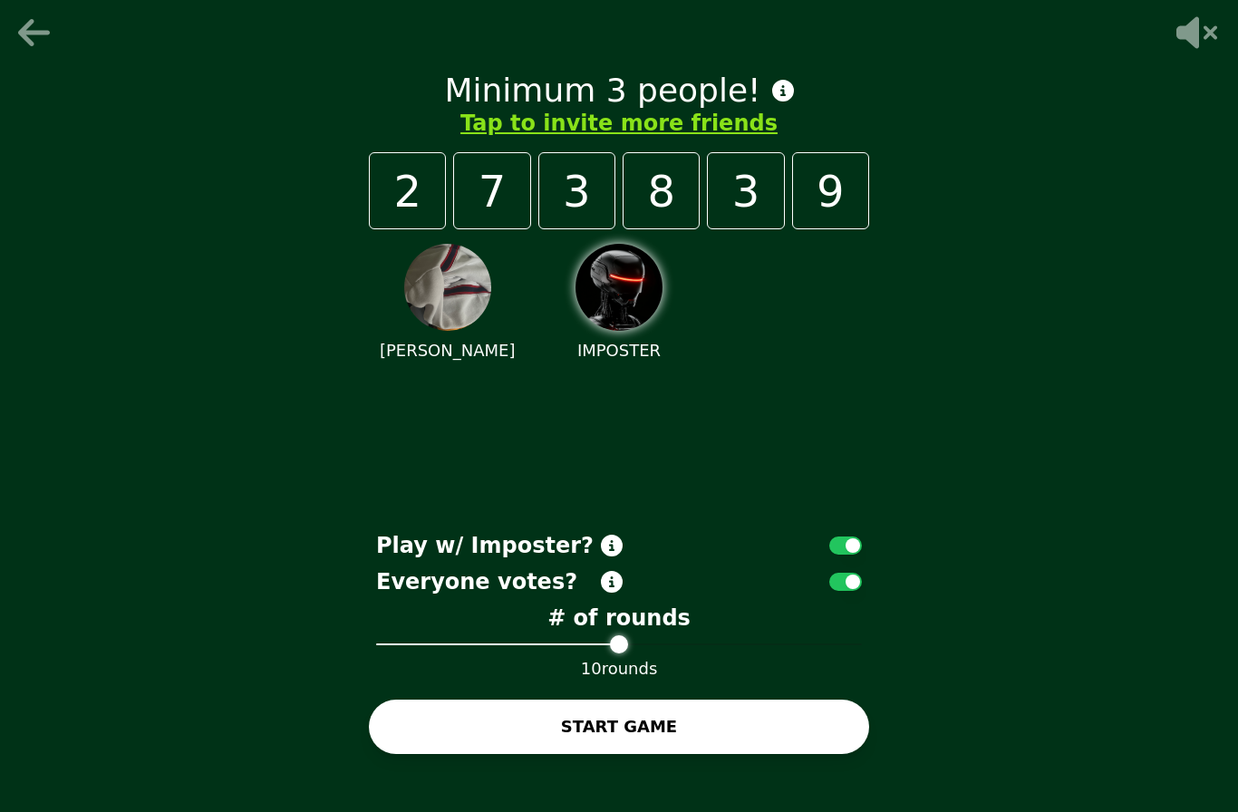
click at [645, 138] on button "Tap to invite more friends" at bounding box center [618, 123] width 317 height 29
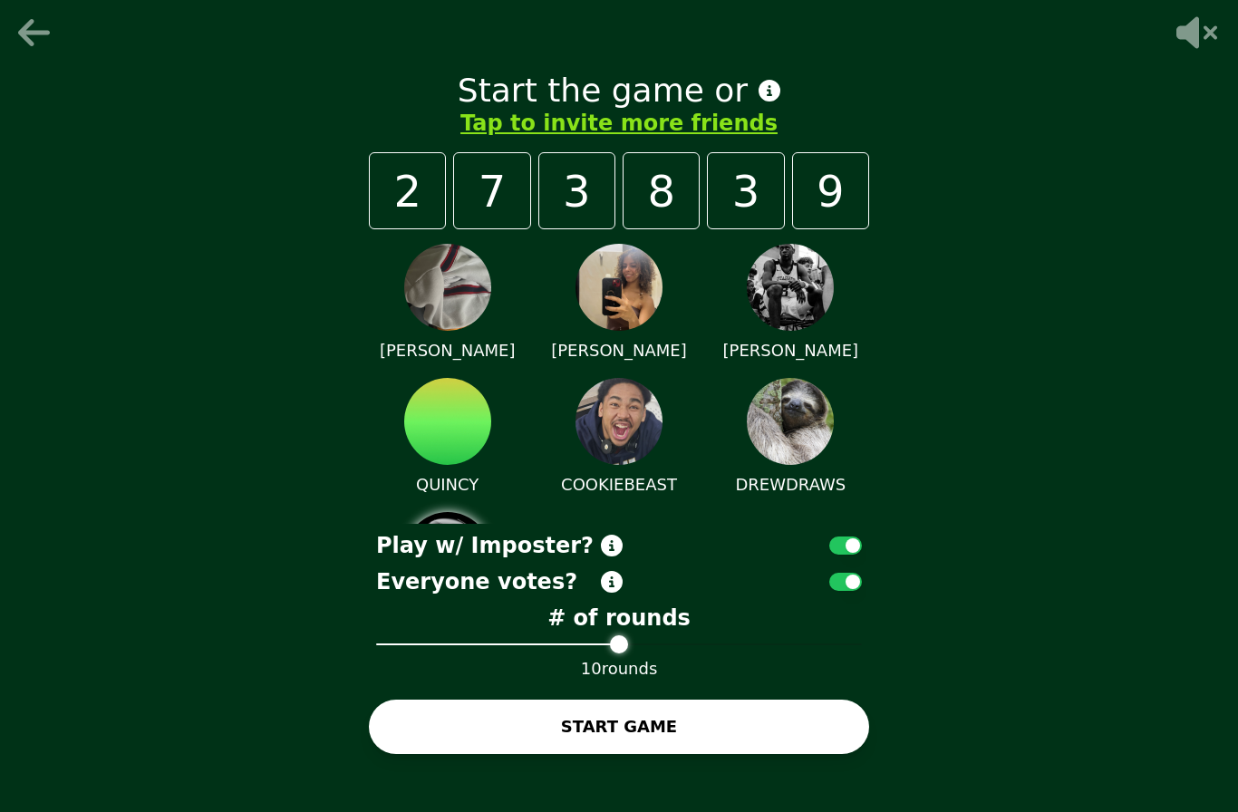
click at [630, 754] on button "START GAME" at bounding box center [619, 727] width 500 height 54
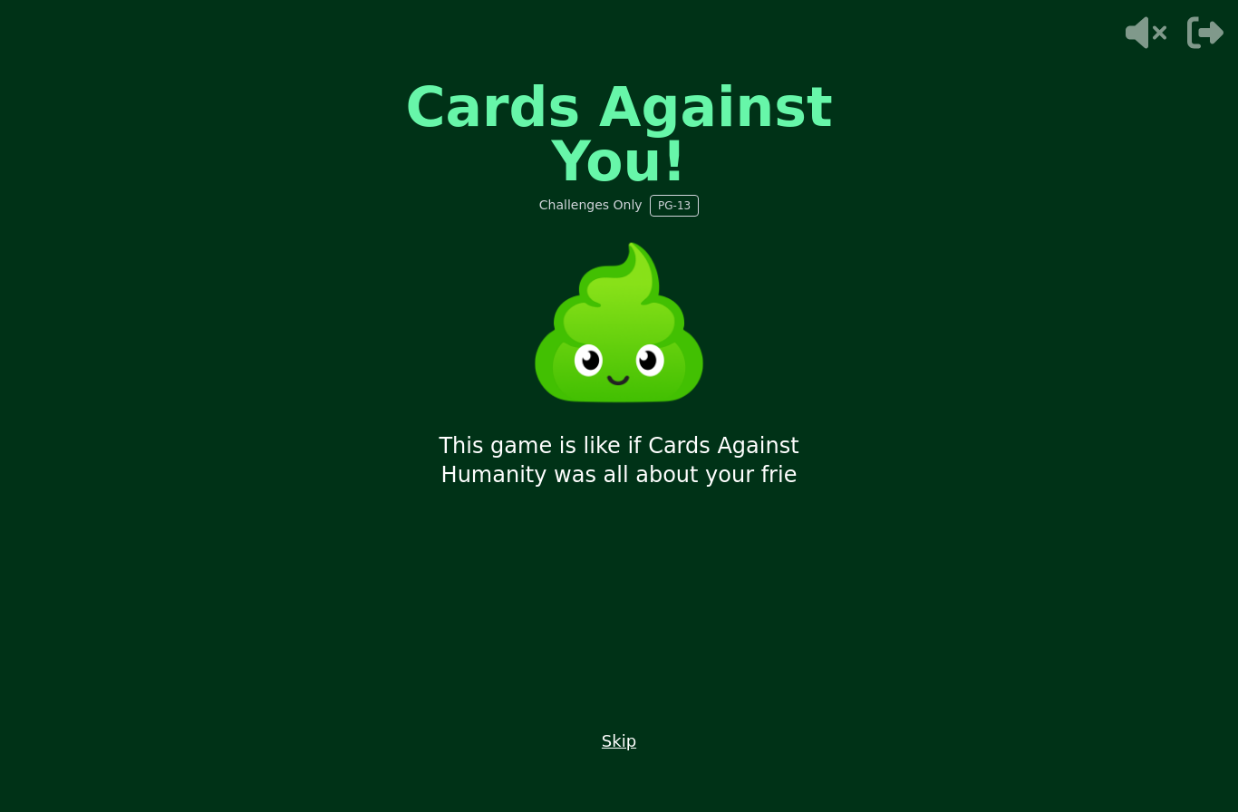
click at [615, 754] on button "Skip" at bounding box center [619, 741] width 34 height 25
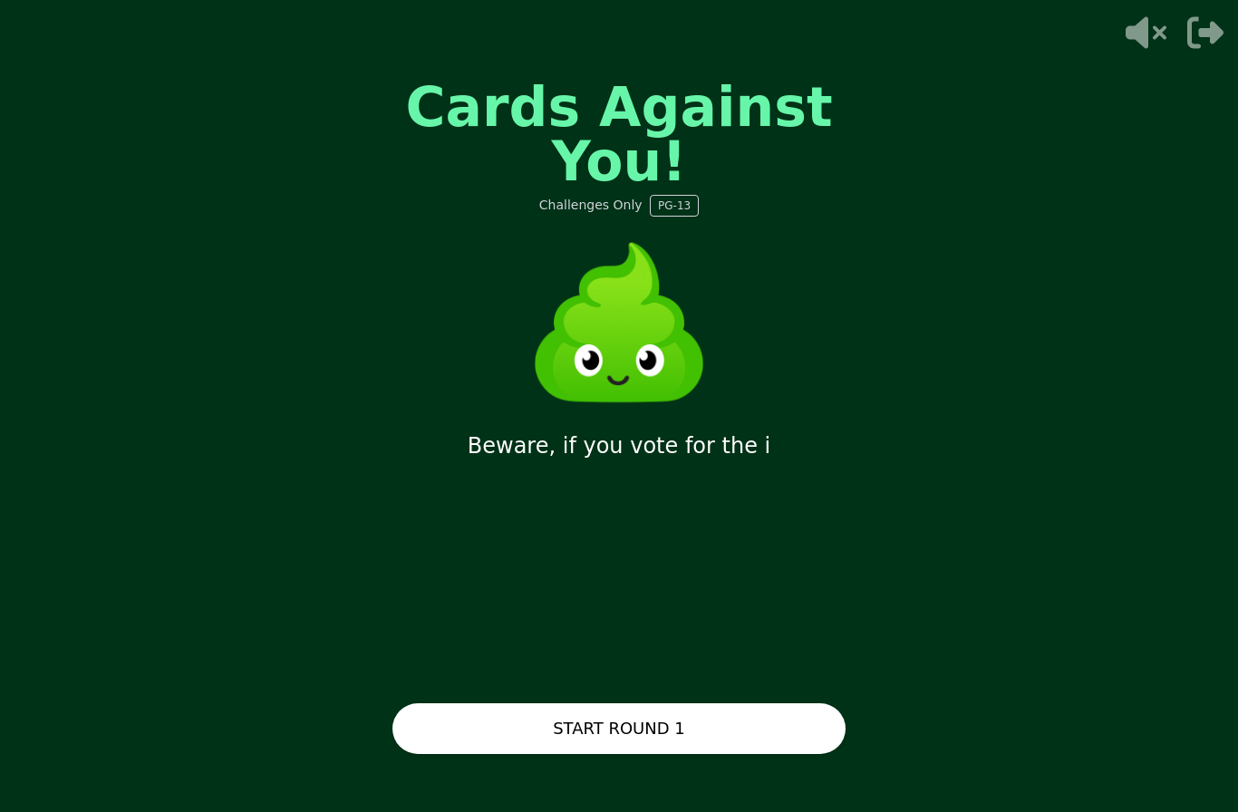
click at [512, 749] on button "START ROUND 1" at bounding box center [618, 728] width 453 height 51
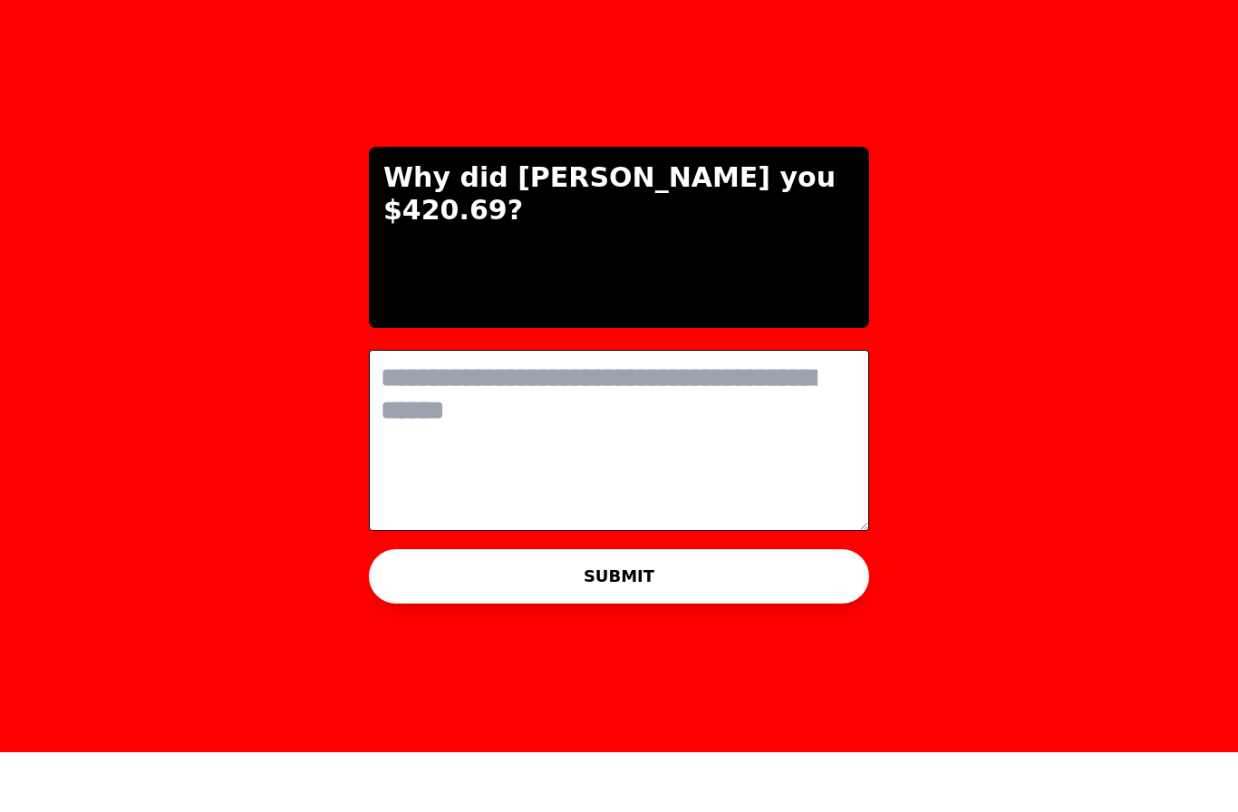
click at [445, 410] on textarea at bounding box center [619, 500] width 500 height 181
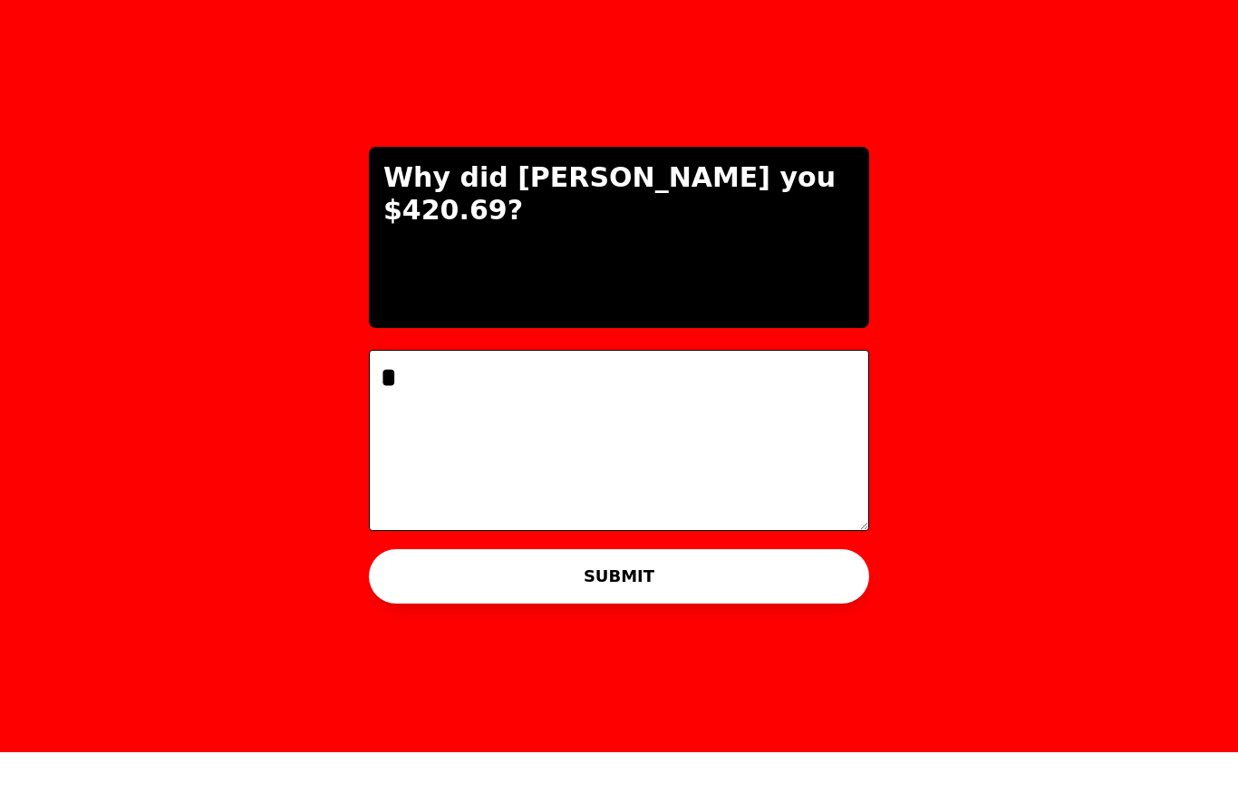
type textarea "**"
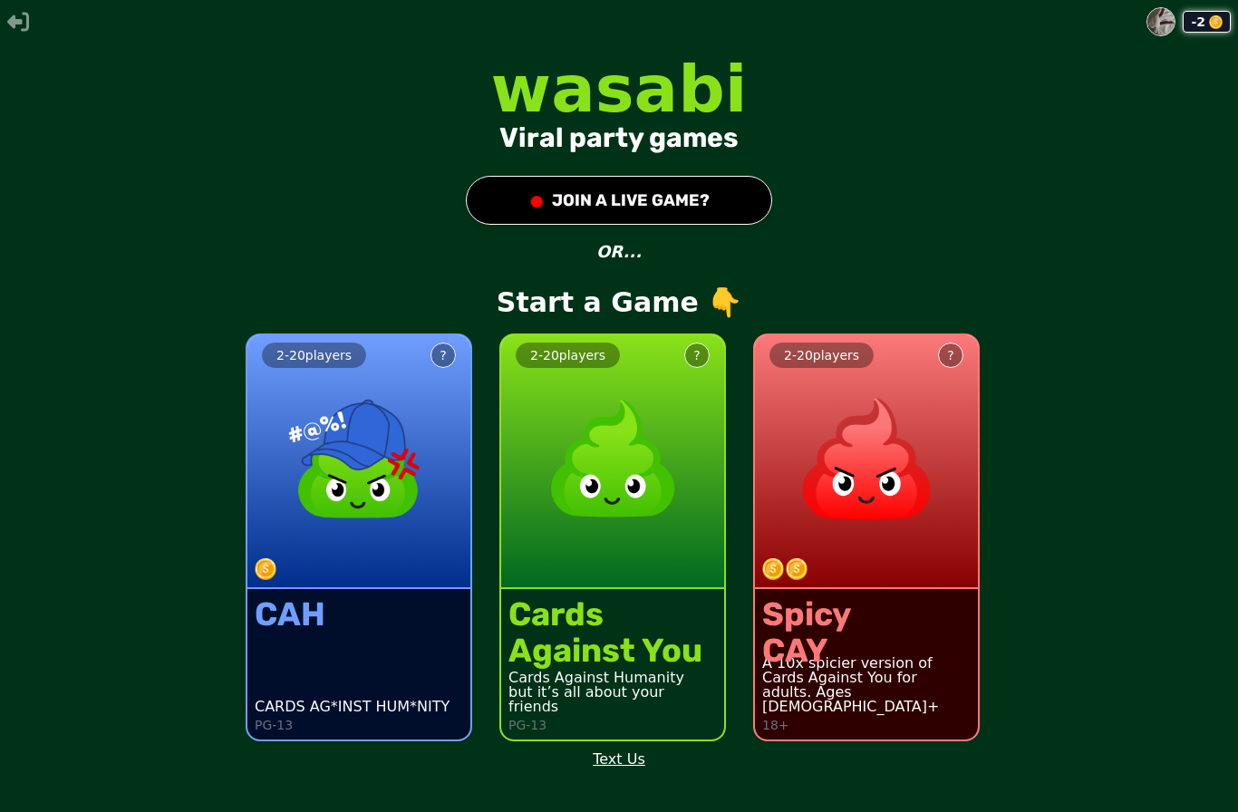
click at [573, 589] on div "Cards Against You Cards Against Humanity but it’s all about your friends PG-13" at bounding box center [612, 664] width 223 height 150
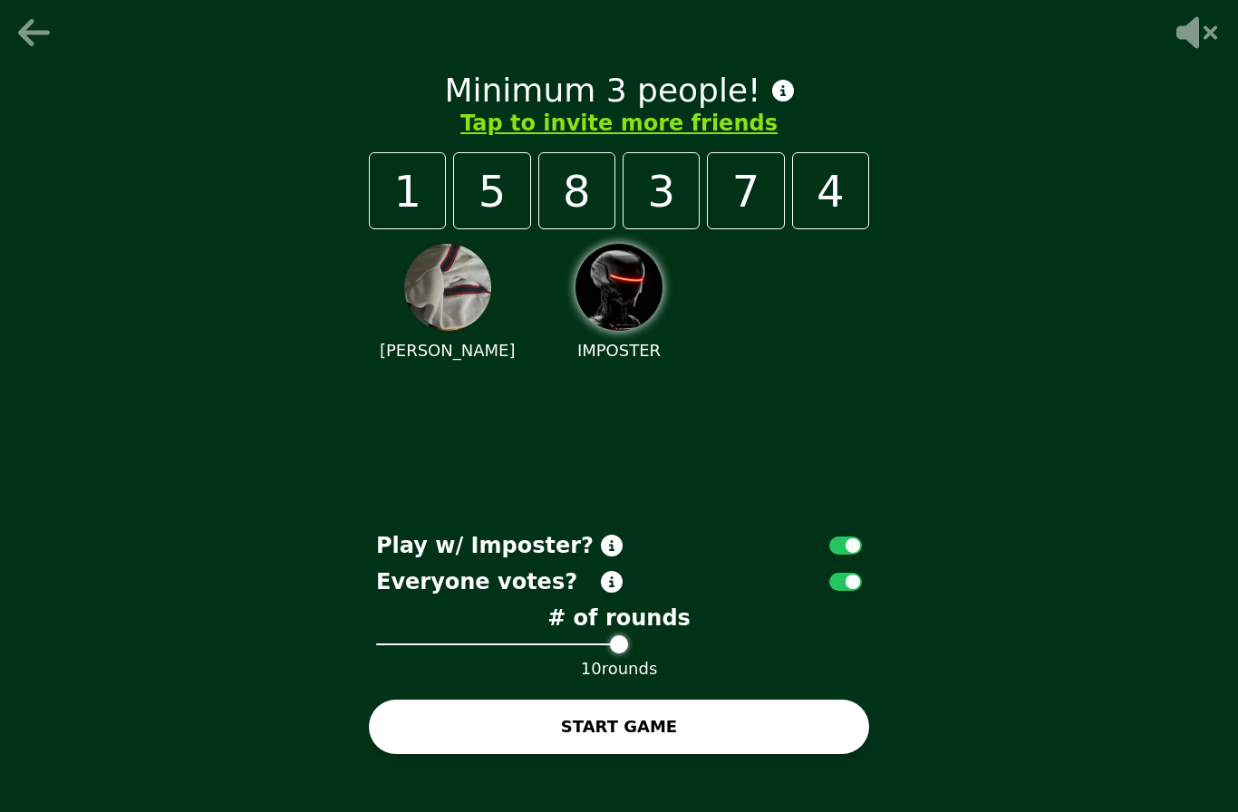
click at [522, 138] on button "Tap to invite more friends" at bounding box center [618, 123] width 317 height 29
click at [546, 138] on button "Tap to invite more friends" at bounding box center [618, 123] width 317 height 29
click at [615, 138] on button "Tap to invite more friends" at bounding box center [618, 123] width 317 height 29
click at [604, 138] on button "Tap to invite more friends" at bounding box center [618, 123] width 317 height 29
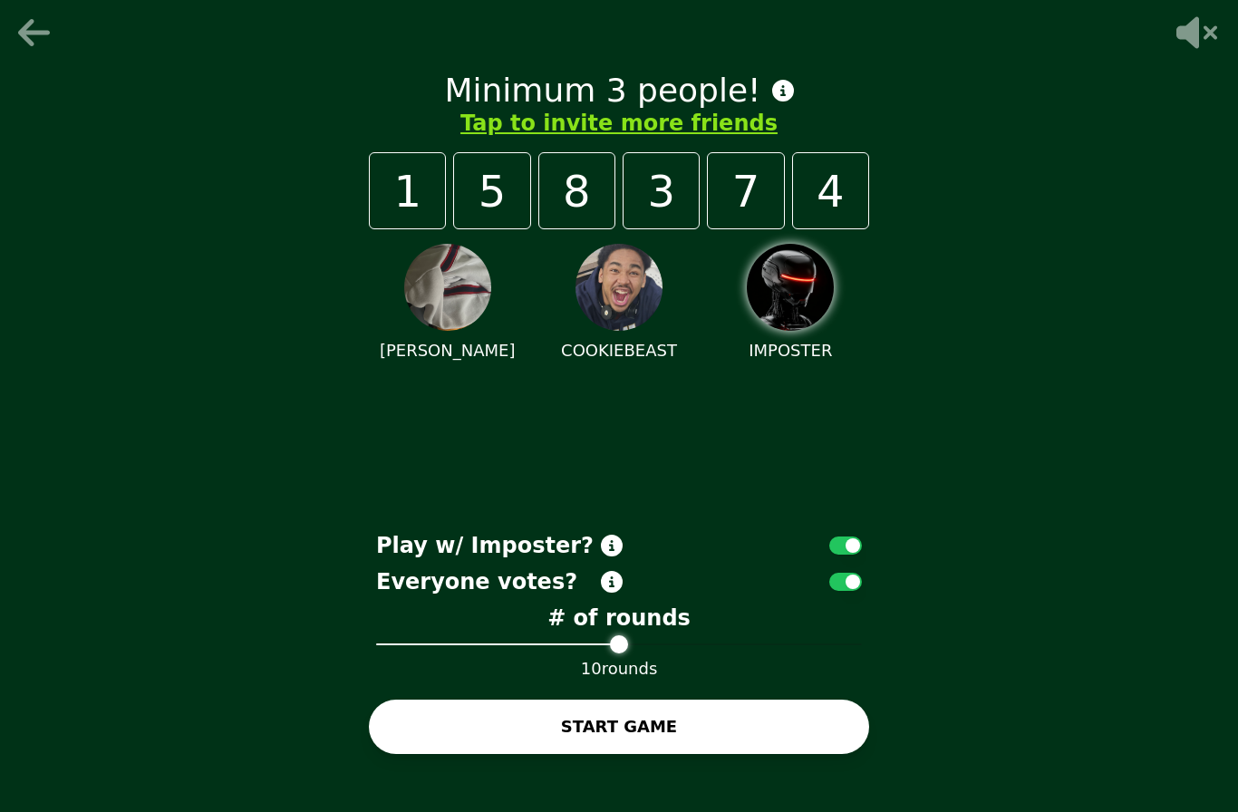
click at [501, 138] on button "Tap to invite more friends" at bounding box center [618, 123] width 317 height 29
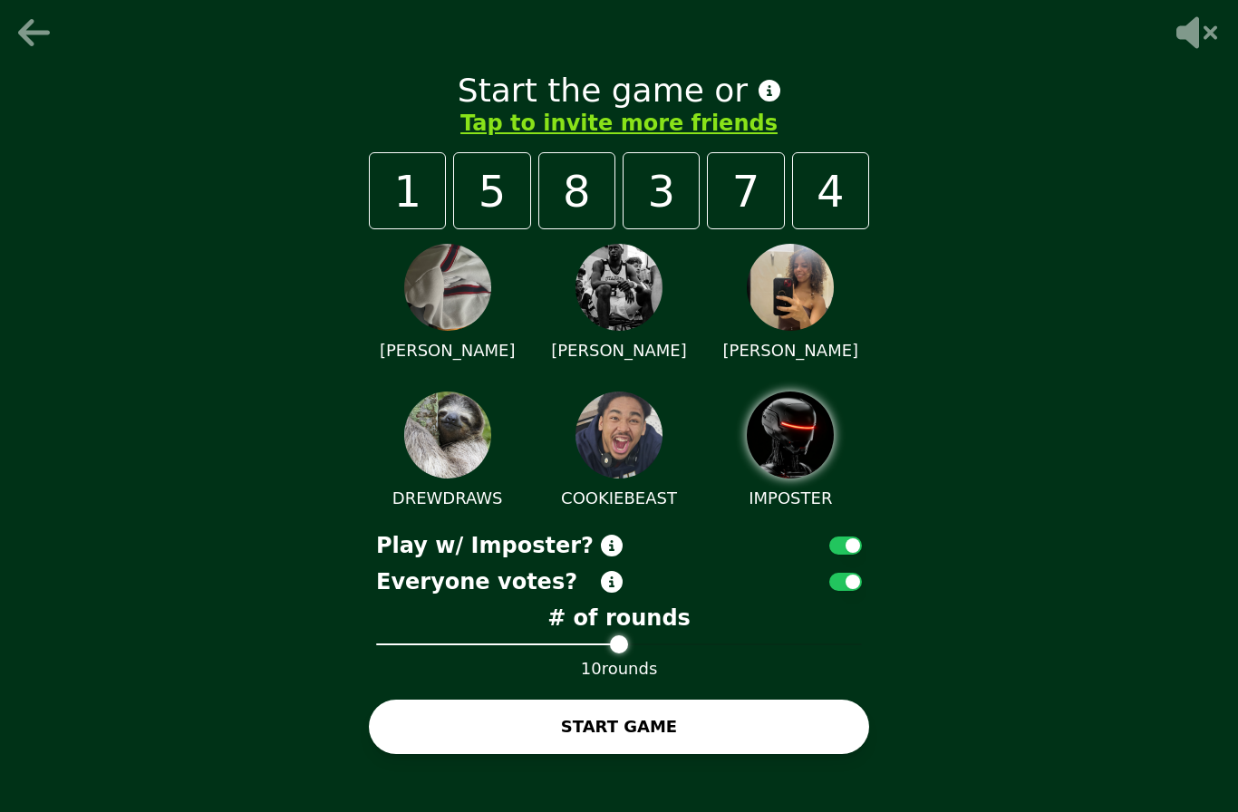
click at [560, 754] on button "START GAME" at bounding box center [619, 727] width 500 height 54
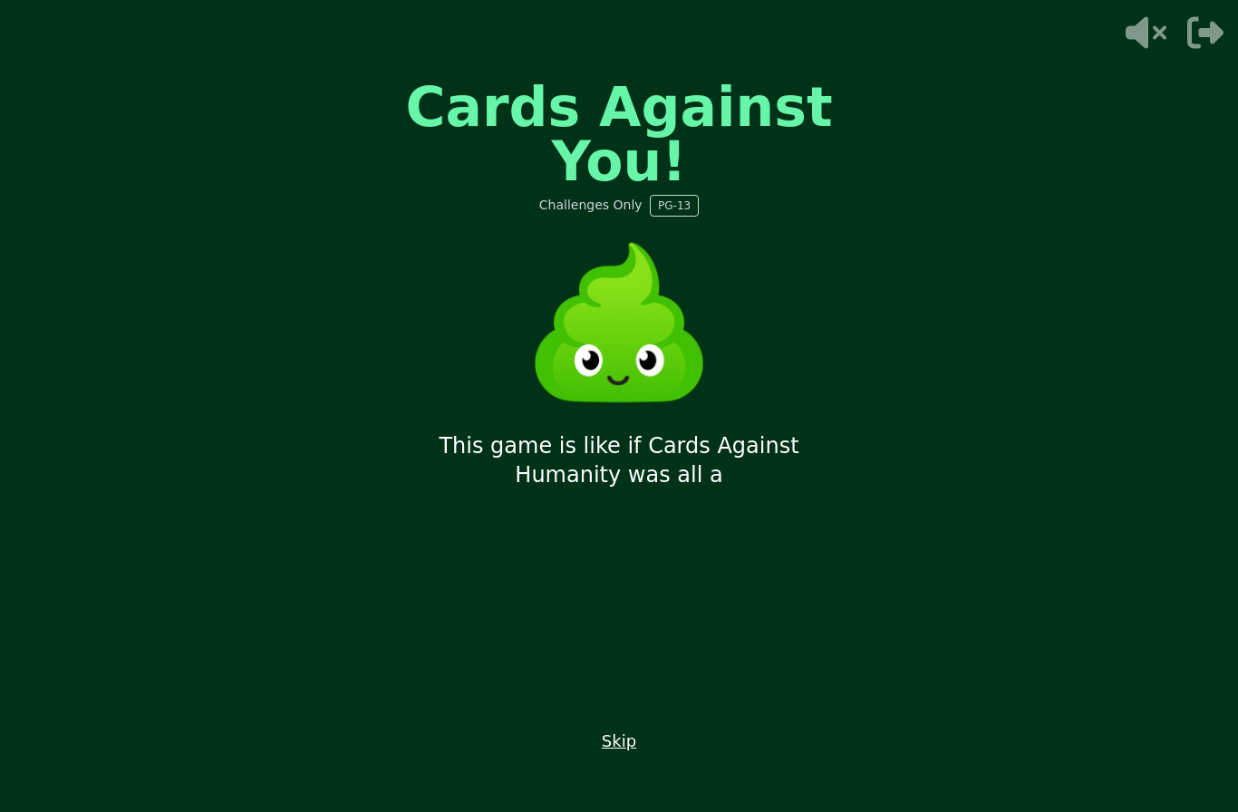
click at [614, 754] on button "Skip" at bounding box center [619, 741] width 34 height 25
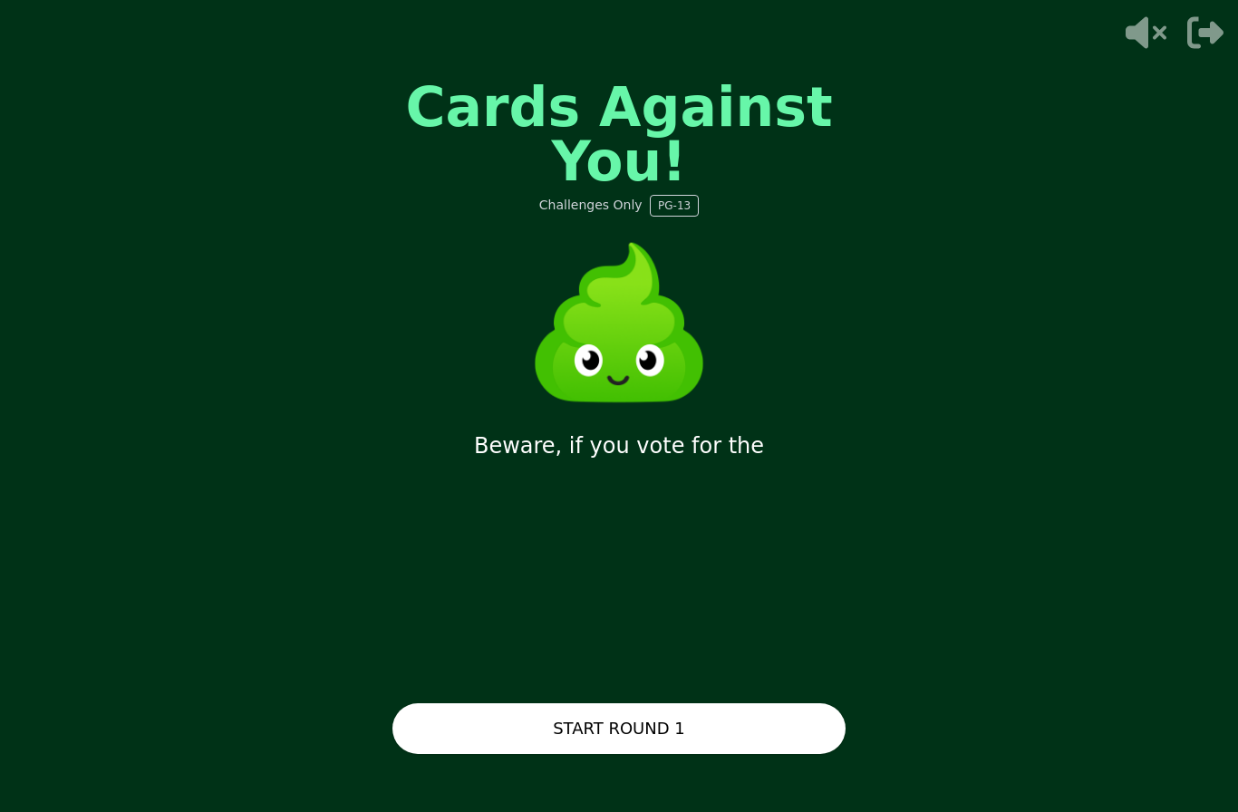
click at [716, 754] on button "START ROUND 1" at bounding box center [618, 728] width 453 height 51
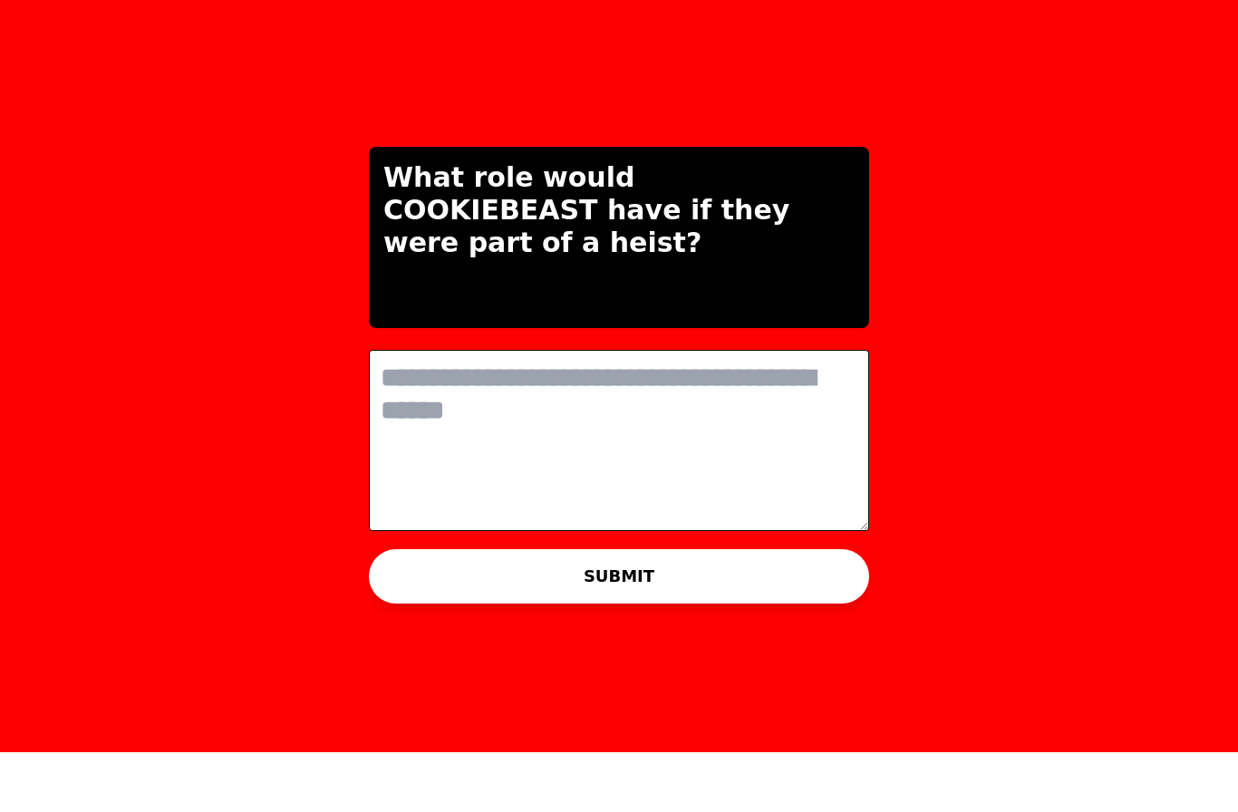
click at [437, 419] on textarea at bounding box center [619, 500] width 500 height 181
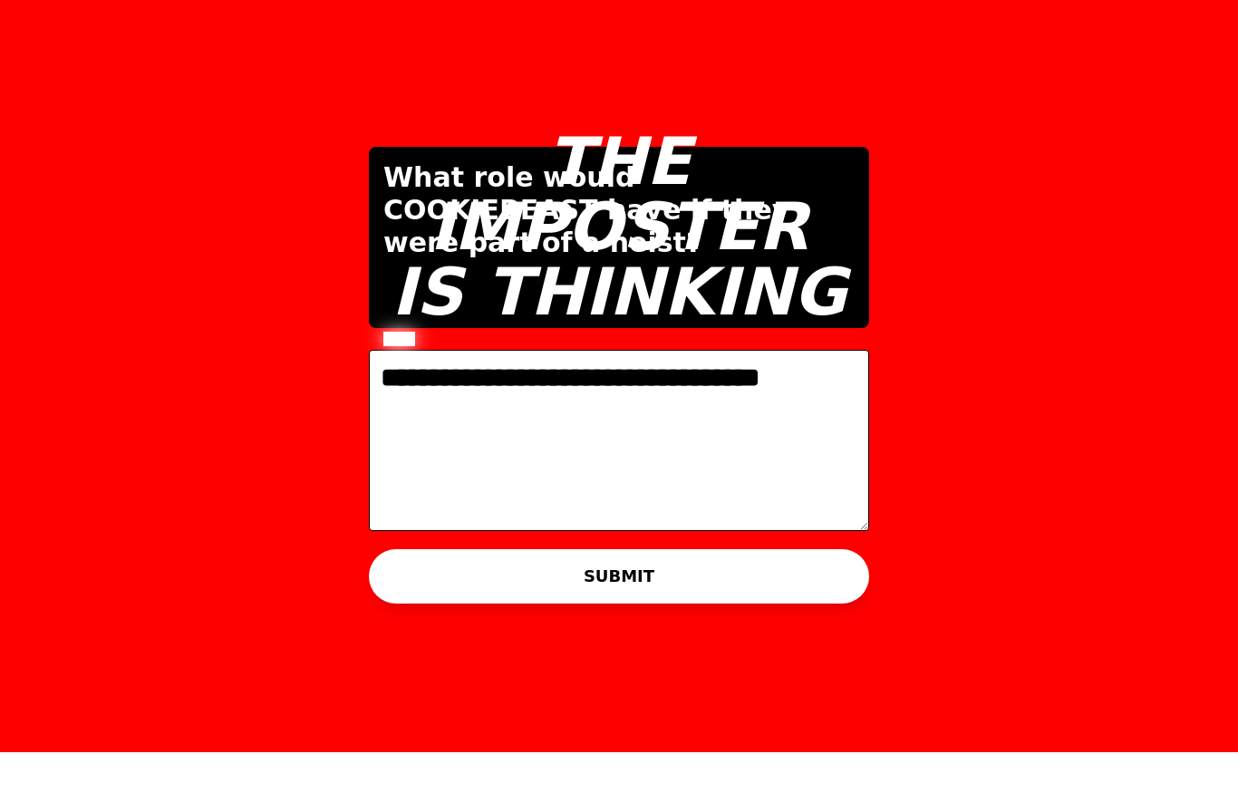
type textarea "**********"
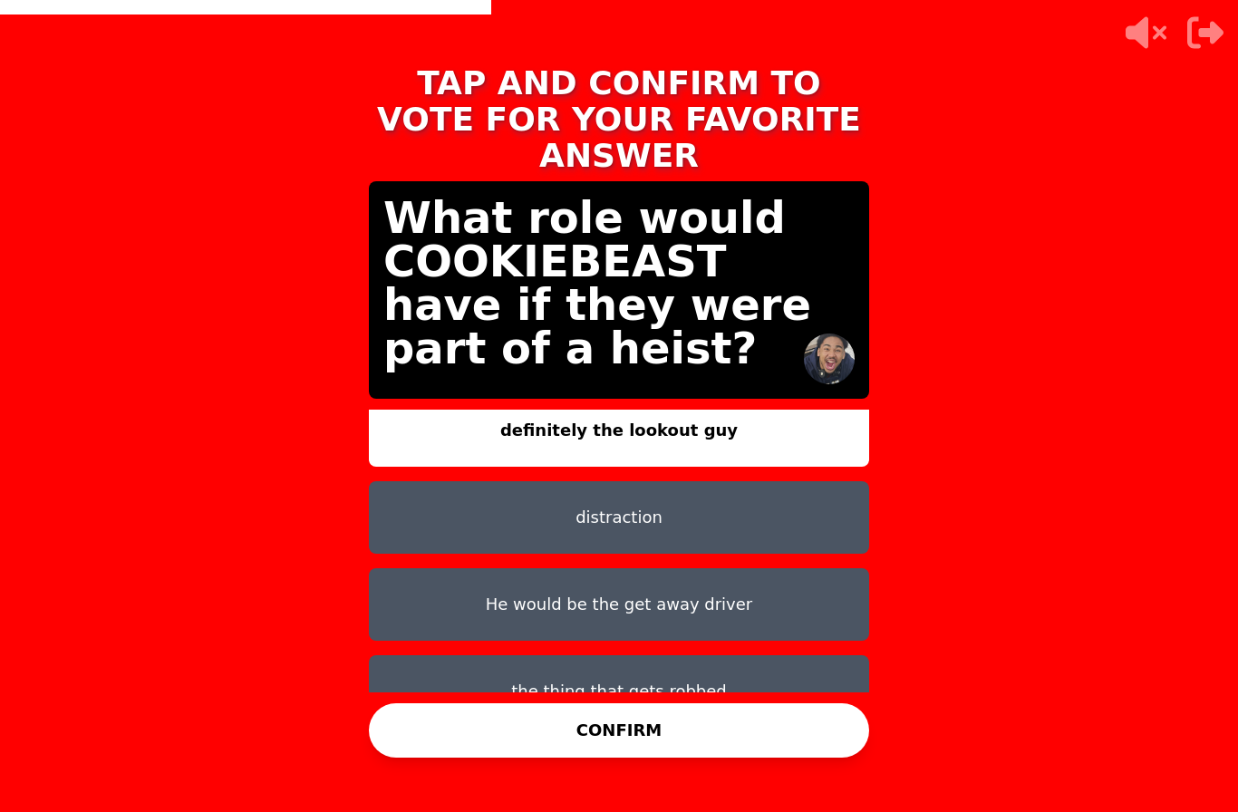
scroll to position [15, 0]
click at [460, 482] on button "distraction" at bounding box center [619, 518] width 500 height 73
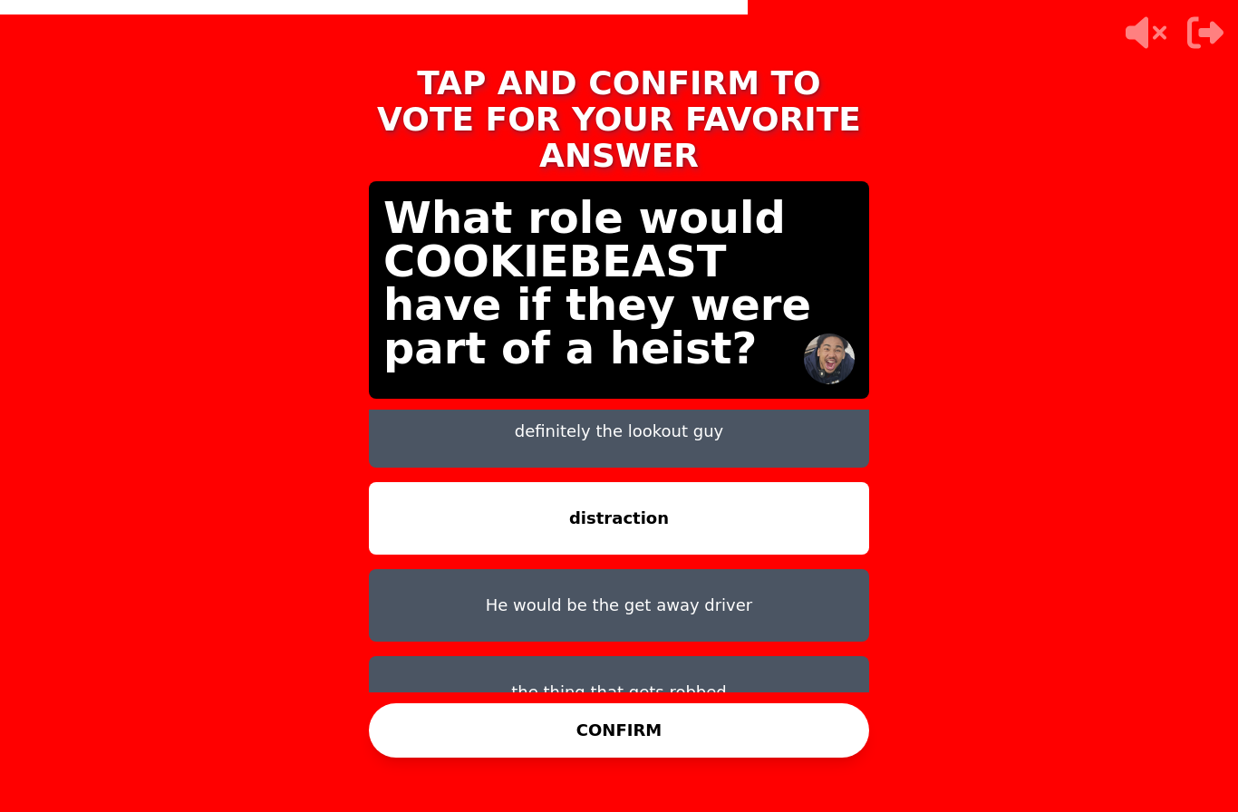
click at [473, 703] on button "CONFIRM" at bounding box center [619, 730] width 500 height 54
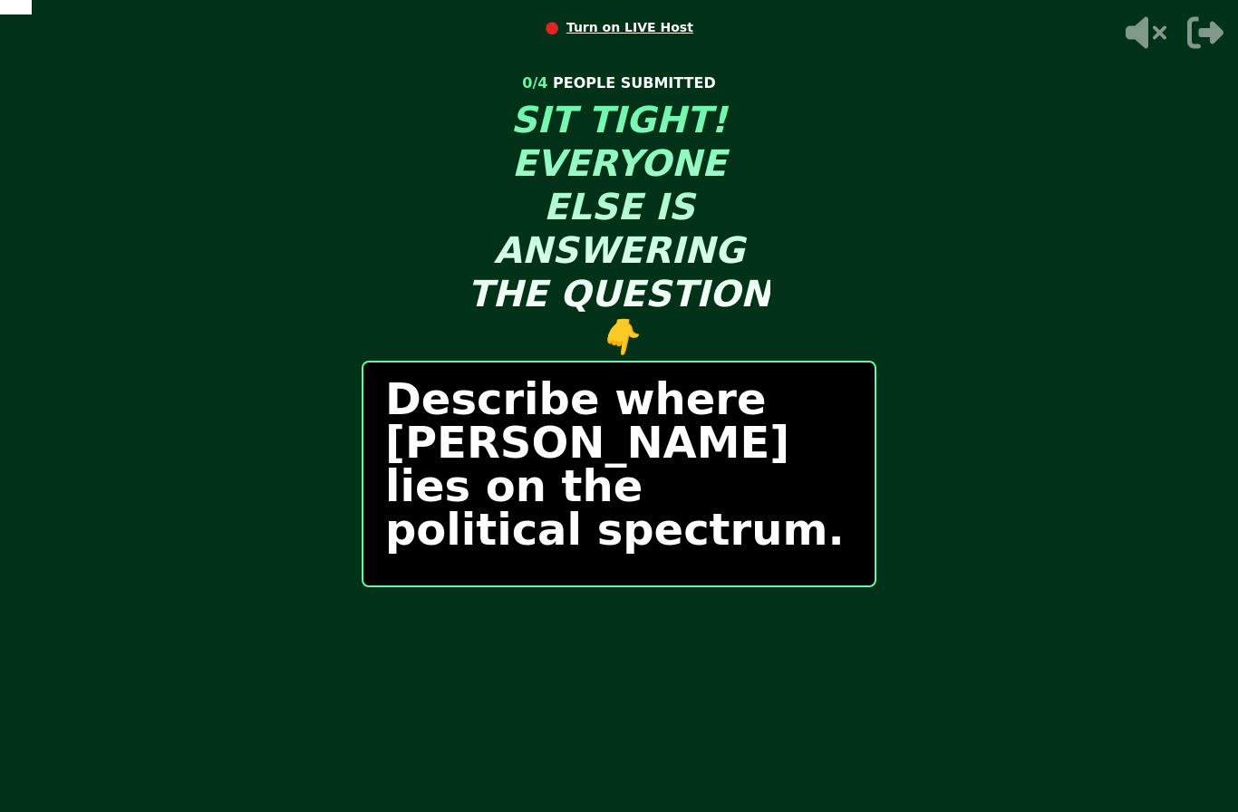
click at [412, 617] on div "START ROUND" at bounding box center [619, 636] width 515 height 54
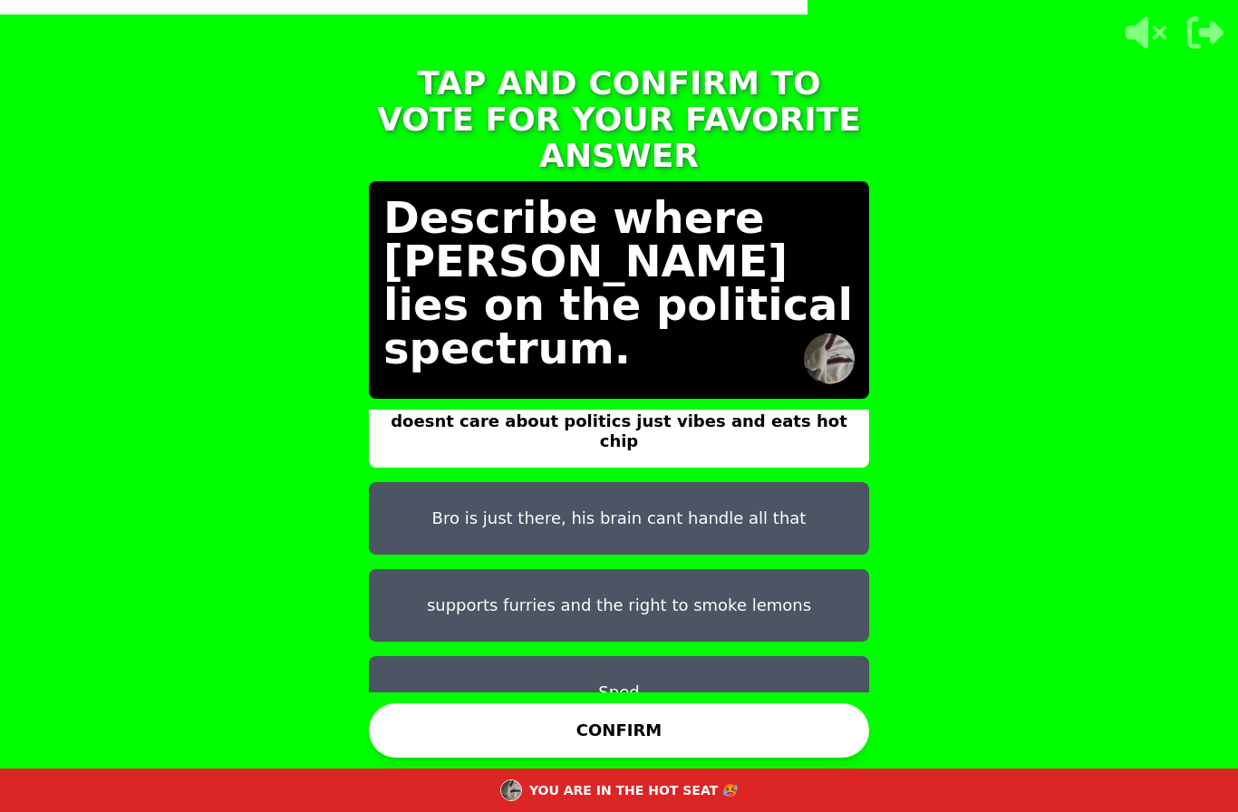
click at [463, 569] on button "supports furries and the right to smoke lemons" at bounding box center [619, 605] width 500 height 73
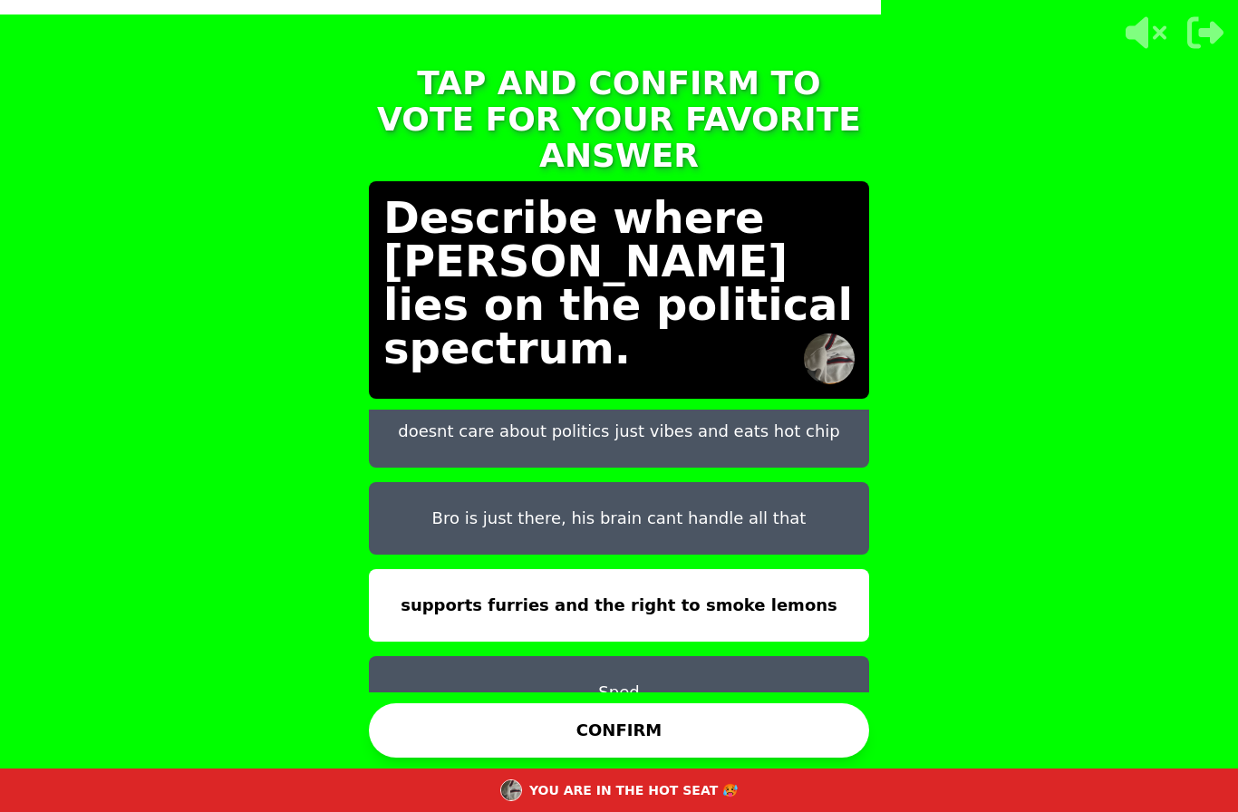
click at [476, 482] on button "Bro is just there, his brain cant handle all that" at bounding box center [619, 518] width 500 height 73
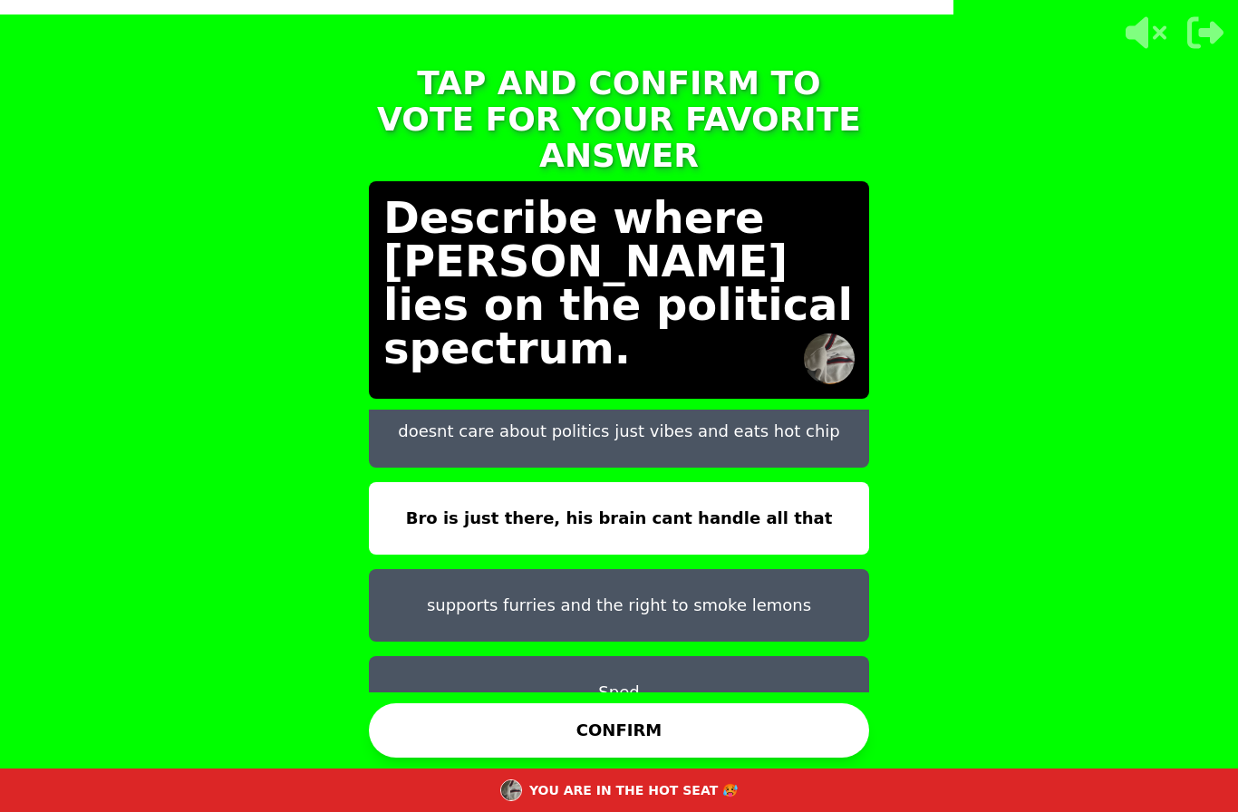
click at [518, 708] on button "CONFIRM" at bounding box center [619, 730] width 500 height 54
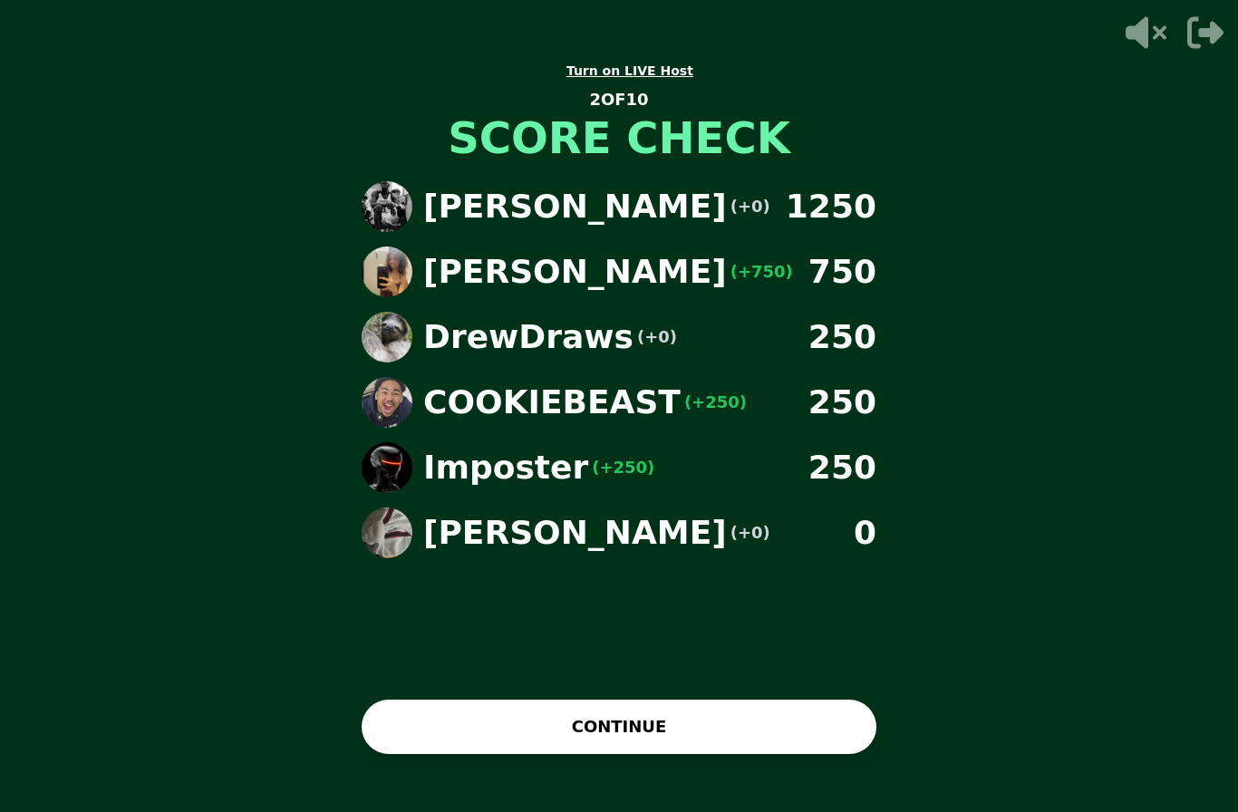
click at [470, 700] on button "CONTINUE" at bounding box center [619, 727] width 515 height 54
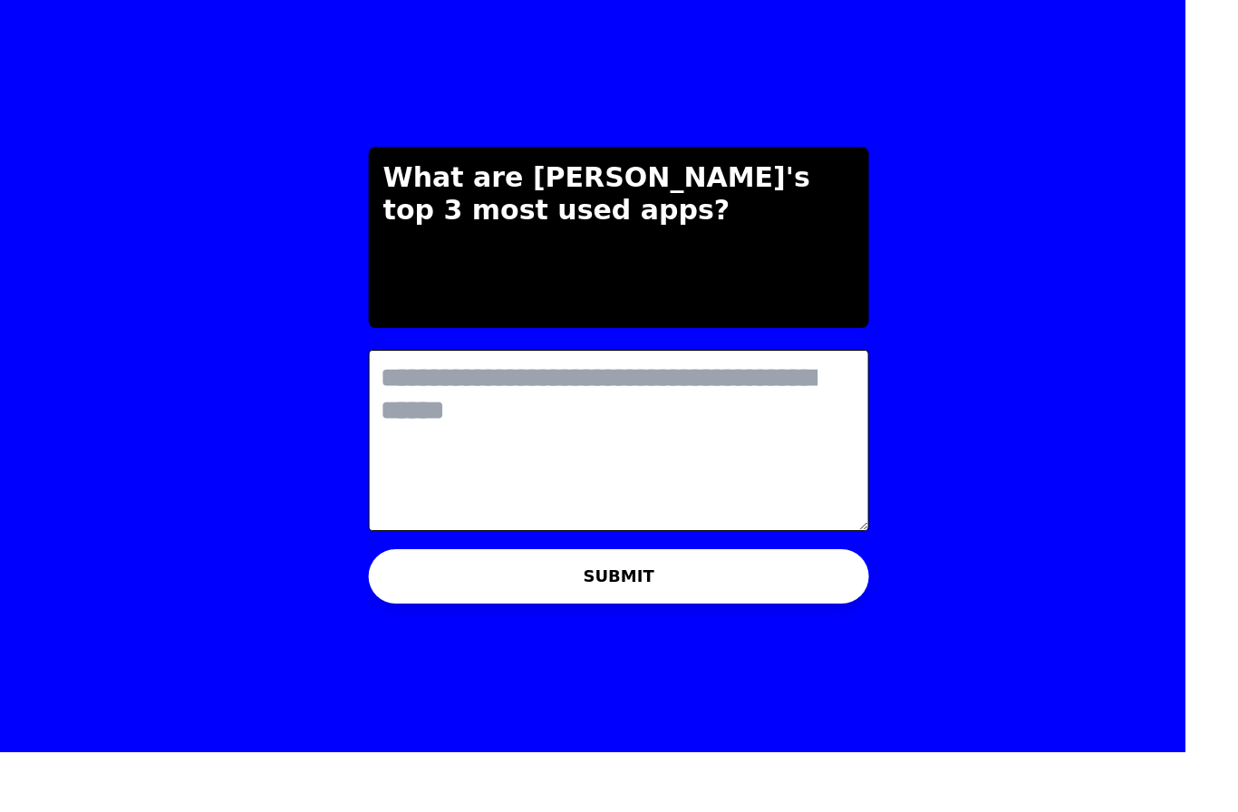
scroll to position [0, 0]
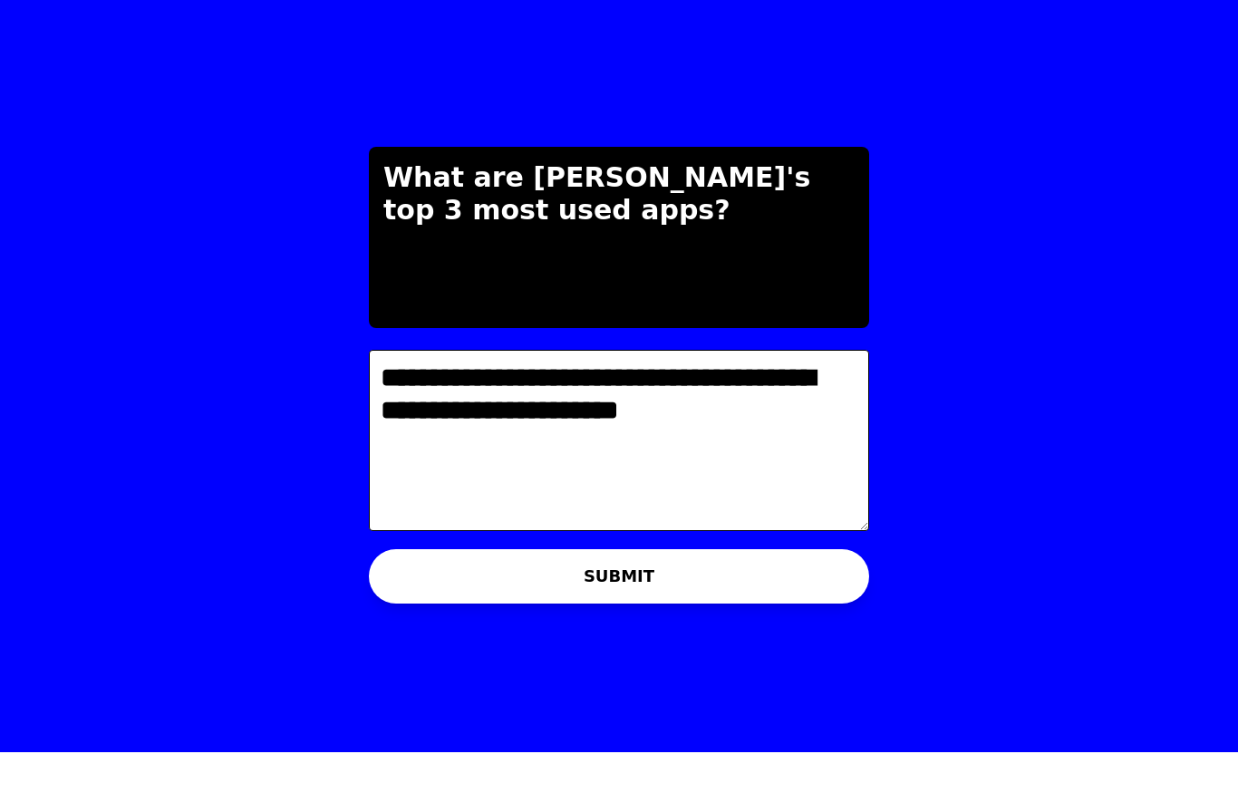
click at [523, 410] on textarea "**********" at bounding box center [619, 500] width 500 height 181
type textarea "**********"
click at [444, 609] on button "SUBMIT" at bounding box center [619, 636] width 500 height 54
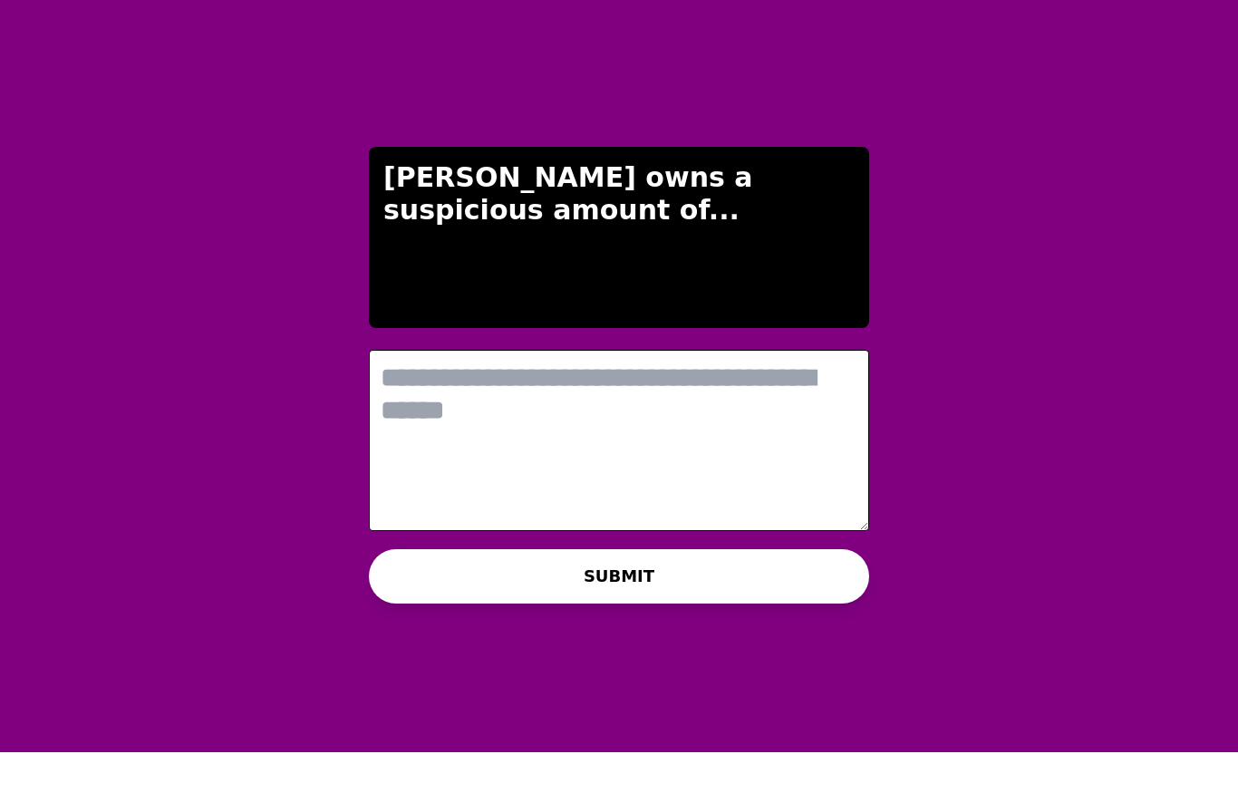
click at [454, 416] on textarea at bounding box center [619, 500] width 500 height 181
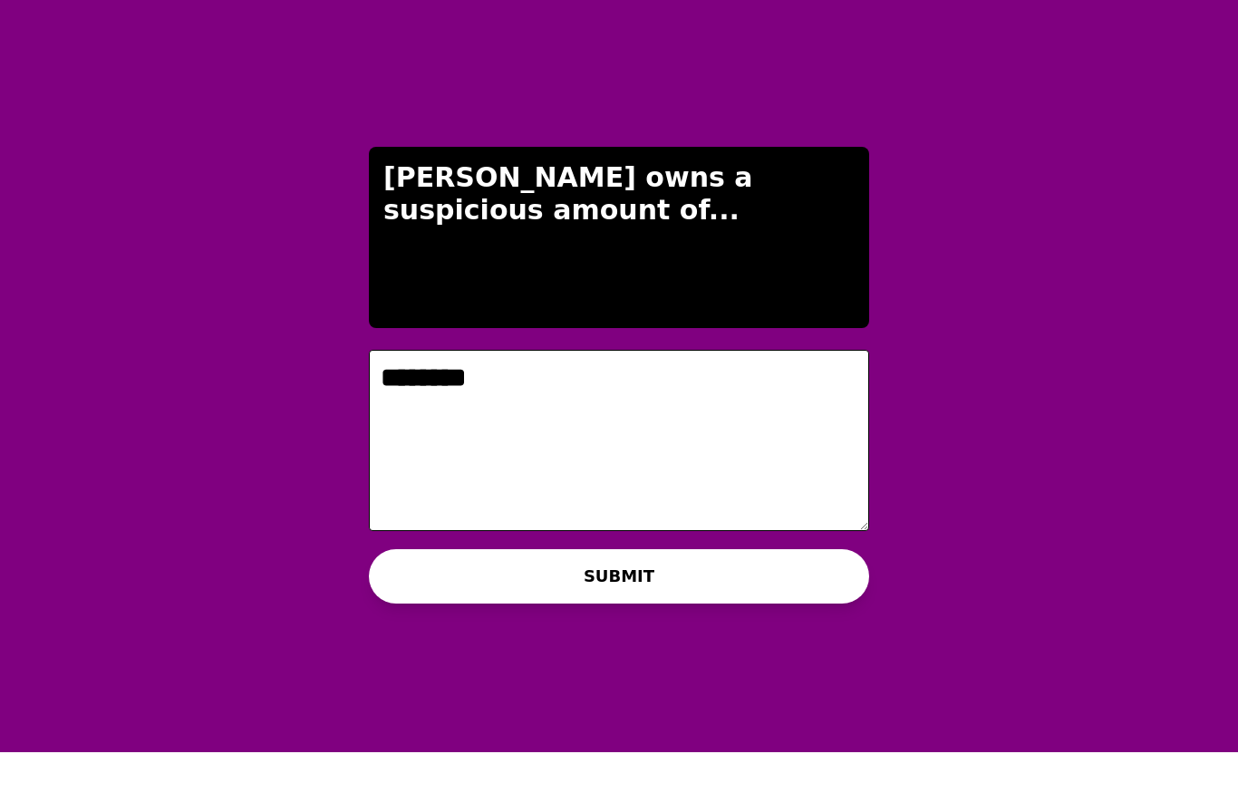
type textarea "********"
click at [392, 609] on button "SUBMIT" at bounding box center [619, 636] width 500 height 54
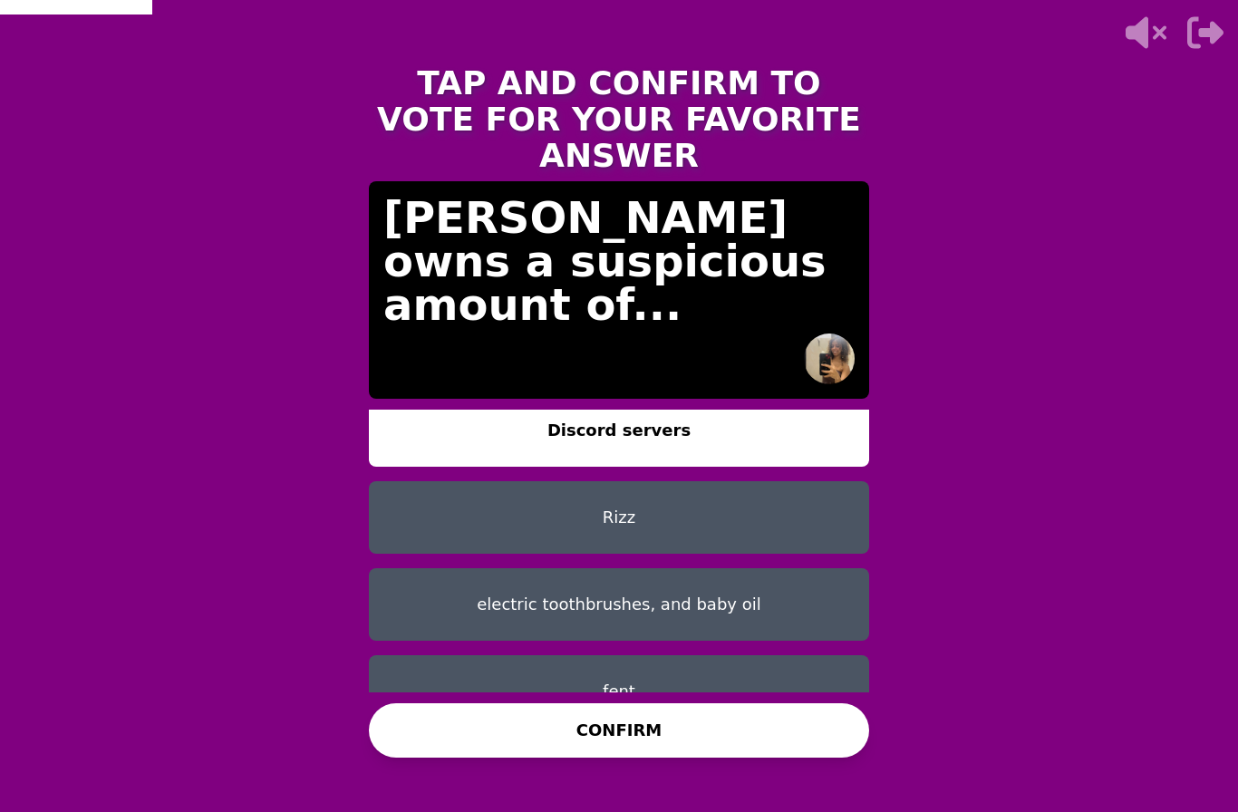
scroll to position [15, 0]
click at [446, 569] on button "electric toothbrushes, and baby oil" at bounding box center [619, 605] width 500 height 73
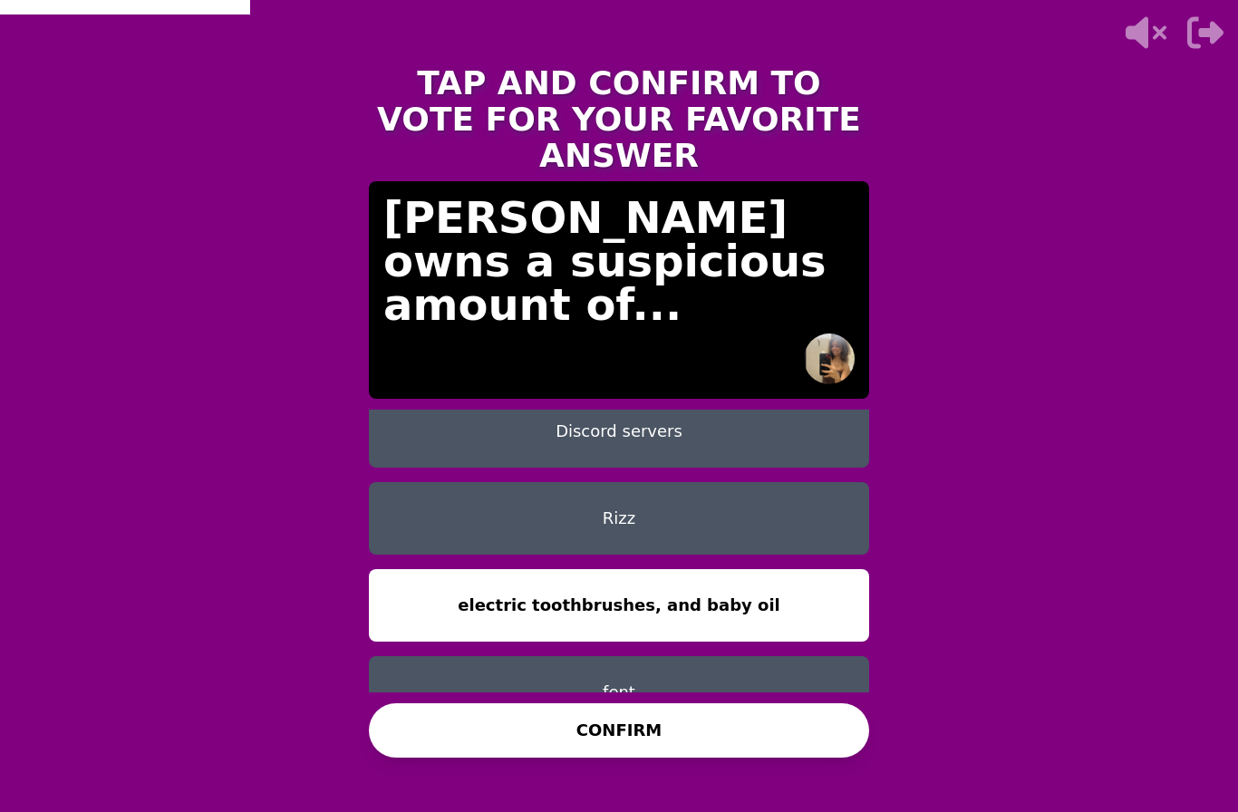
click at [466, 709] on button "CONFIRM" at bounding box center [619, 730] width 500 height 54
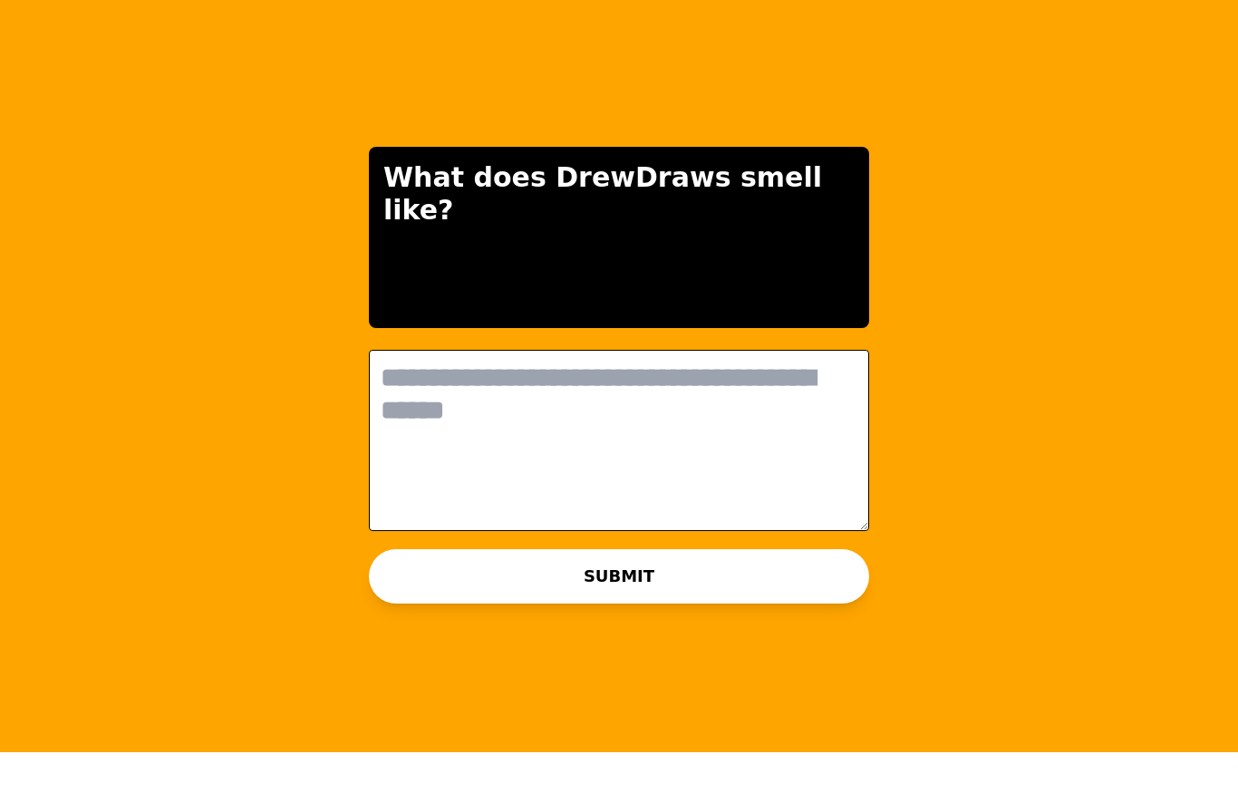
scroll to position [0, 0]
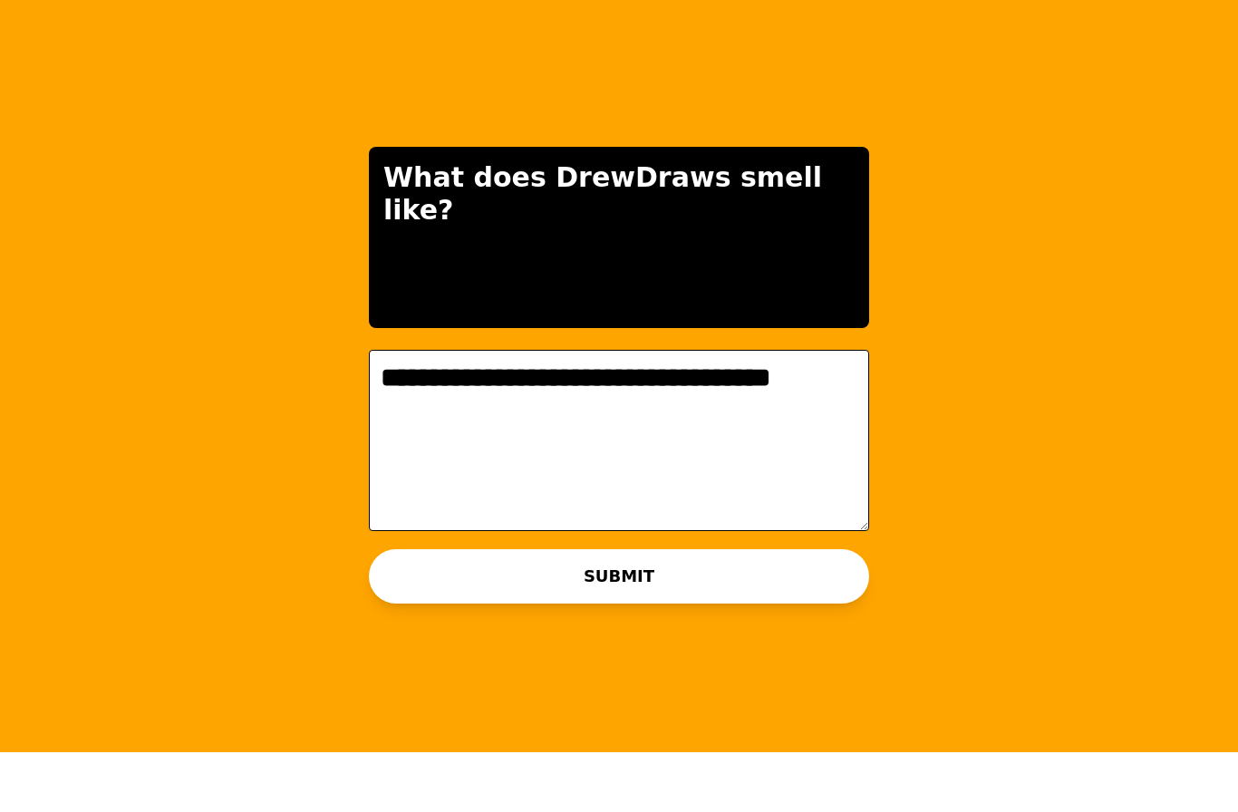
type textarea "**********"
click at [418, 609] on button "SUBMIT" at bounding box center [619, 636] width 500 height 54
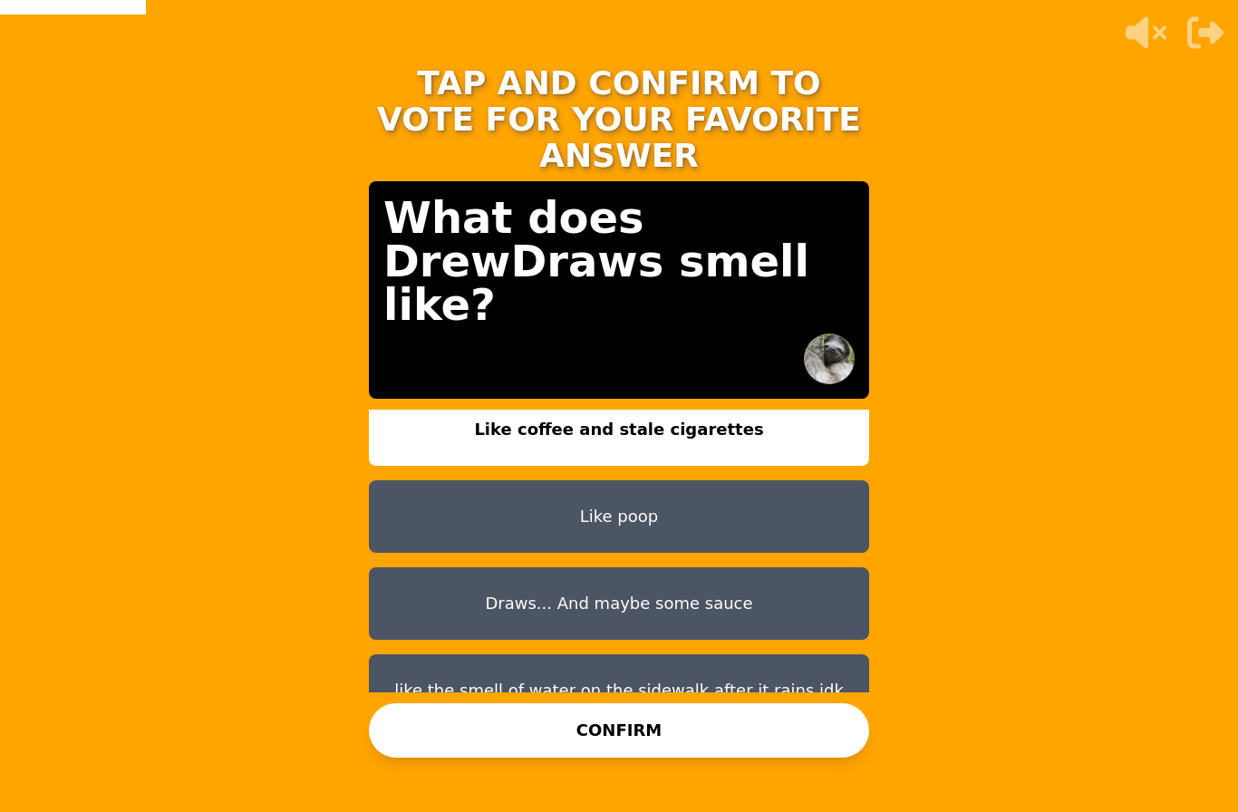
scroll to position [15, 0]
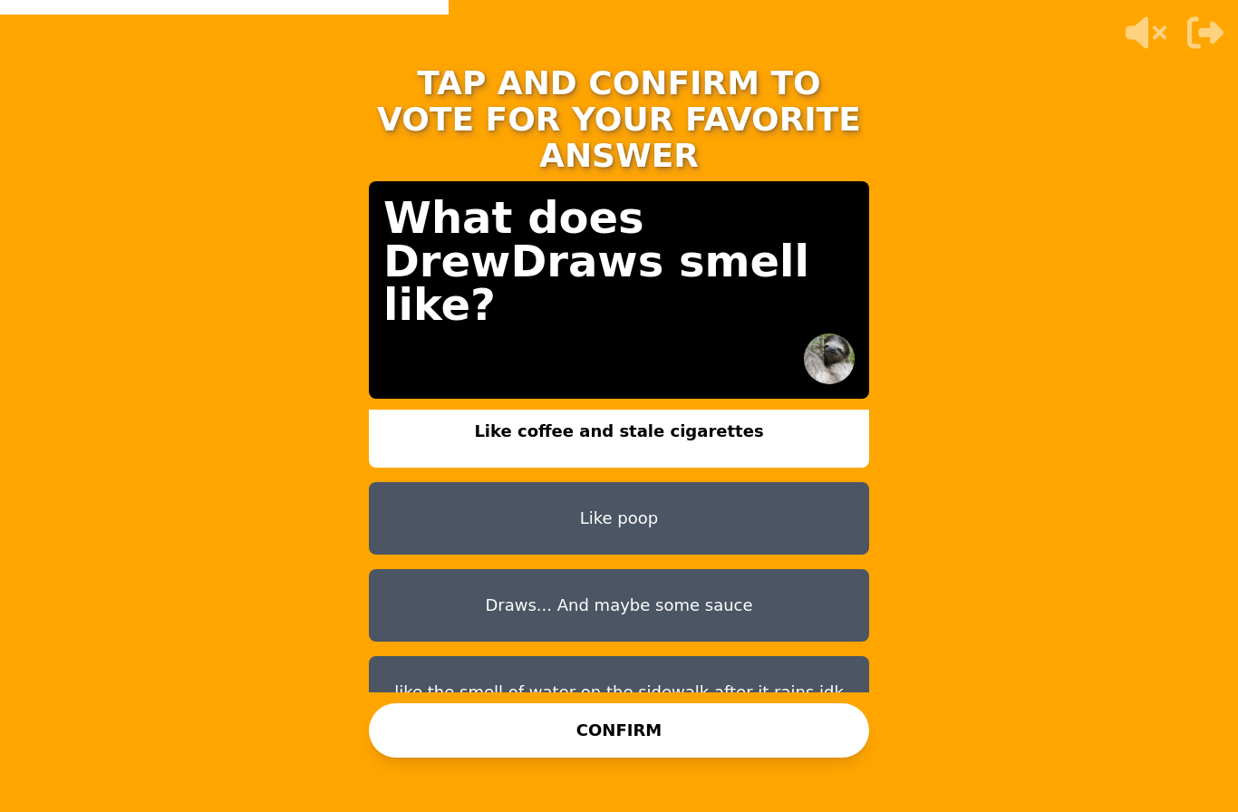
click at [450, 482] on button "Like poop" at bounding box center [619, 518] width 500 height 73
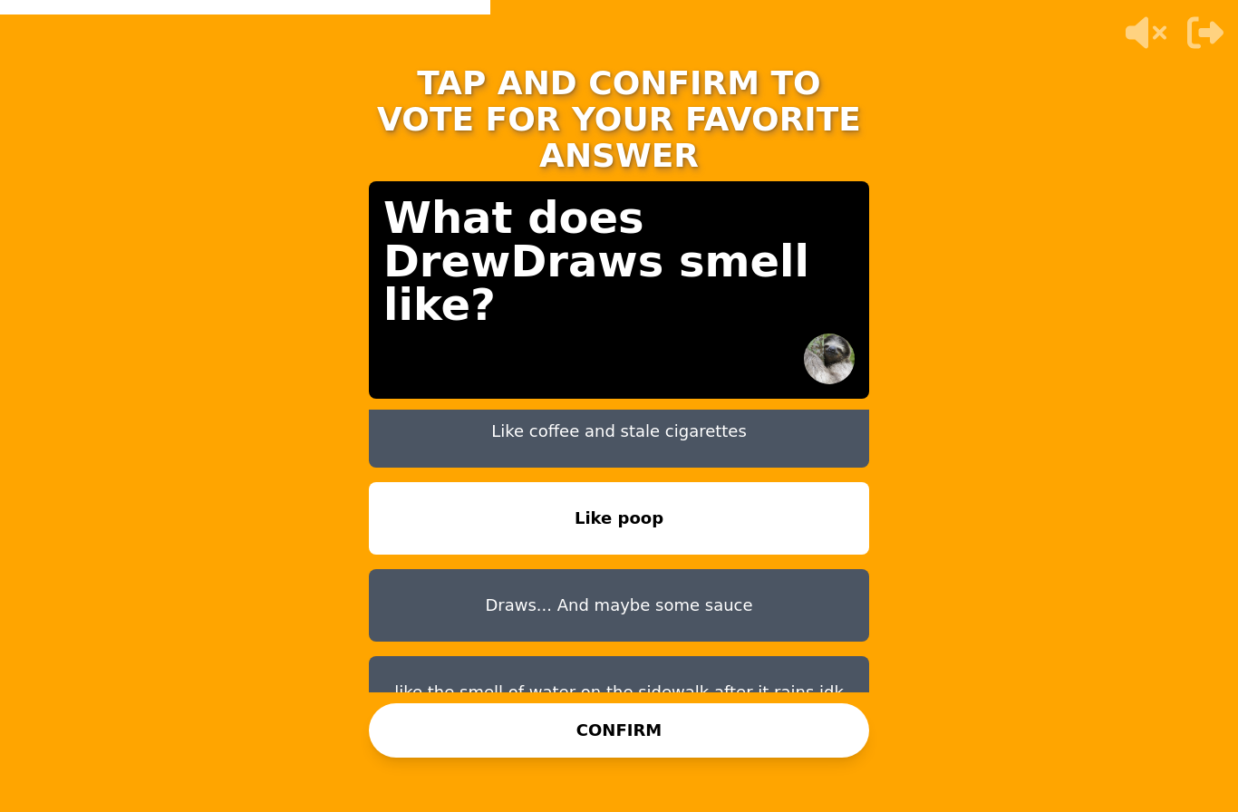
click at [448, 703] on button "CONFIRM" at bounding box center [619, 730] width 500 height 54
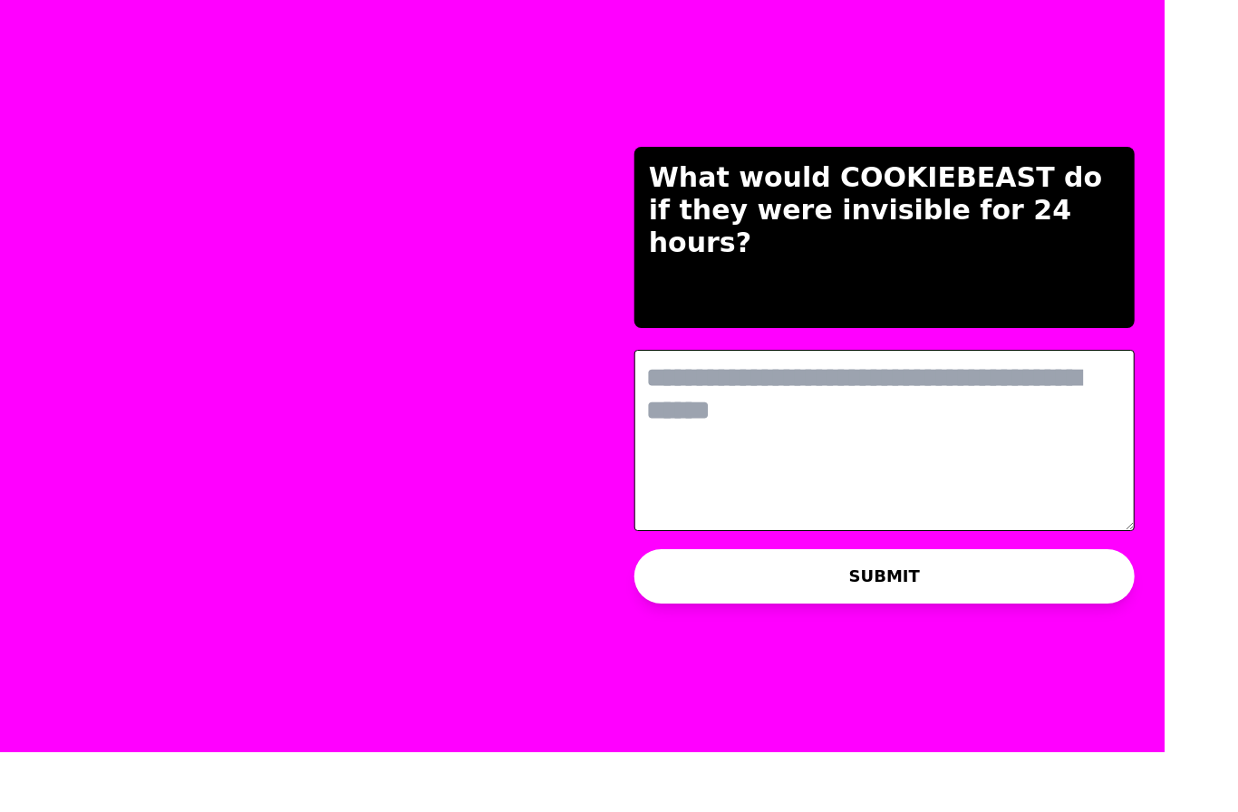
scroll to position [0, 0]
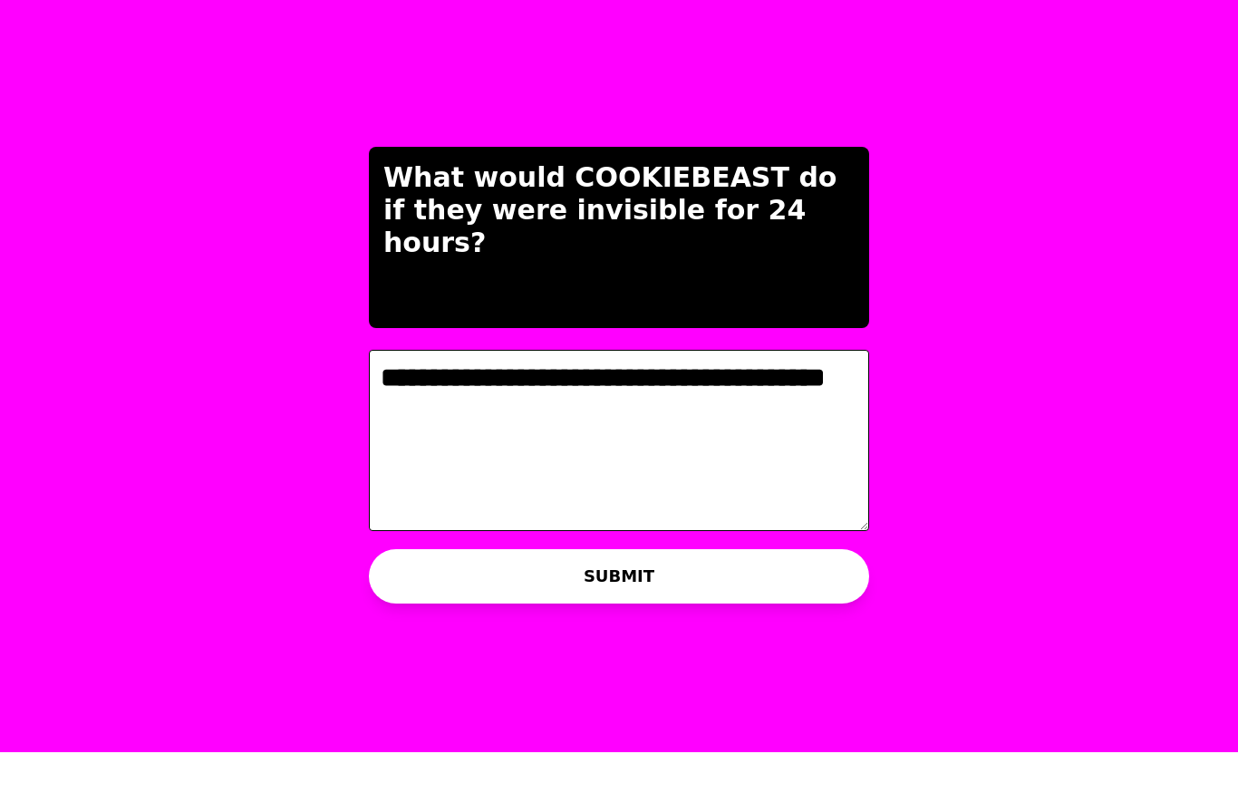
type textarea "**********"
click at [425, 609] on button "SUBMIT" at bounding box center [619, 636] width 500 height 54
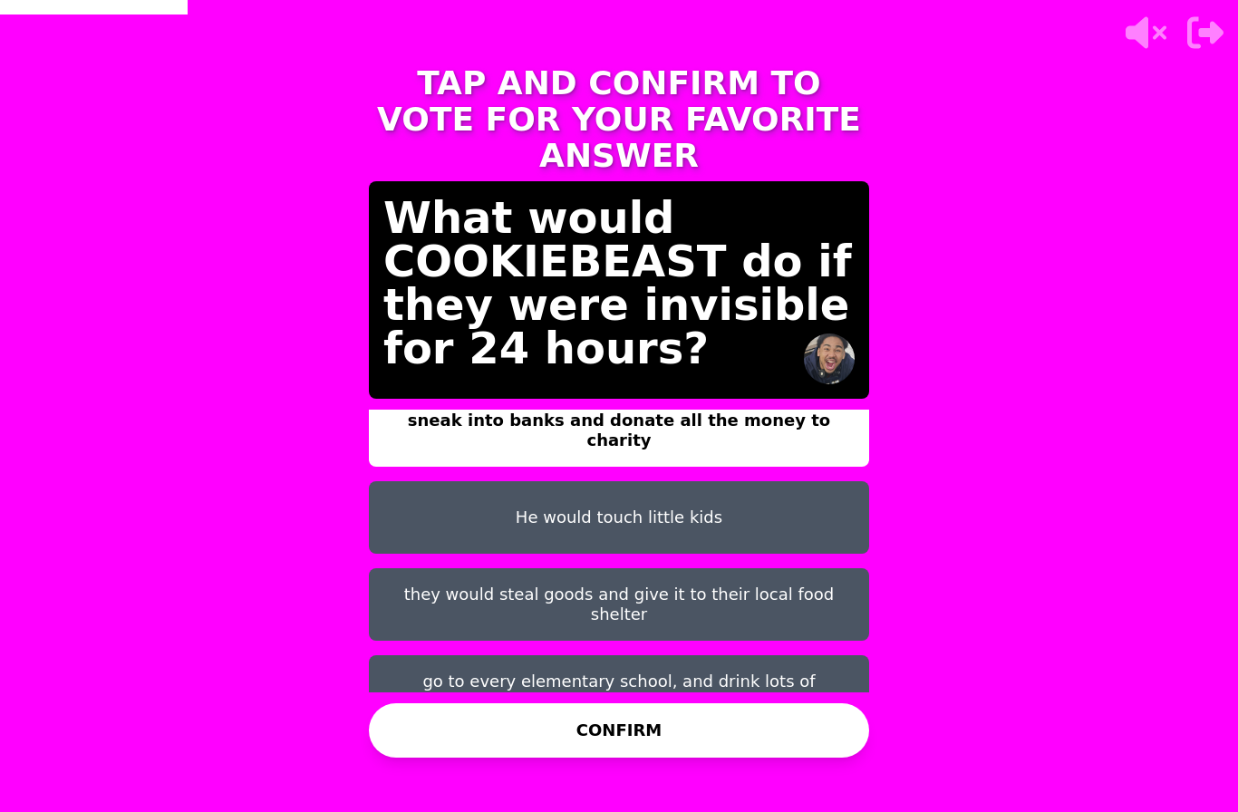
scroll to position [15, 0]
click at [412, 482] on button "He would touch little kids" at bounding box center [619, 518] width 500 height 73
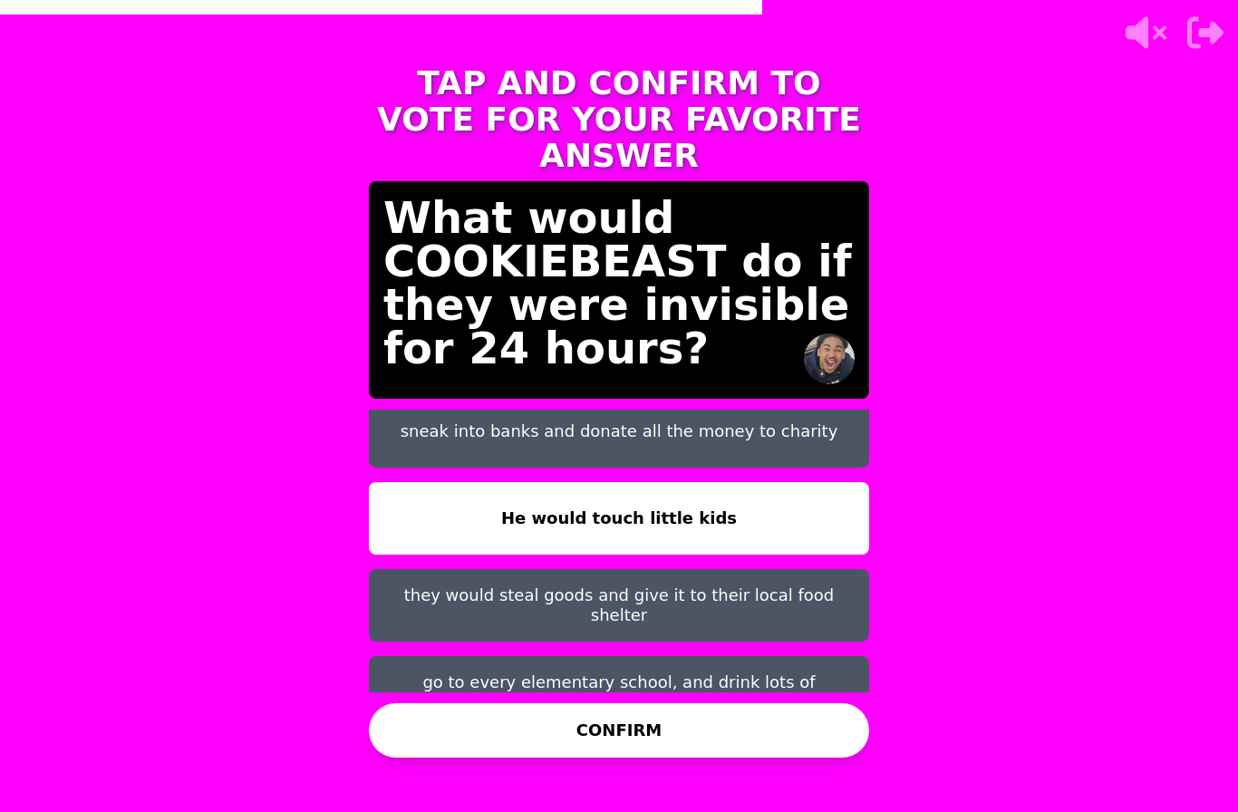
click at [407, 703] on button "CONFIRM" at bounding box center [619, 730] width 500 height 54
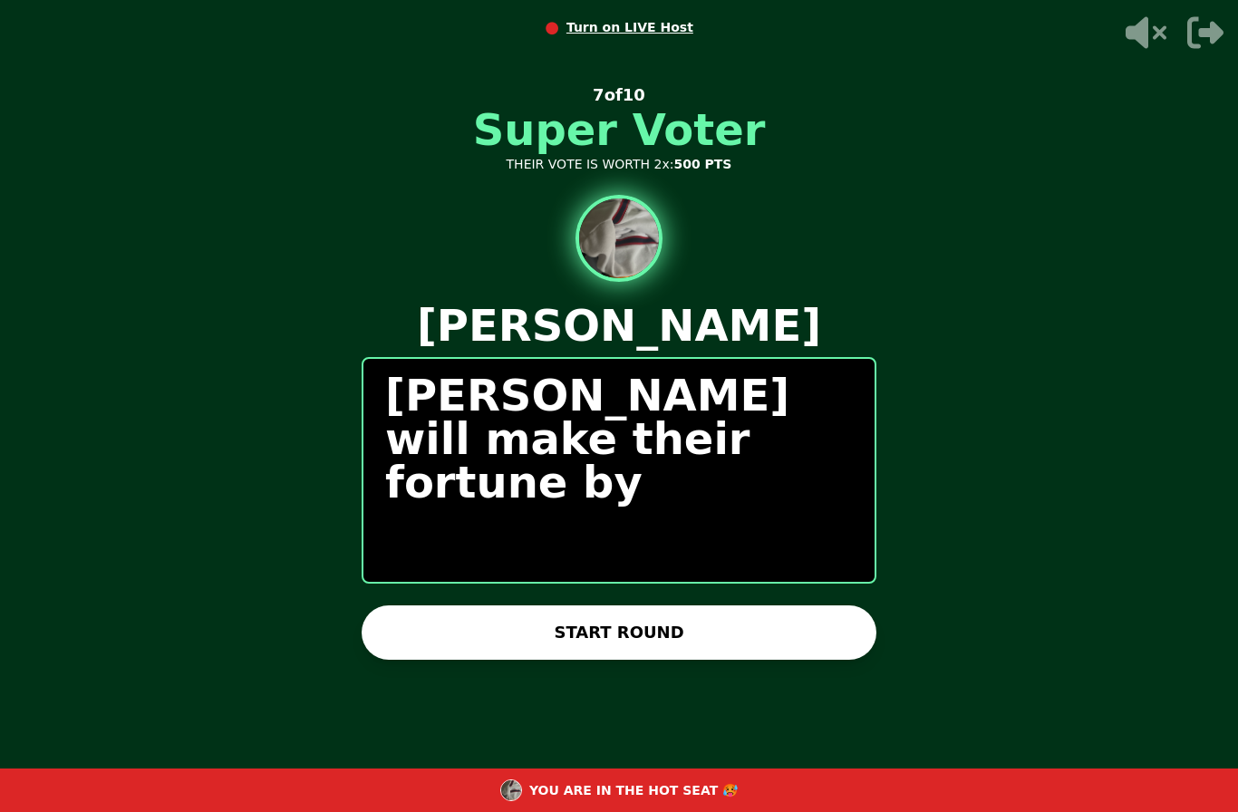
click at [450, 606] on button "START ROUND" at bounding box center [619, 633] width 515 height 54
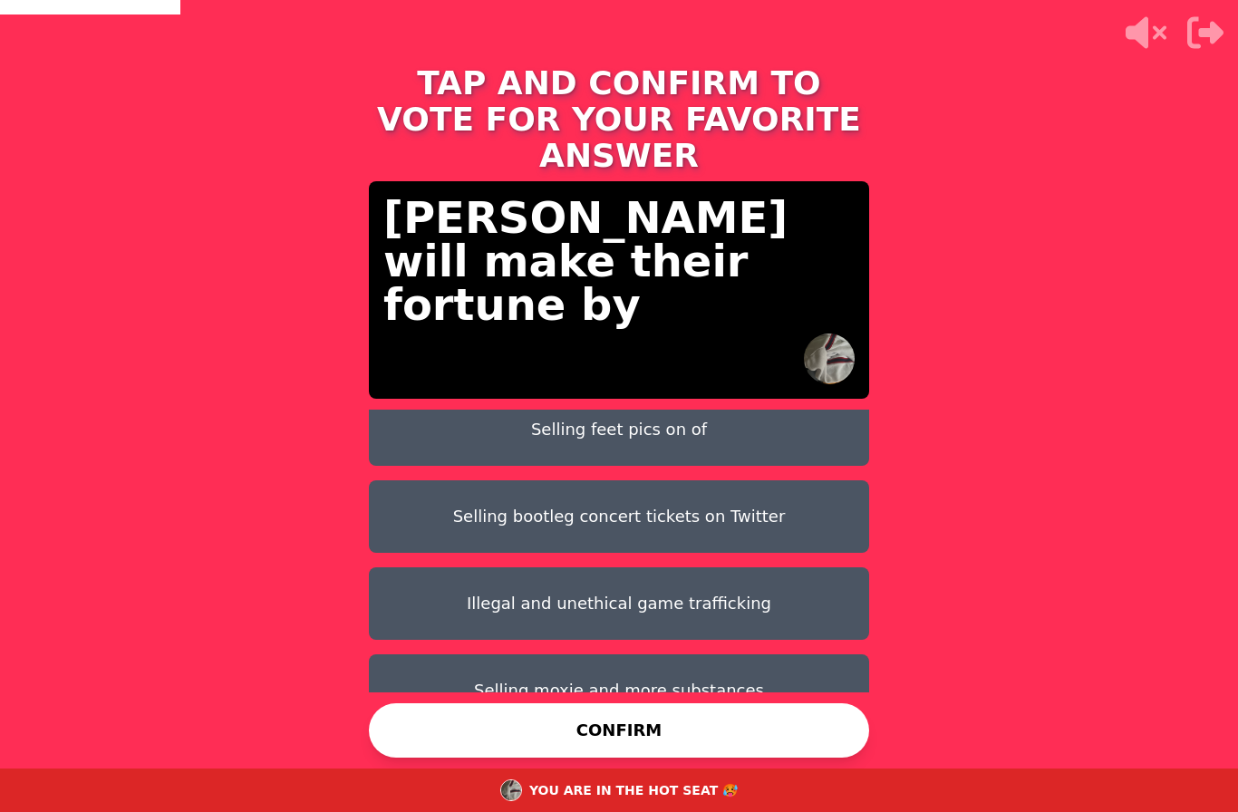
scroll to position [102, 0]
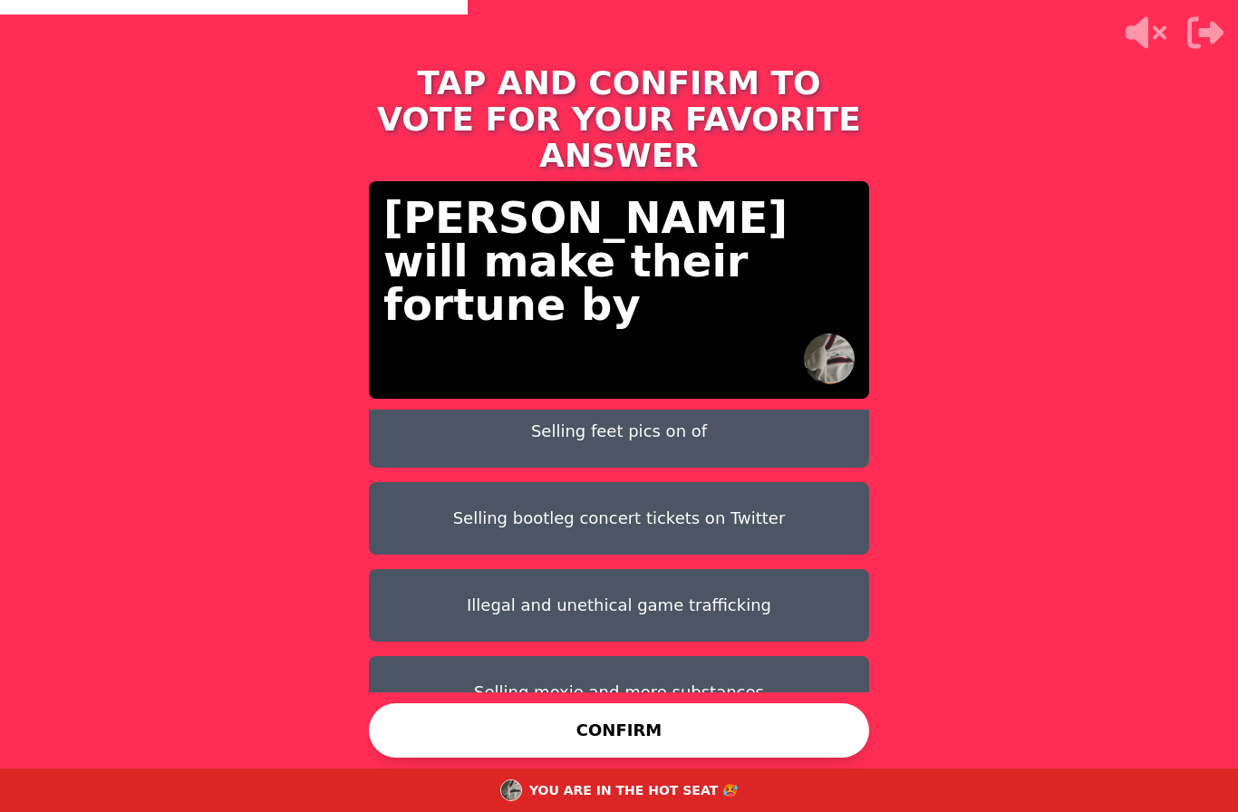
click at [423, 656] on button "Selling moxie and more substances" at bounding box center [619, 692] width 500 height 73
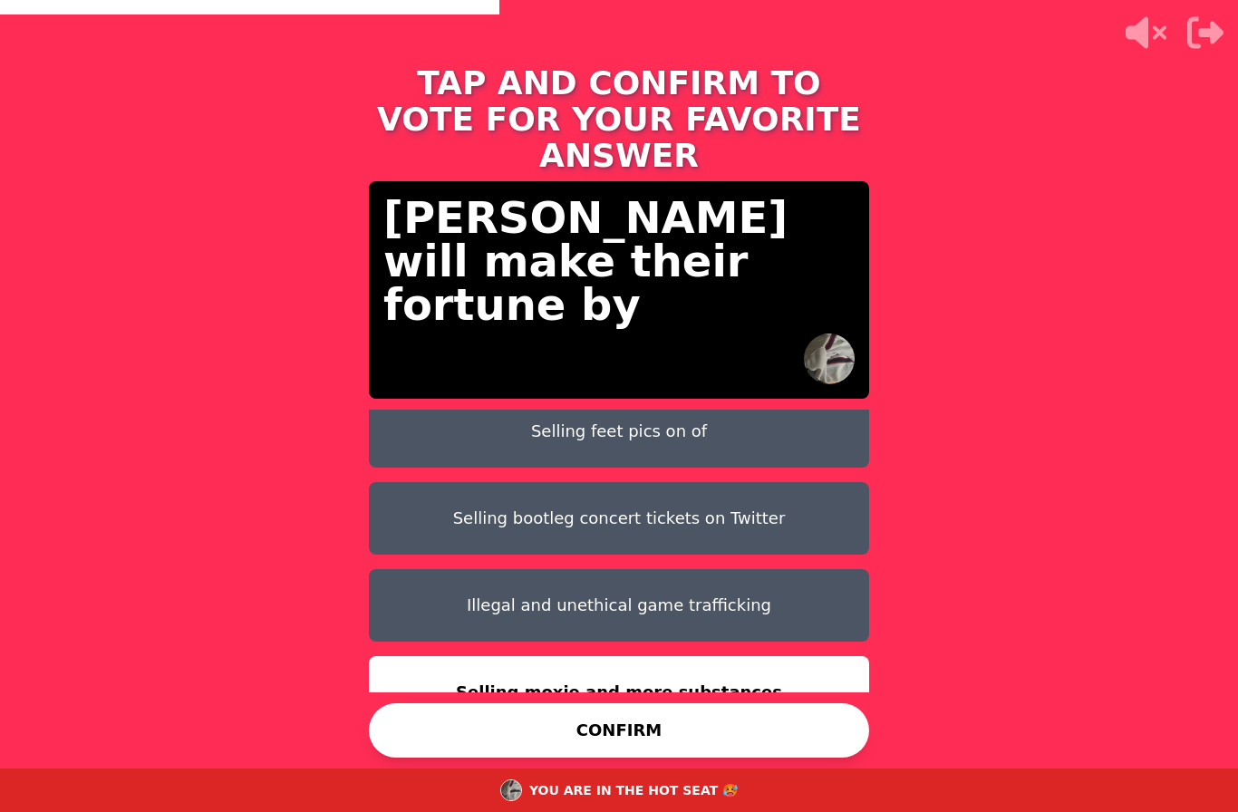
click at [428, 714] on button "CONFIRM" at bounding box center [619, 730] width 500 height 54
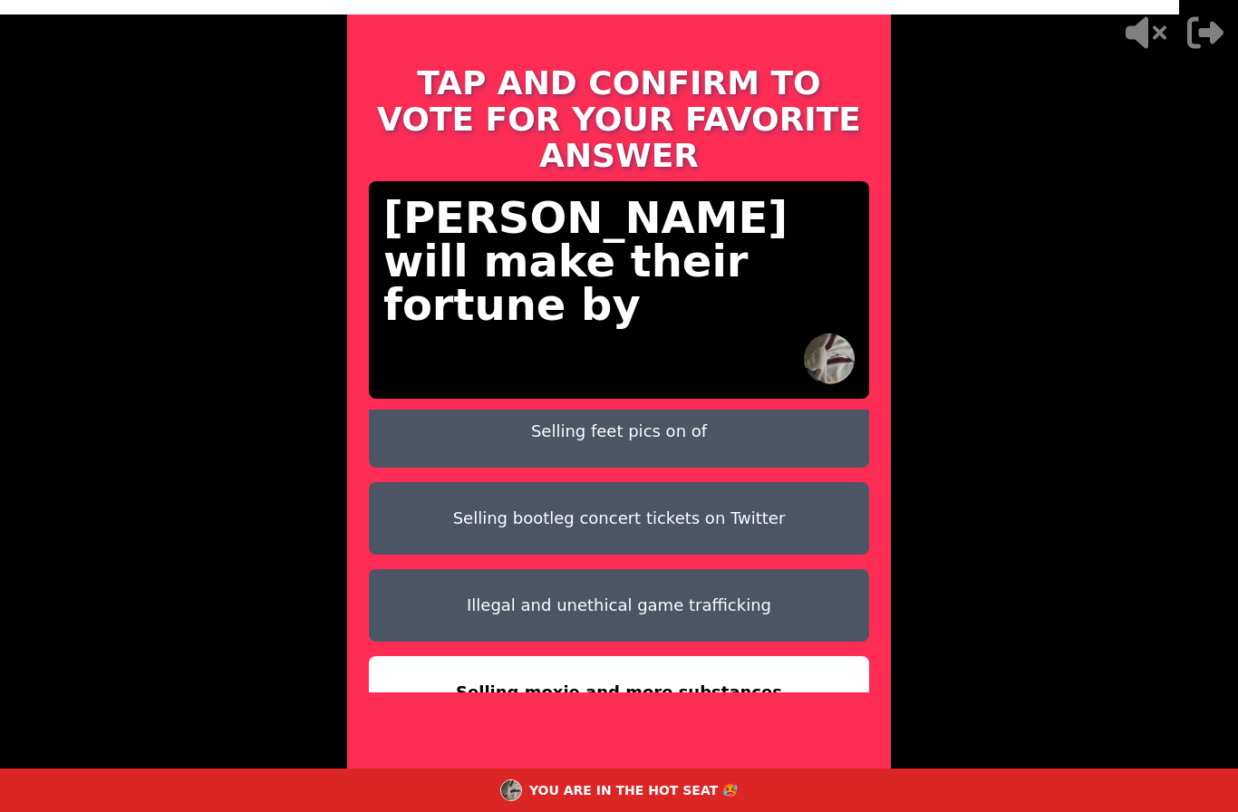
scroll to position [0, 0]
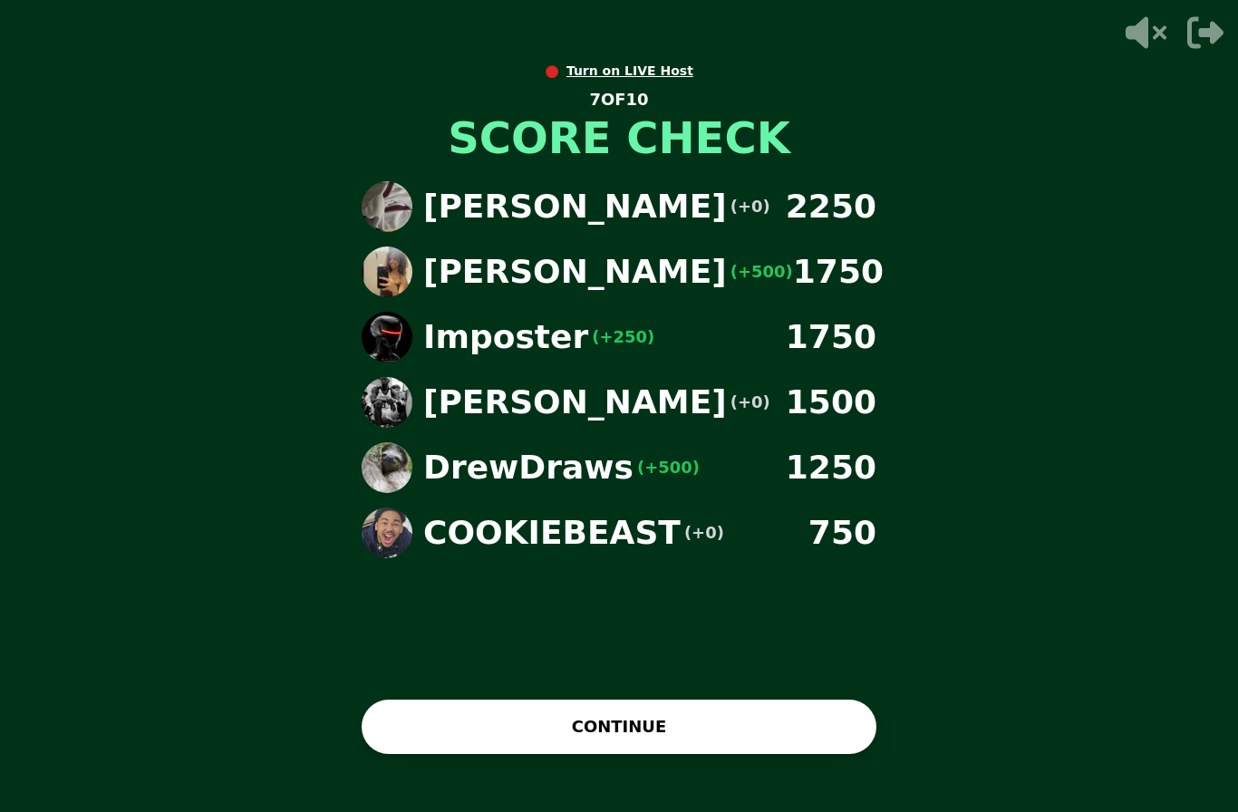
click at [470, 737] on button "CONTINUE" at bounding box center [619, 727] width 515 height 54
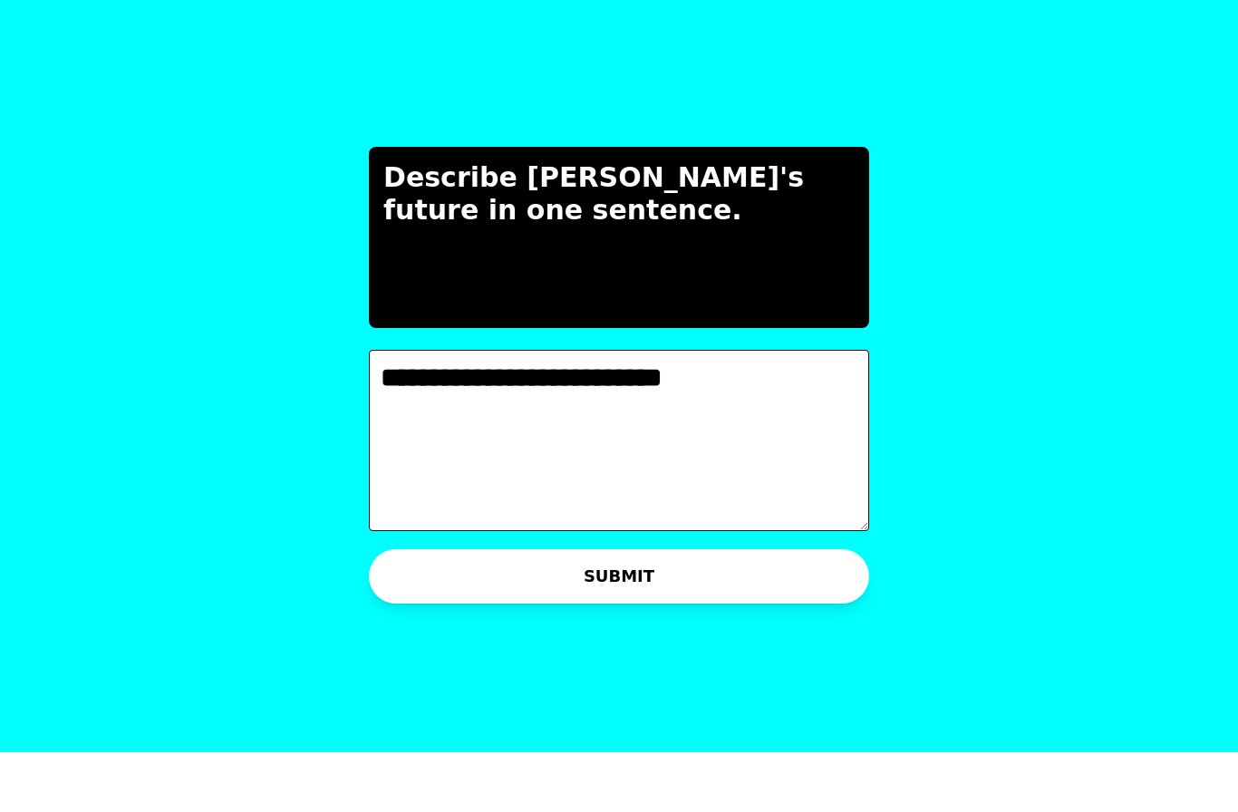
type textarea "**********"
click at [419, 609] on button "SUBMIT" at bounding box center [619, 636] width 500 height 54
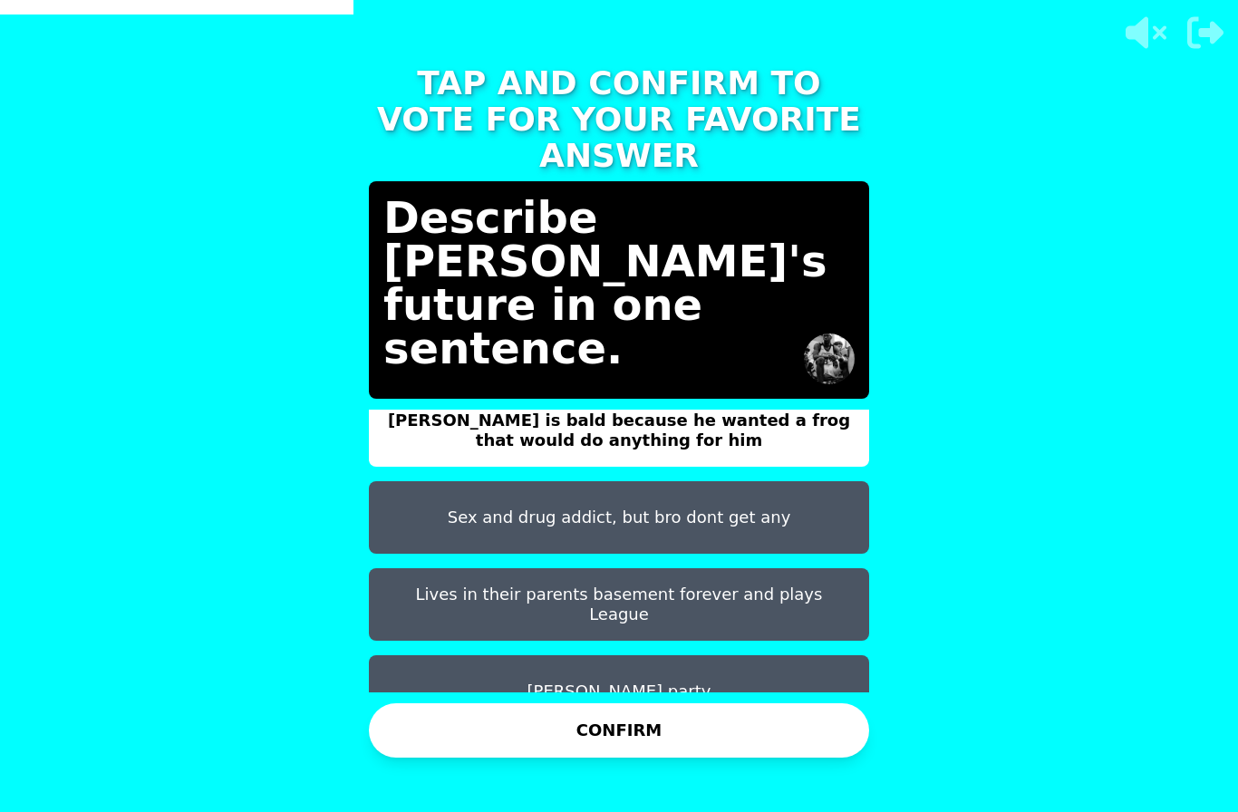
scroll to position [15, 0]
click at [442, 656] on button "diddy party" at bounding box center [619, 692] width 500 height 73
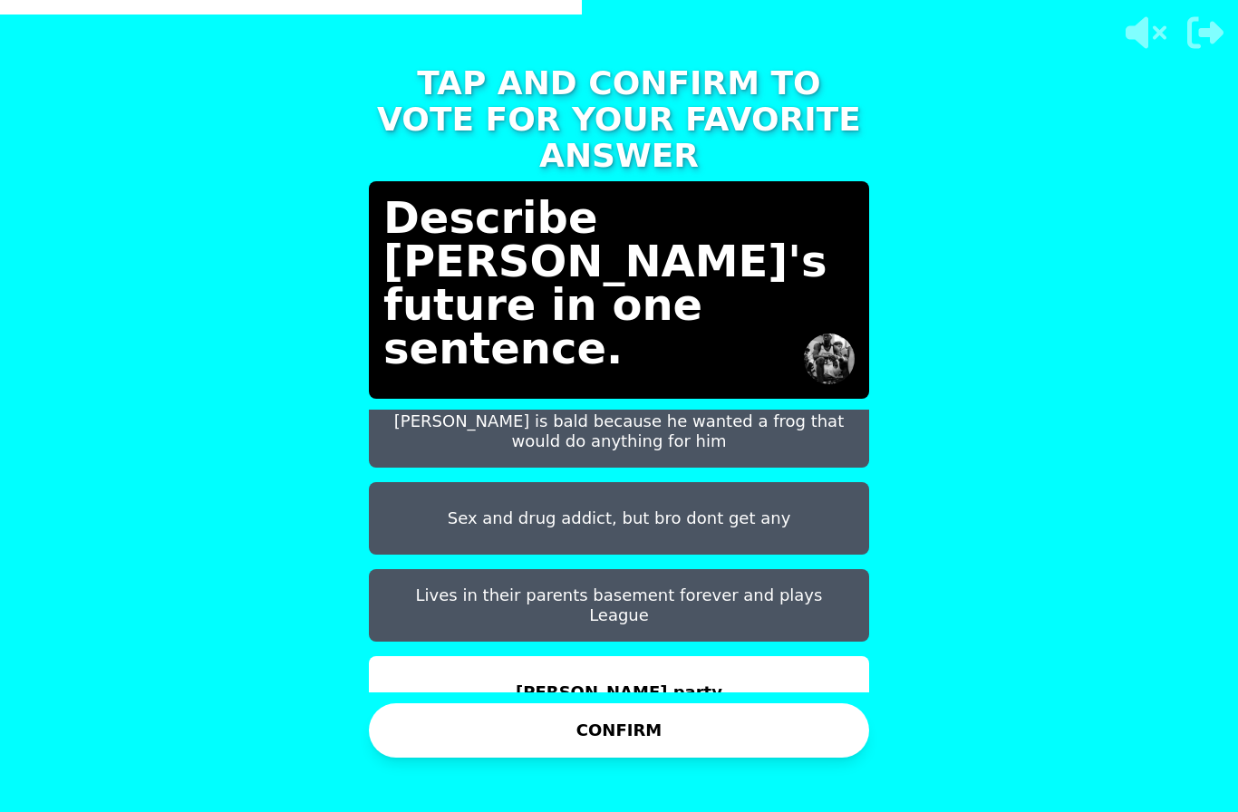
click at [438, 703] on button "CONFIRM" at bounding box center [619, 730] width 500 height 54
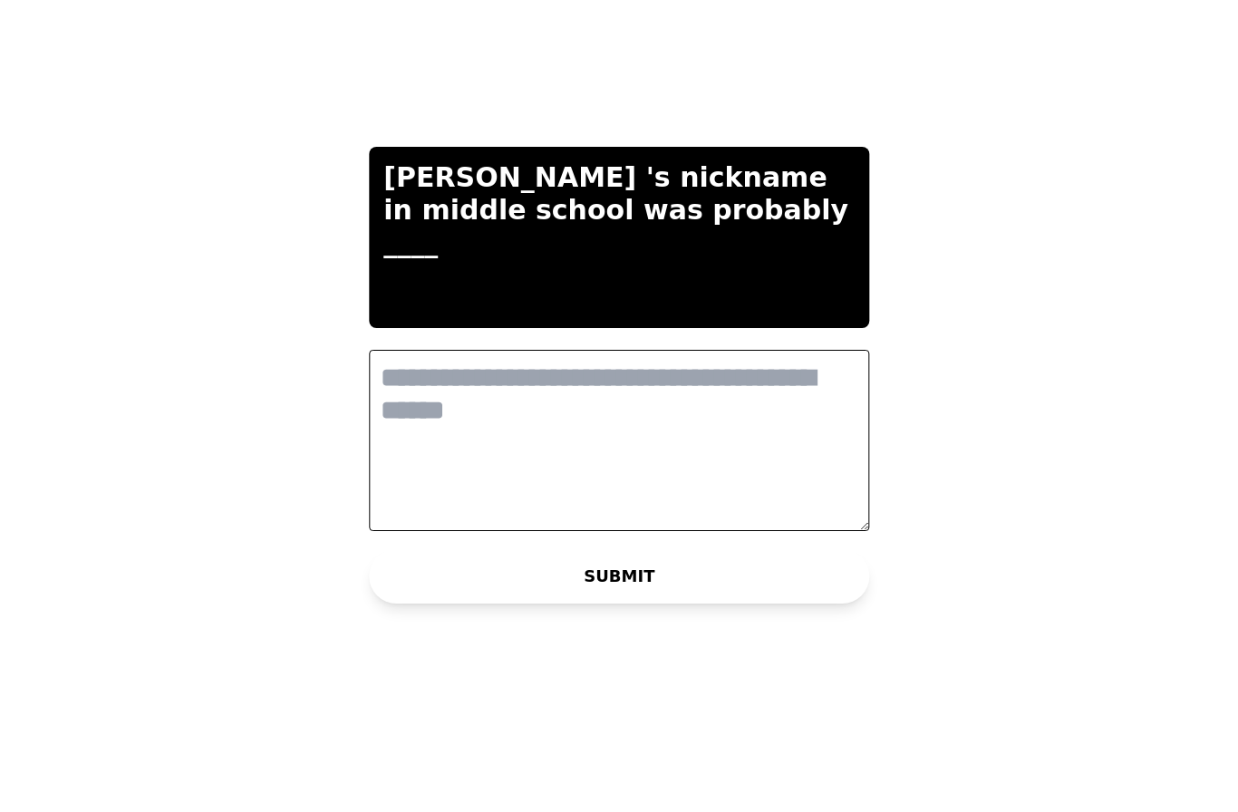
scroll to position [0, 0]
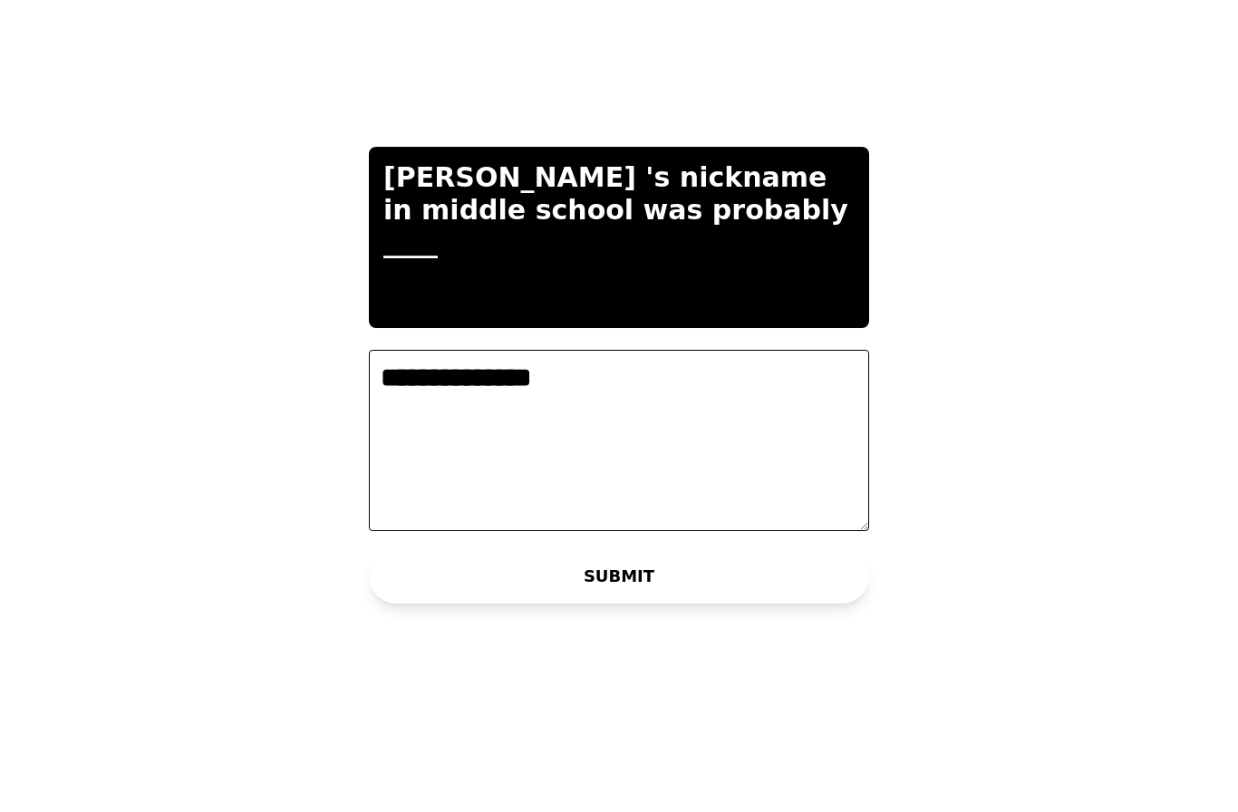
type textarea "**********"
click at [439, 609] on button "SUBMIT" at bounding box center [619, 636] width 500 height 54
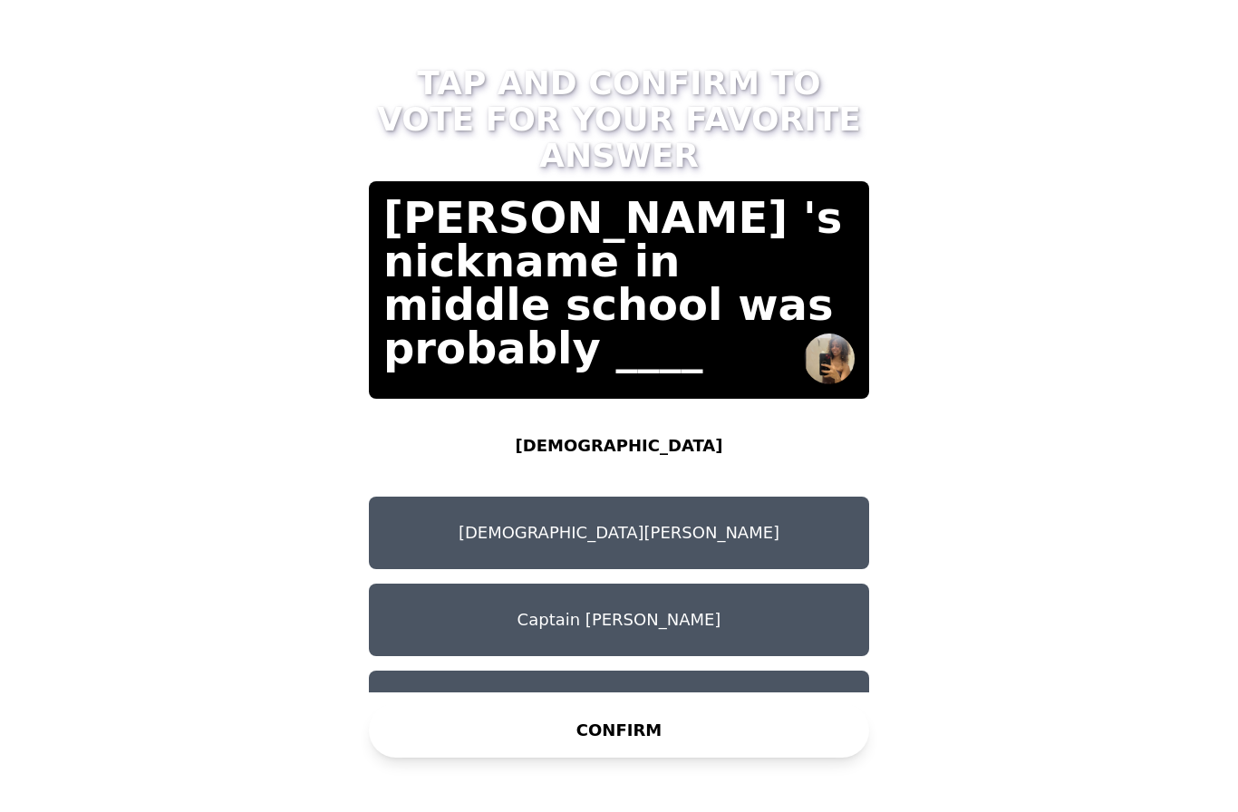
click at [471, 497] on button "Gay Paul" at bounding box center [619, 533] width 500 height 73
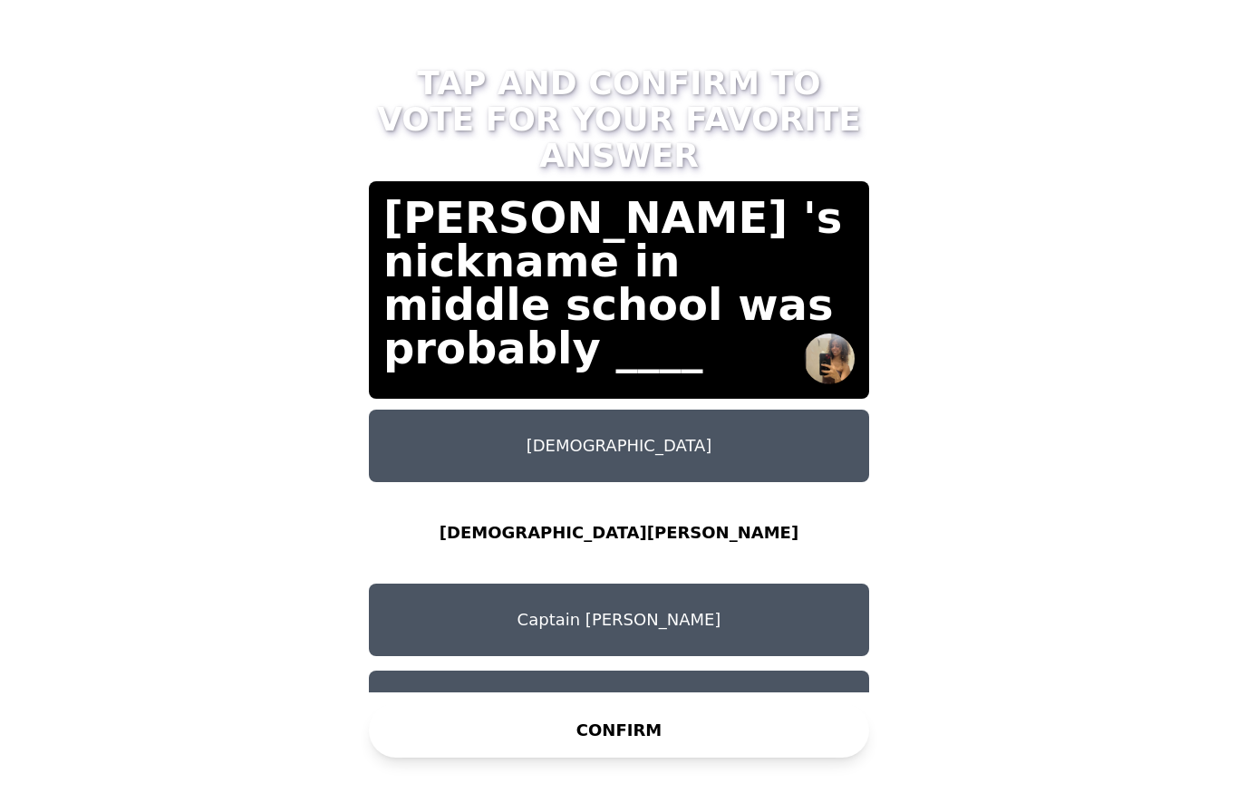
click at [476, 712] on button "CONFIRM" at bounding box center [619, 730] width 500 height 54
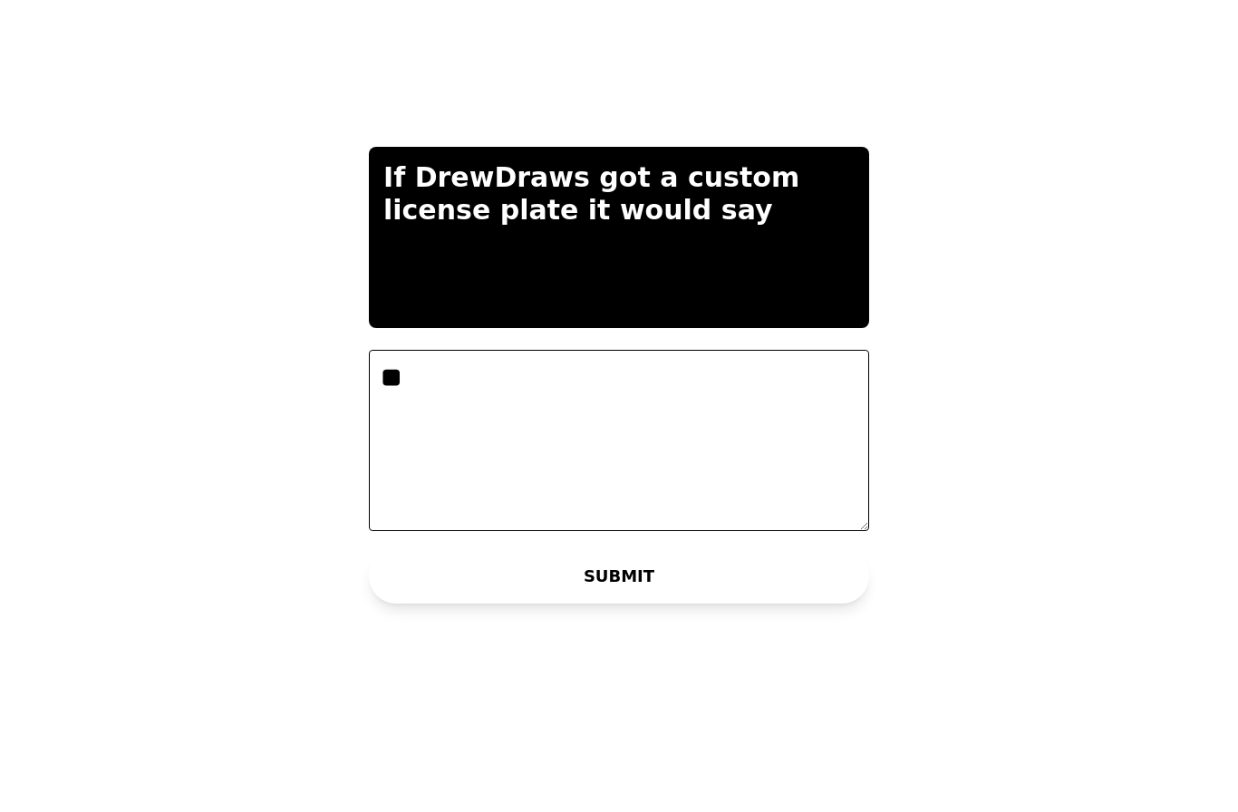
type textarea "*"
type textarea "*******"
click at [412, 609] on button "SUBMIT" at bounding box center [619, 636] width 500 height 54
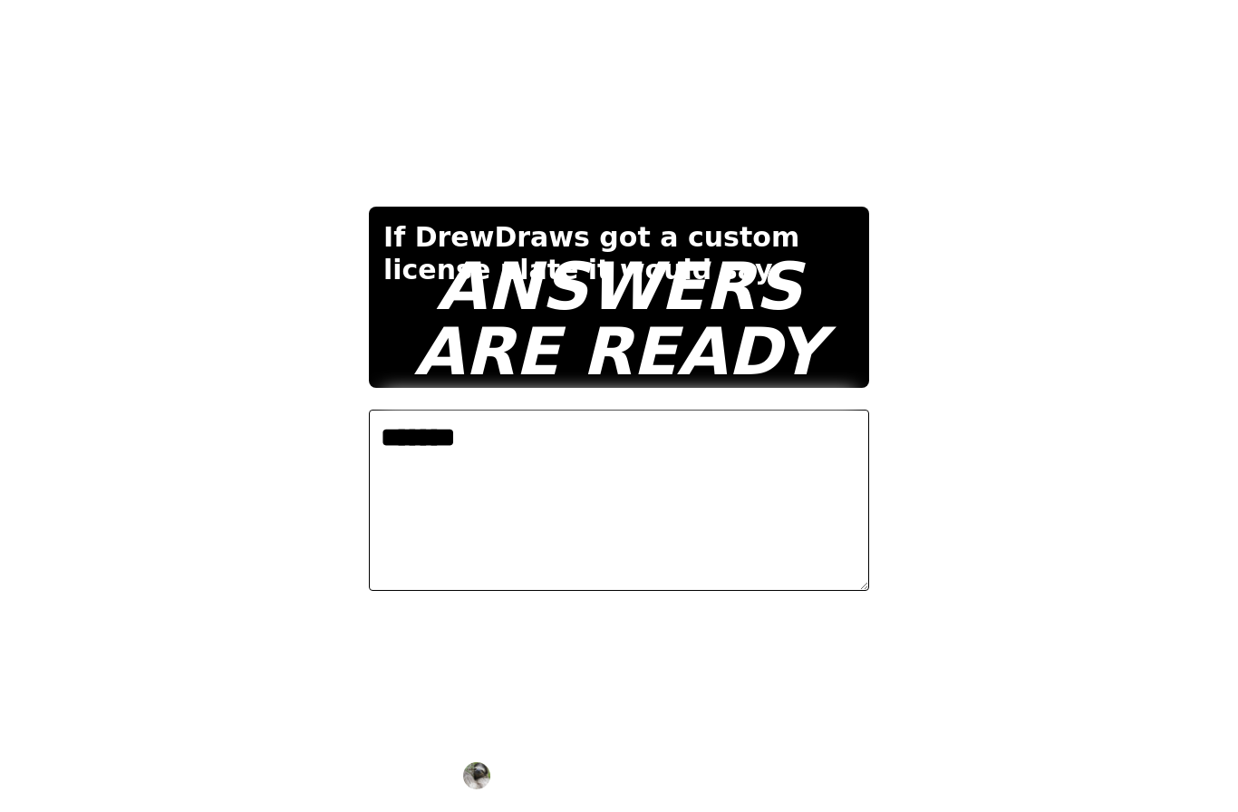
click at [312, 604] on video at bounding box center [619, 406] width 1238 height 812
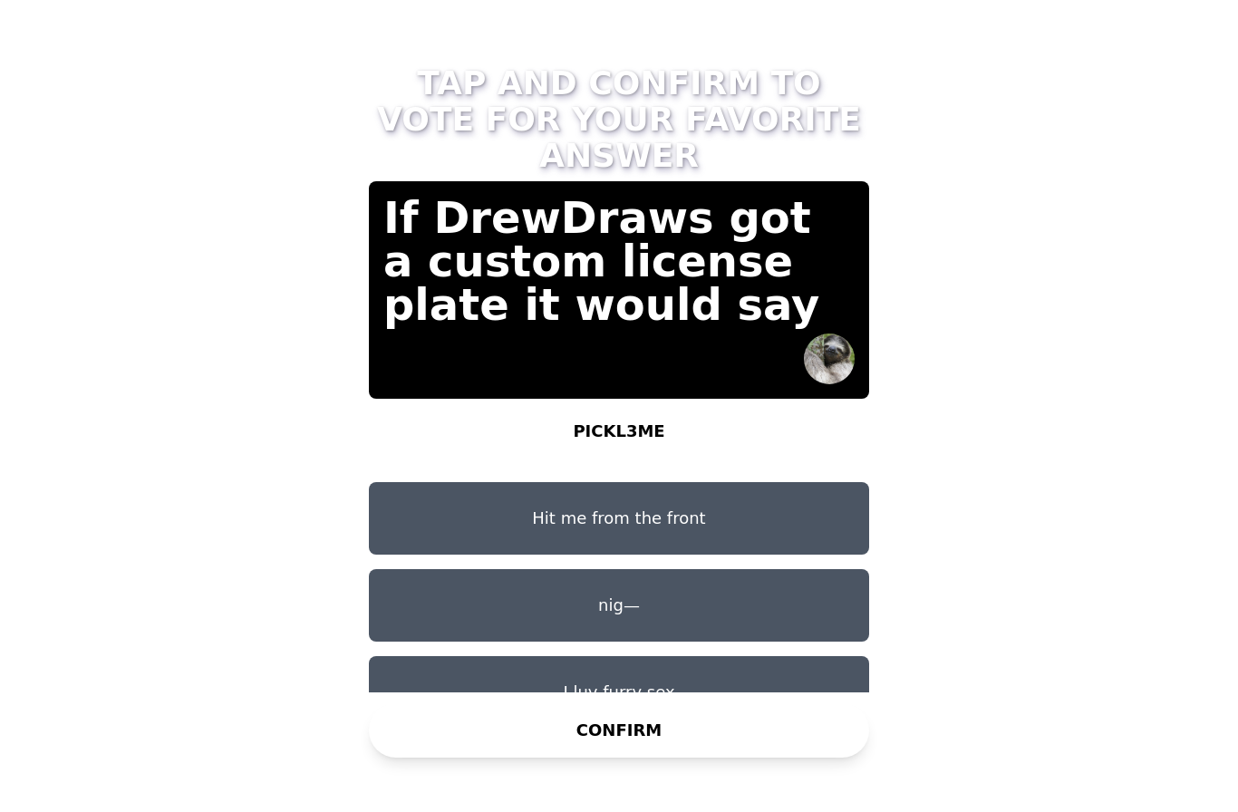
scroll to position [64, 0]
click at [447, 569] on button "nig—" at bounding box center [619, 605] width 500 height 73
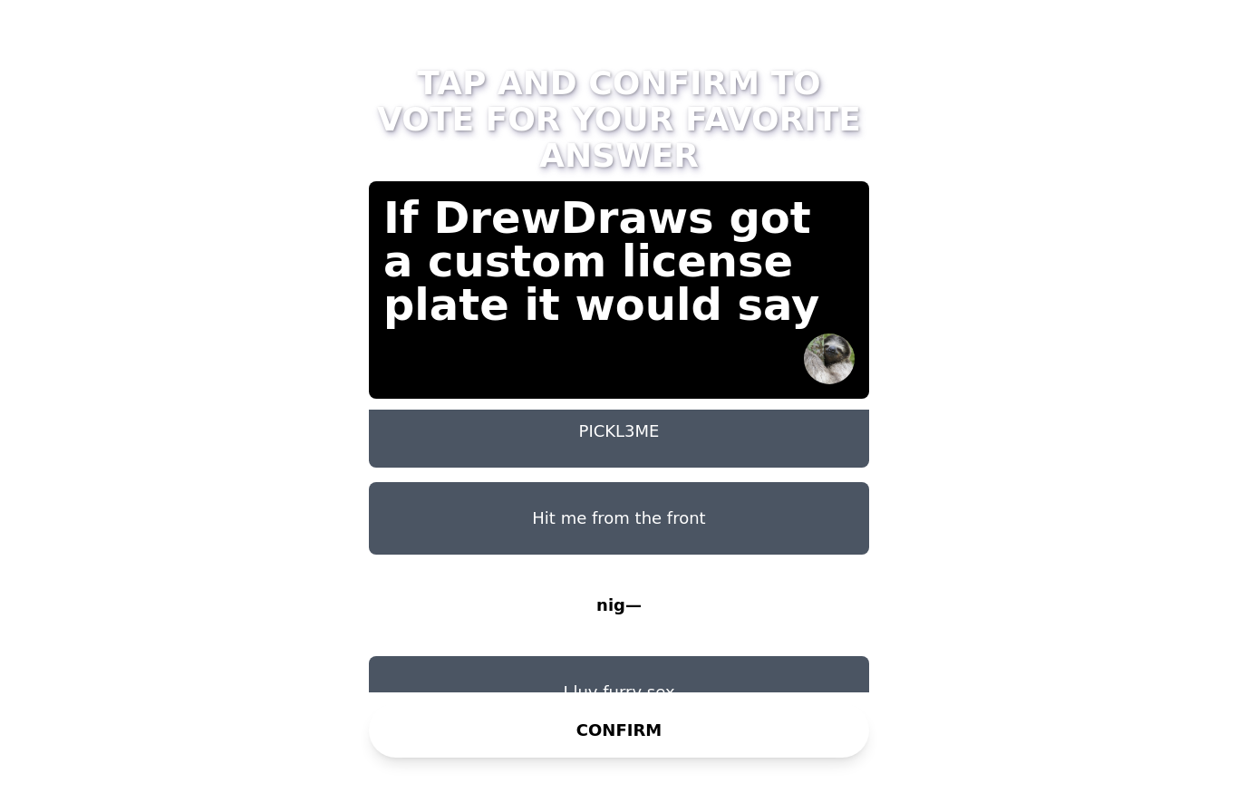
click at [467, 703] on button "CONFIRM" at bounding box center [619, 730] width 500 height 54
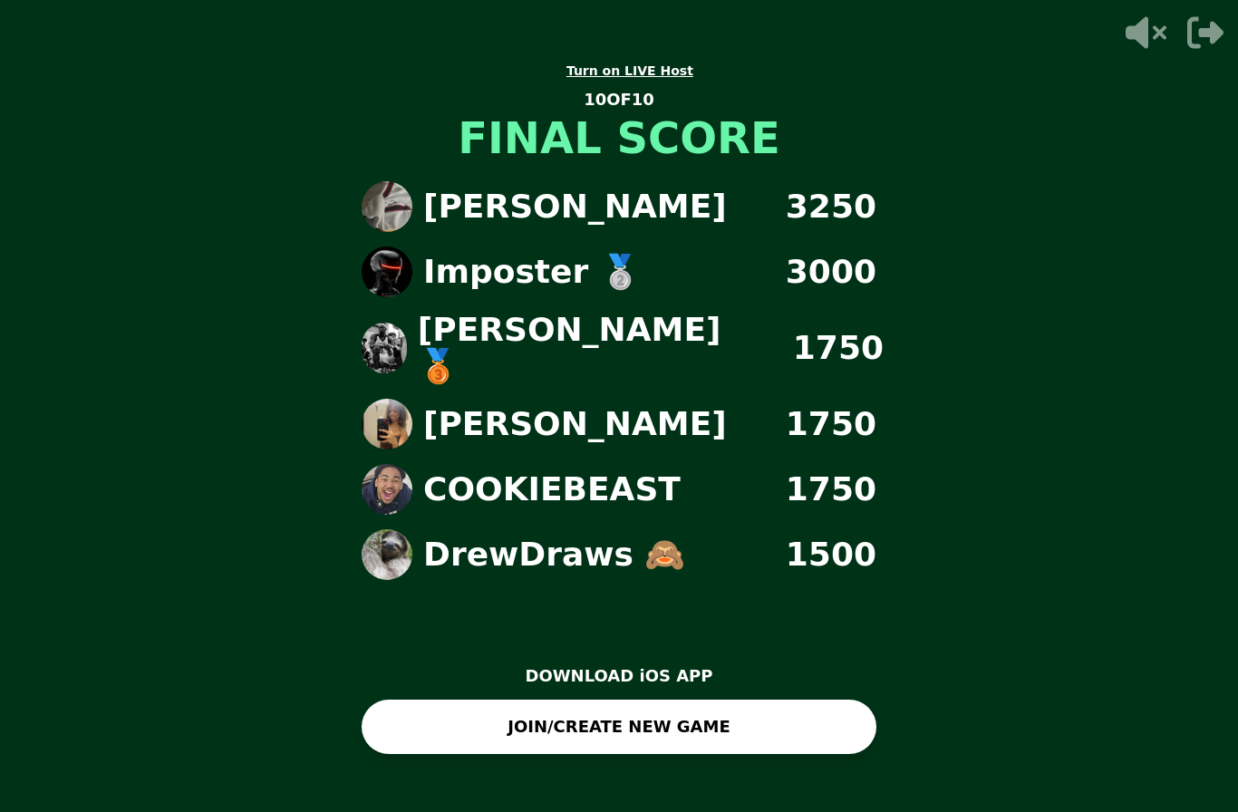
click at [452, 700] on button "JOIN/CREATE NEW GAME" at bounding box center [619, 727] width 515 height 54
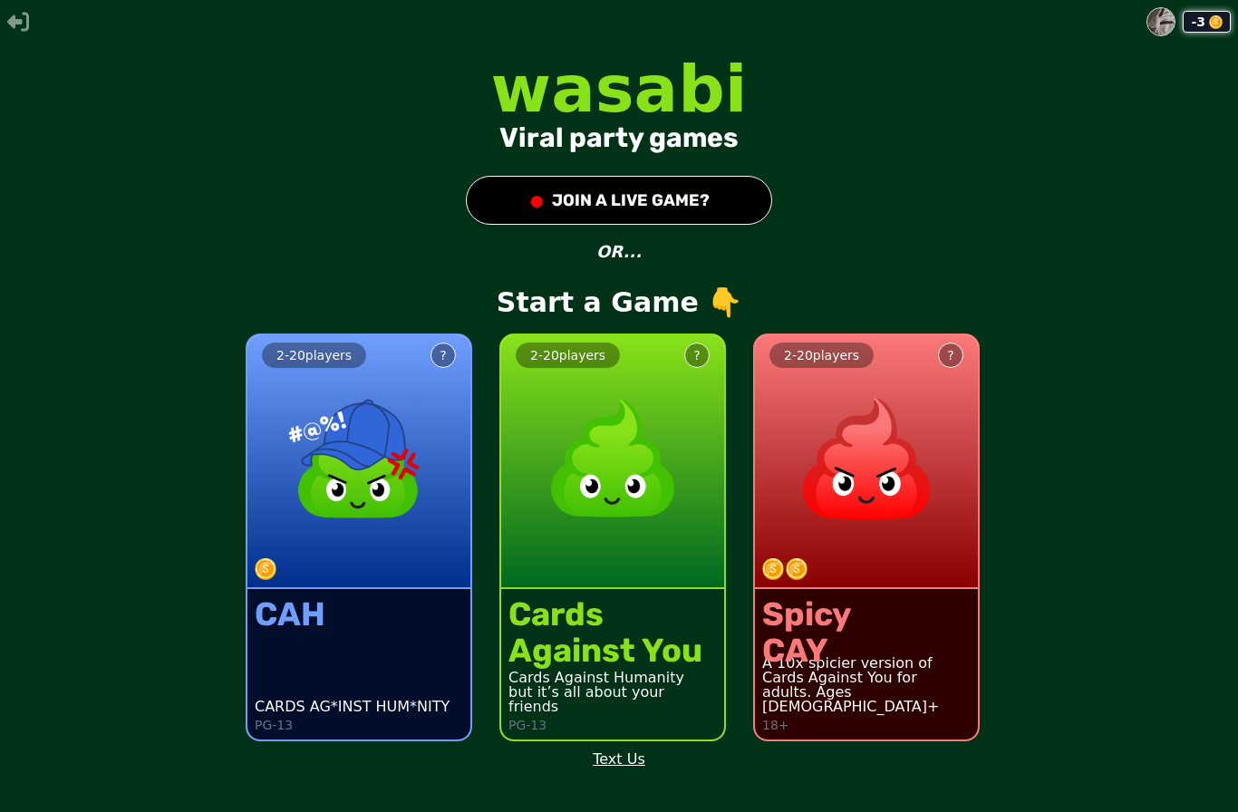
click at [593, 589] on div "2 - 20 players ?" at bounding box center [612, 462] width 223 height 254
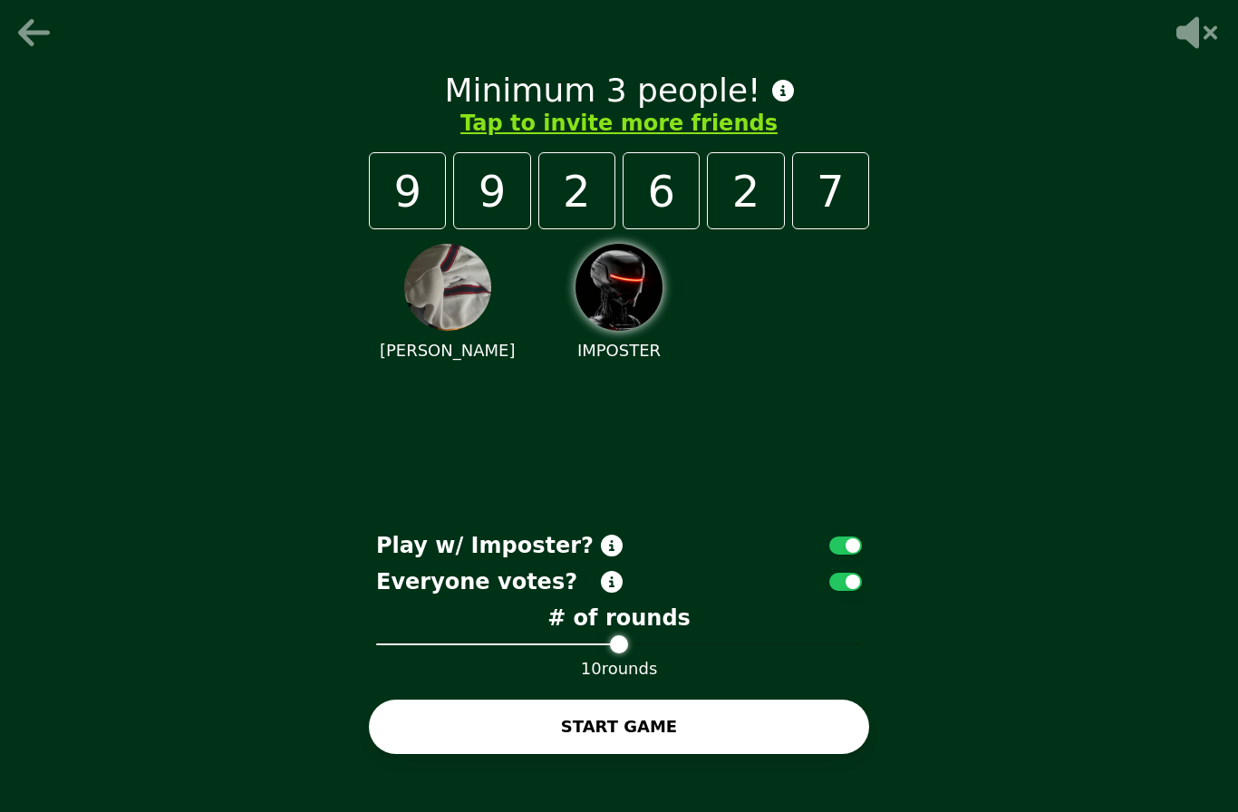
click at [526, 138] on button "Tap to invite more friends" at bounding box center [618, 123] width 317 height 29
click at [596, 138] on button "Tap to invite more friends" at bounding box center [618, 123] width 317 height 29
click at [571, 138] on button "Tap to invite more friends" at bounding box center [618, 123] width 317 height 29
click at [630, 138] on button "Tap to invite more friends" at bounding box center [618, 123] width 317 height 29
click at [615, 138] on button "Tap to invite more friends" at bounding box center [618, 123] width 317 height 29
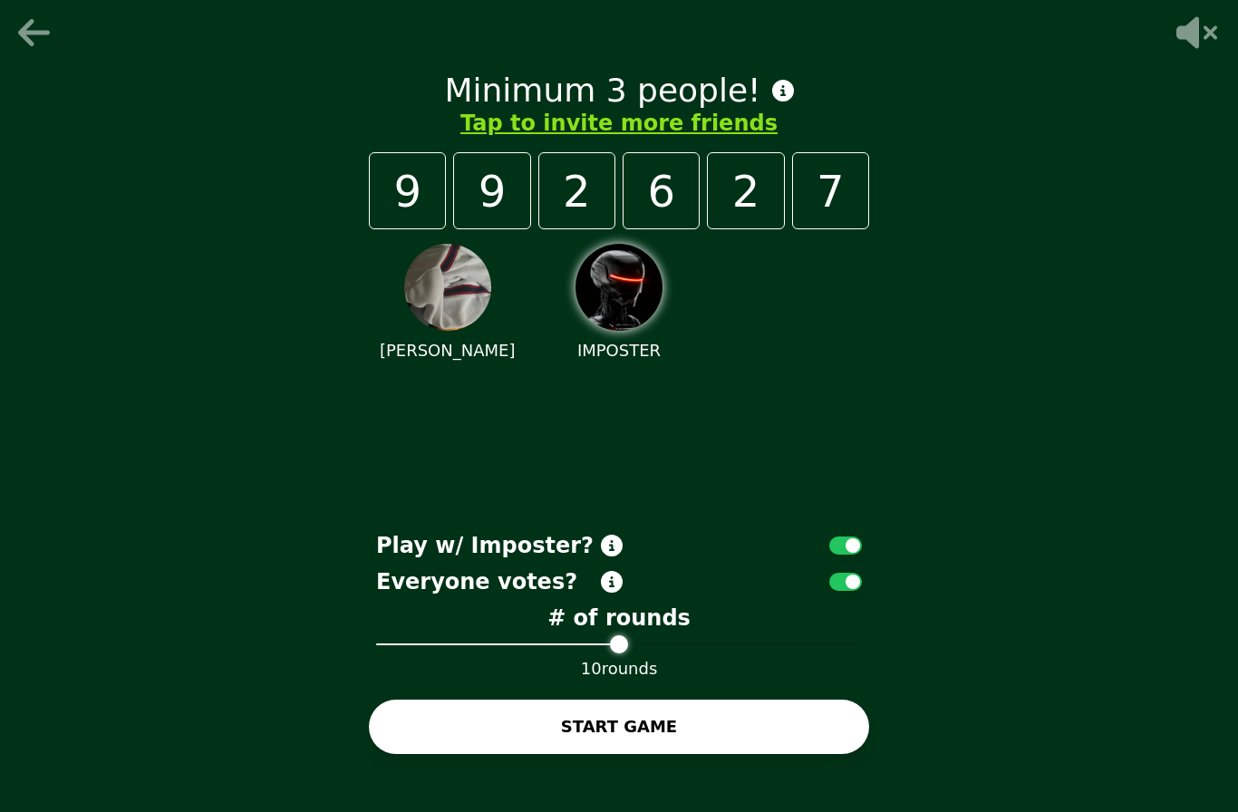
click at [557, 138] on button "Tap to invite more friends" at bounding box center [618, 123] width 317 height 29
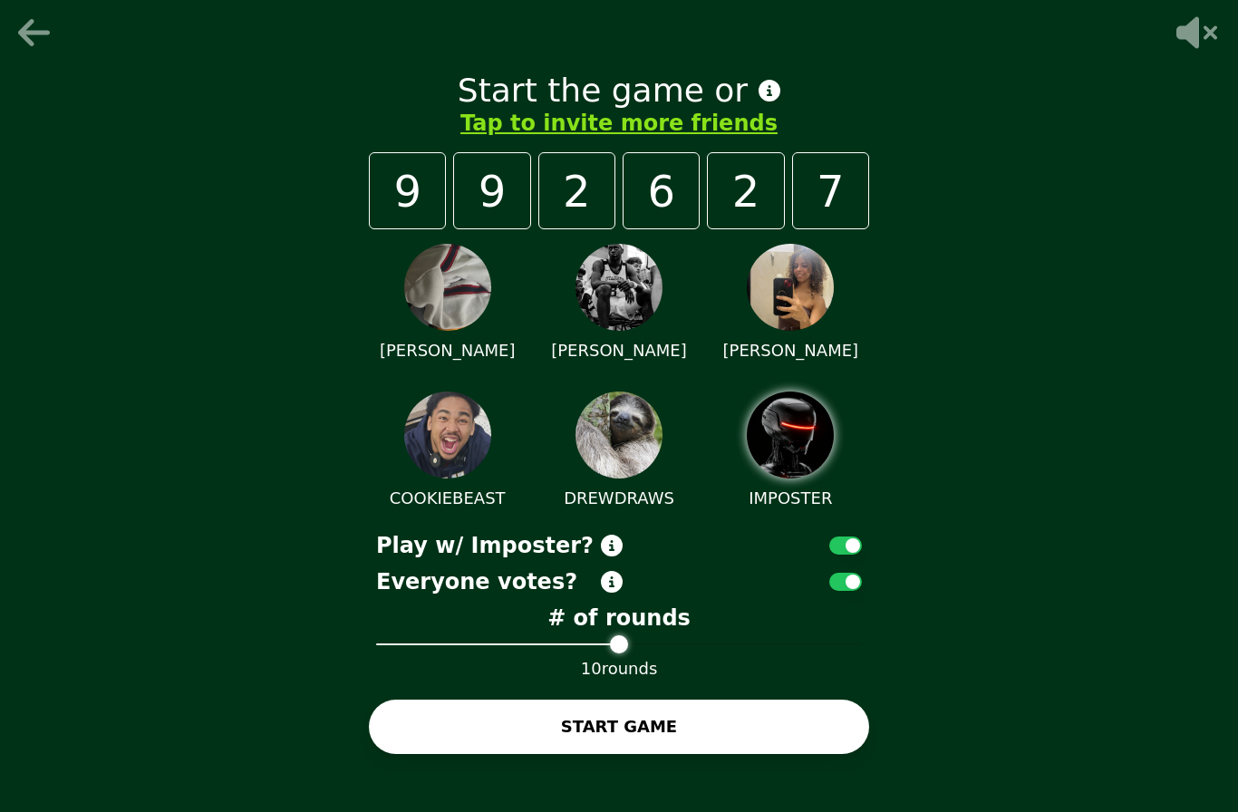
scroll to position [64, 0]
click at [759, 80] on icon at bounding box center [770, 91] width 22 height 22
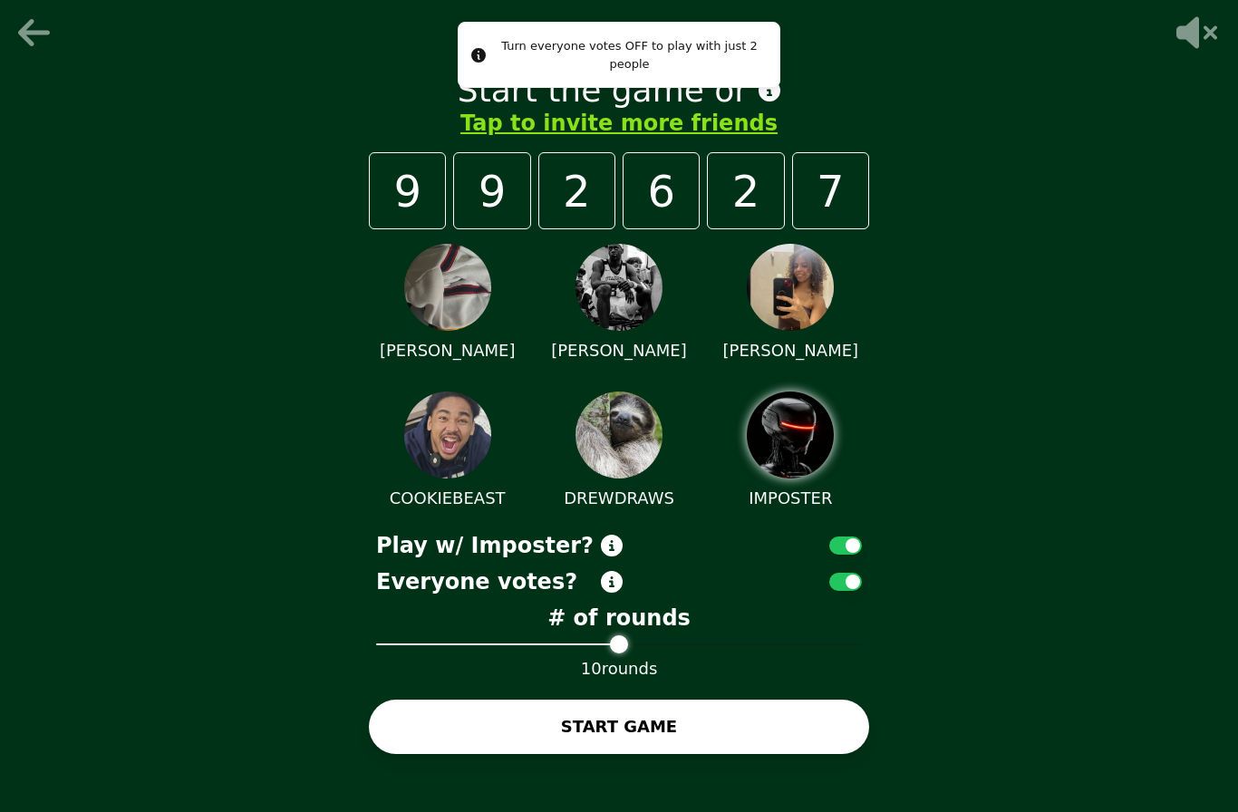
click at [861, 73] on div "Start the game or" at bounding box center [619, 91] width 500 height 36
click at [868, 73] on div "Start the game or" at bounding box center [619, 91] width 500 height 36
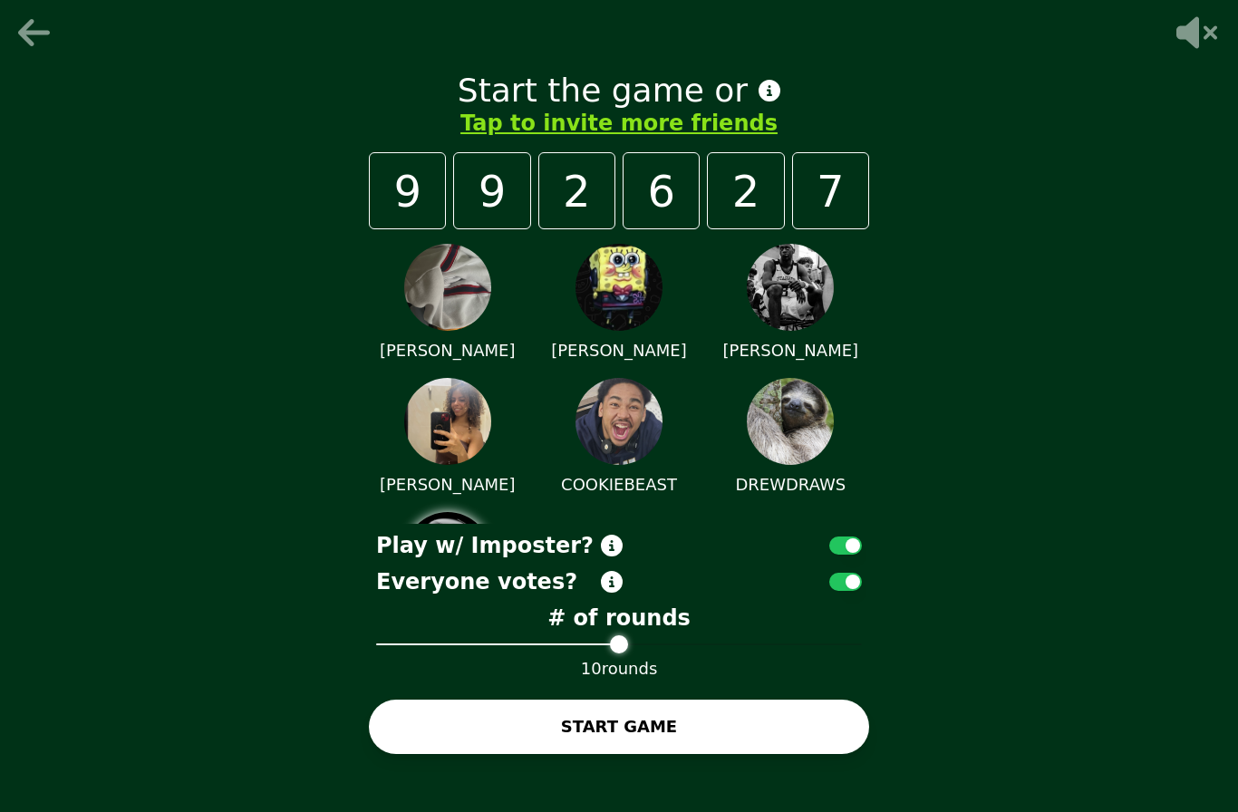
click at [478, 700] on button "START GAME" at bounding box center [619, 727] width 500 height 54
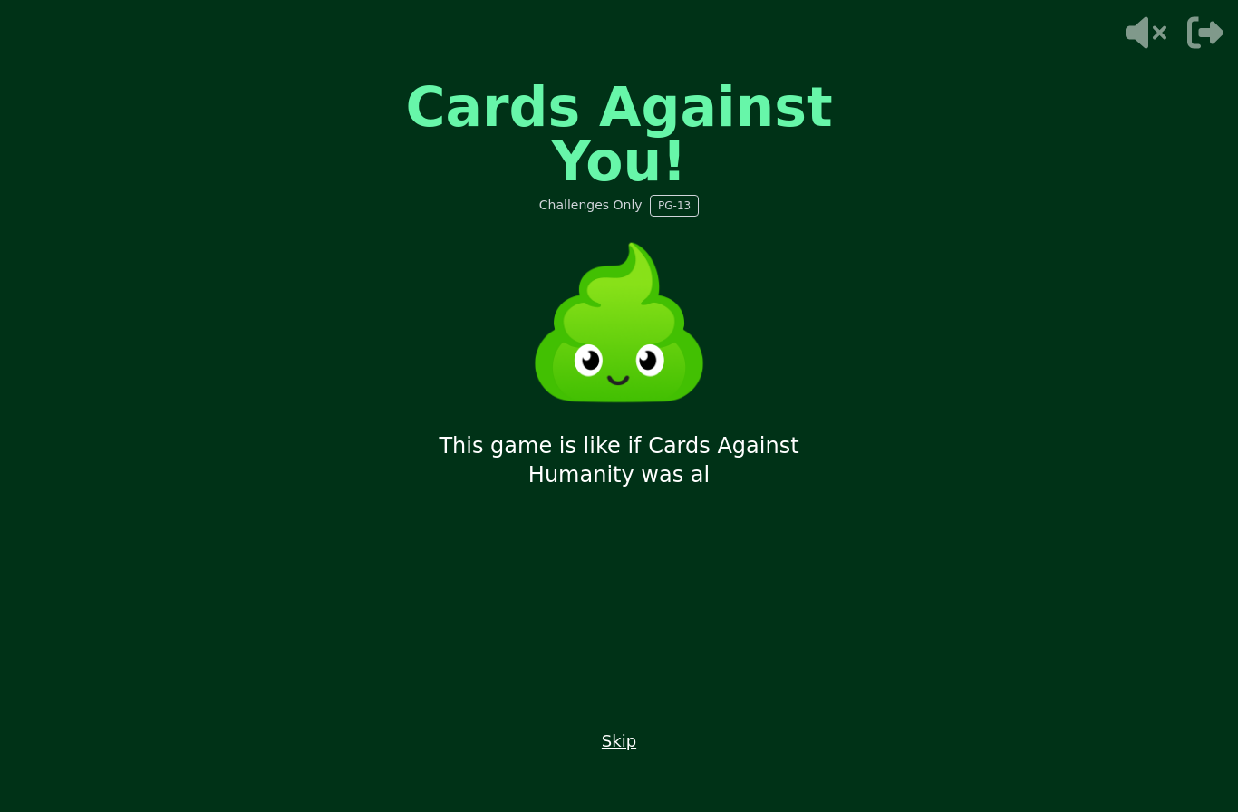
click at [609, 729] on button "Skip" at bounding box center [619, 741] width 34 height 25
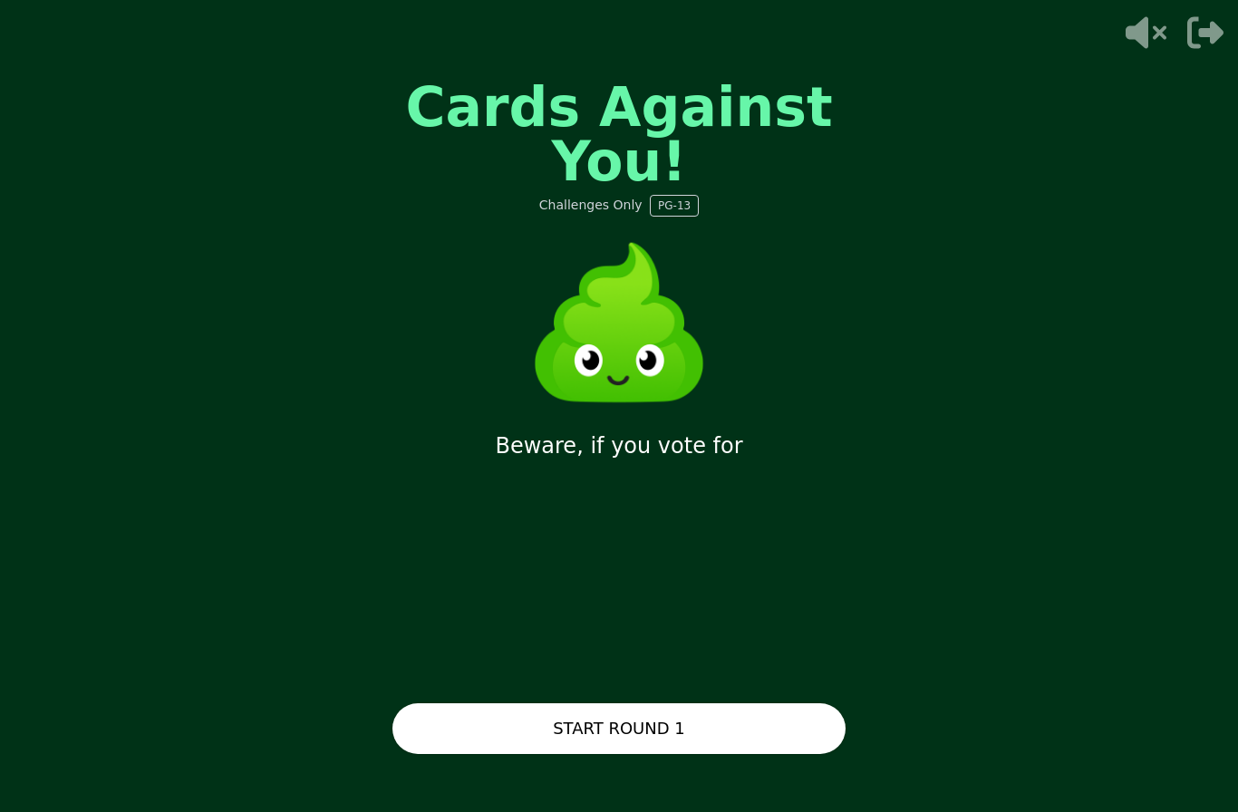
click at [489, 707] on button "START ROUND 1" at bounding box center [618, 728] width 453 height 51
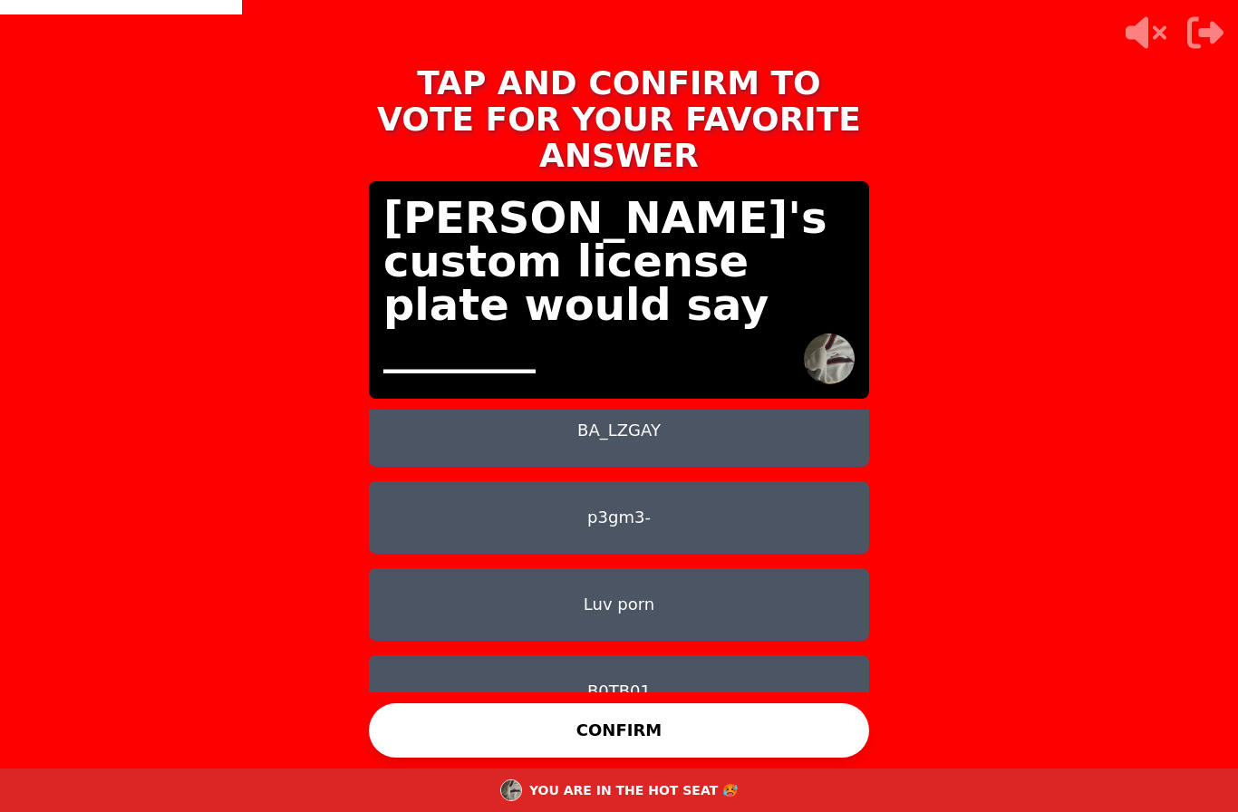
scroll to position [189, 0]
click at [420, 655] on button "B0TB01" at bounding box center [619, 691] width 500 height 73
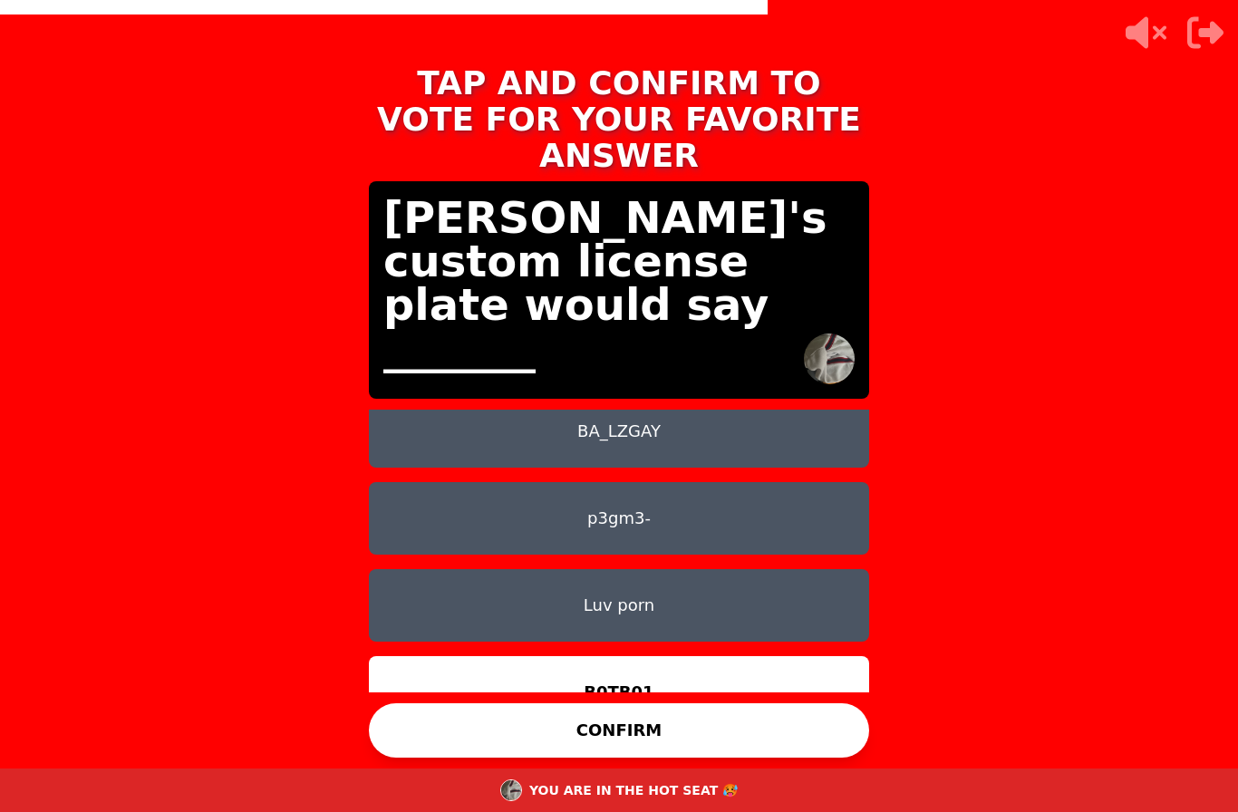
click at [433, 703] on button "CONFIRM" at bounding box center [619, 730] width 500 height 54
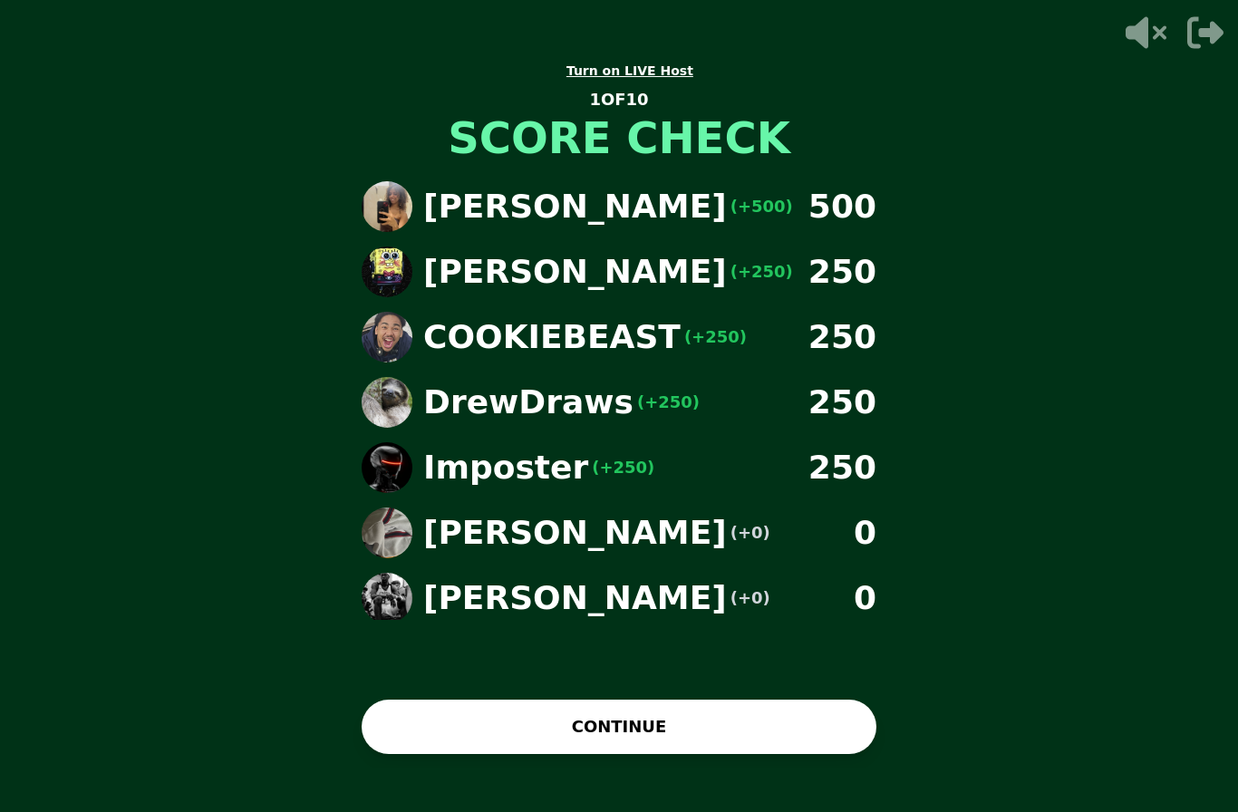
click at [399, 705] on button "CONTINUE" at bounding box center [619, 727] width 515 height 54
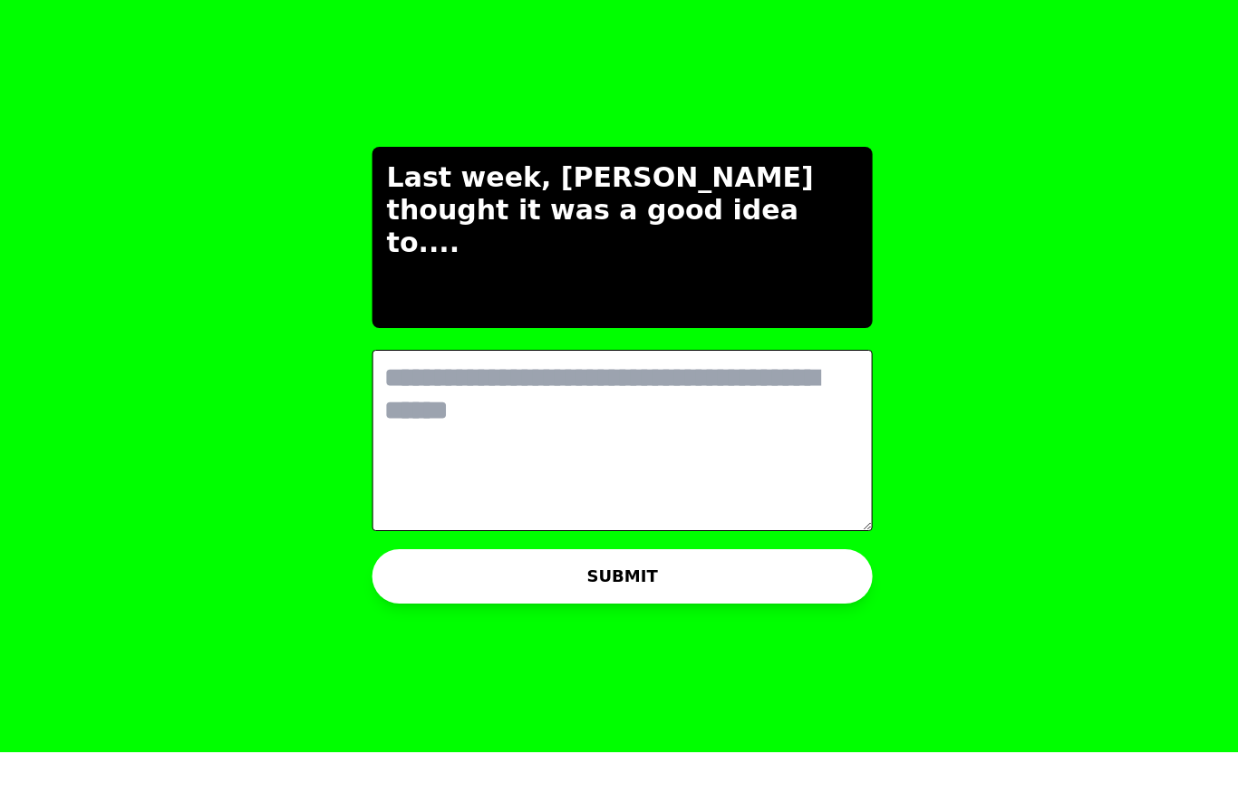
scroll to position [0, 0]
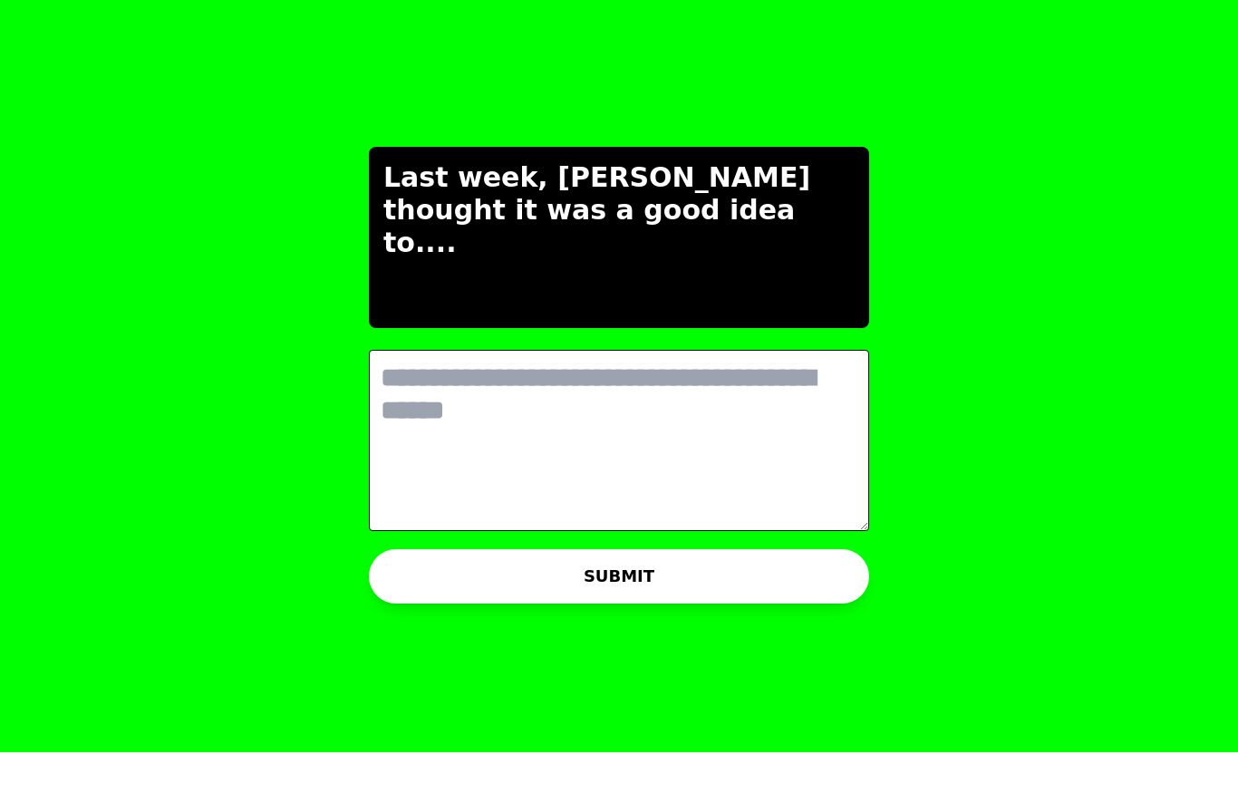
click at [789, 609] on button "SUBMIT" at bounding box center [619, 636] width 500 height 54
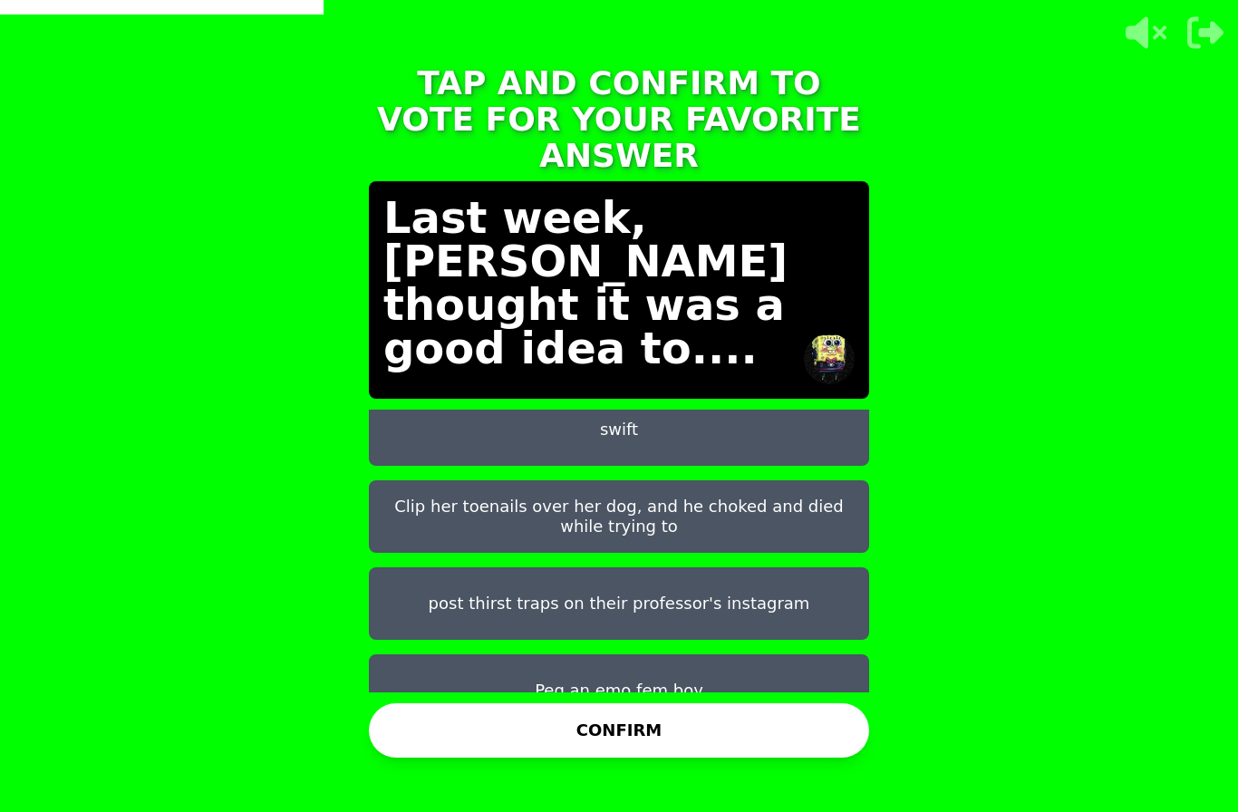
scroll to position [102, 0]
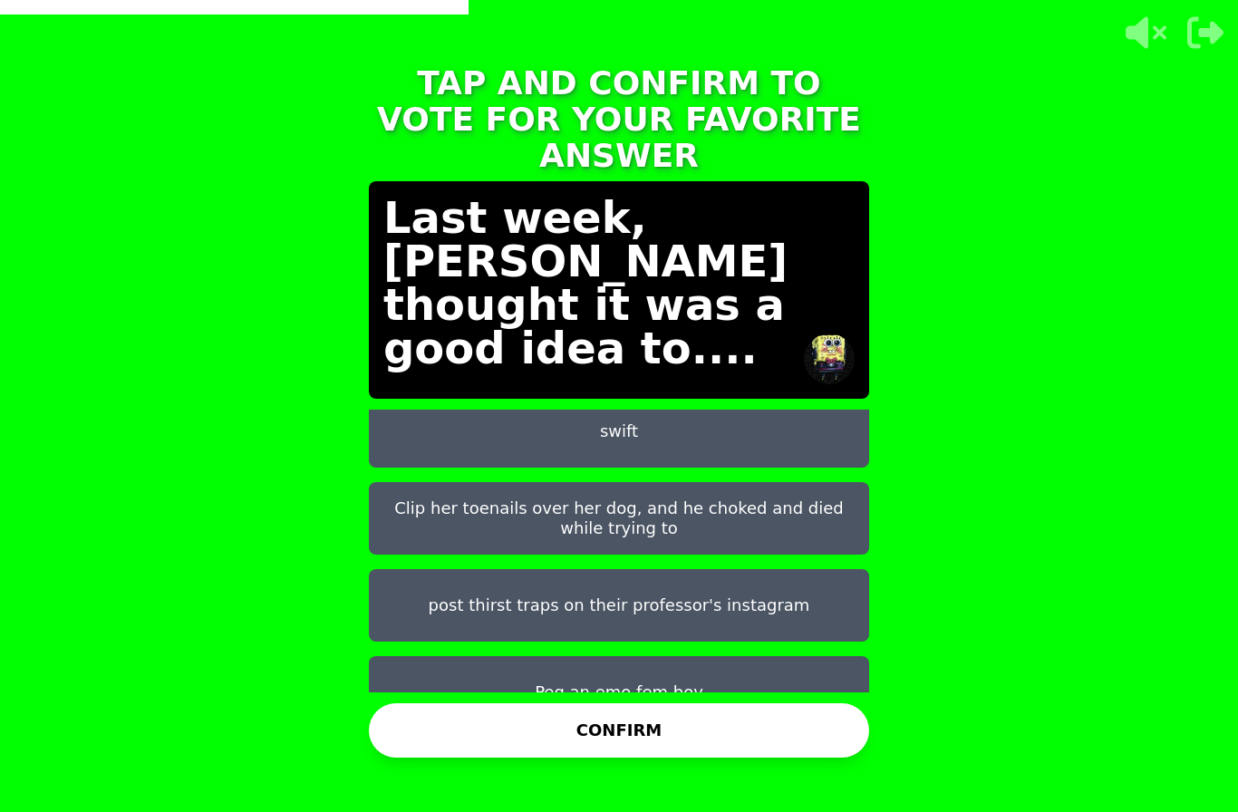
click at [816, 569] on button "post thirst traps on their professor's instagram" at bounding box center [619, 605] width 500 height 73
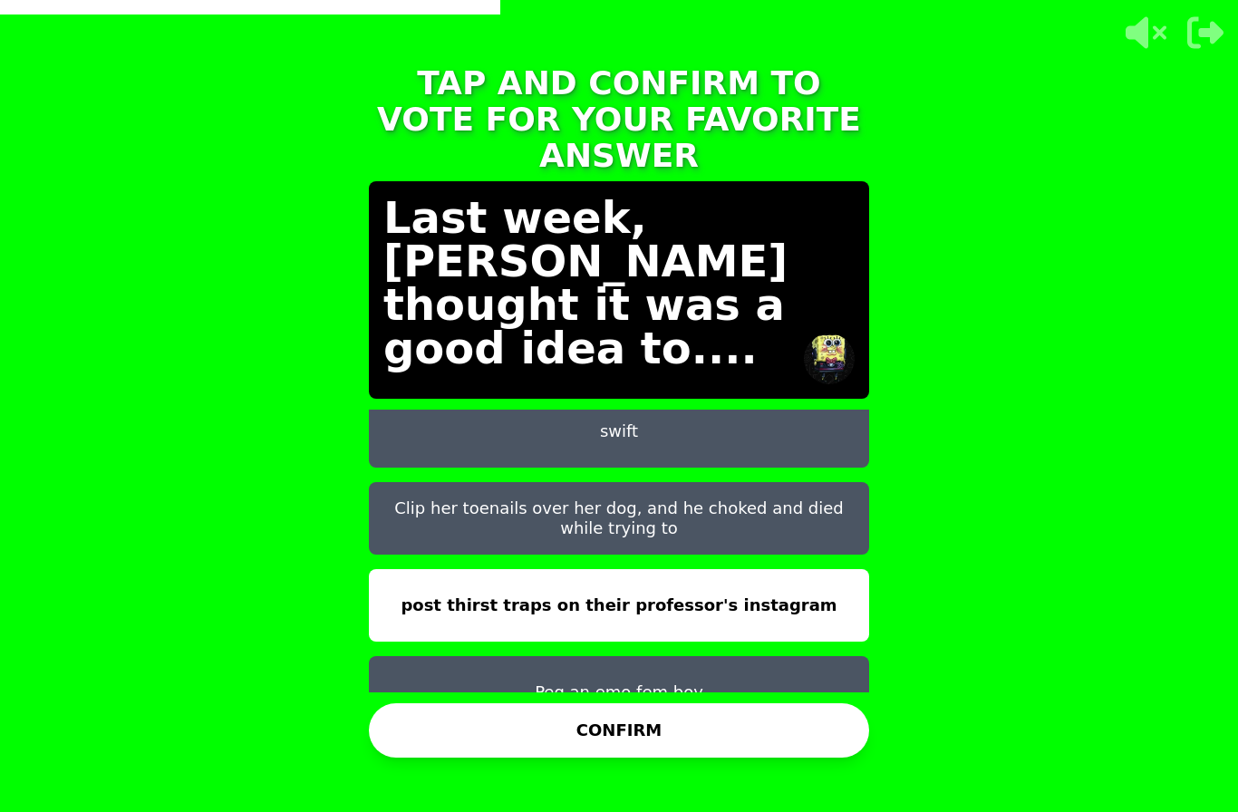
click at [811, 703] on button "CONFIRM" at bounding box center [619, 730] width 500 height 54
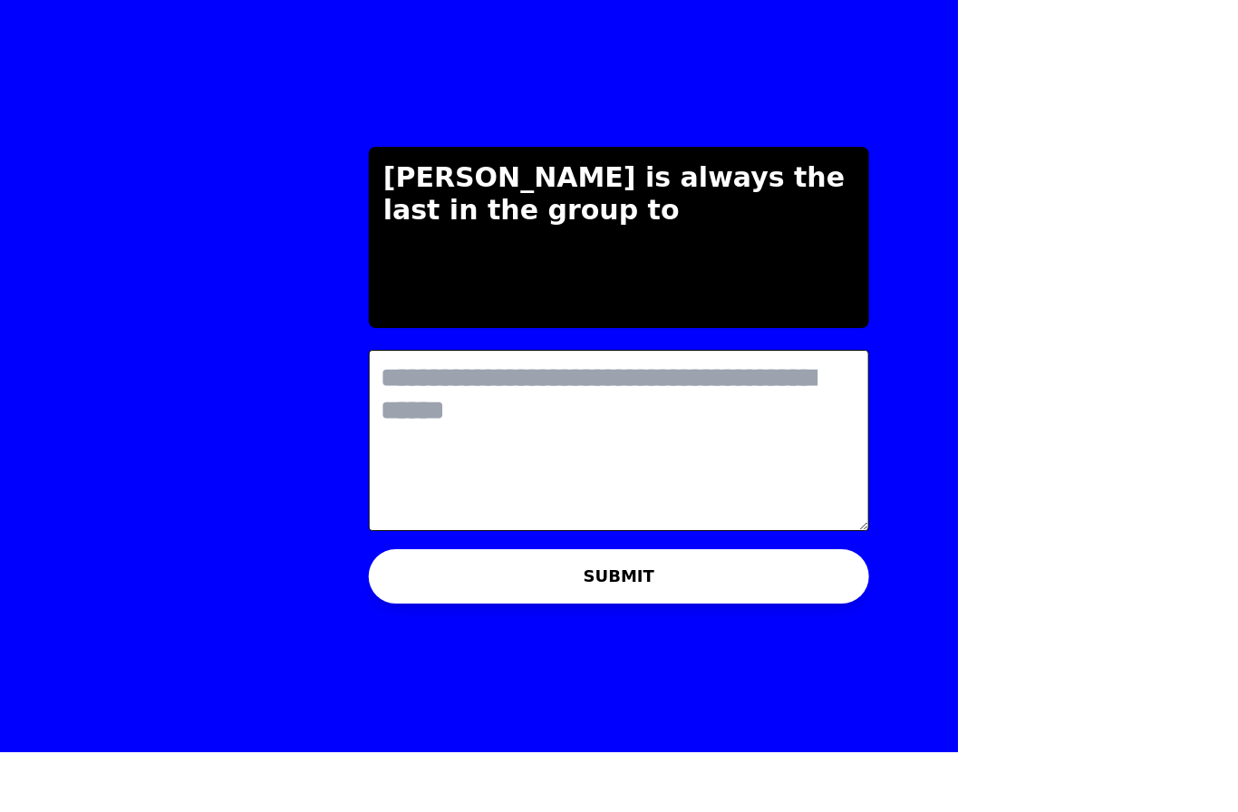
scroll to position [0, 0]
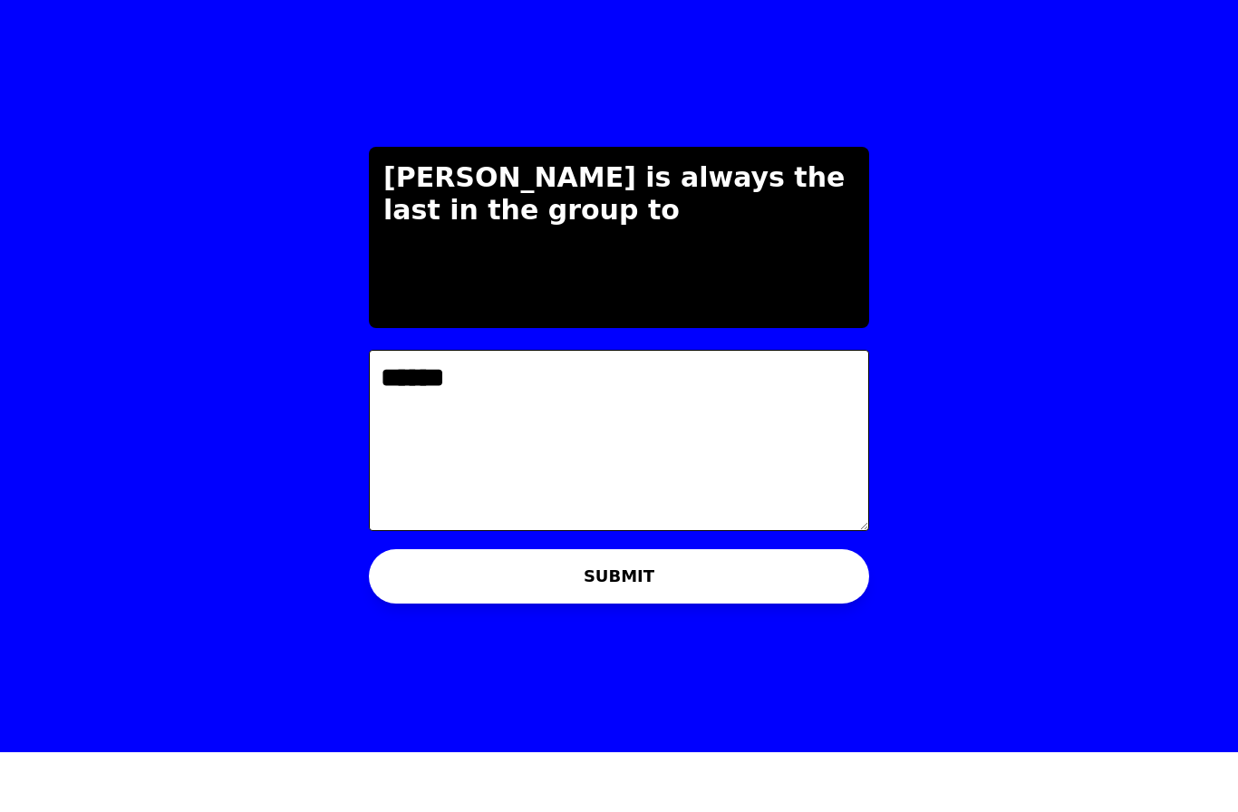
type textarea "******"
click at [391, 609] on button "SUBMIT" at bounding box center [619, 636] width 500 height 54
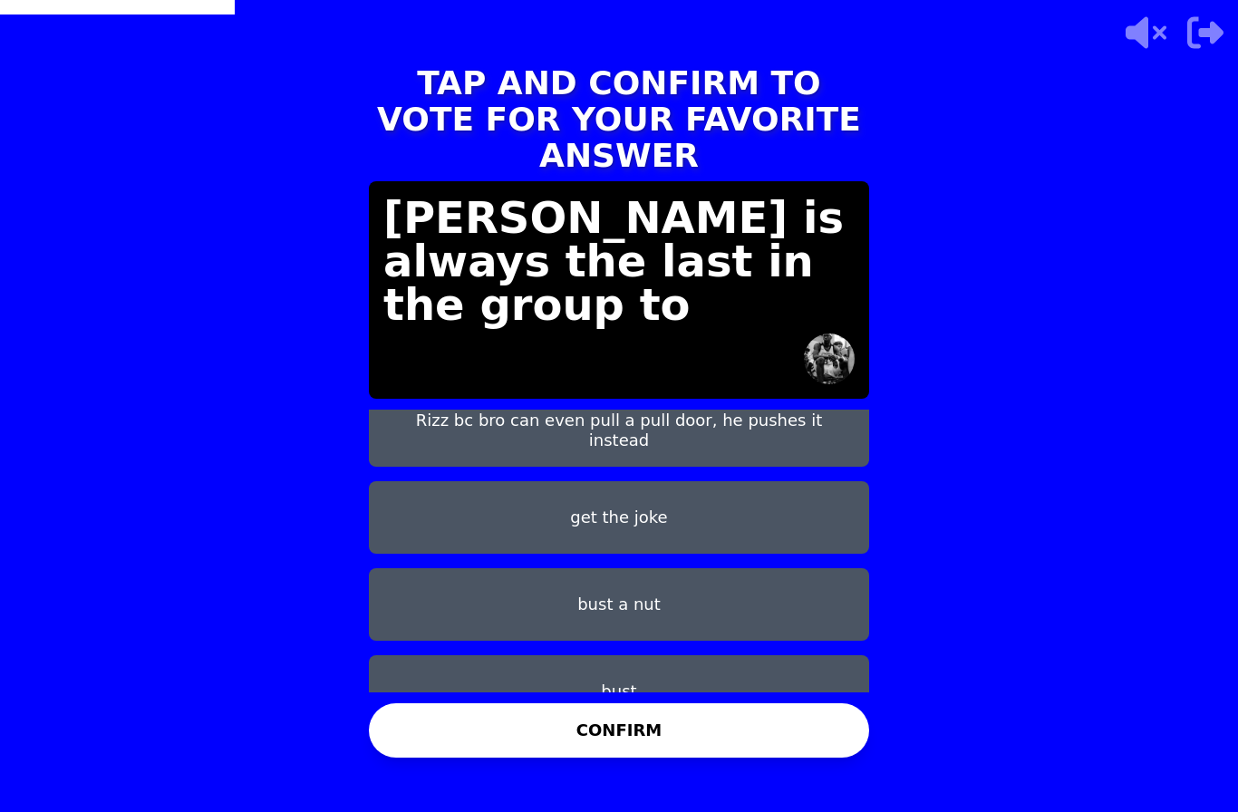
scroll to position [102, 0]
click at [435, 569] on button "bust a nut" at bounding box center [619, 605] width 500 height 73
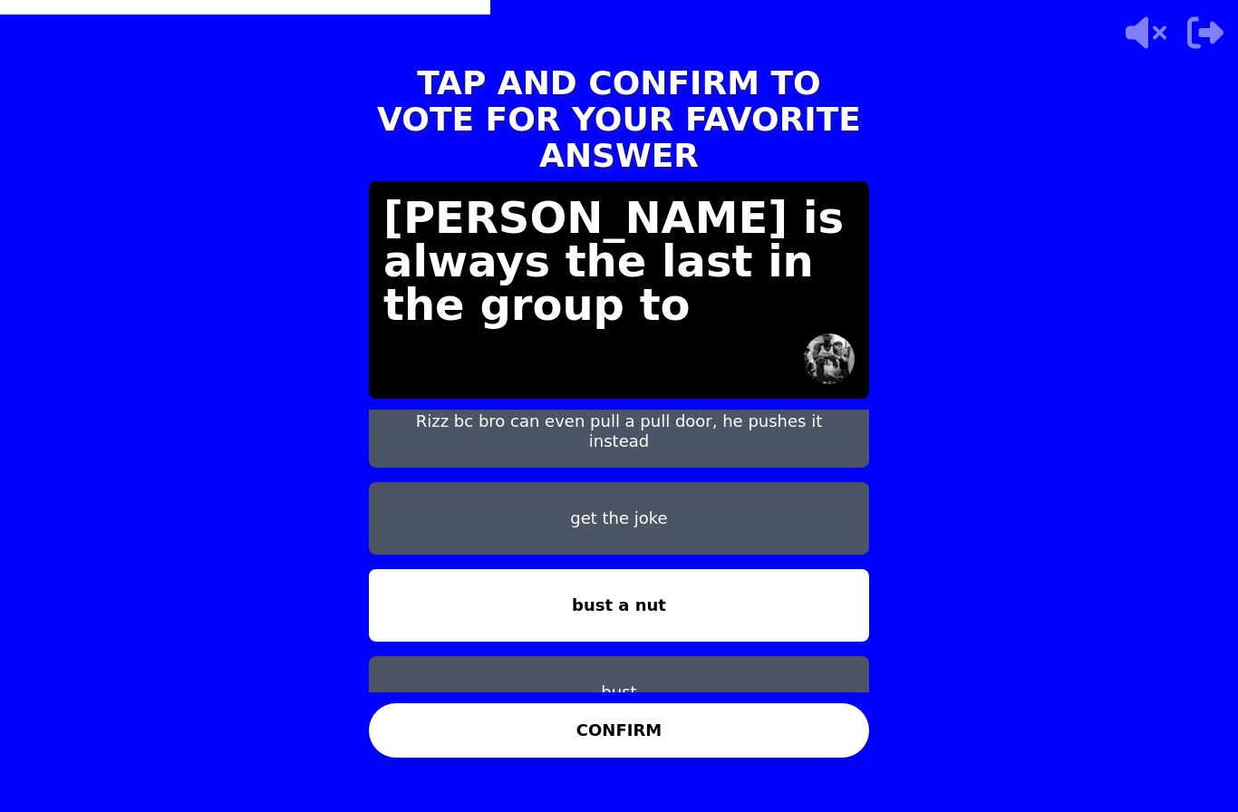
click at [479, 710] on button "CONFIRM" at bounding box center [619, 730] width 500 height 54
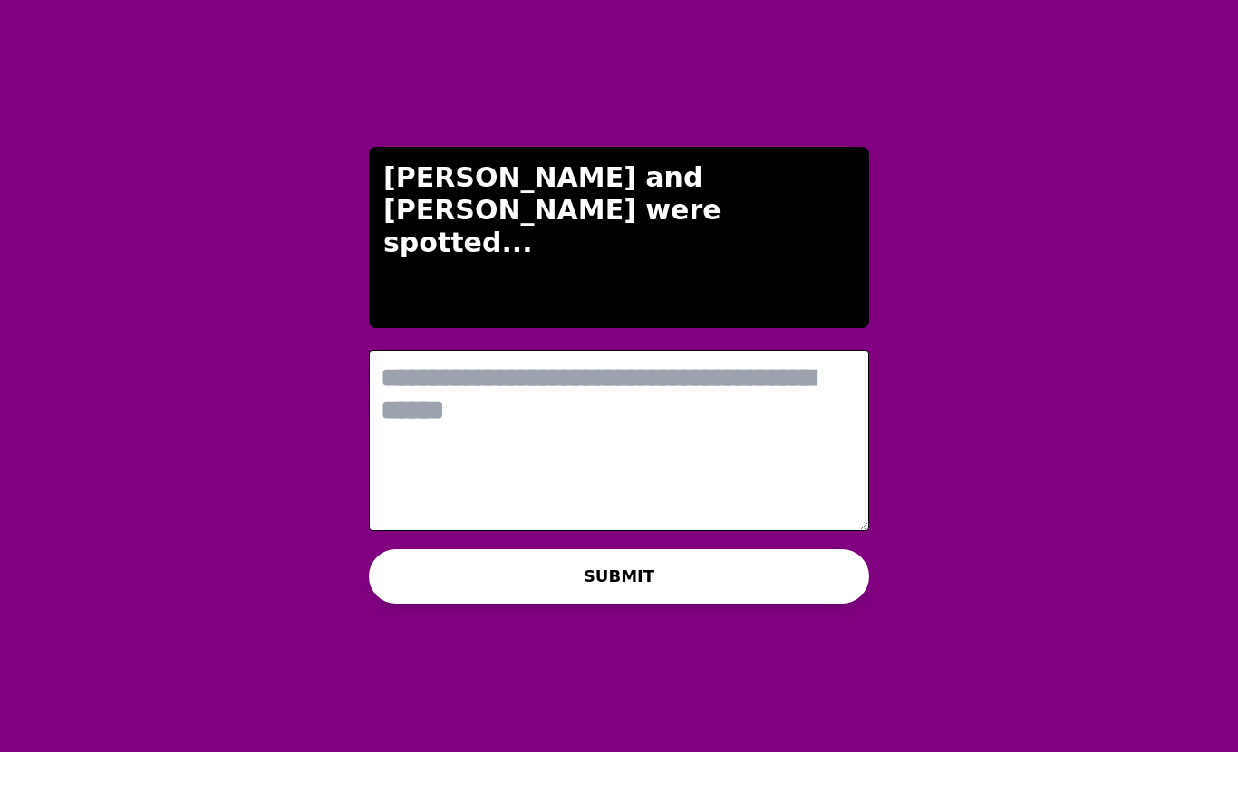
scroll to position [0, 0]
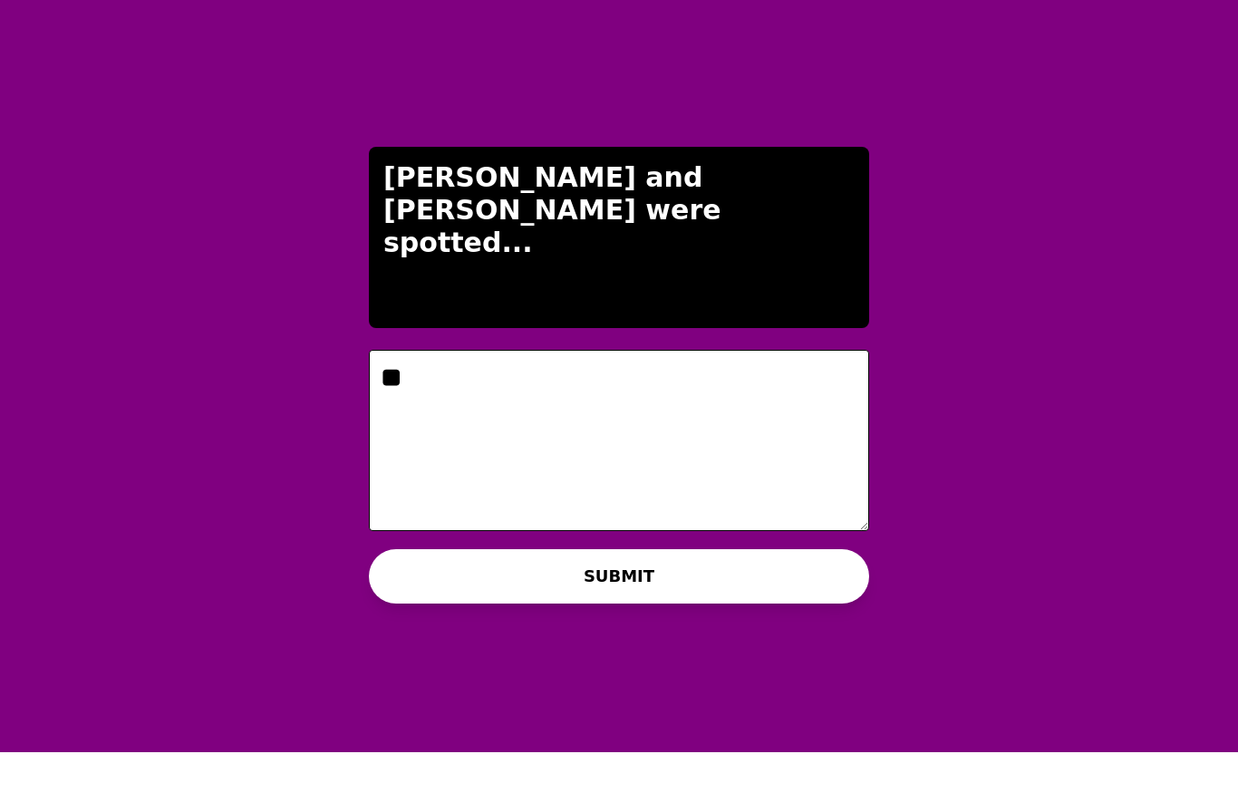
type textarea "**"
click at [404, 609] on button "SUBMIT" at bounding box center [619, 636] width 500 height 54
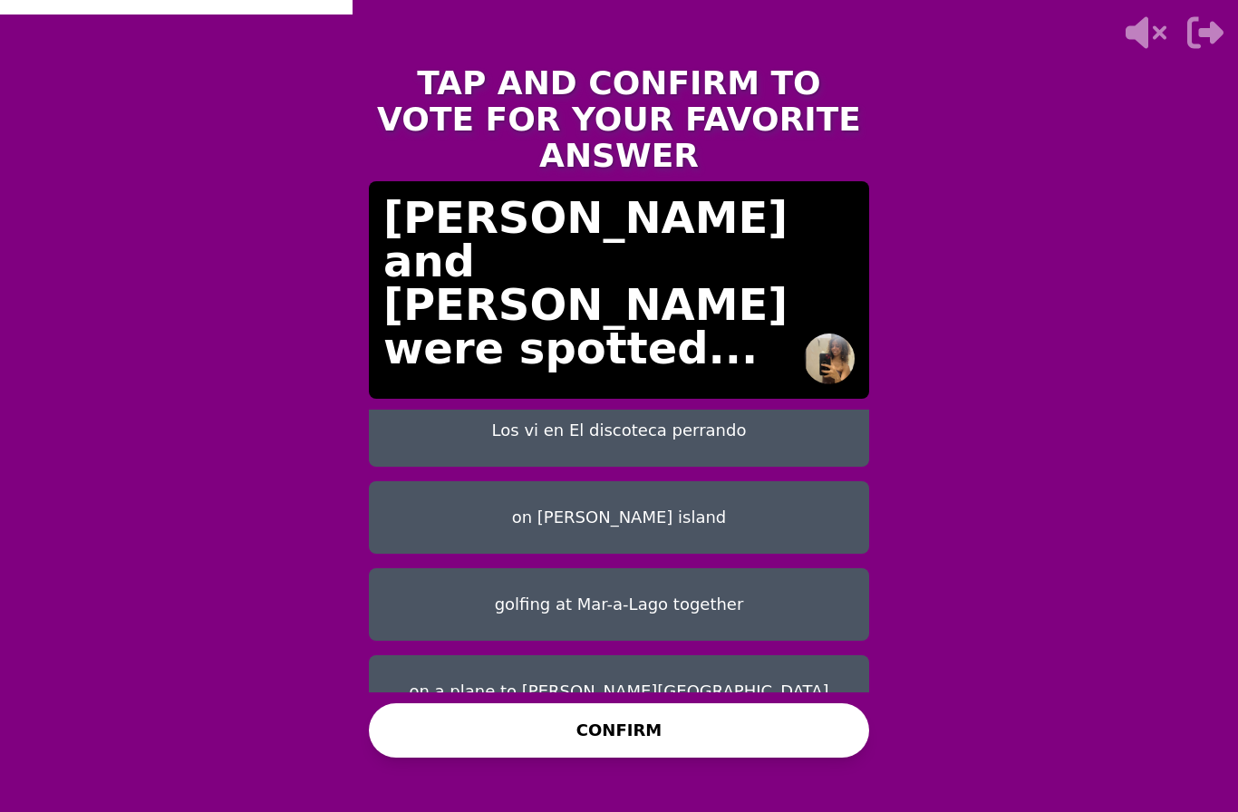
scroll to position [102, 0]
click at [451, 482] on button "on epstein island" at bounding box center [619, 518] width 500 height 73
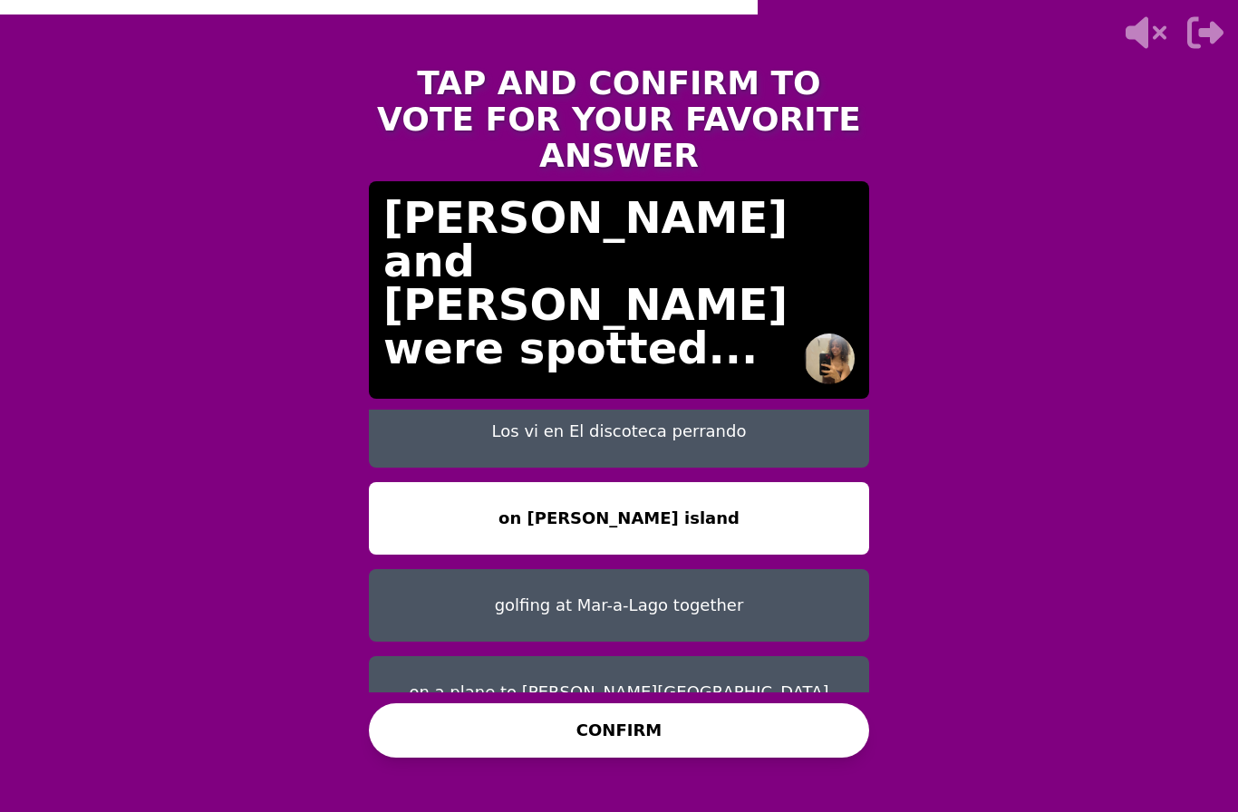
click at [469, 707] on button "CONFIRM" at bounding box center [619, 730] width 500 height 54
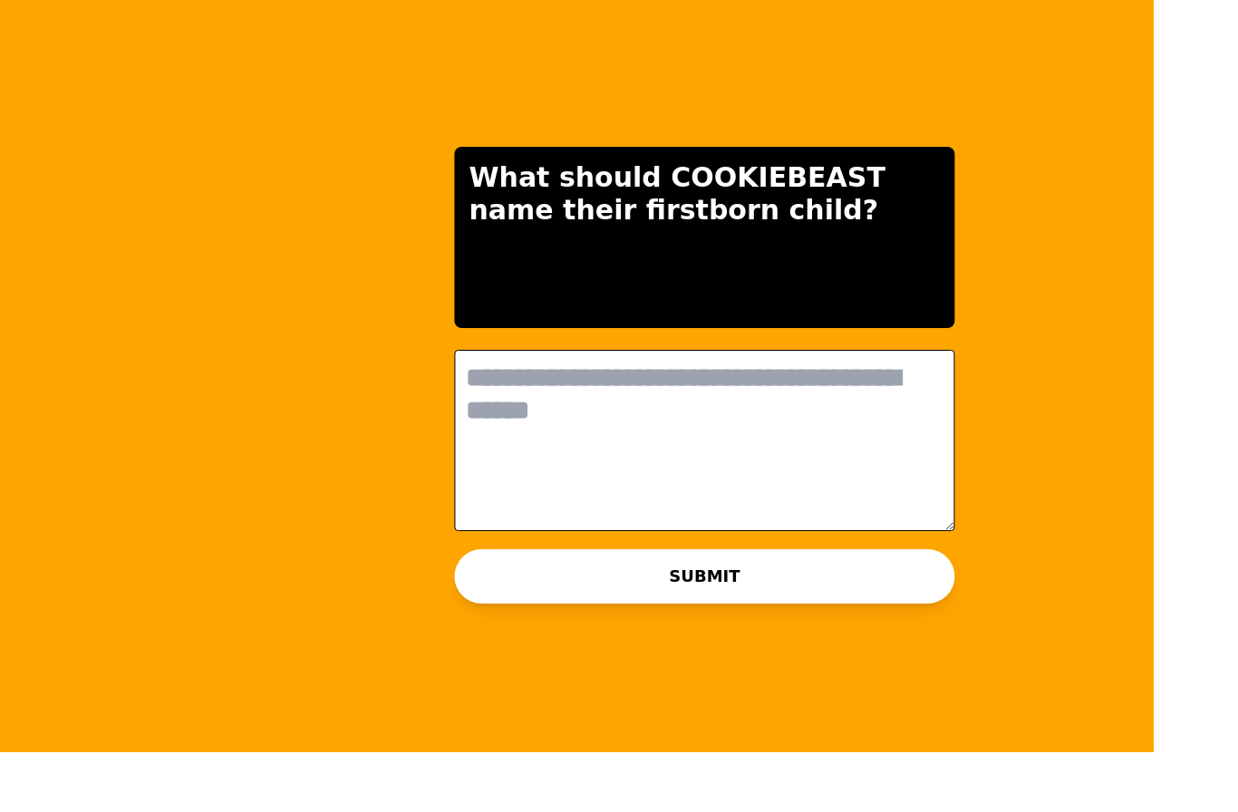
scroll to position [0, 0]
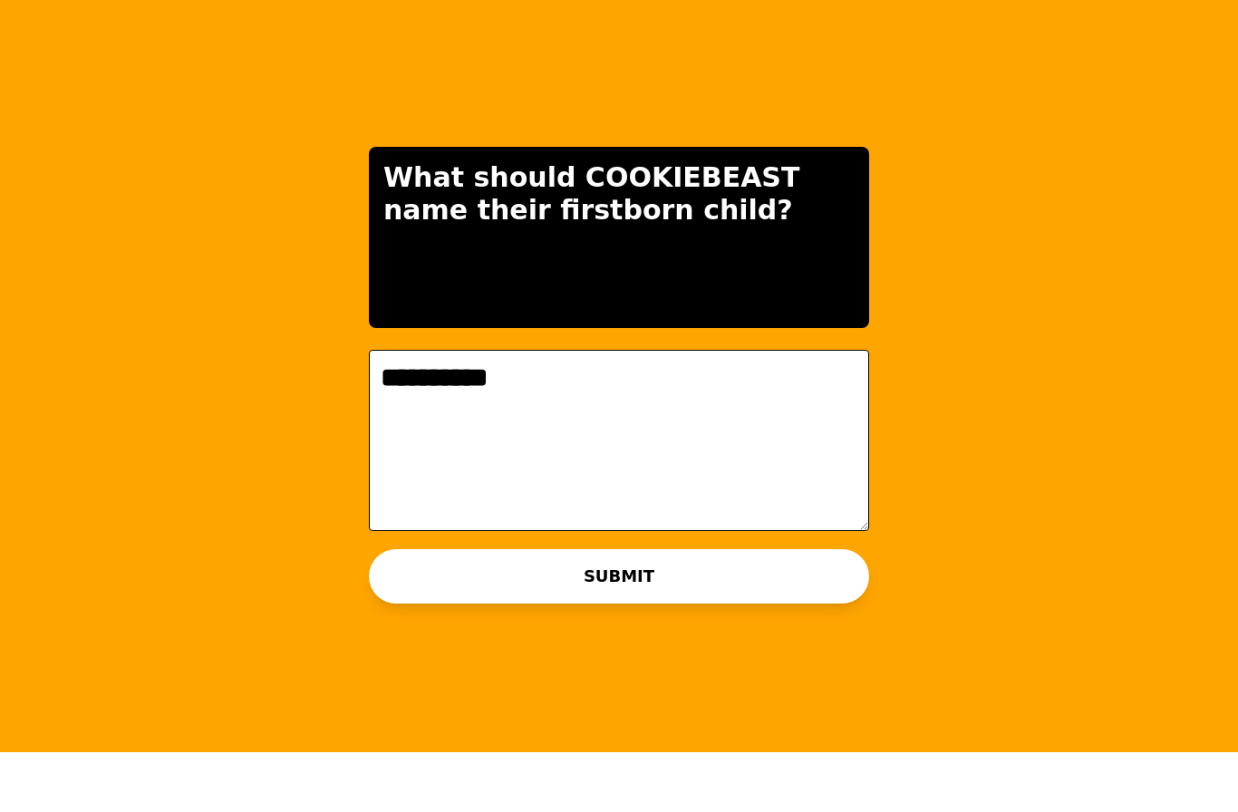
type textarea "**********"
click at [406, 609] on button "SUBMIT" at bounding box center [619, 636] width 500 height 54
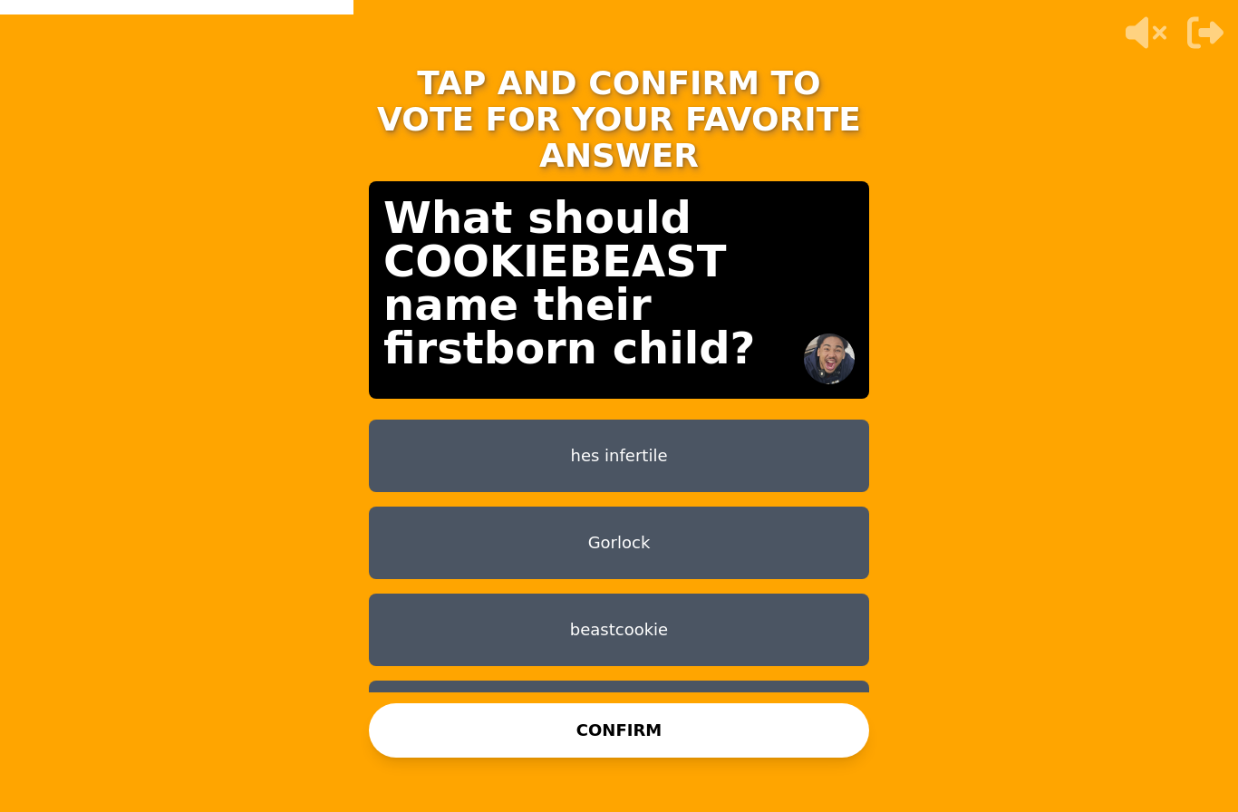
scroll to position [68, 0]
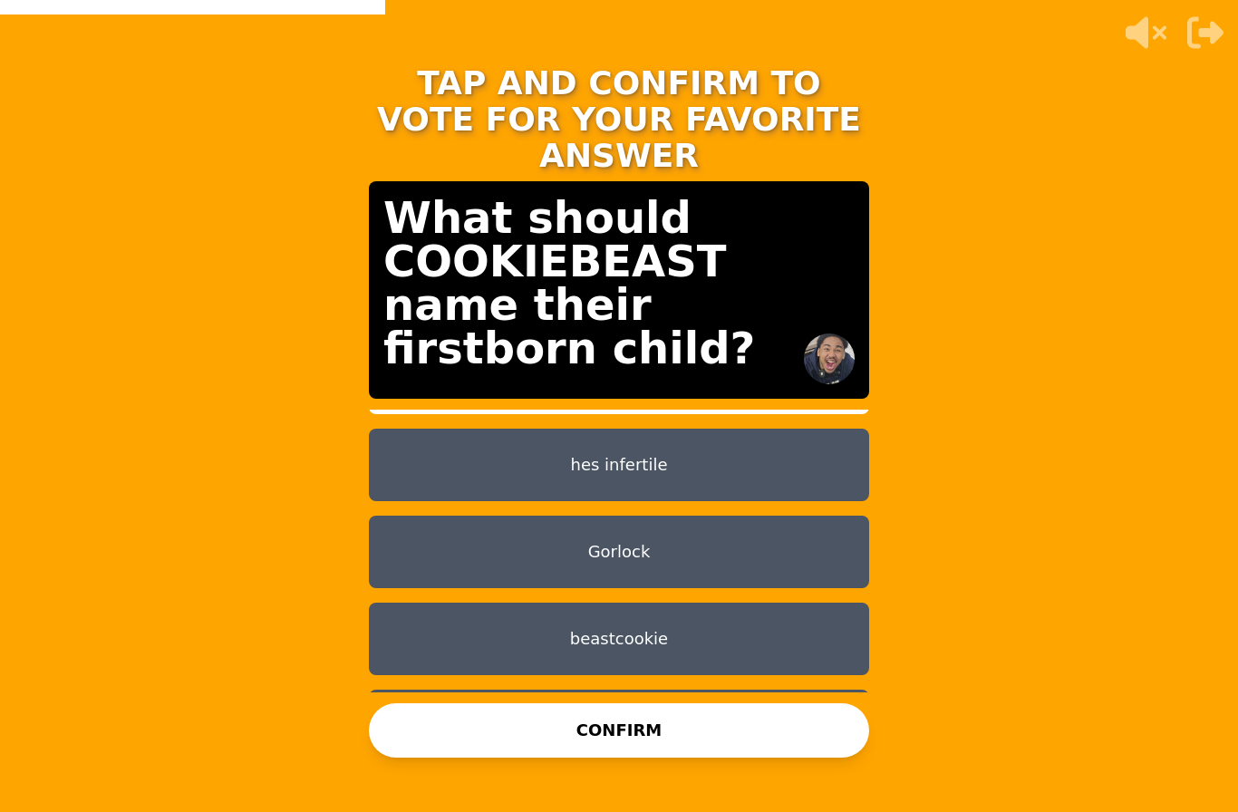
click at [424, 429] on button "hes infertile" at bounding box center [619, 465] width 500 height 73
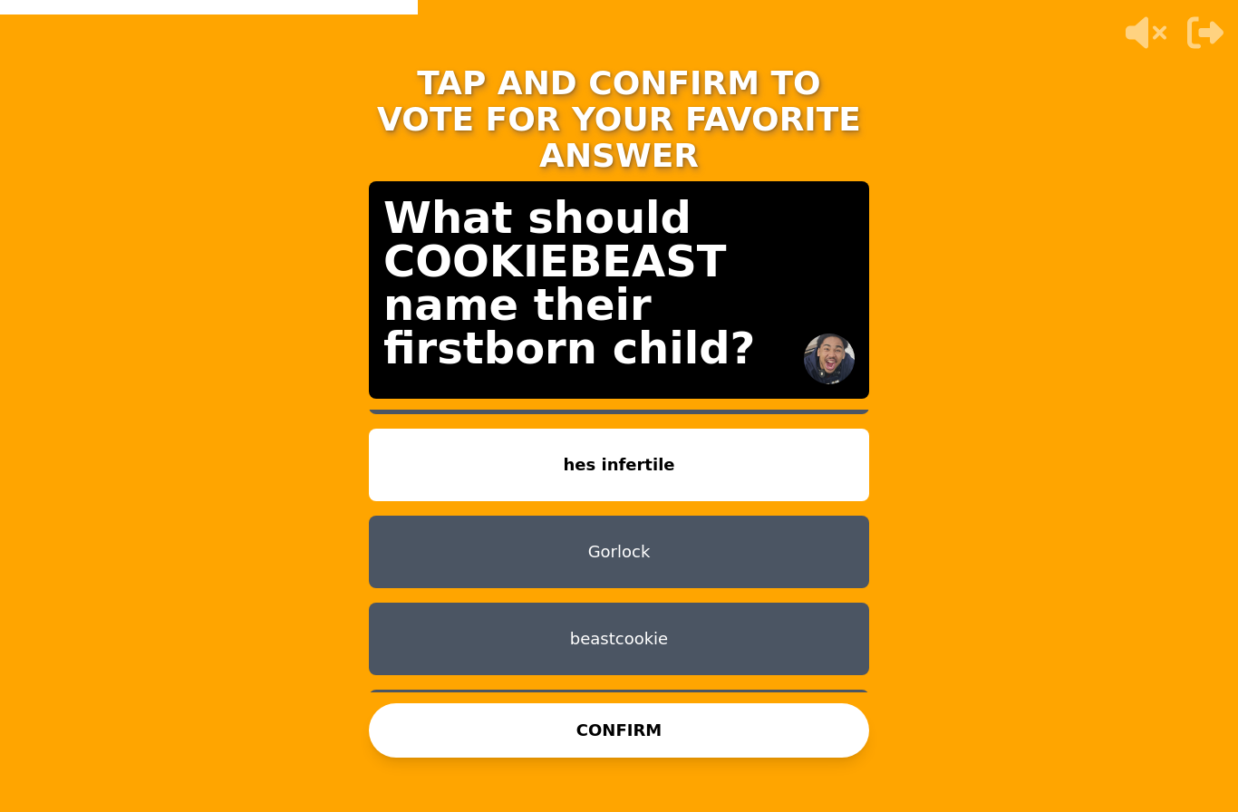
click at [482, 703] on button "CONFIRM" at bounding box center [619, 730] width 500 height 54
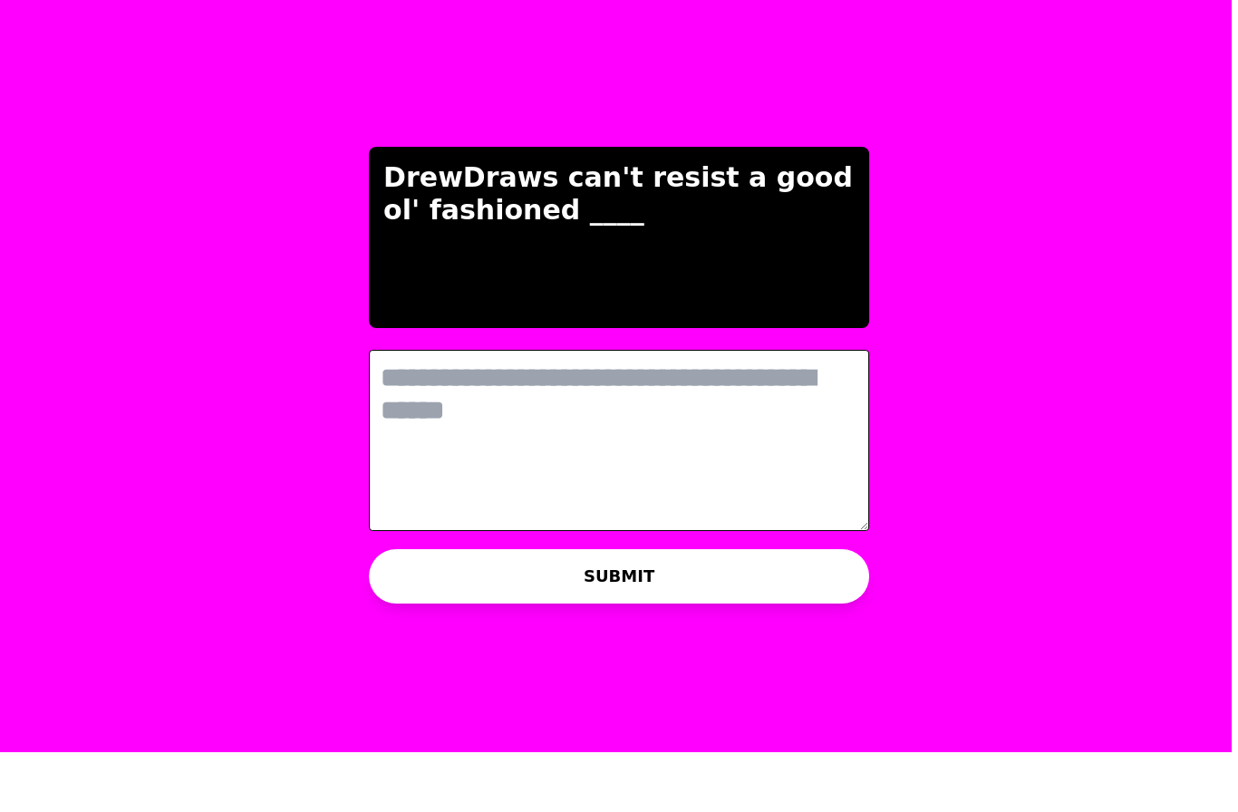
scroll to position [0, 0]
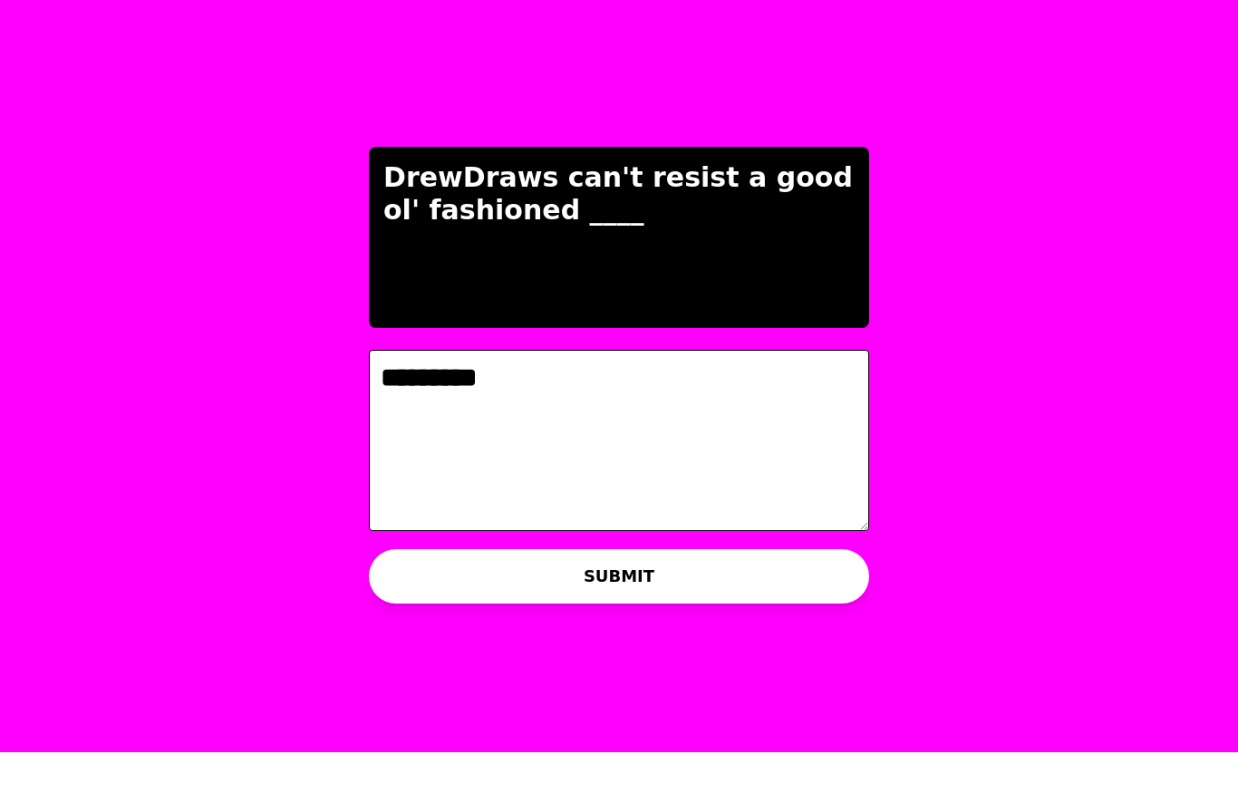
type textarea "*********"
click at [444, 609] on button "SUBMIT" at bounding box center [619, 636] width 500 height 54
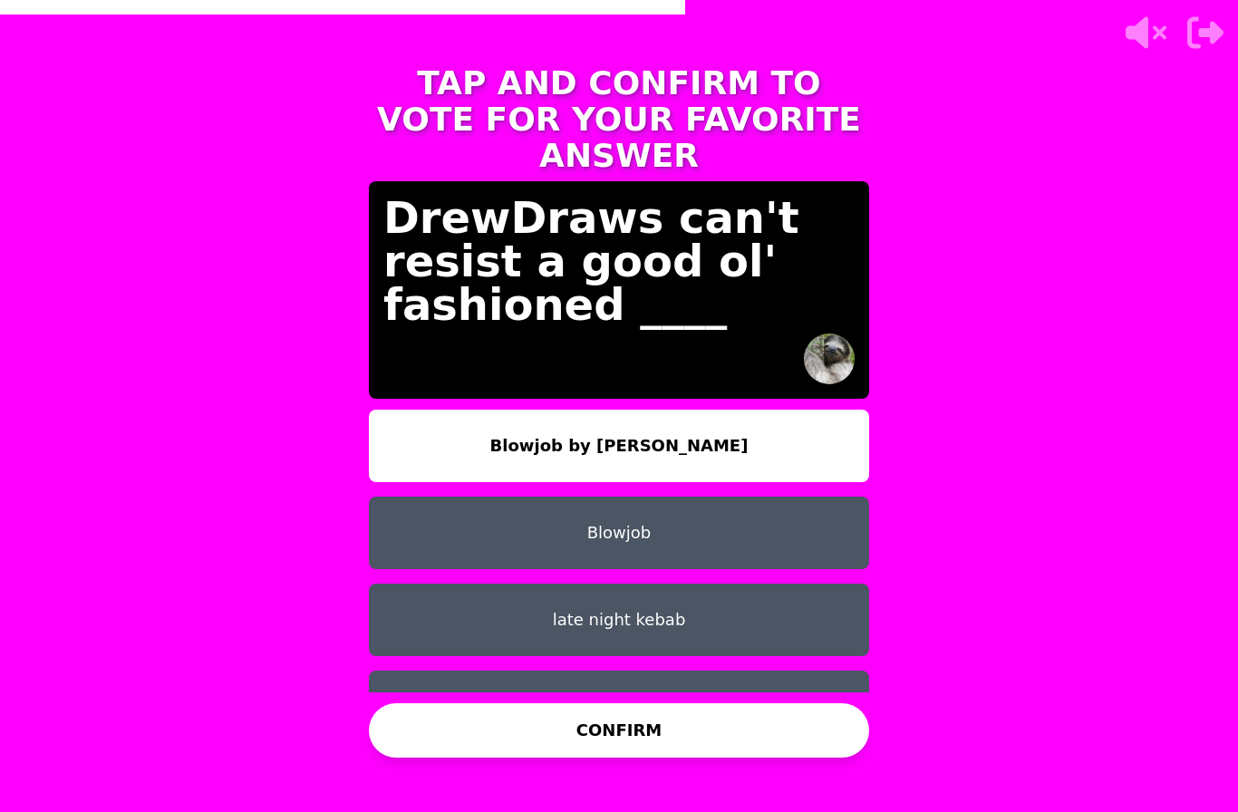
scroll to position [-1, 0]
click at [465, 497] on button "Blowjob" at bounding box center [619, 533] width 500 height 73
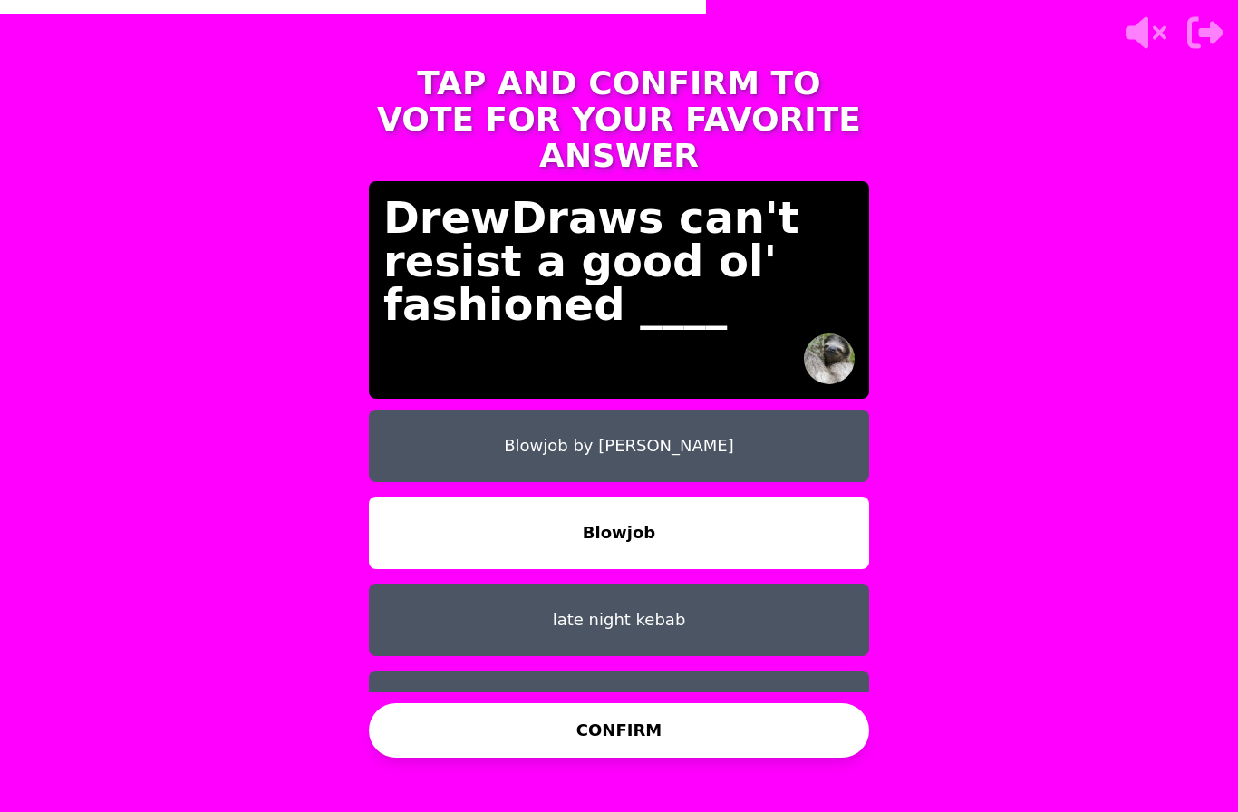
click at [465, 497] on button "Blowjob" at bounding box center [619, 533] width 500 height 73
click at [488, 703] on button "CONFIRM" at bounding box center [619, 730] width 500 height 54
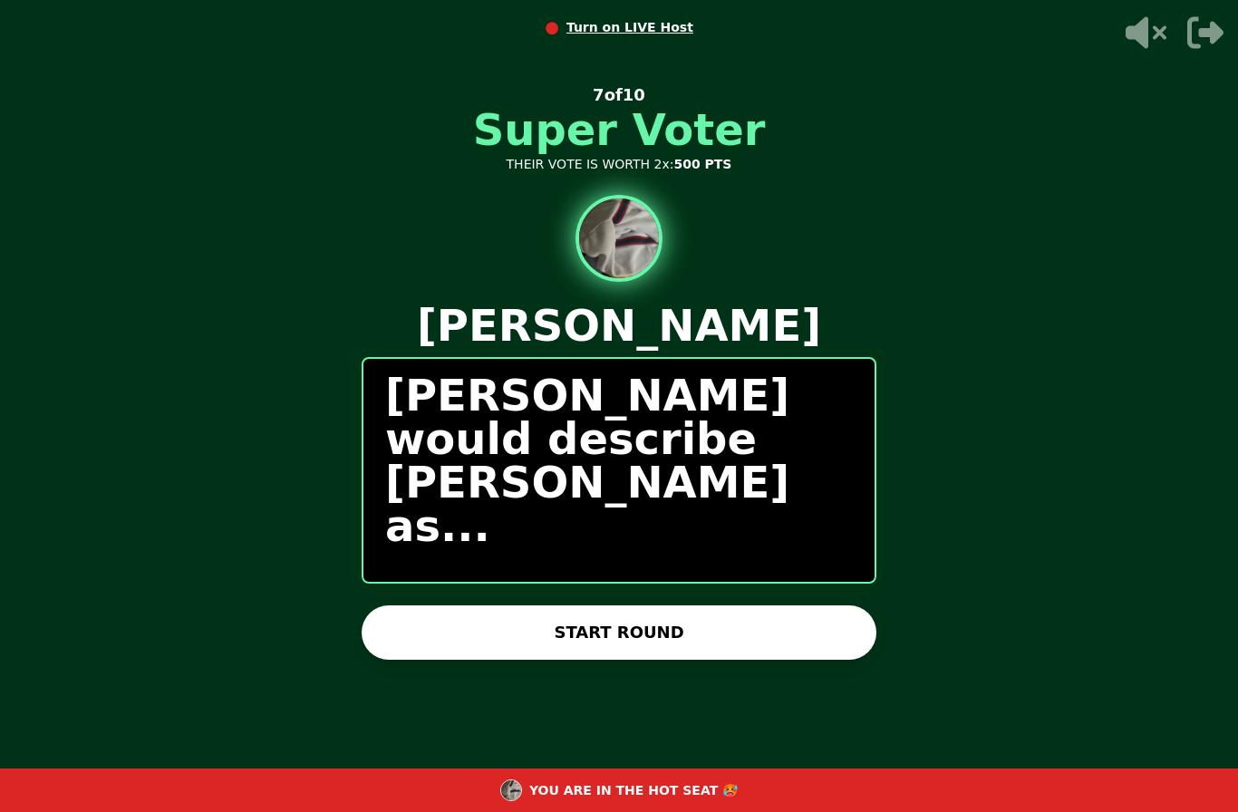
click at [412, 612] on button "START ROUND" at bounding box center [619, 633] width 515 height 54
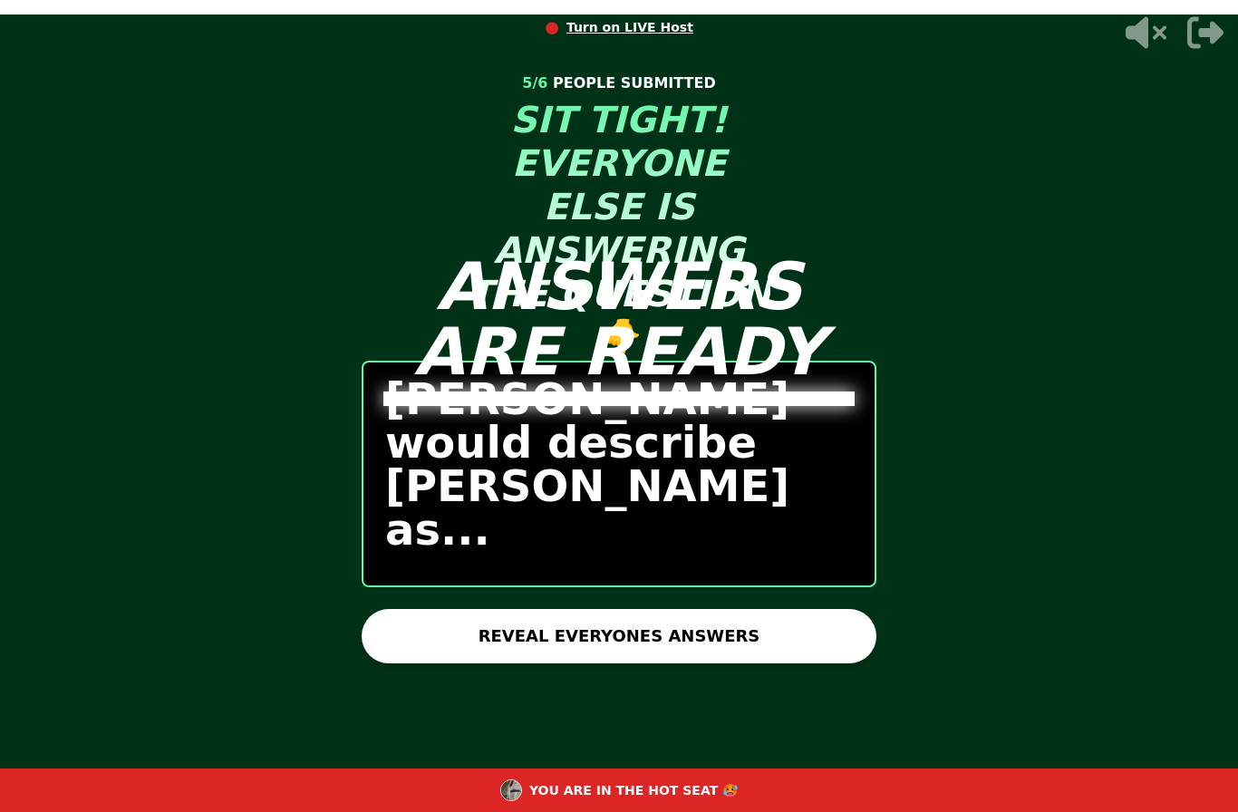
click at [400, 609] on button "REVEAL EVERYONES ANSWERS" at bounding box center [619, 636] width 515 height 54
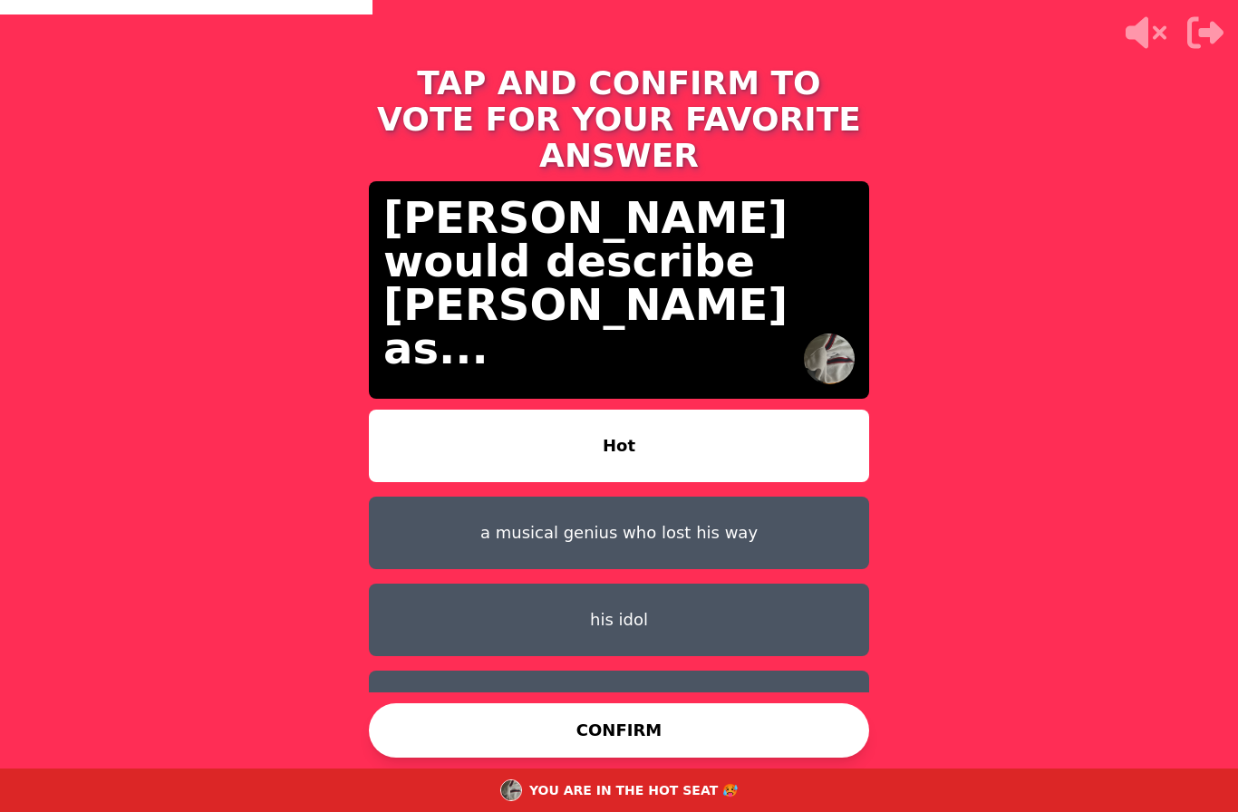
click at [424, 497] on button "a musical genius who lost his way" at bounding box center [619, 533] width 500 height 73
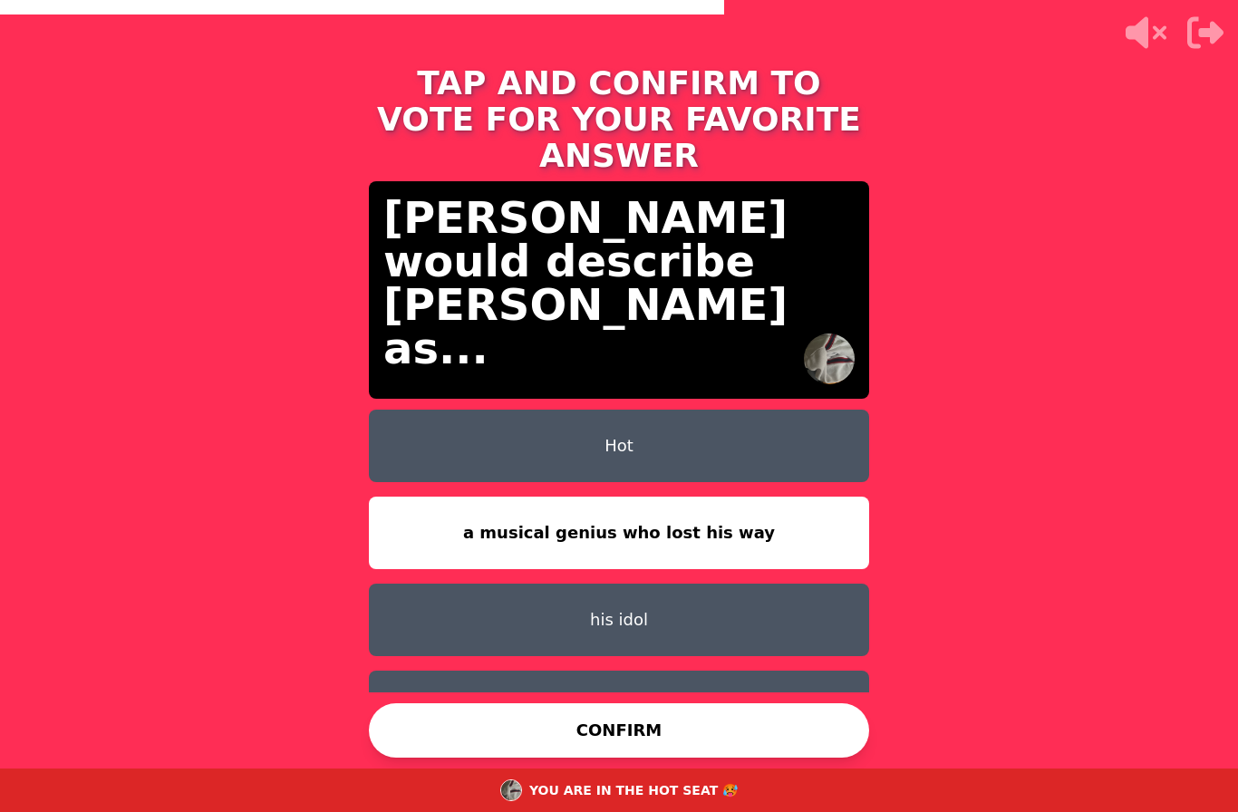
click at [471, 423] on div "Hot a musical genius who lost his way his idol heh idk As his dominant pegger a…" at bounding box center [619, 551] width 500 height 283
click at [445, 410] on button "Hot" at bounding box center [619, 446] width 500 height 73
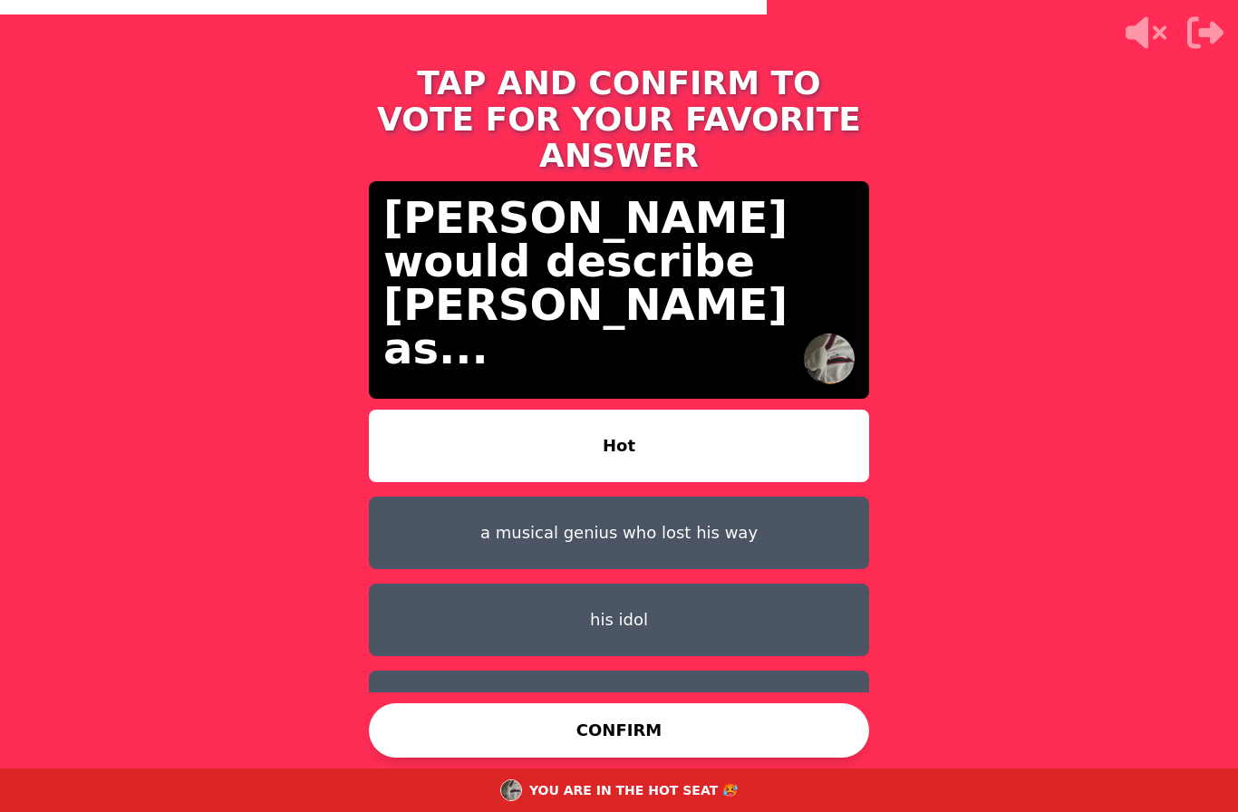
click at [449, 719] on button "CONFIRM" at bounding box center [619, 730] width 500 height 54
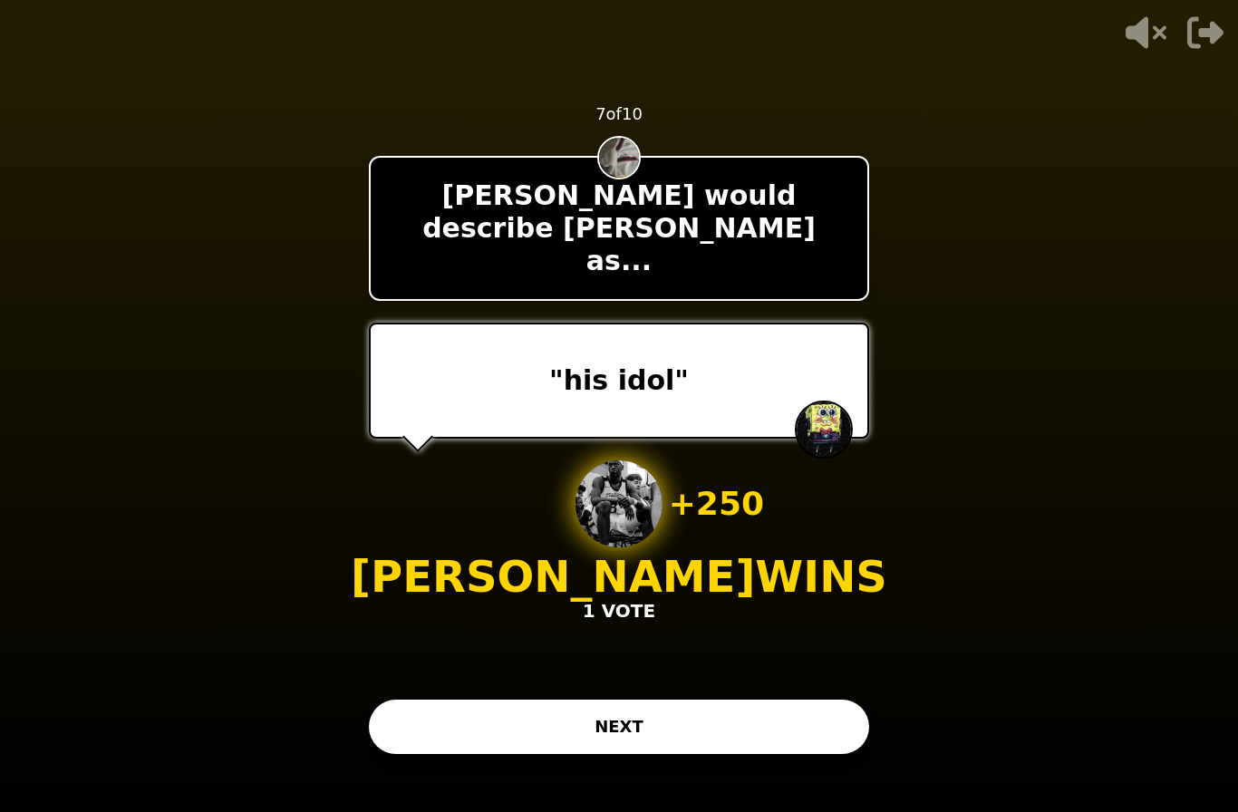
click at [455, 700] on button "NEXT" at bounding box center [619, 727] width 500 height 54
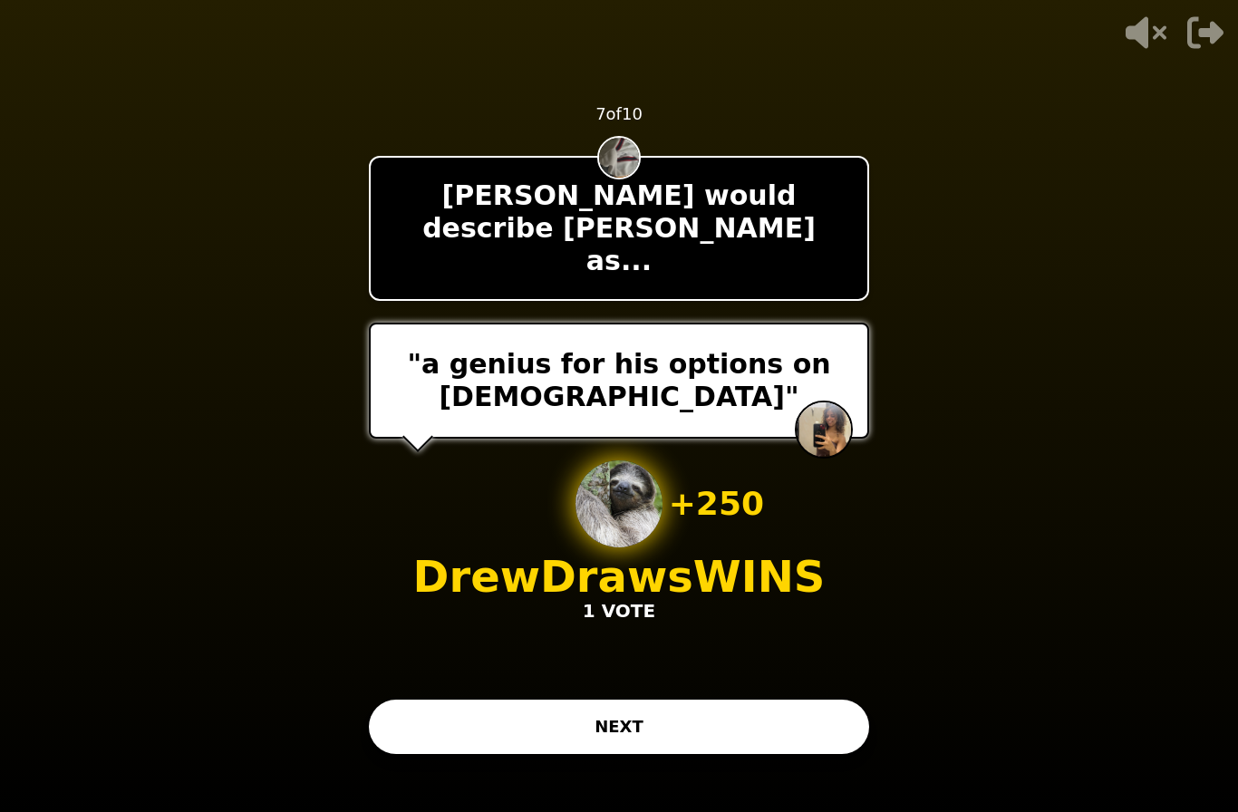
click at [434, 700] on button "NEXT" at bounding box center [619, 727] width 500 height 54
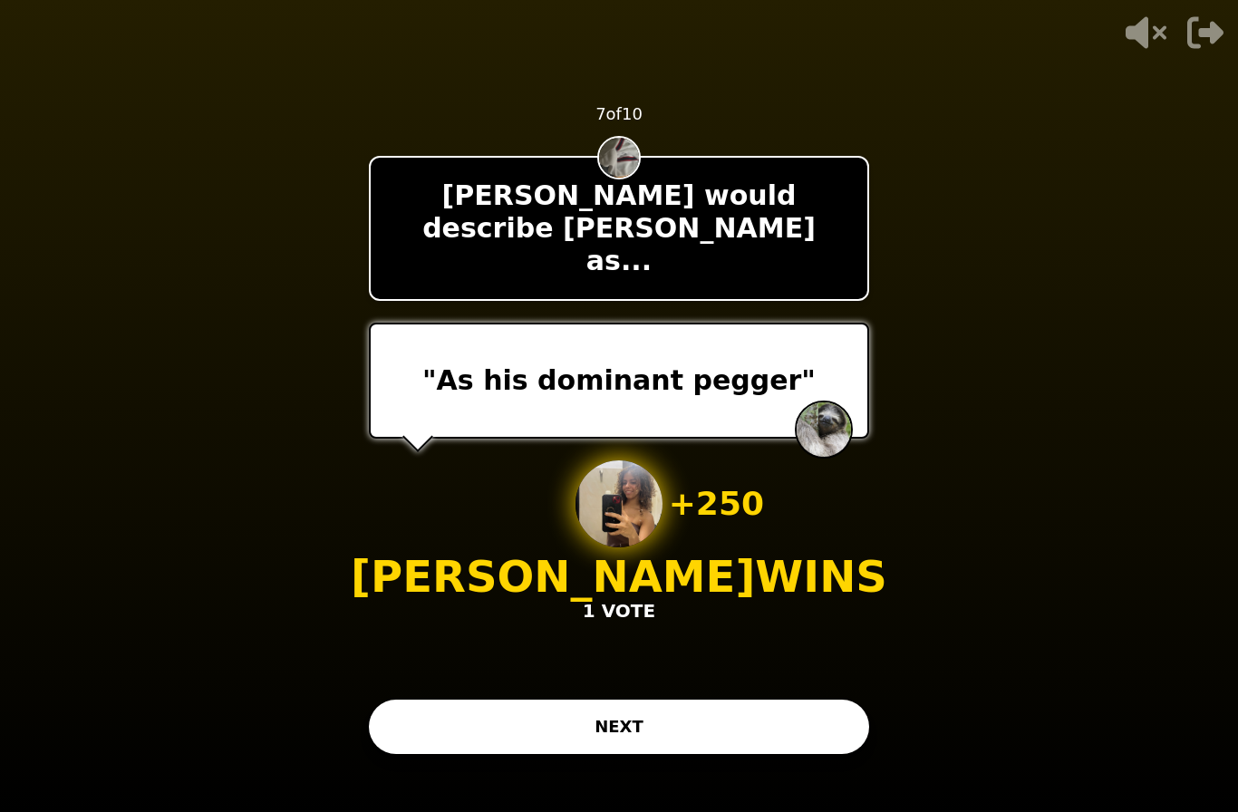
click at [448, 703] on button "NEXT" at bounding box center [619, 727] width 500 height 54
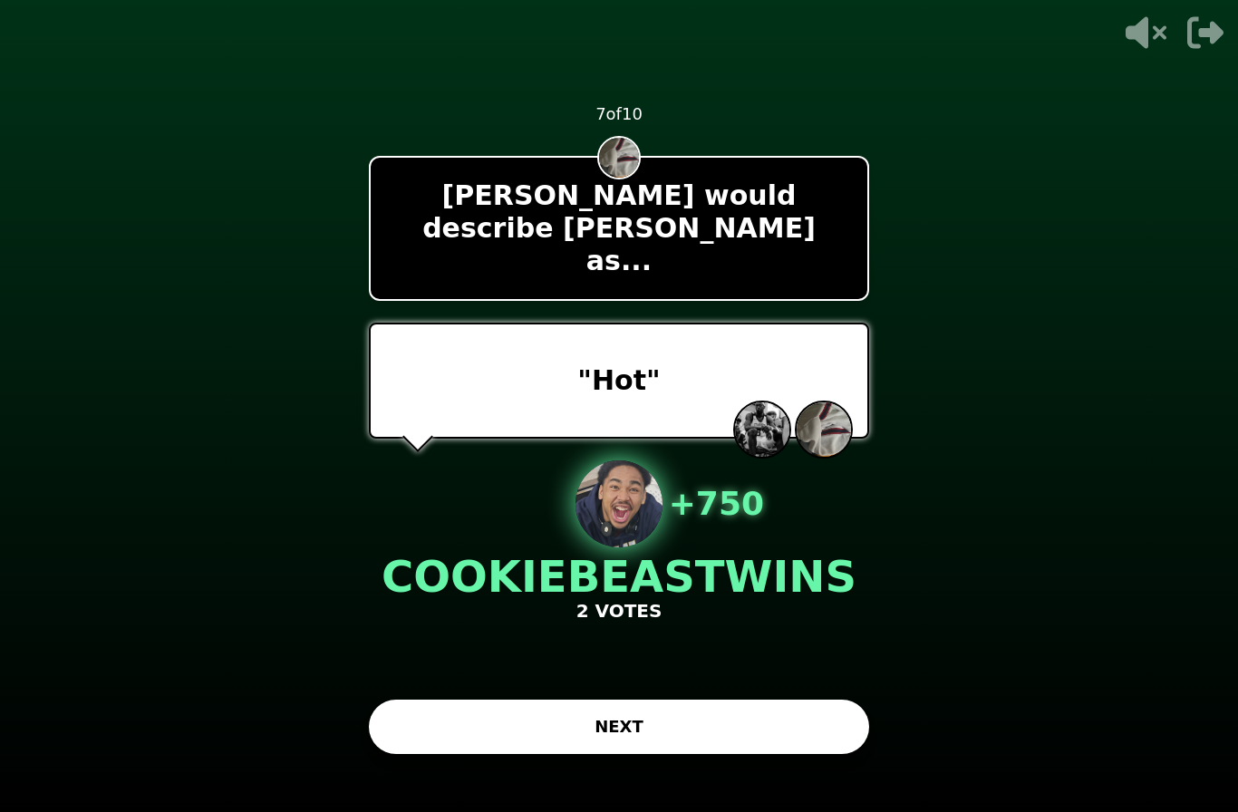
click at [431, 749] on video at bounding box center [619, 406] width 1238 height 812
click at [375, 724] on div "- 500 PTS 7 of 10 Nathaniel would describe Kanye West as... "Hot" + 750 COOKIEB…" at bounding box center [619, 406] width 500 height 725
click at [456, 715] on button "NEXT" at bounding box center [619, 727] width 500 height 54
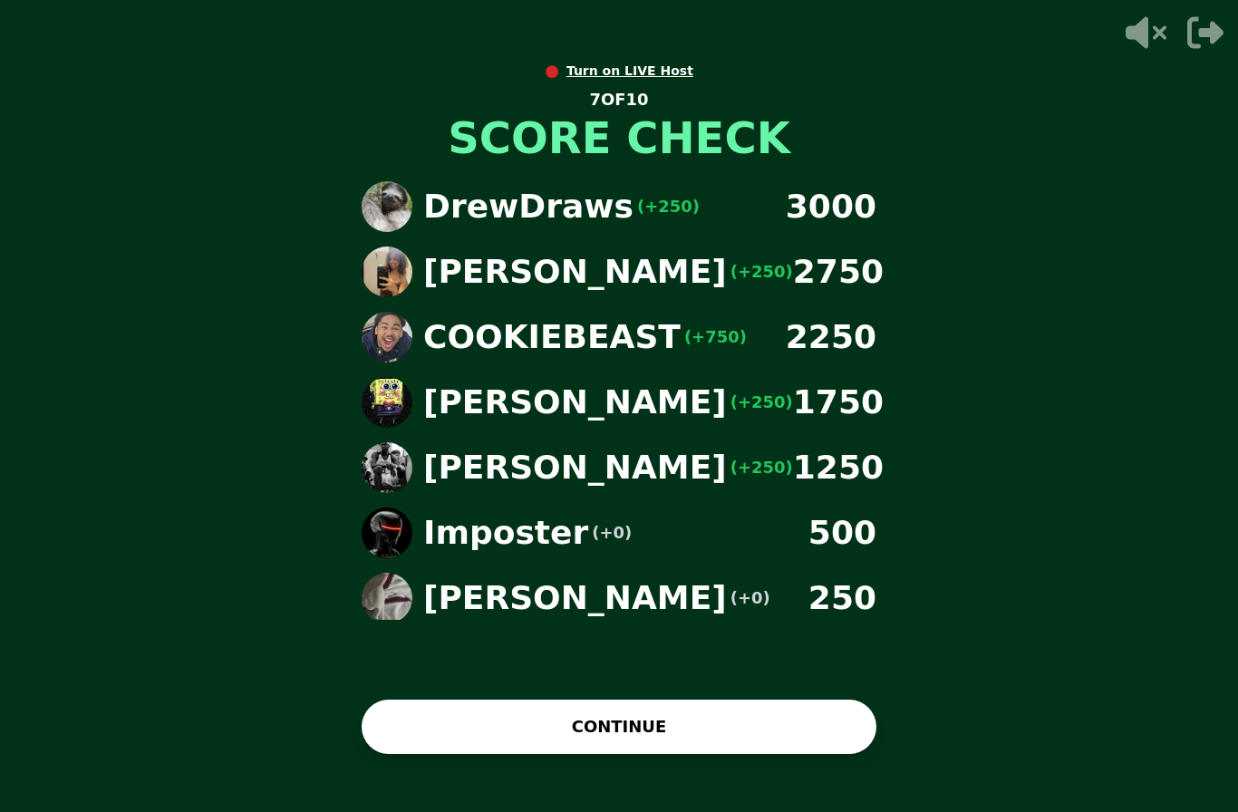
click at [434, 661] on div "● Turn on LIVE Host 7 OF 10 SCORE CHECK DrewDraws (+250) 3000 Paulina (+250) 27…" at bounding box center [619, 406] width 544 height 725
click at [399, 713] on button "CONTINUE" at bounding box center [619, 727] width 515 height 54
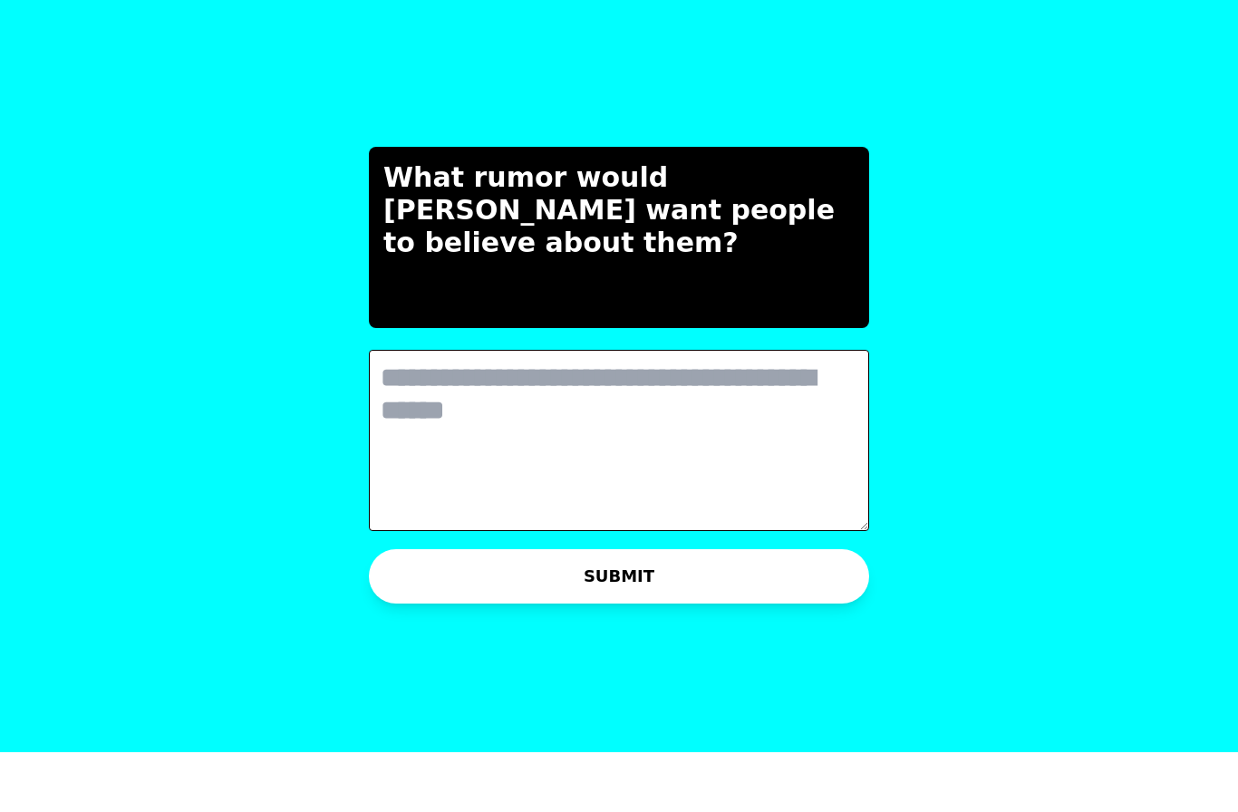
type textarea "*"
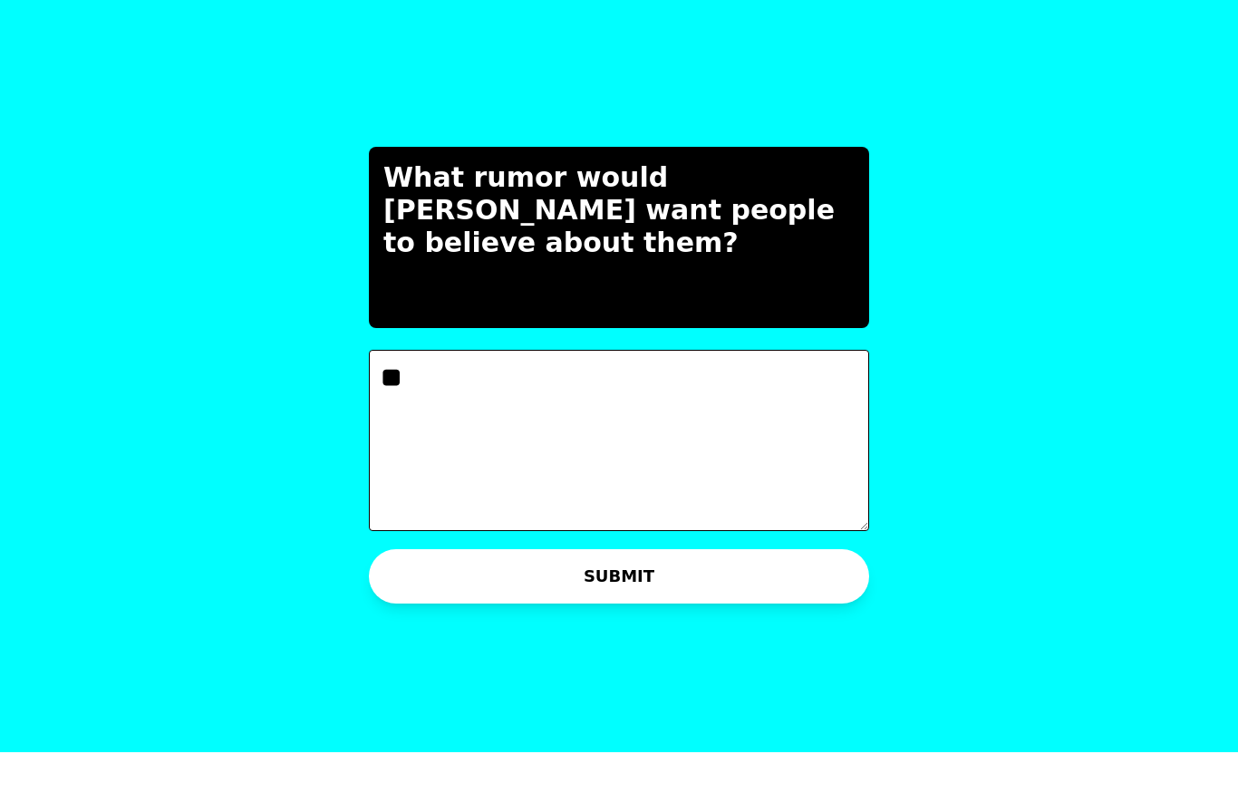
type textarea "*"
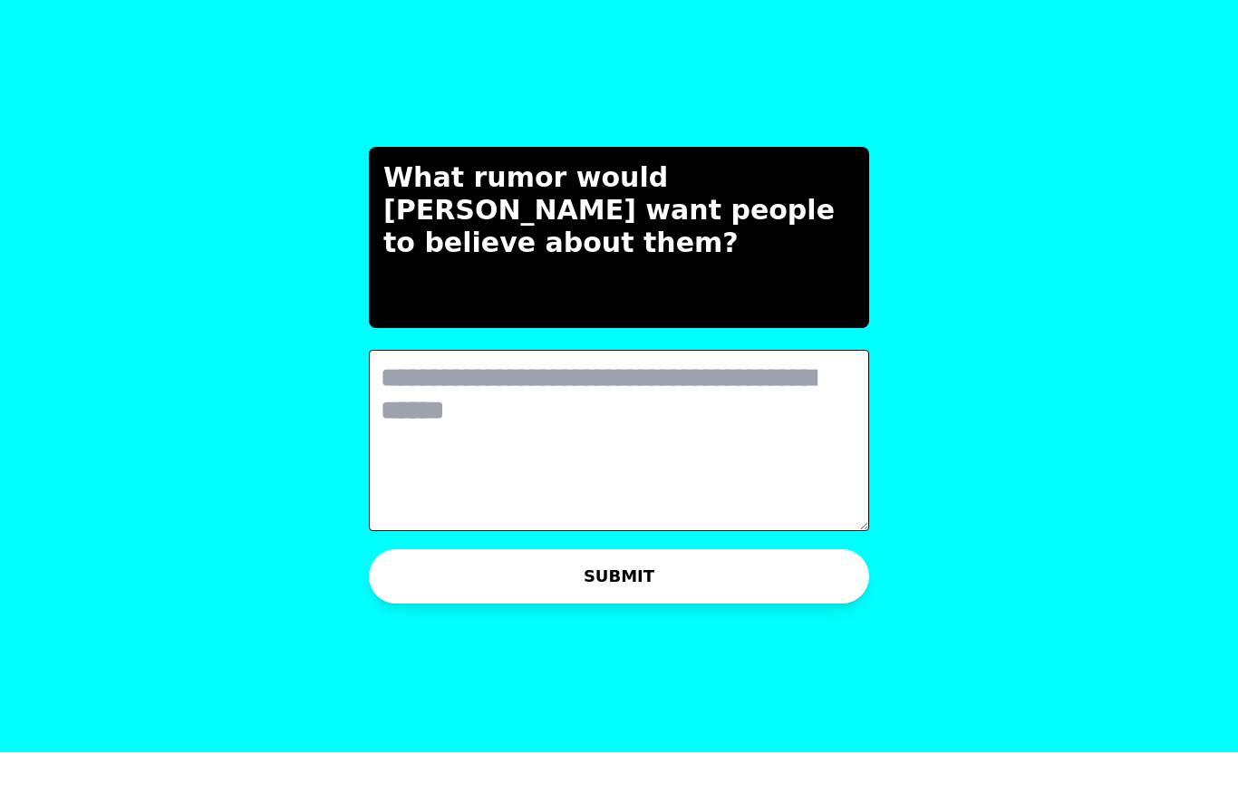
click at [608, 609] on button "SUBMIT" at bounding box center [619, 636] width 500 height 54
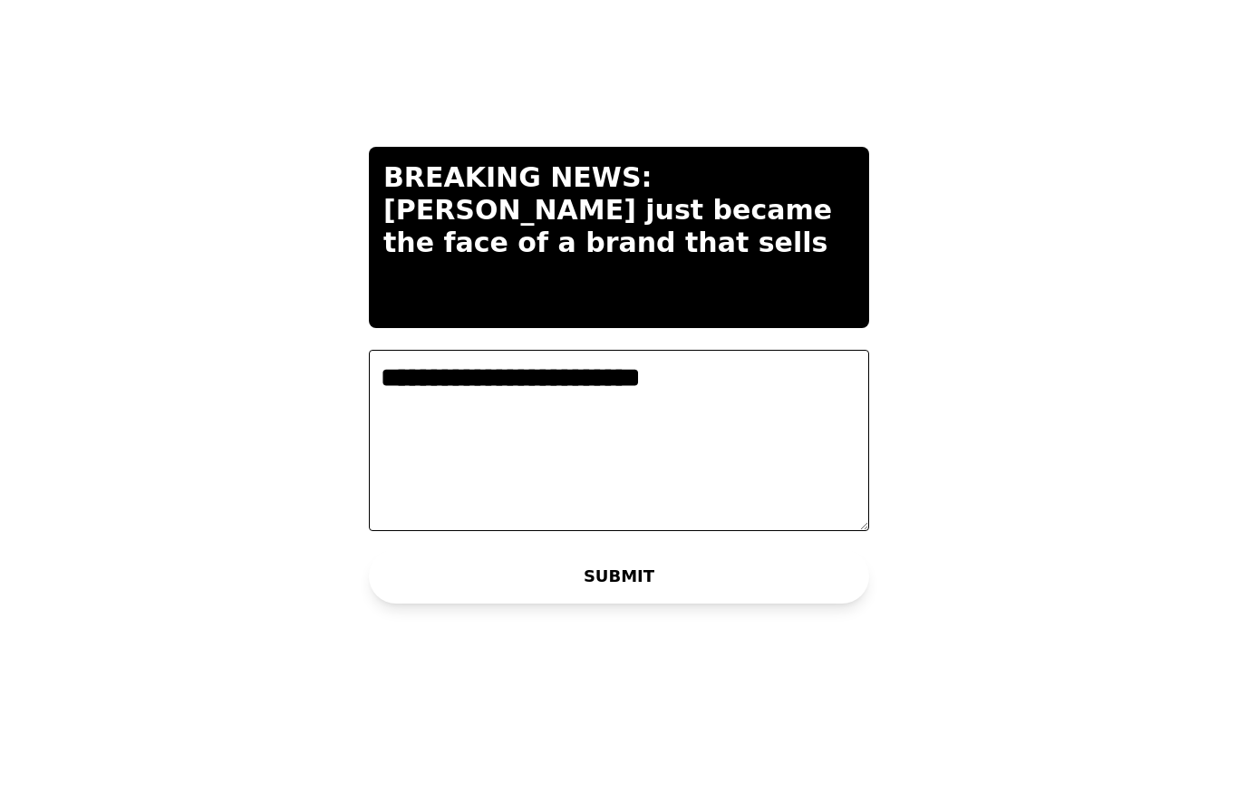
type textarea "**********"
click at [402, 609] on button "SUBMIT" at bounding box center [619, 636] width 500 height 54
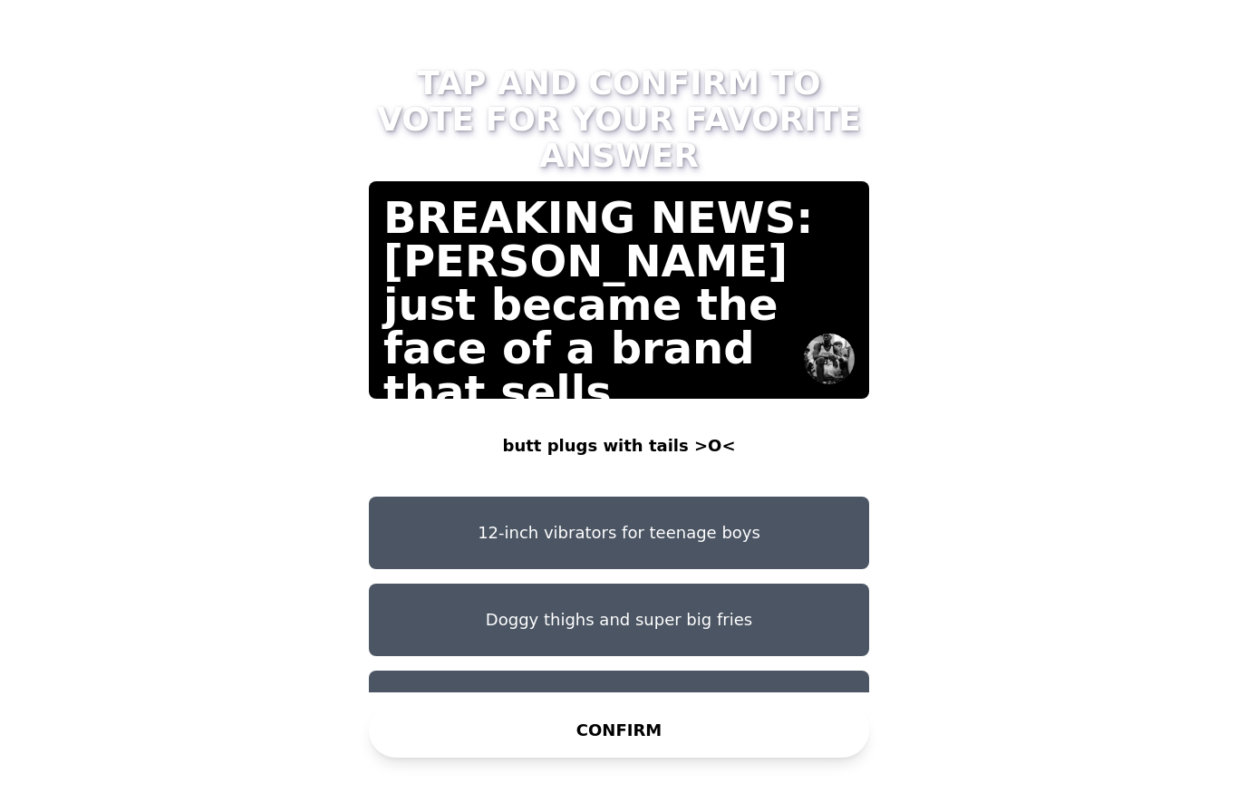
click at [451, 497] on button "12-inch vibrators for teenage boys" at bounding box center [619, 533] width 500 height 73
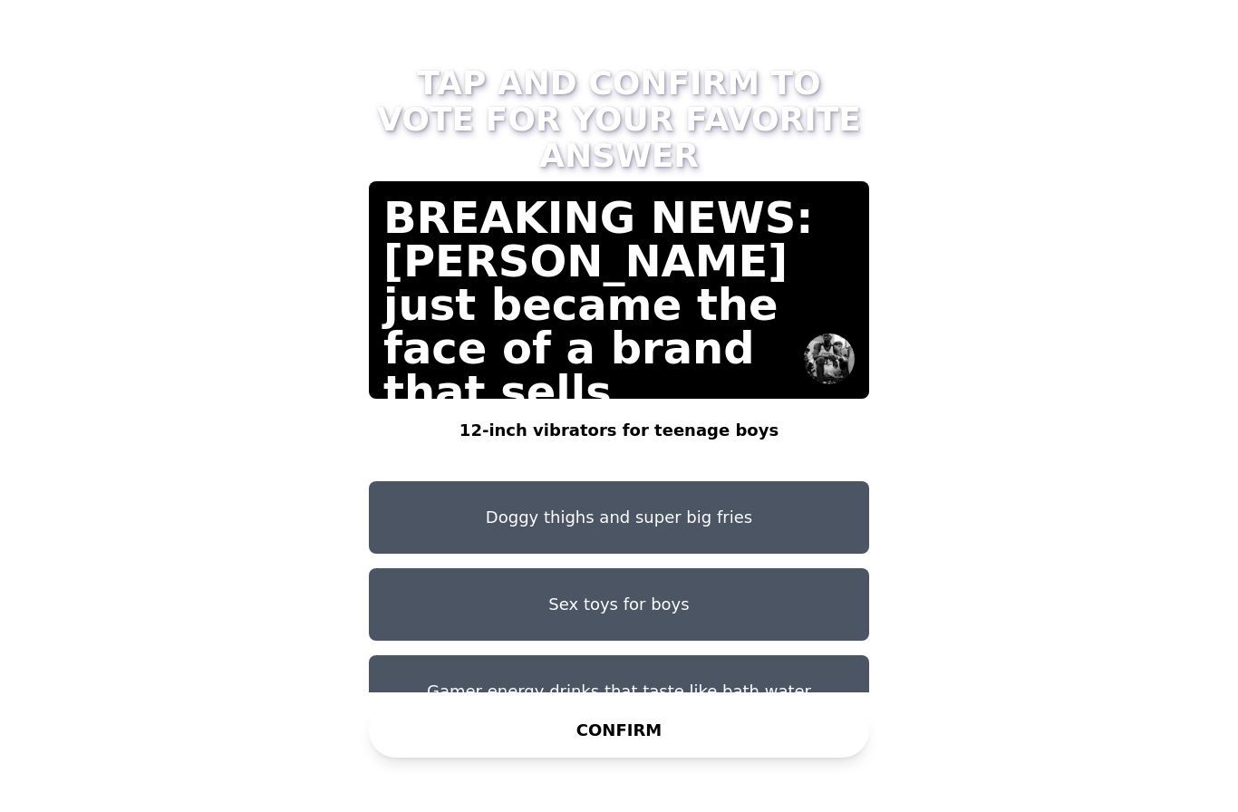
scroll to position [102, 0]
click at [441, 703] on button "CONFIRM" at bounding box center [619, 730] width 500 height 54
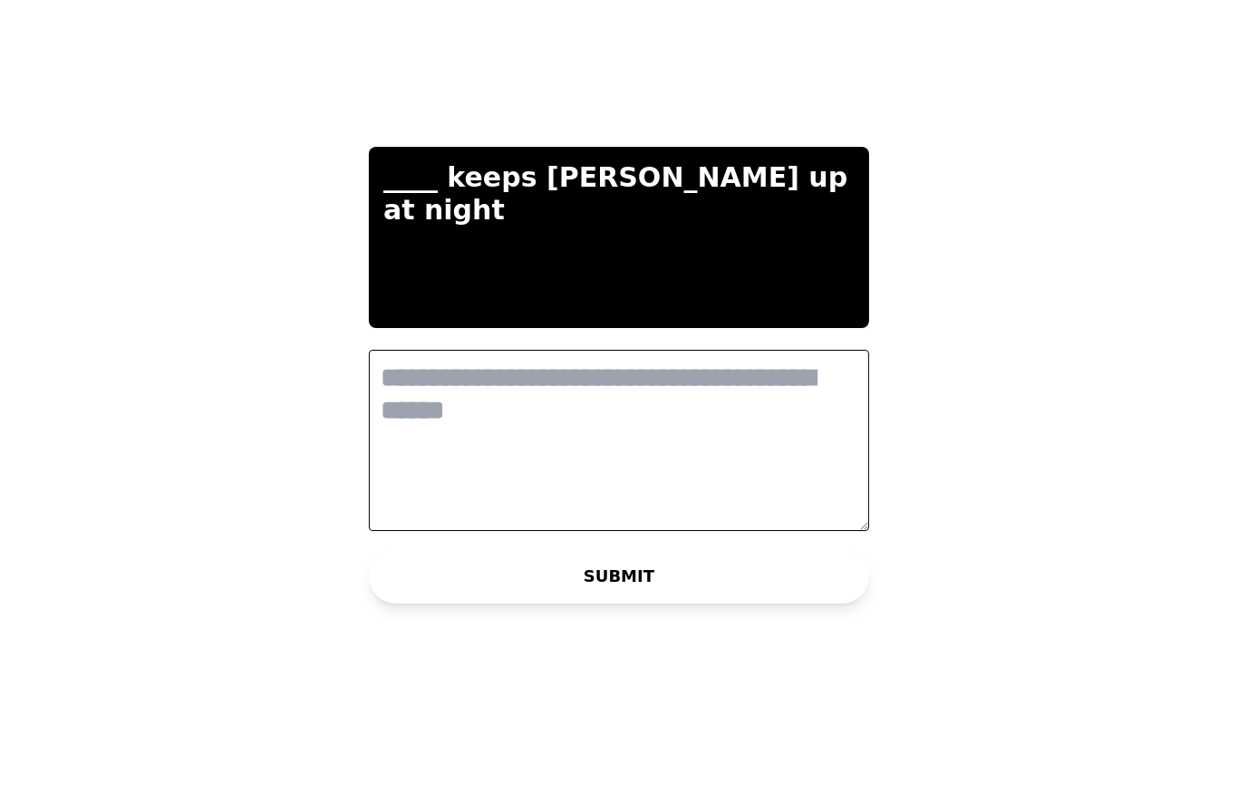
scroll to position [0, 0]
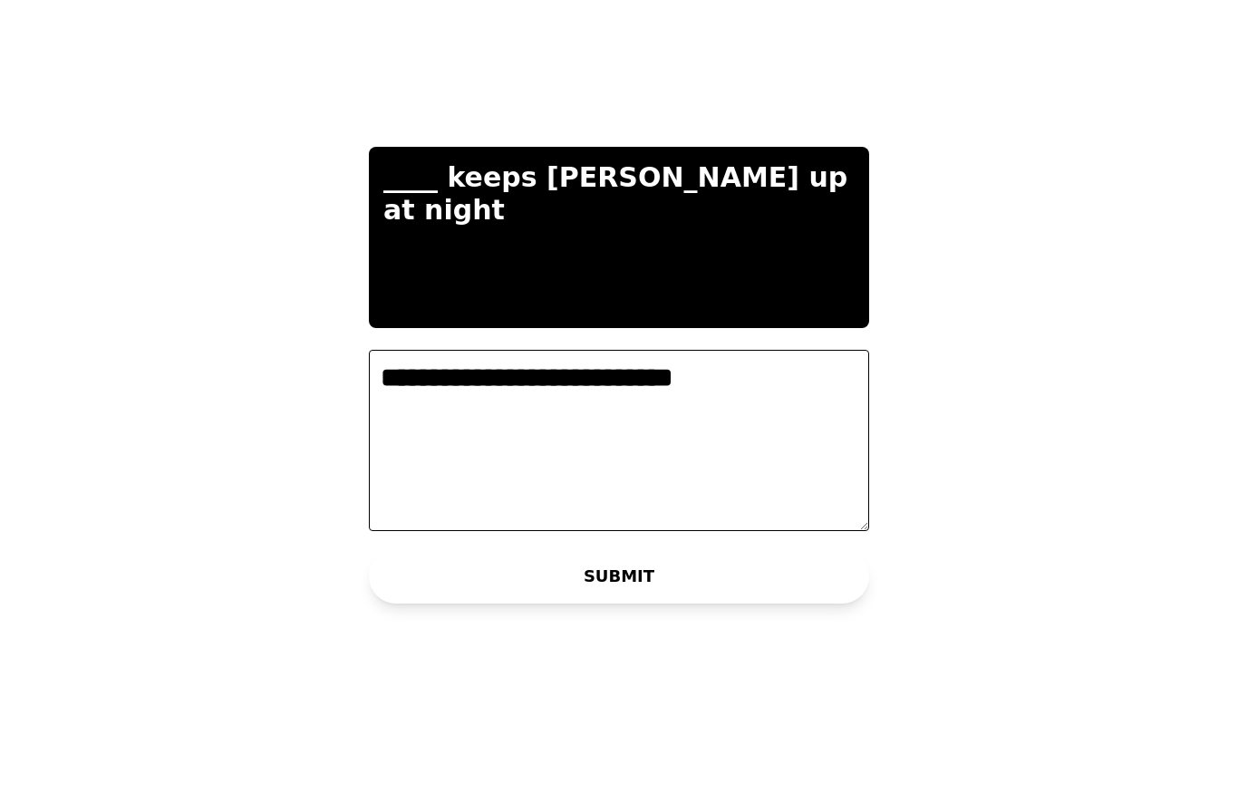
click at [392, 410] on textarea "**********" at bounding box center [619, 500] width 500 height 181
click at [403, 410] on textarea "**********" at bounding box center [619, 500] width 500 height 181
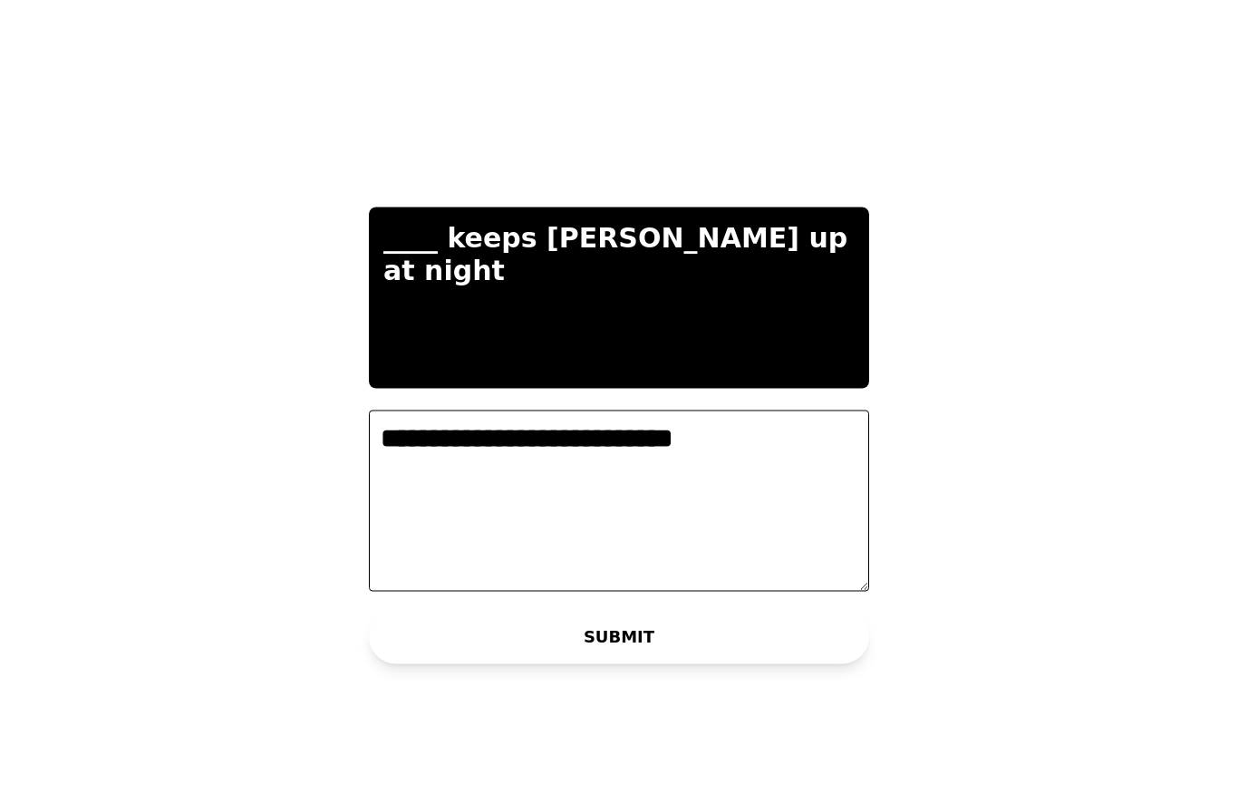
scroll to position [30, 0]
type textarea "*"
type textarea "**********"
click at [415, 652] on button "SUBMIT" at bounding box center [619, 636] width 500 height 54
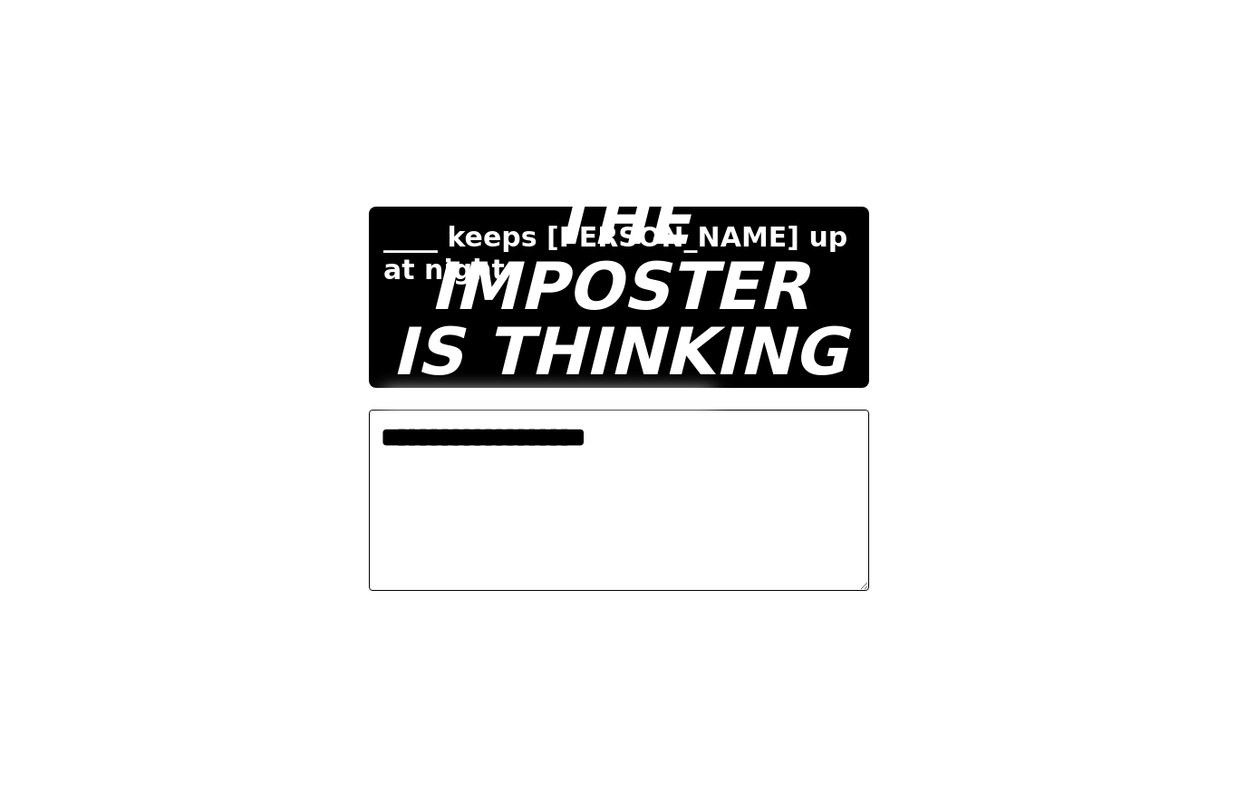
click at [234, 578] on video at bounding box center [619, 406] width 1238 height 812
click at [147, 686] on video at bounding box center [619, 406] width 1238 height 812
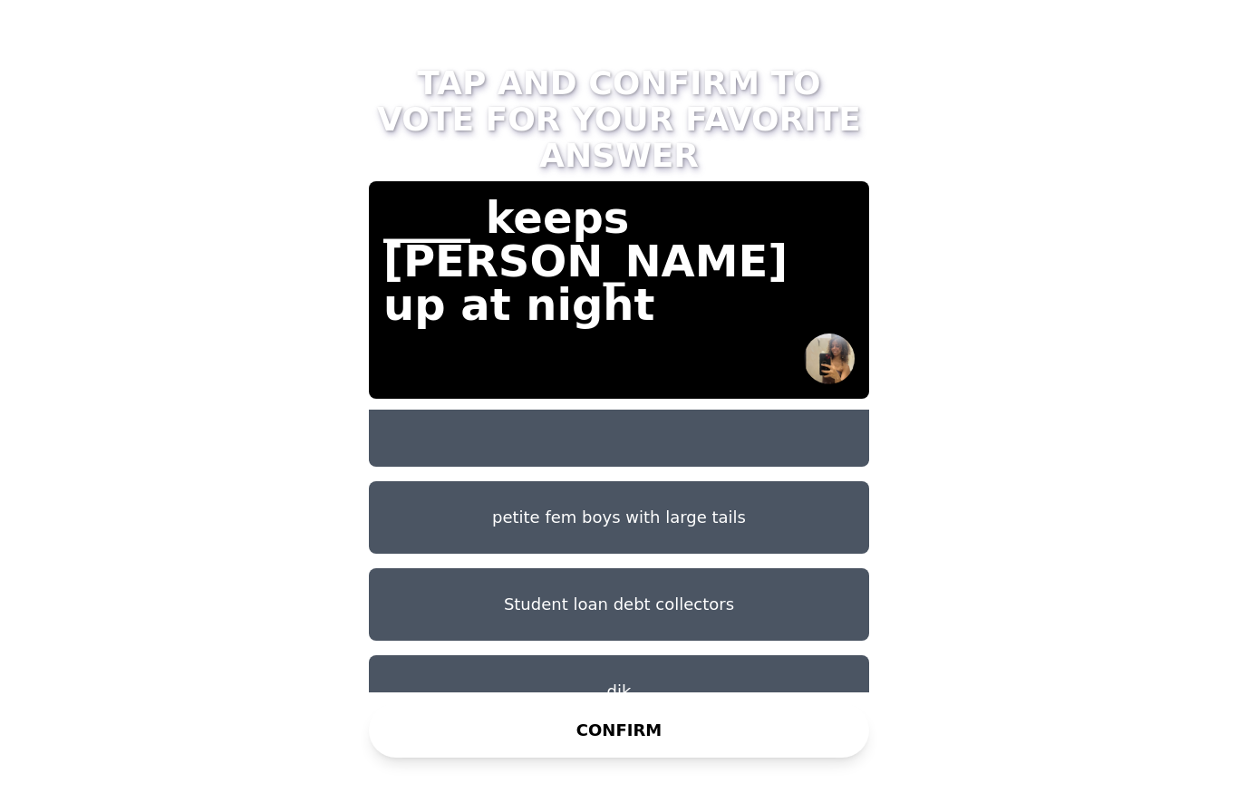
scroll to position [102, 0]
click at [431, 656] on button "dik" at bounding box center [619, 692] width 500 height 73
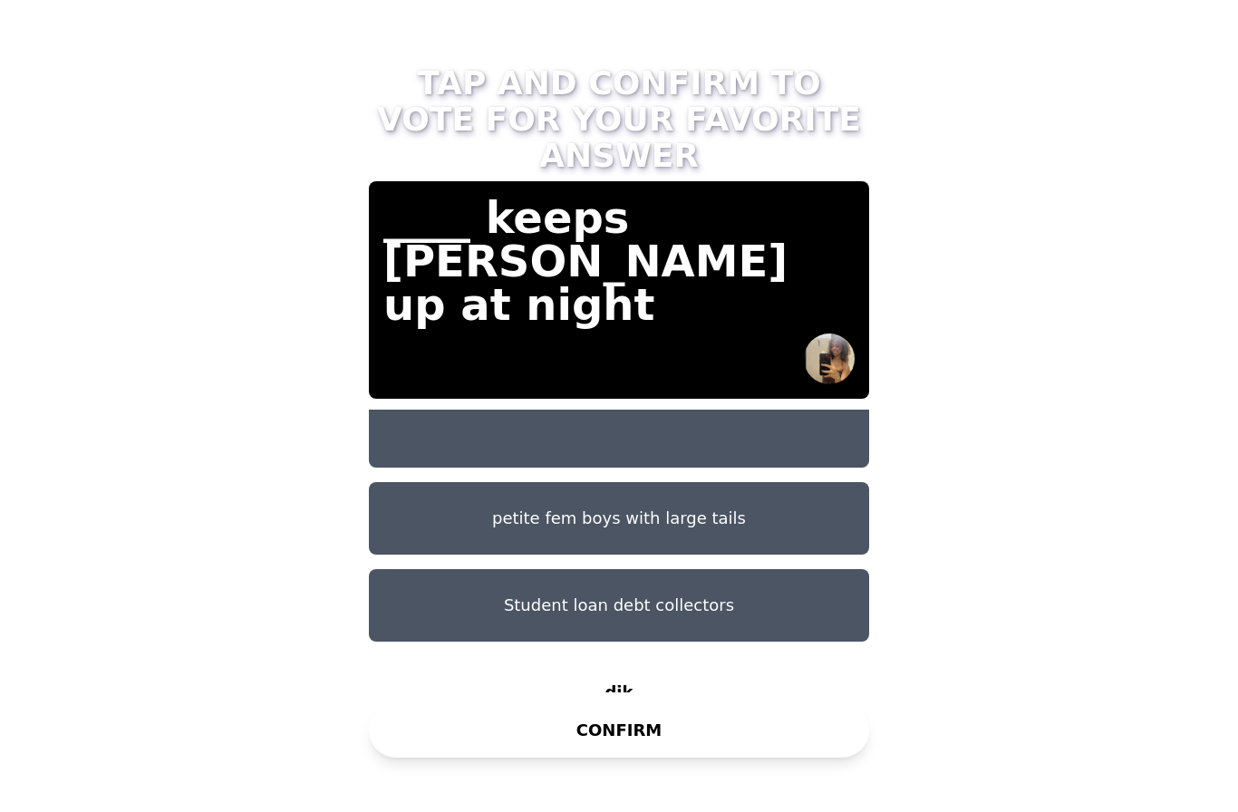
click at [452, 737] on button "CONFIRM" at bounding box center [619, 730] width 500 height 54
